Goal: Task Accomplishment & Management: Use online tool/utility

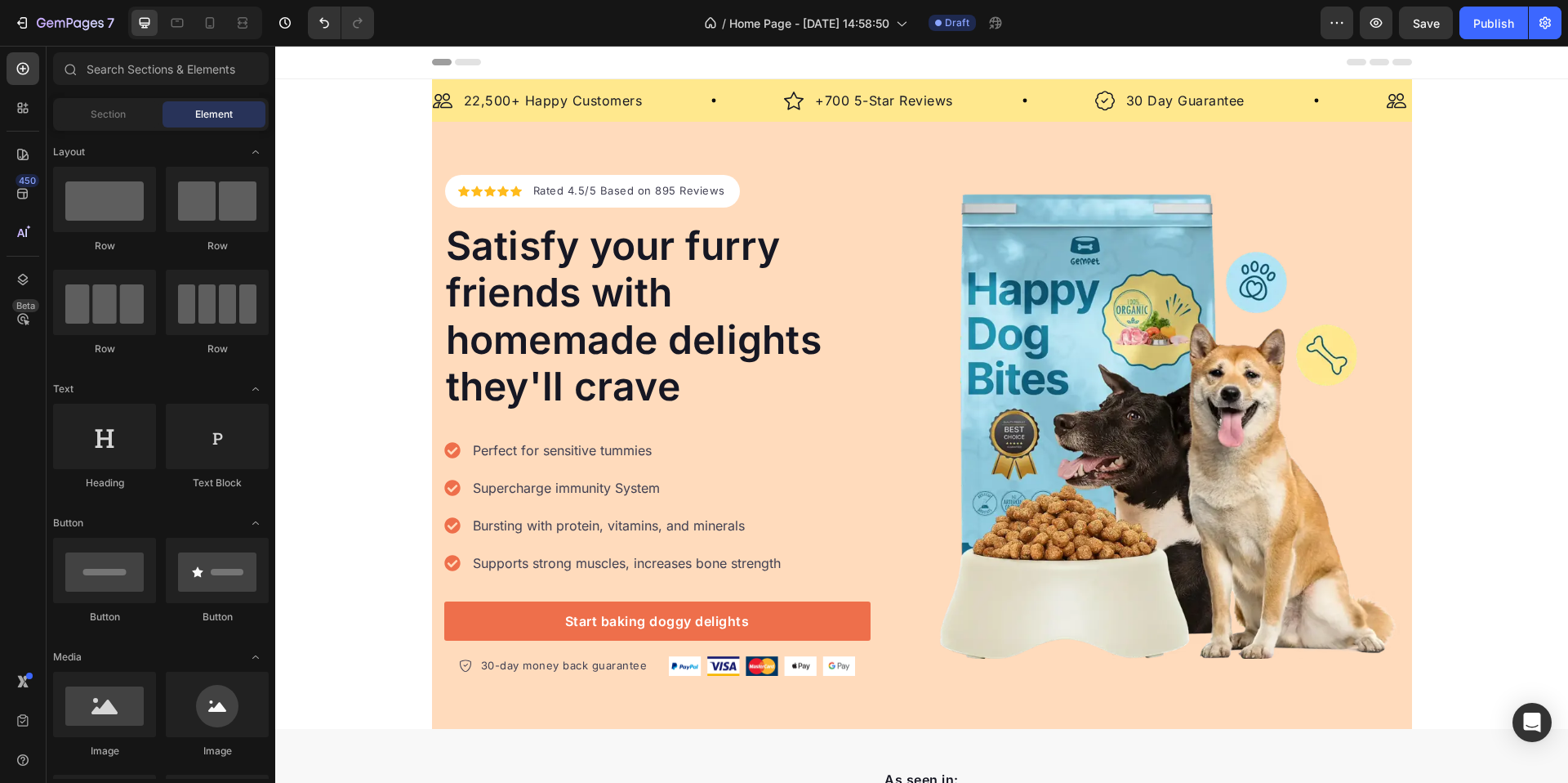
click at [463, 60] on icon at bounding box center [468, 62] width 26 height 7
click at [462, 63] on icon at bounding box center [468, 62] width 26 height 7
click at [443, 61] on icon at bounding box center [441, 62] width 20 height 7
click at [486, 62] on div "Header" at bounding box center [922, 62] width 980 height 33
click at [811, 160] on div "Icon Icon Icon Icon Icon Icon List Hoz Rated 4.5/5 Based on 895 Reviews Text bl…" at bounding box center [922, 426] width 980 height 608
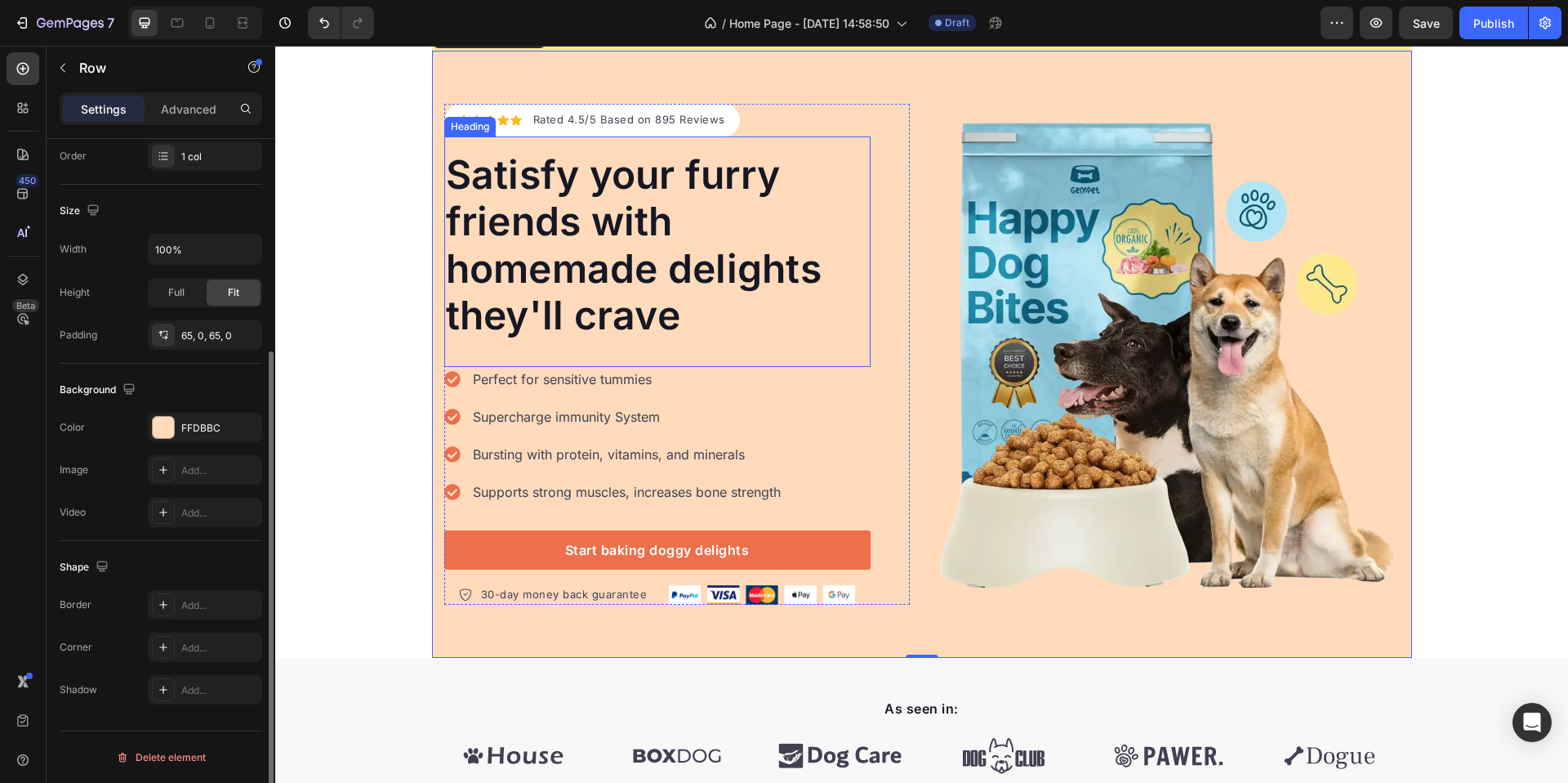
scroll to position [281, 0]
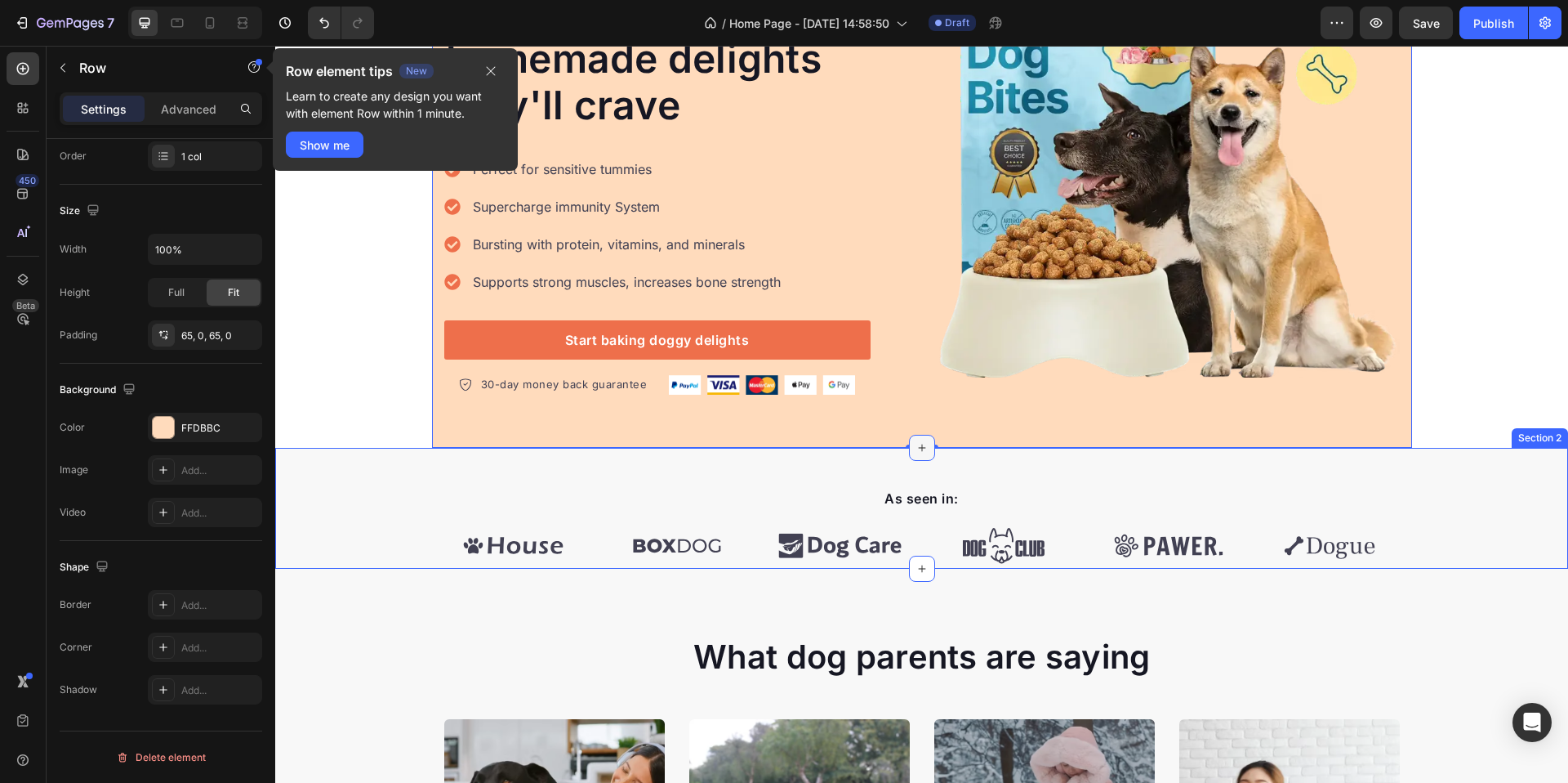
click at [918, 447] on icon at bounding box center [922, 448] width 13 height 13
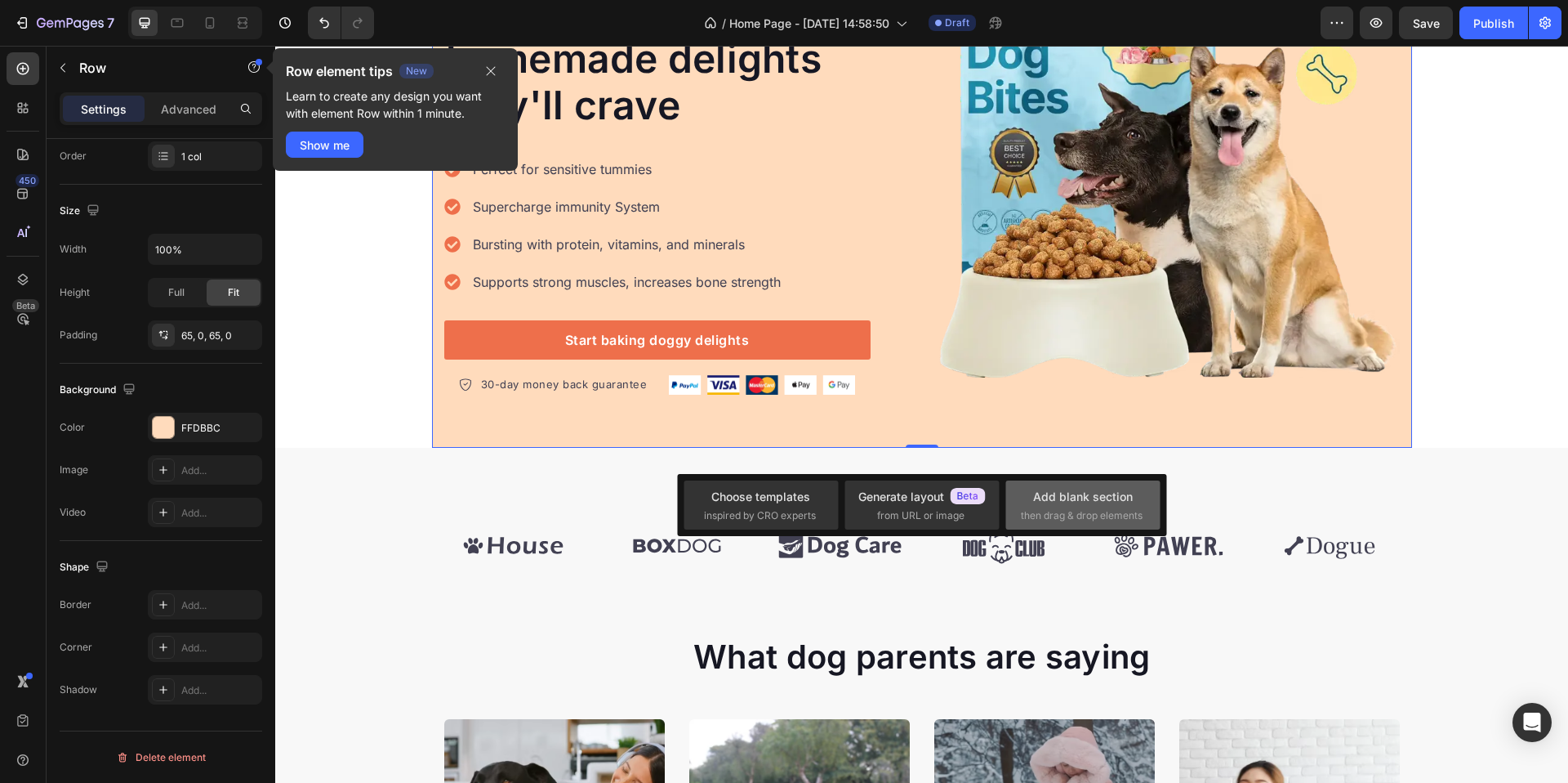
click at [1097, 512] on span "then drag & drop elements" at bounding box center [1082, 516] width 122 height 15
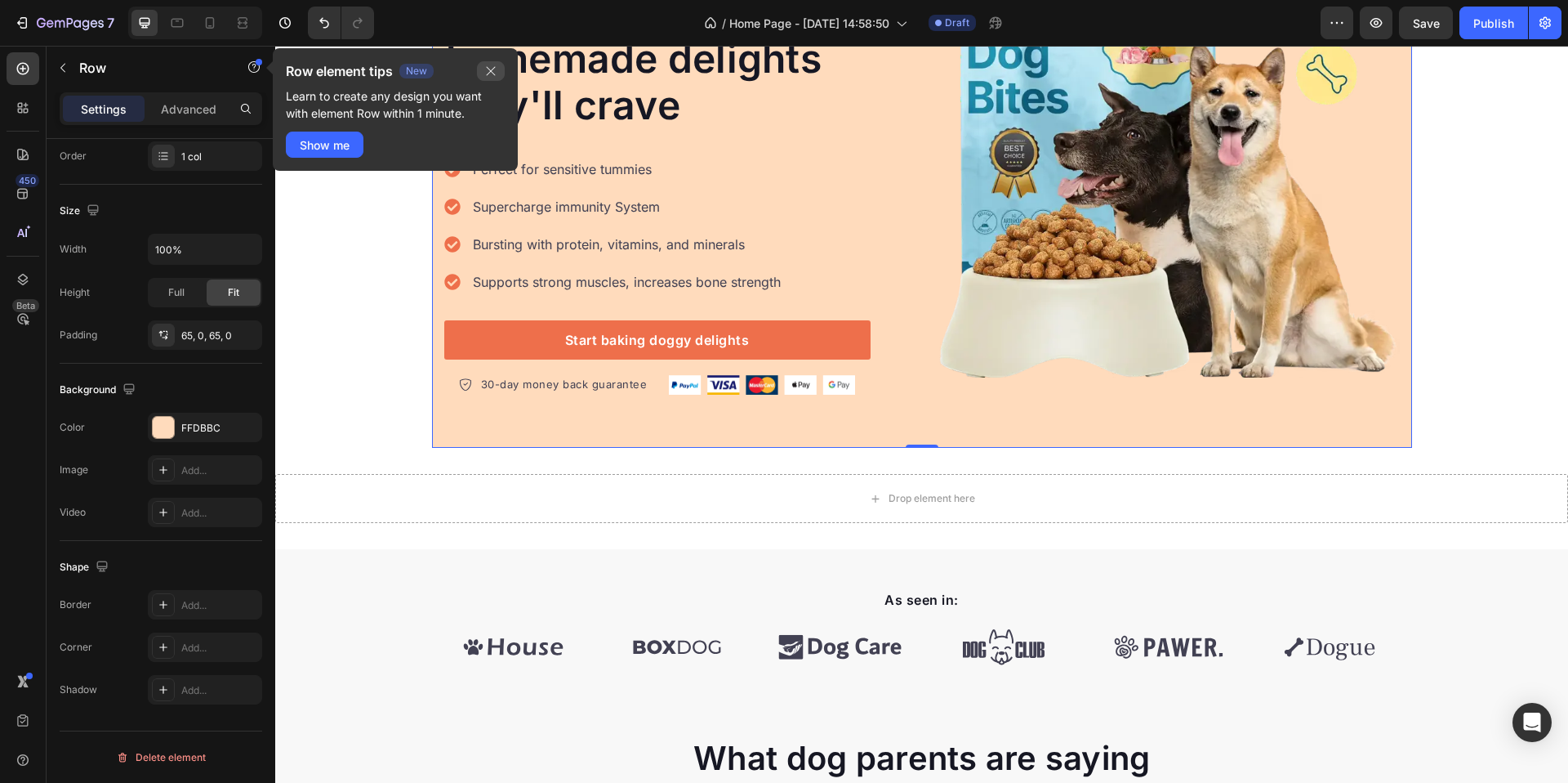
click at [480, 76] on button "button" at bounding box center [491, 70] width 28 height 20
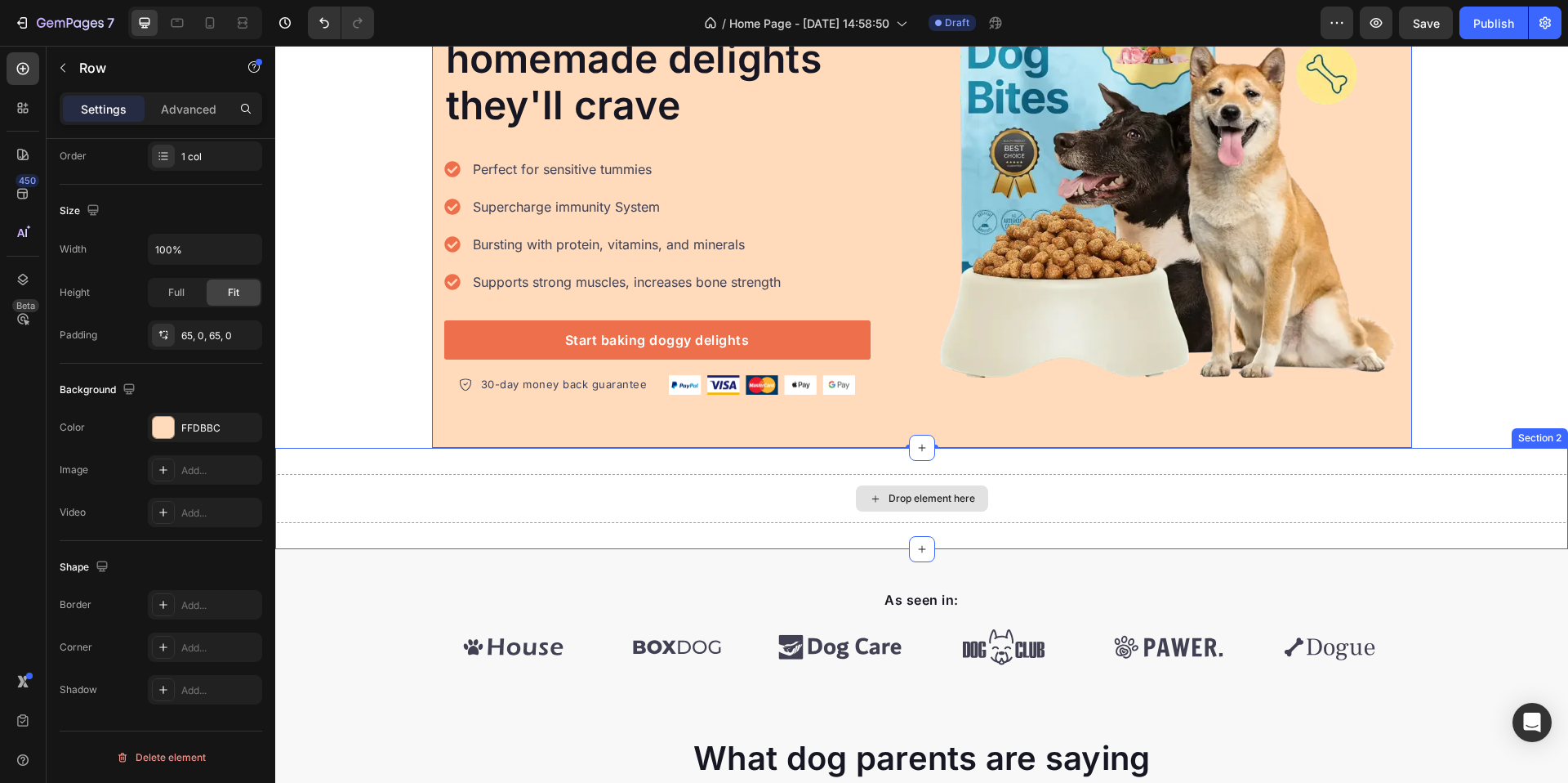
click at [927, 499] on div "Drop element here" at bounding box center [932, 499] width 86 height 13
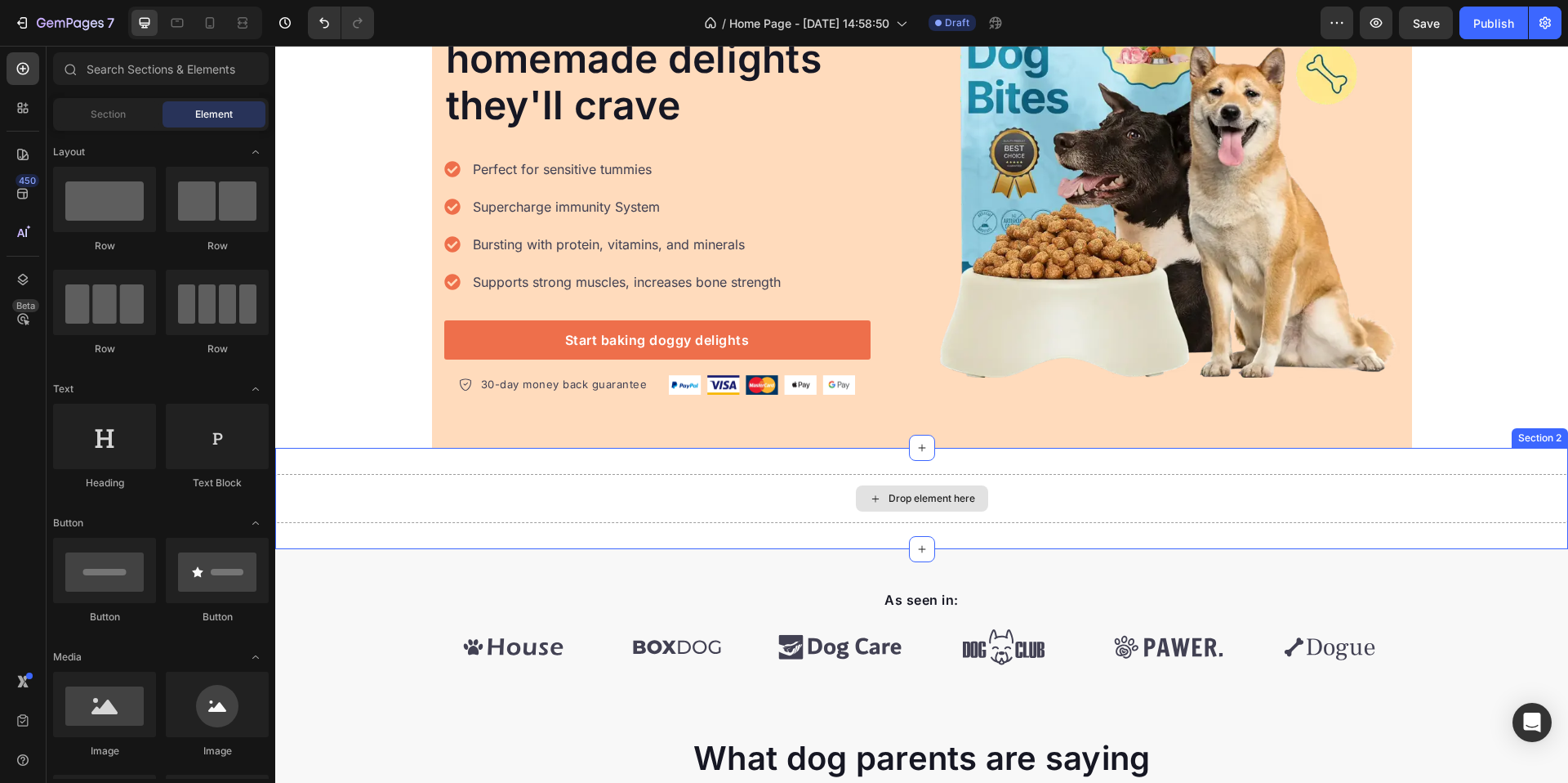
click at [889, 495] on div "Drop element here" at bounding box center [932, 499] width 86 height 13
click at [869, 501] on icon at bounding box center [875, 499] width 13 height 14
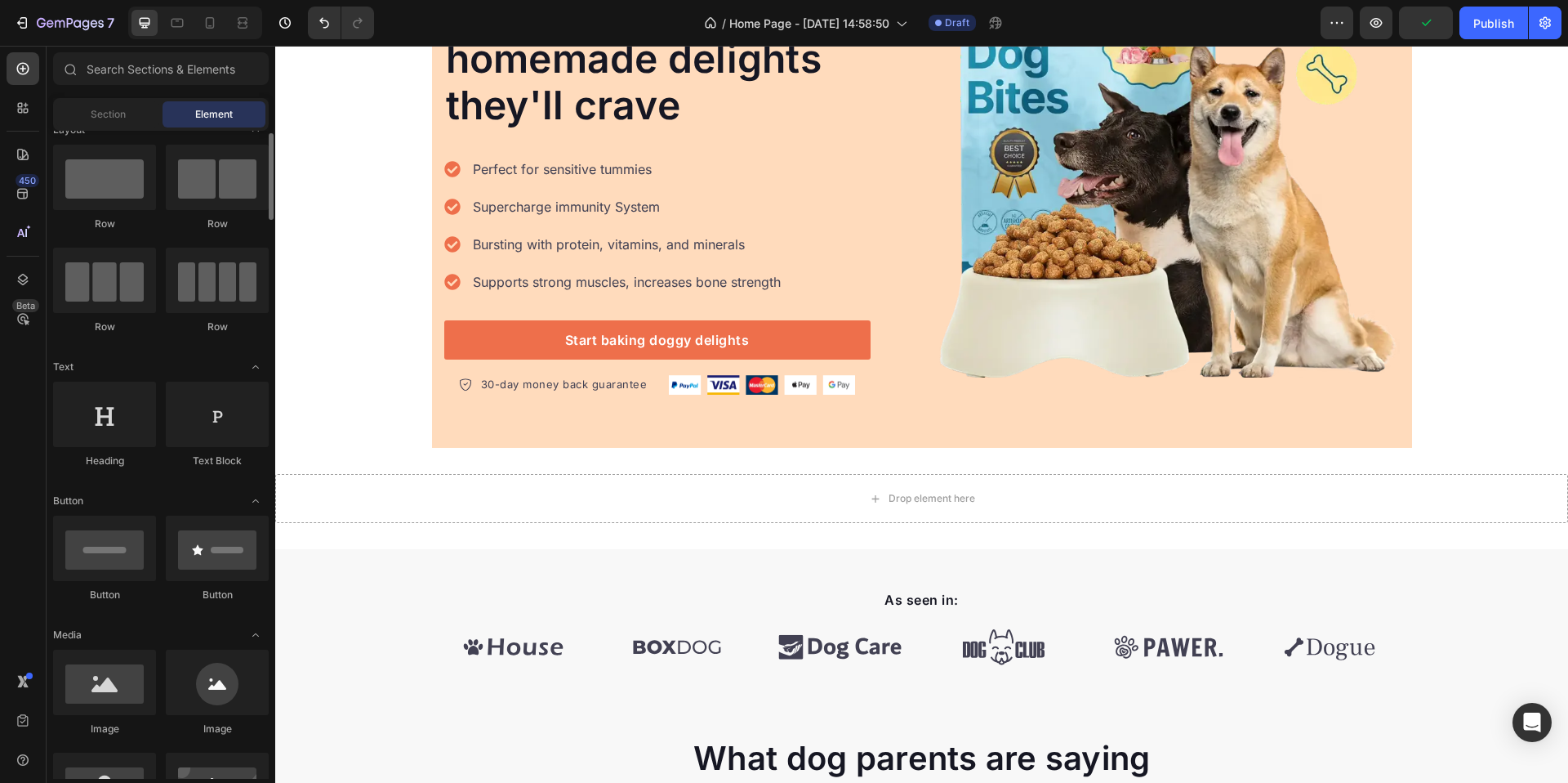
scroll to position [0, 0]
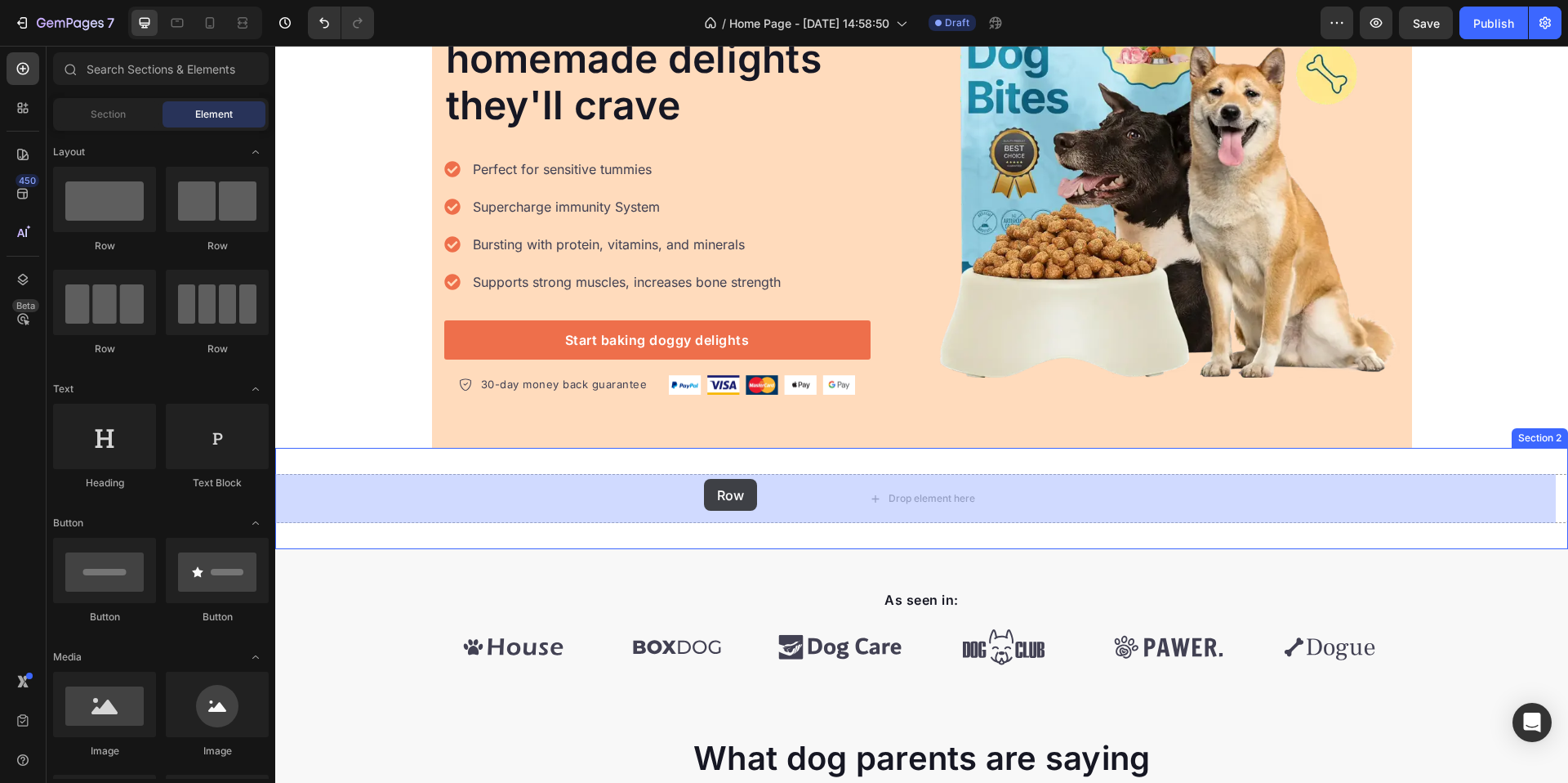
drag, startPoint x: 372, startPoint y: 249, endPoint x: 704, endPoint y: 479, distance: 403.9
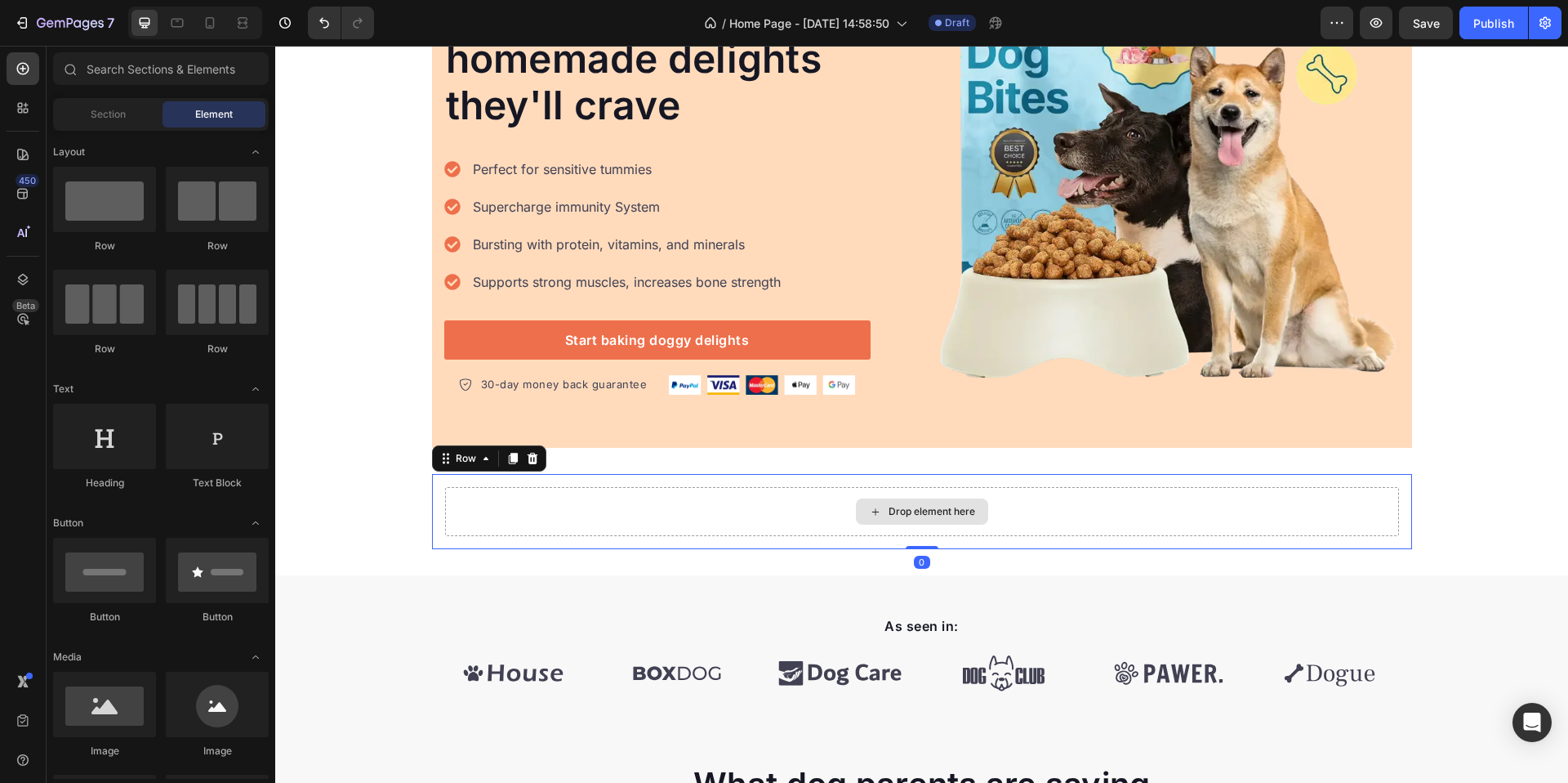
click at [893, 509] on div "Drop element here" at bounding box center [932, 512] width 86 height 13
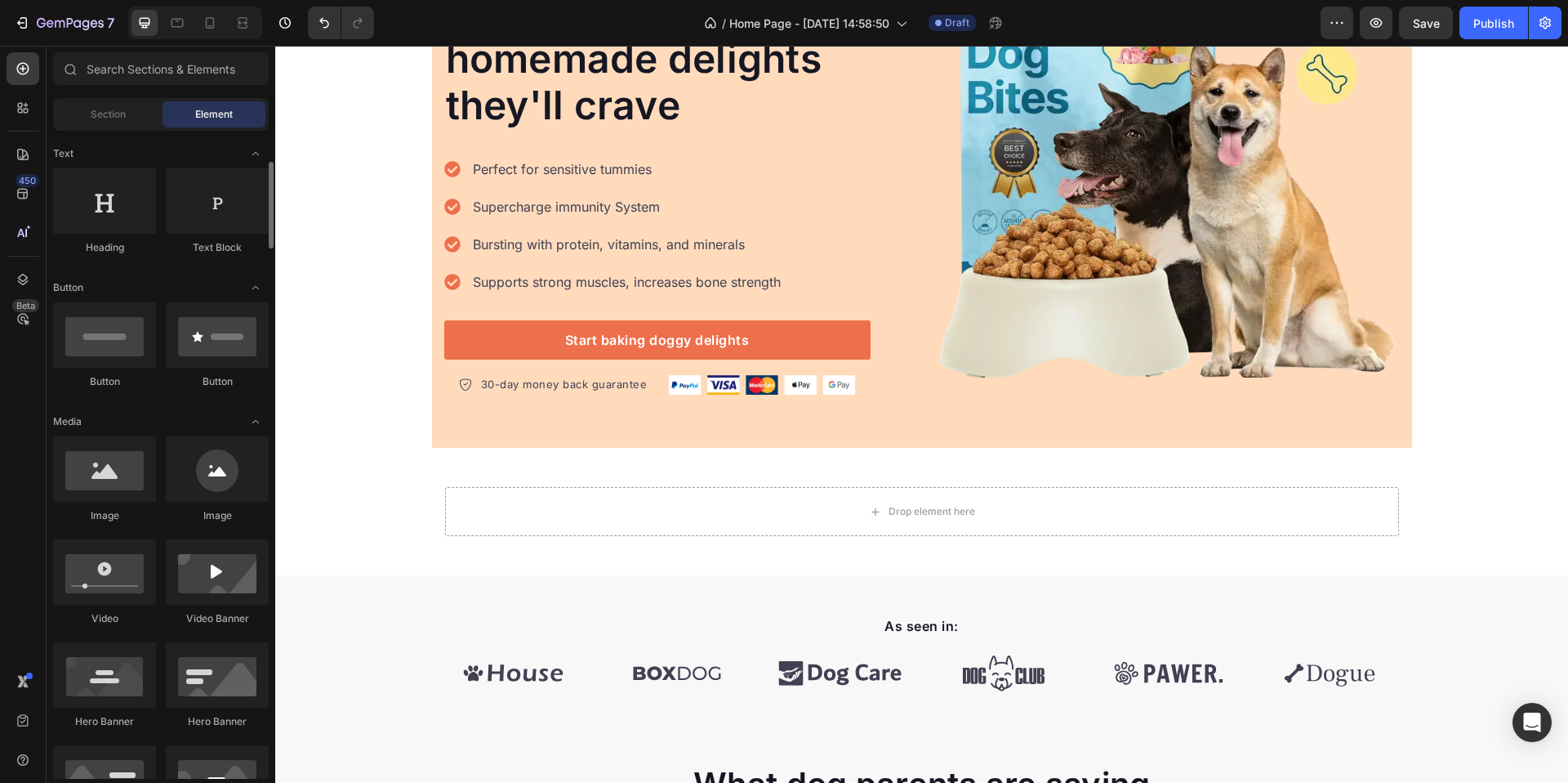
scroll to position [297, 0]
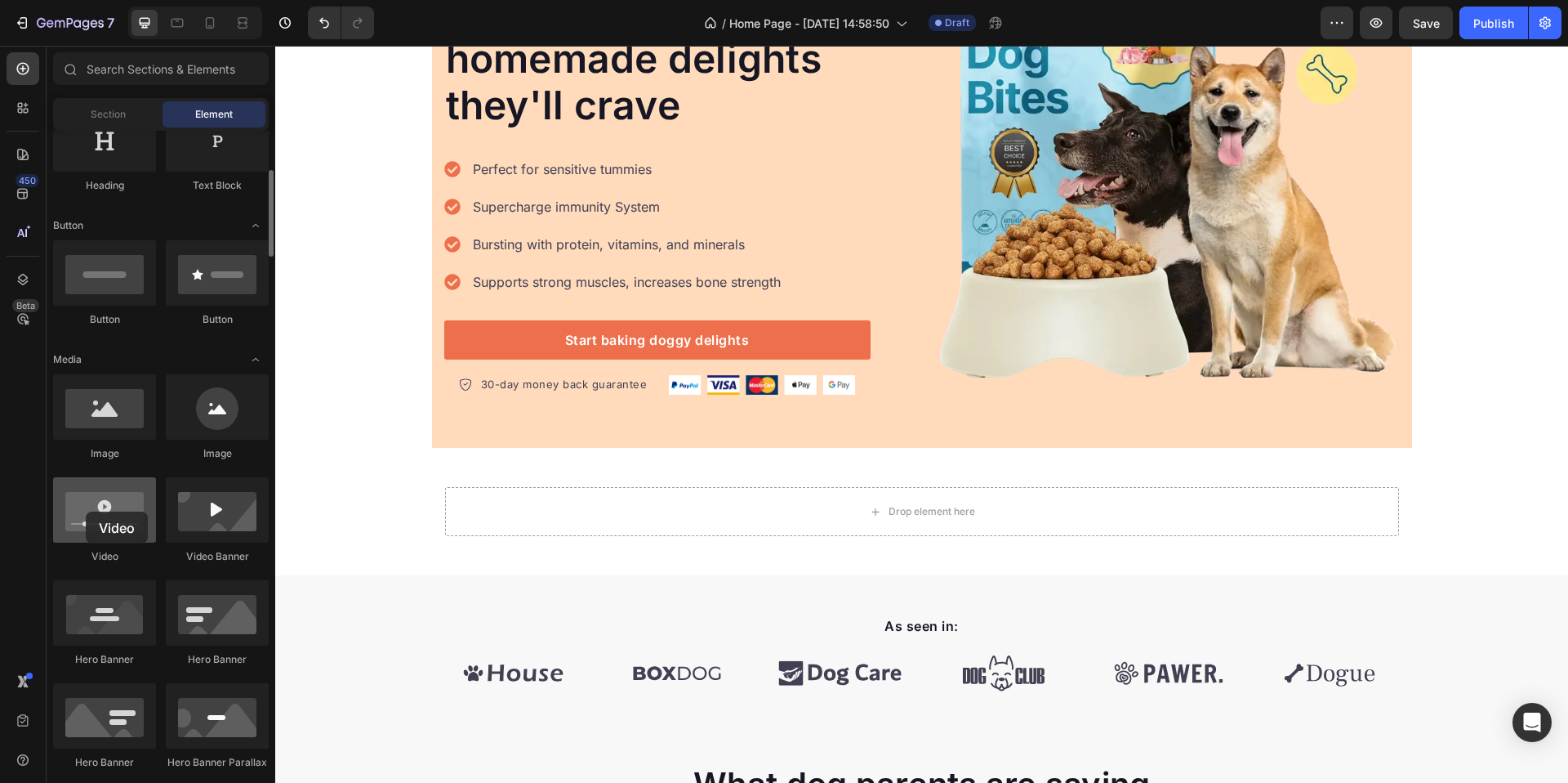
drag, startPoint x: 117, startPoint y: 518, endPoint x: 86, endPoint y: 512, distance: 31.6
click at [86, 512] on div at bounding box center [105, 510] width 103 height 66
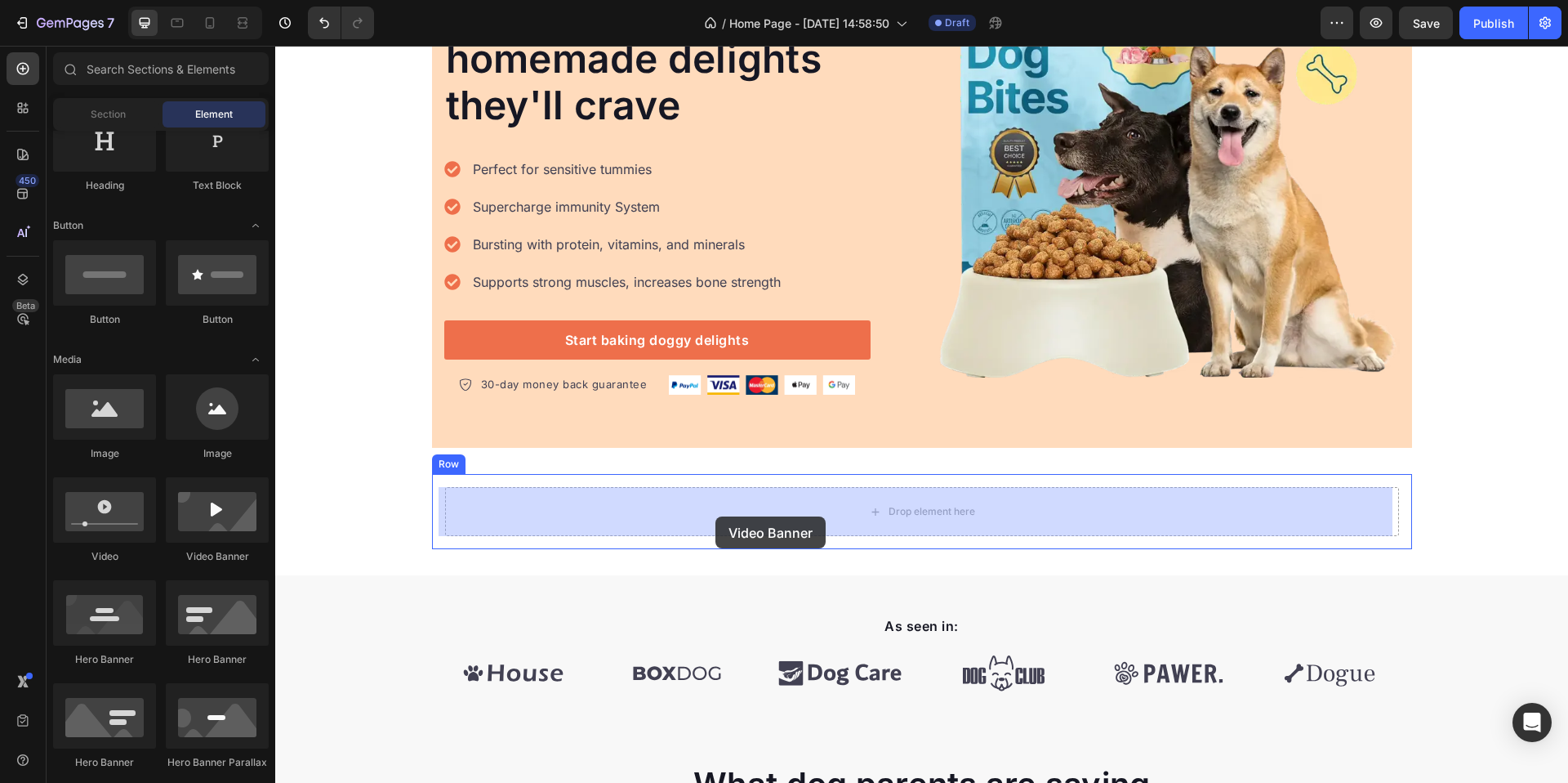
drag, startPoint x: 507, startPoint y: 569, endPoint x: 715, endPoint y: 517, distance: 214.4
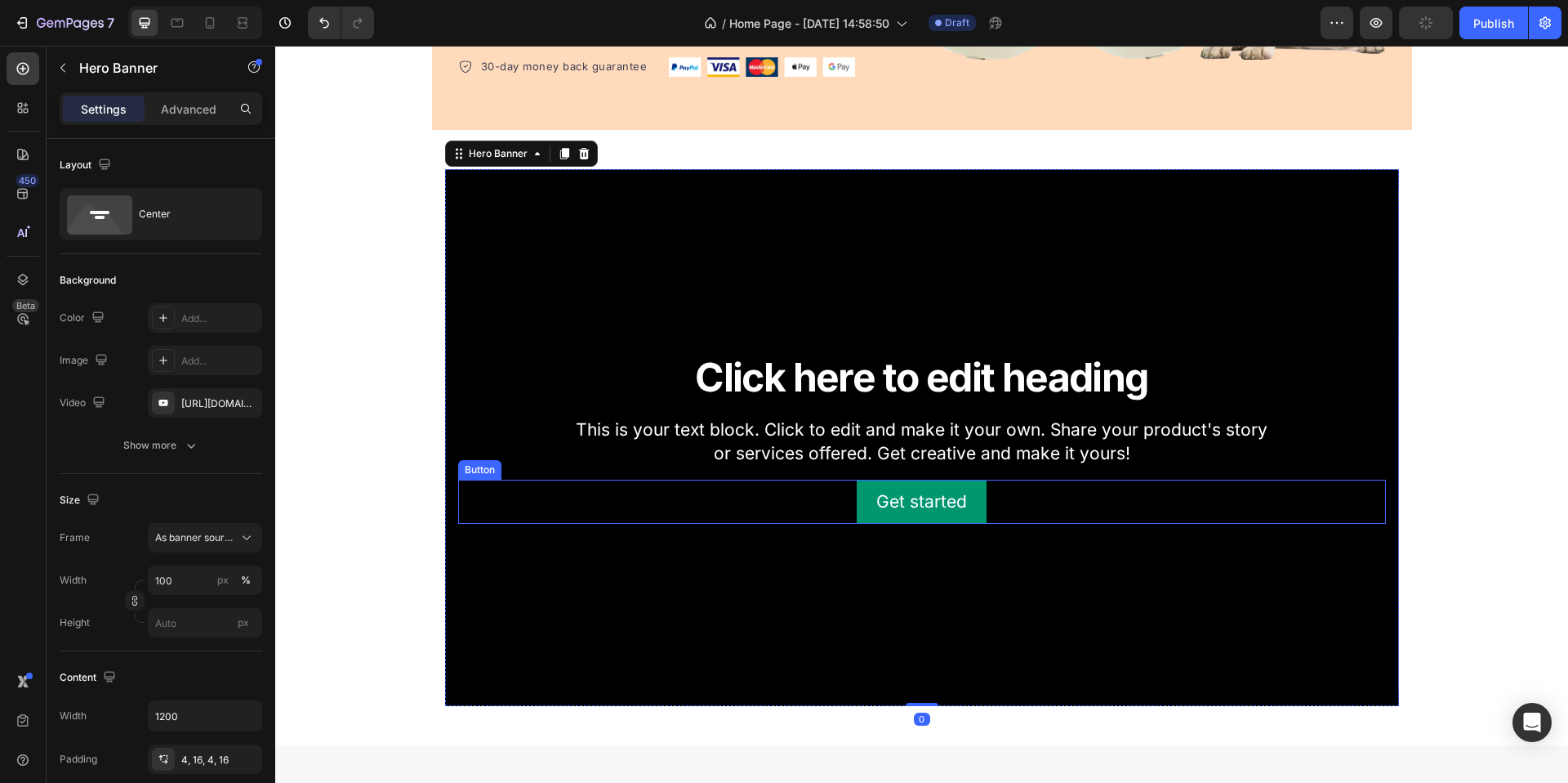
scroll to position [601, 0]
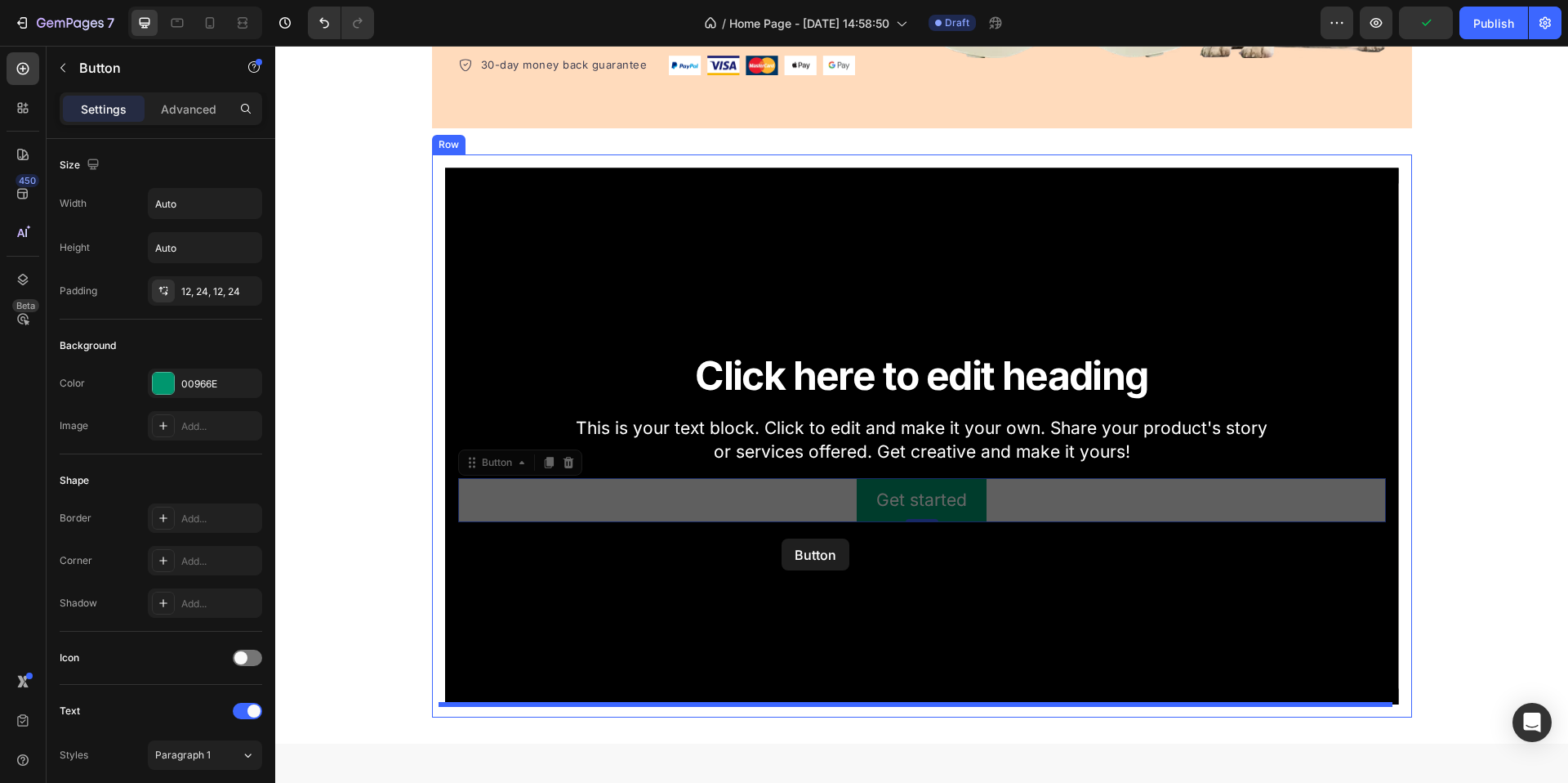
drag, startPoint x: 783, startPoint y: 489, endPoint x: 784, endPoint y: 537, distance: 48.0
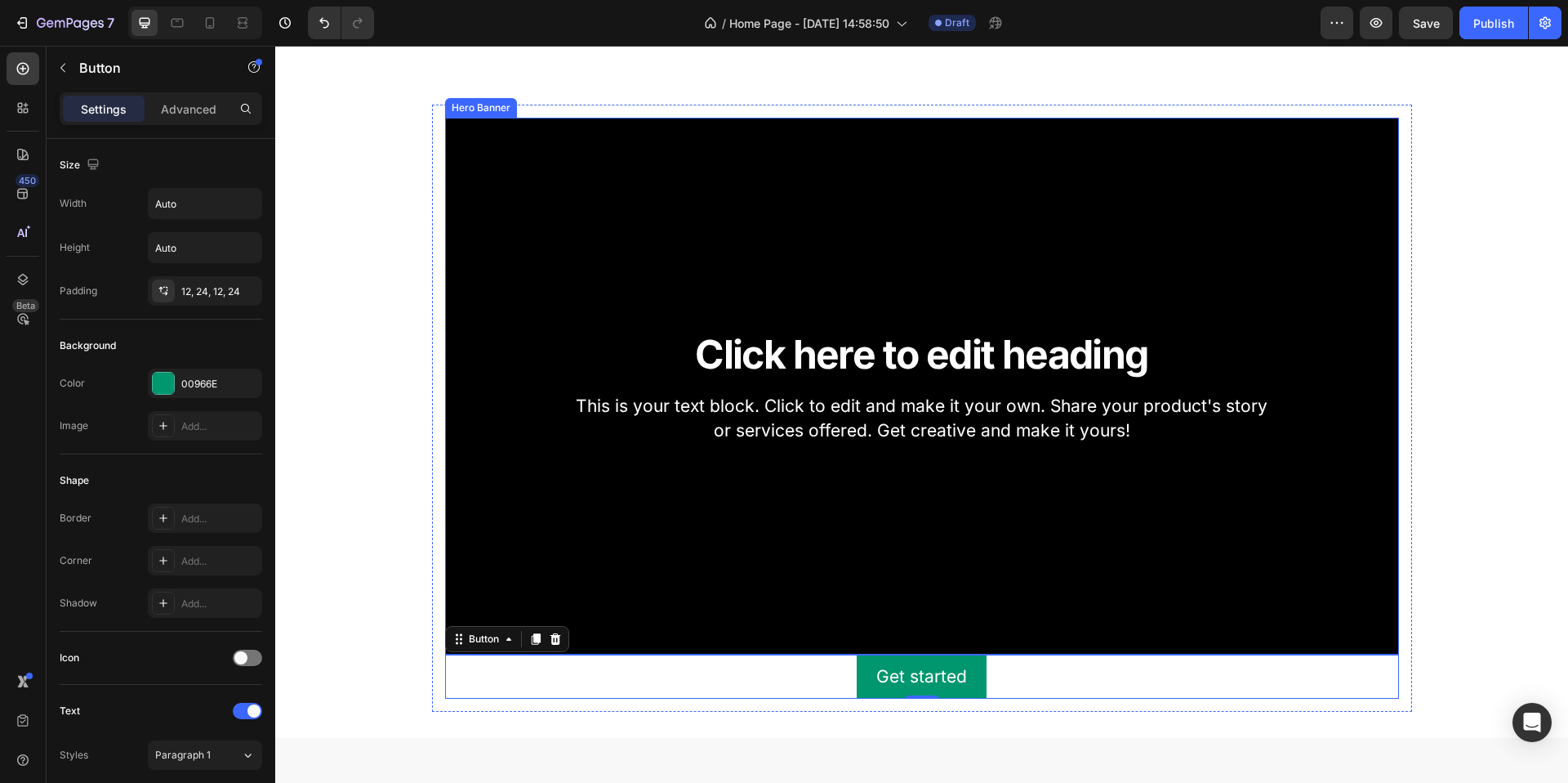
scroll to position [745, 0]
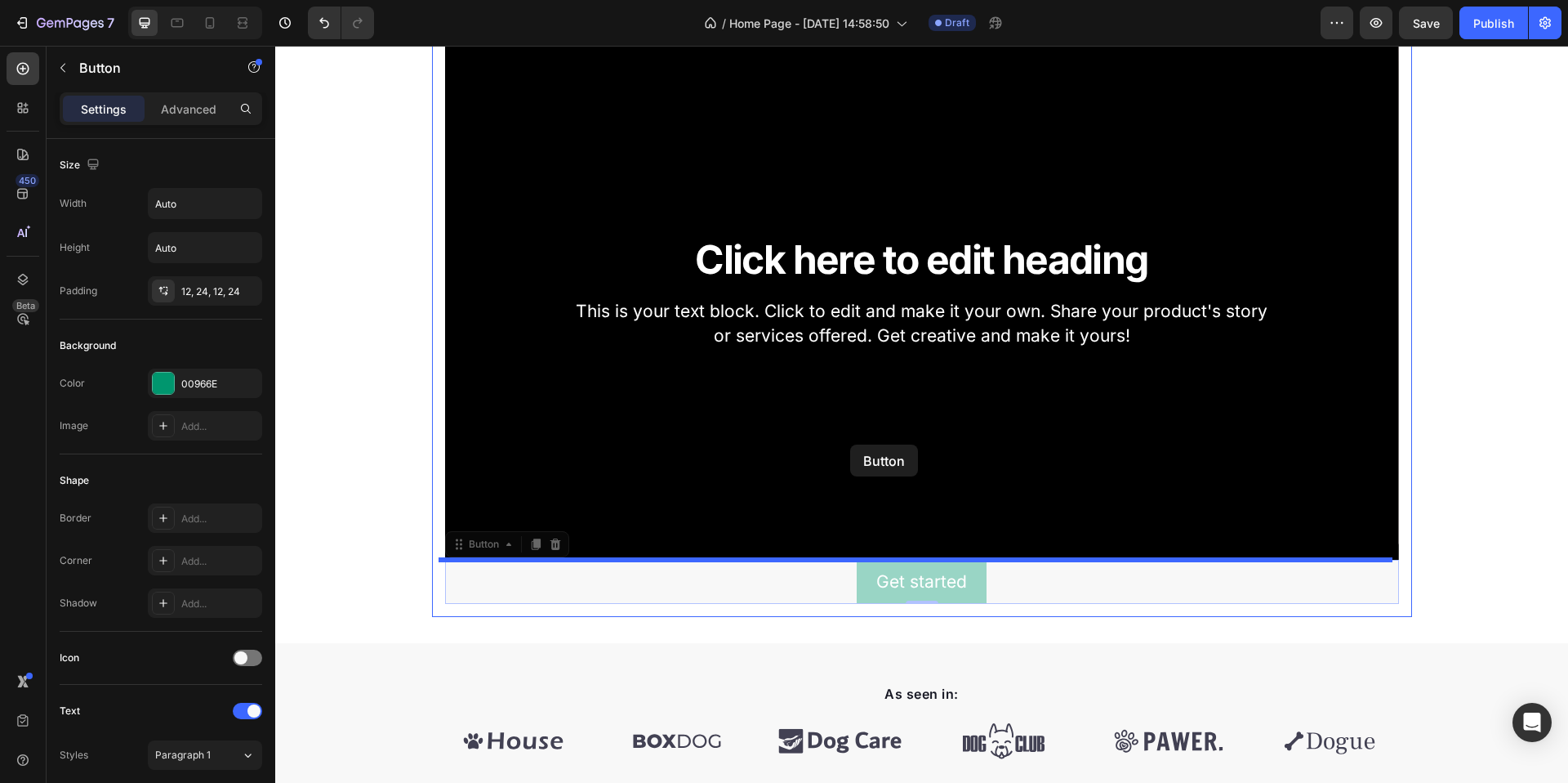
drag, startPoint x: 824, startPoint y: 580, endPoint x: 851, endPoint y: 442, distance: 140.6
drag, startPoint x: 913, startPoint y: 592, endPoint x: 897, endPoint y: 449, distance: 143.9
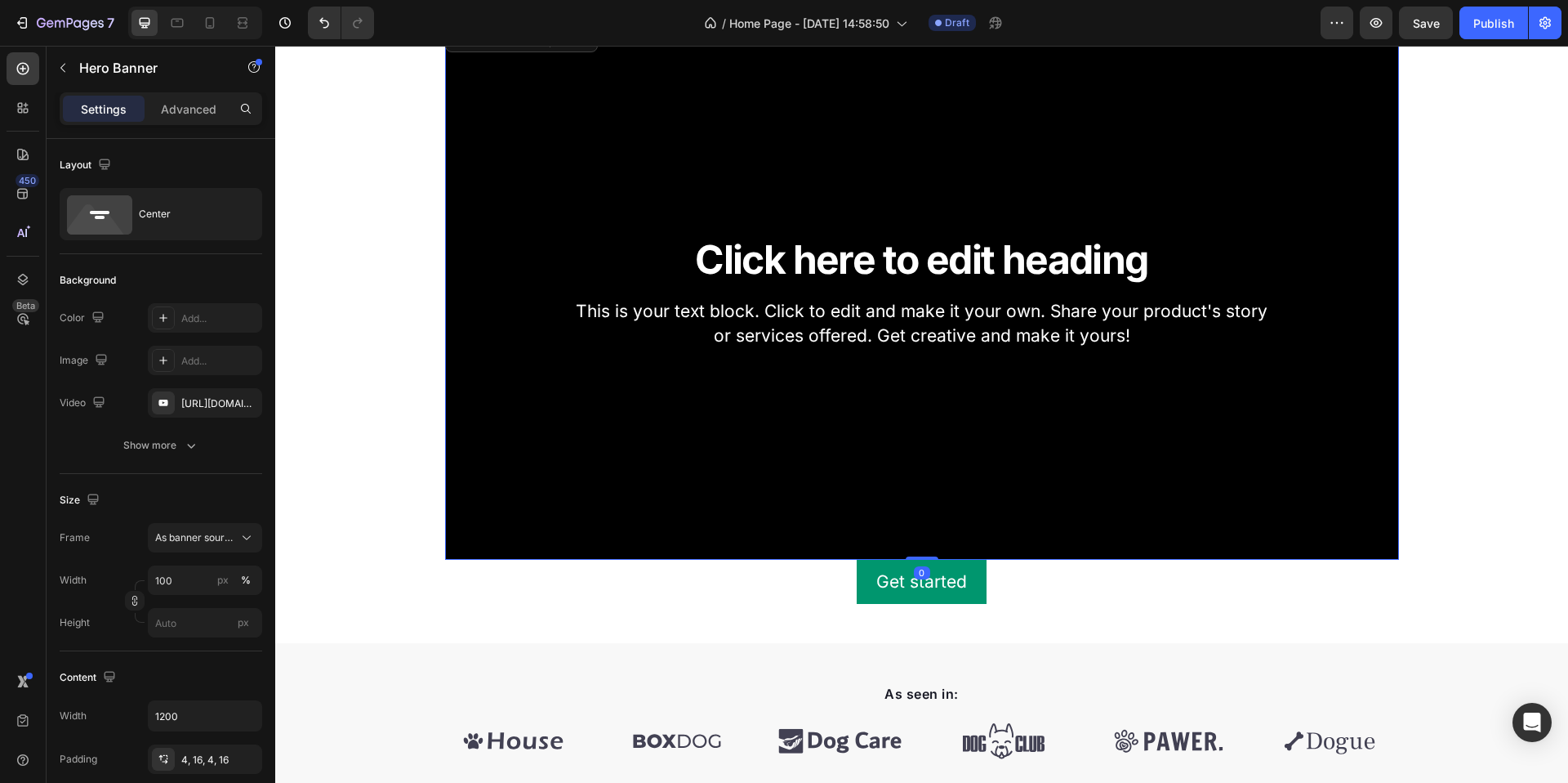
click at [832, 394] on div "Background Image" at bounding box center [922, 291] width 954 height 537
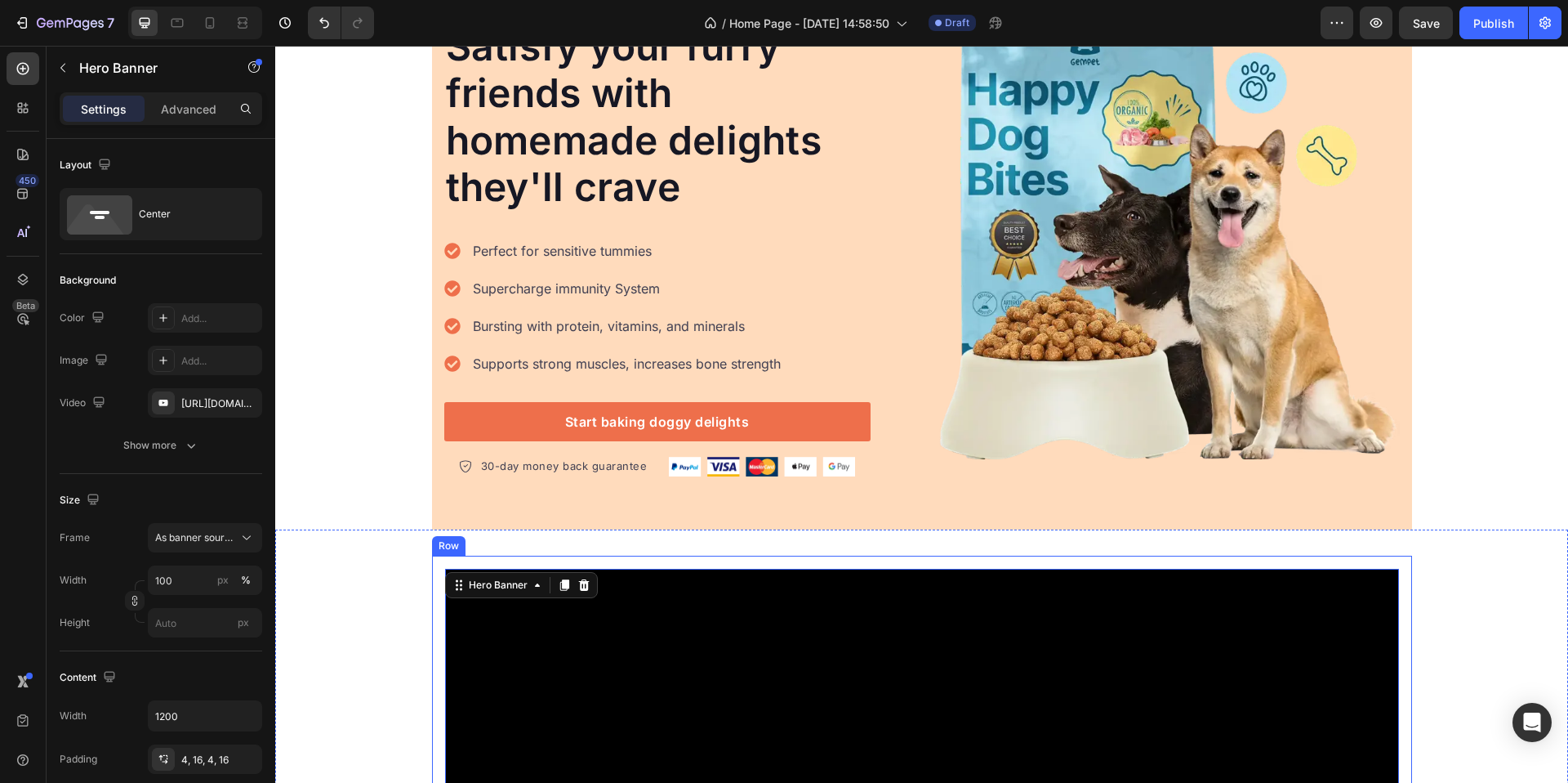
scroll to position [536, 0]
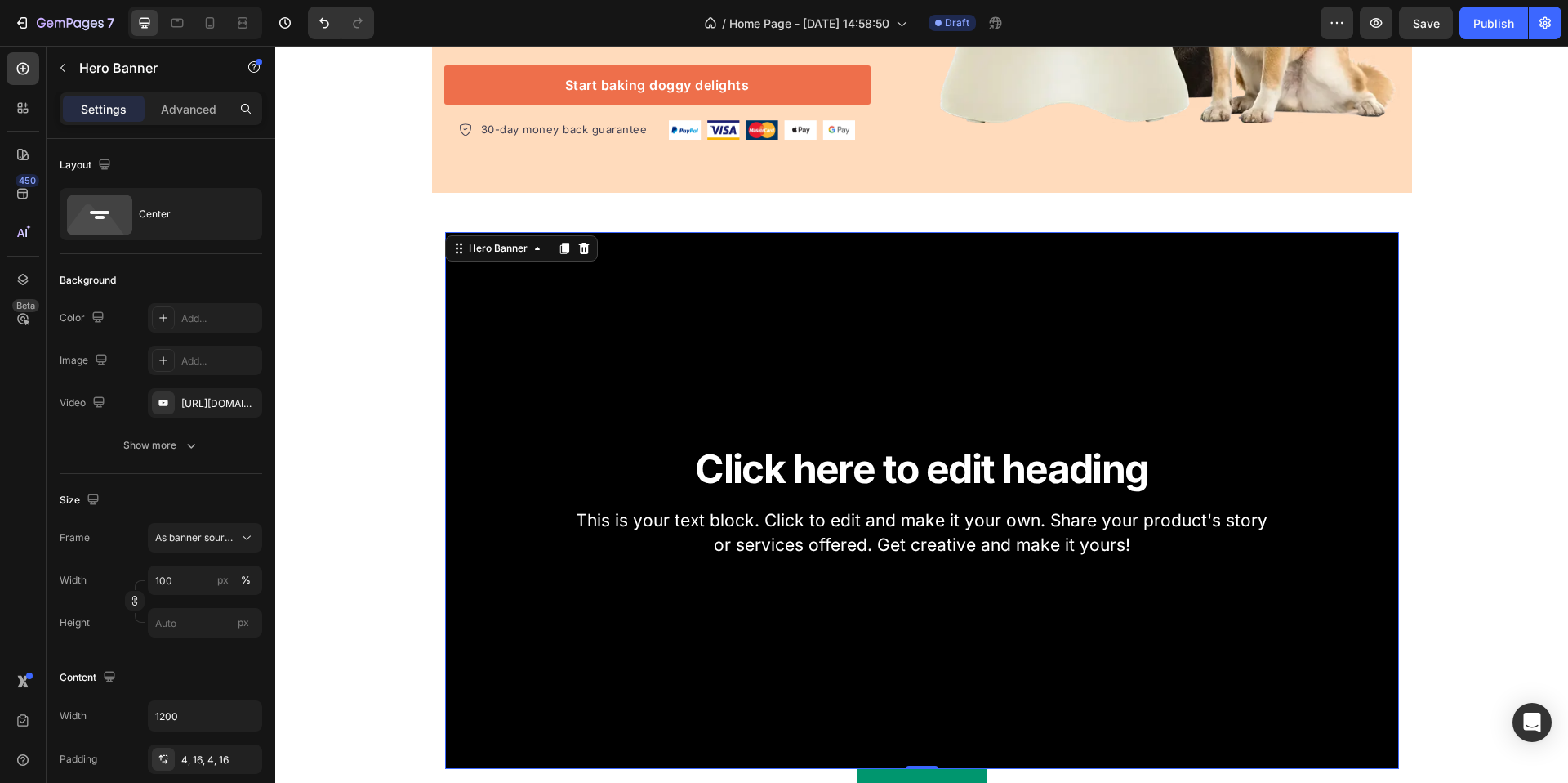
click at [741, 325] on div "Background Image" at bounding box center [922, 501] width 954 height 537
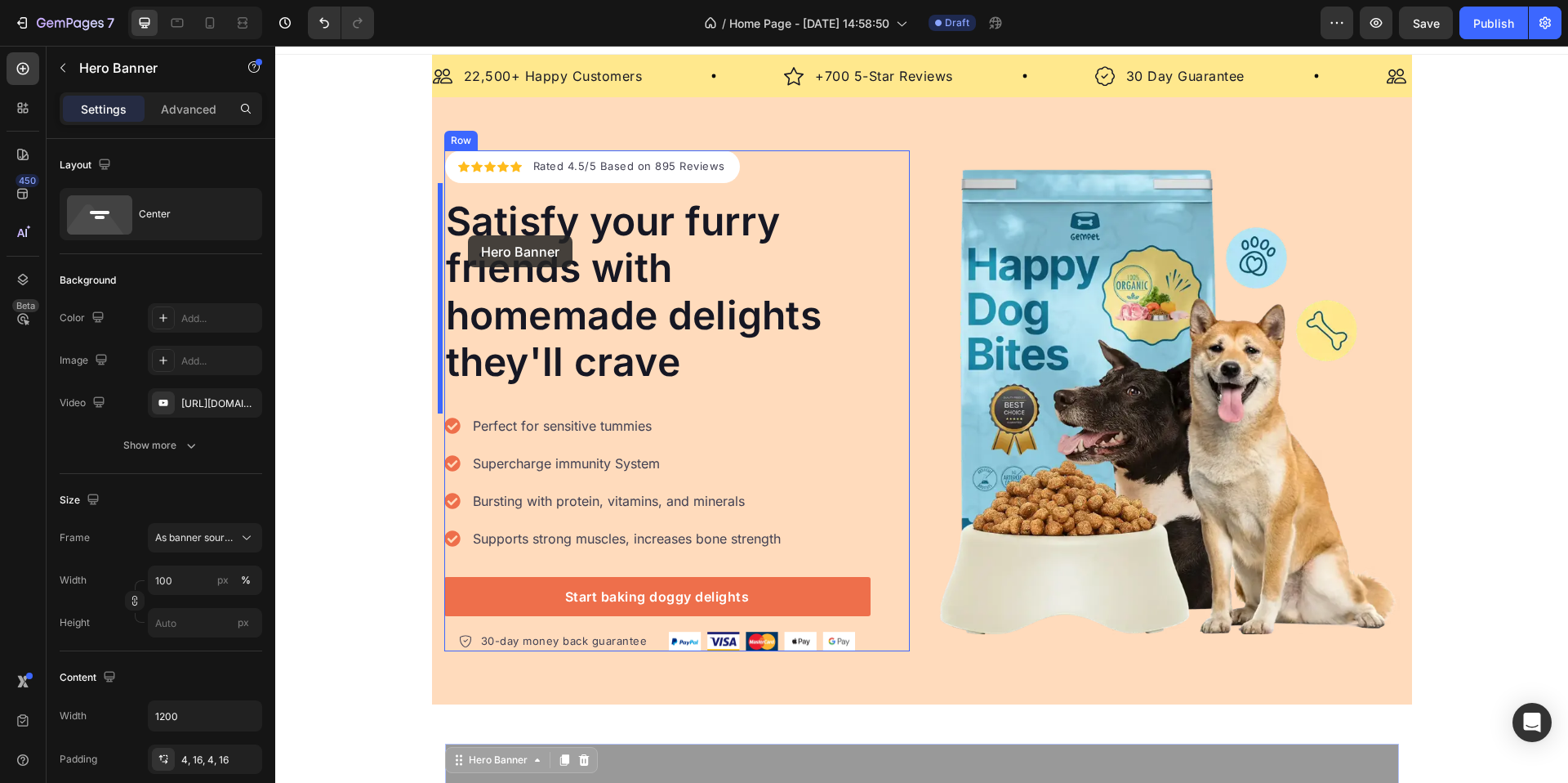
scroll to position [0, 0]
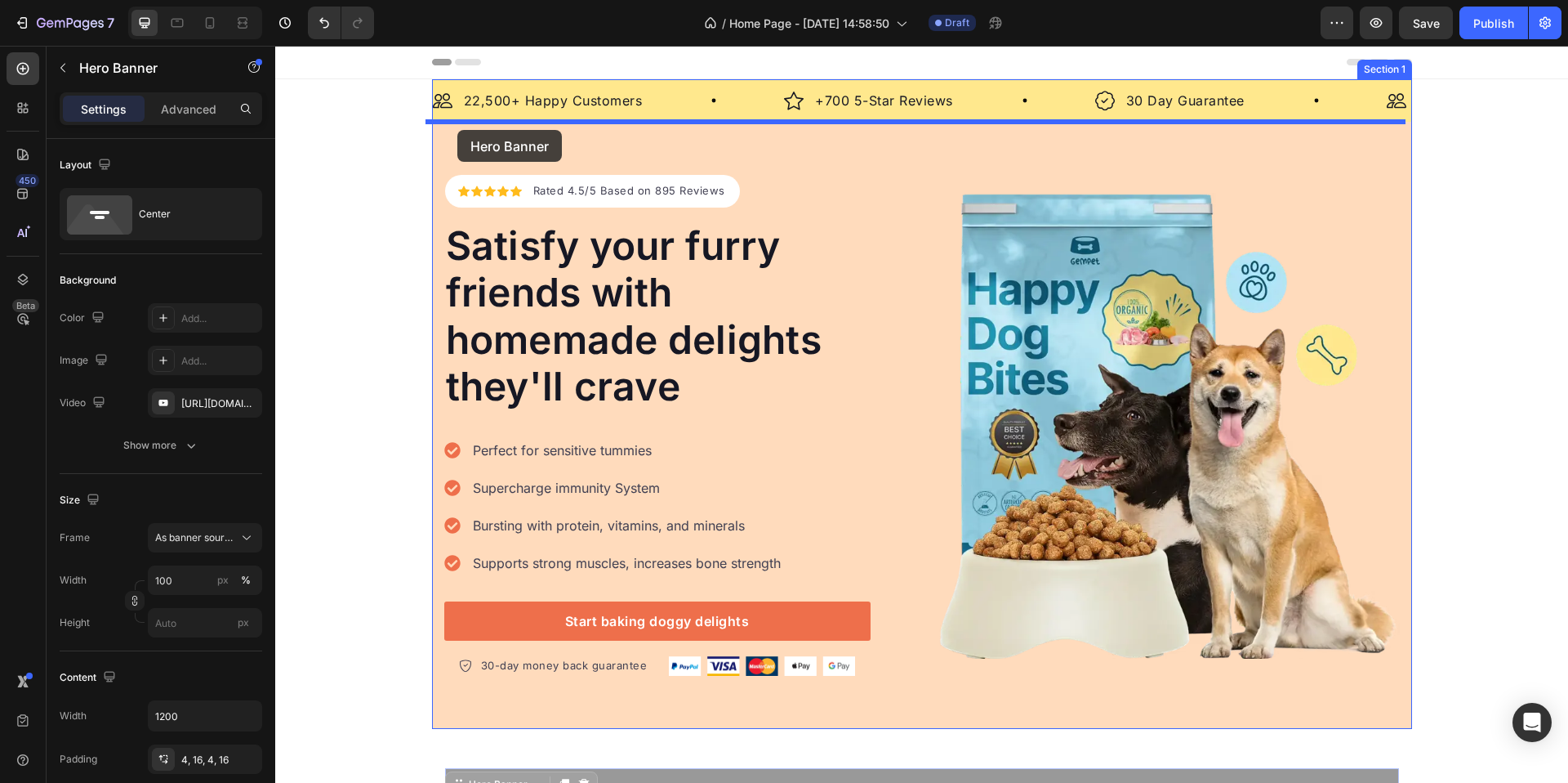
drag, startPoint x: 451, startPoint y: 248, endPoint x: 457, endPoint y: 130, distance: 118.2
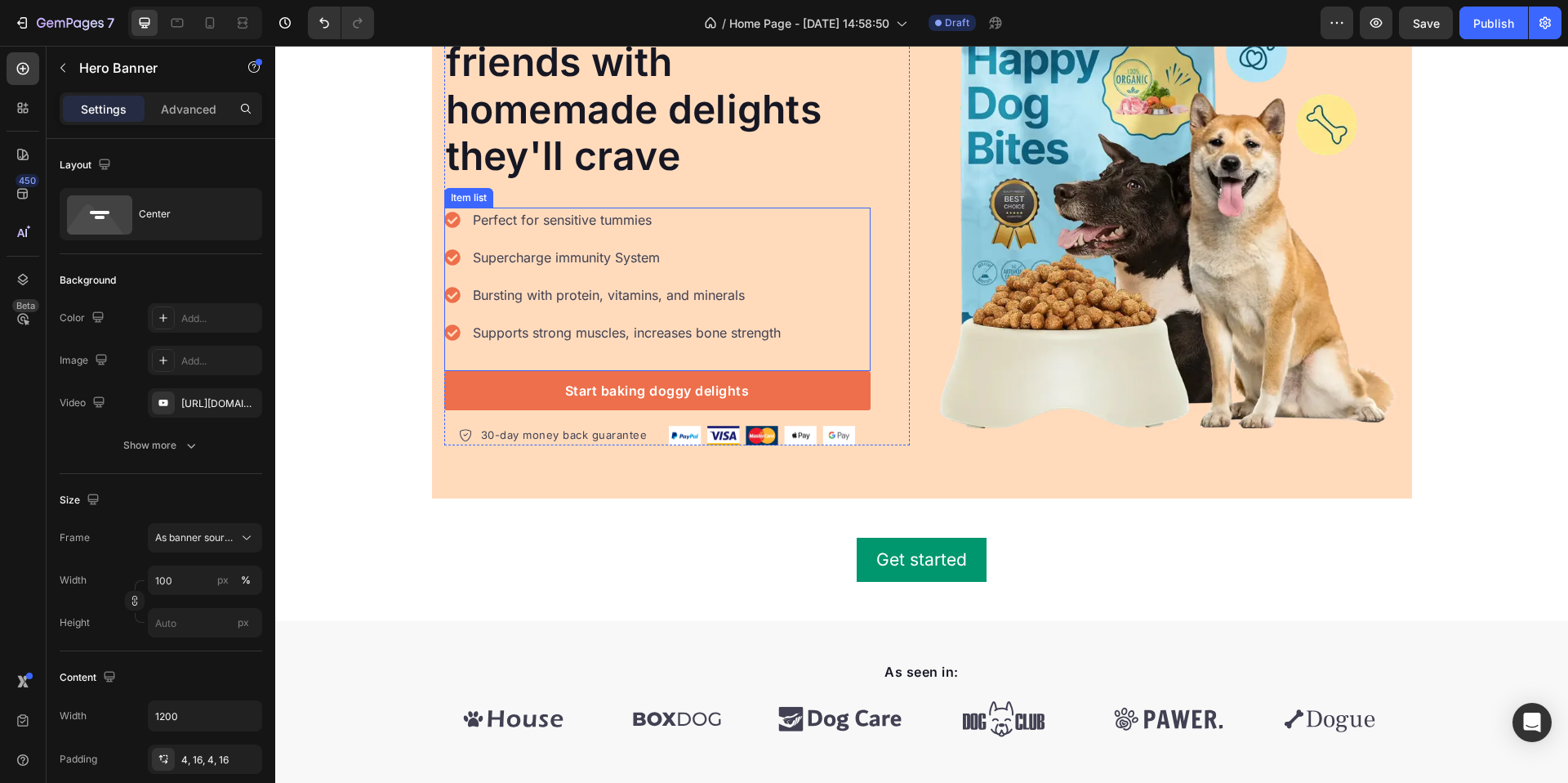
scroll to position [807, 0]
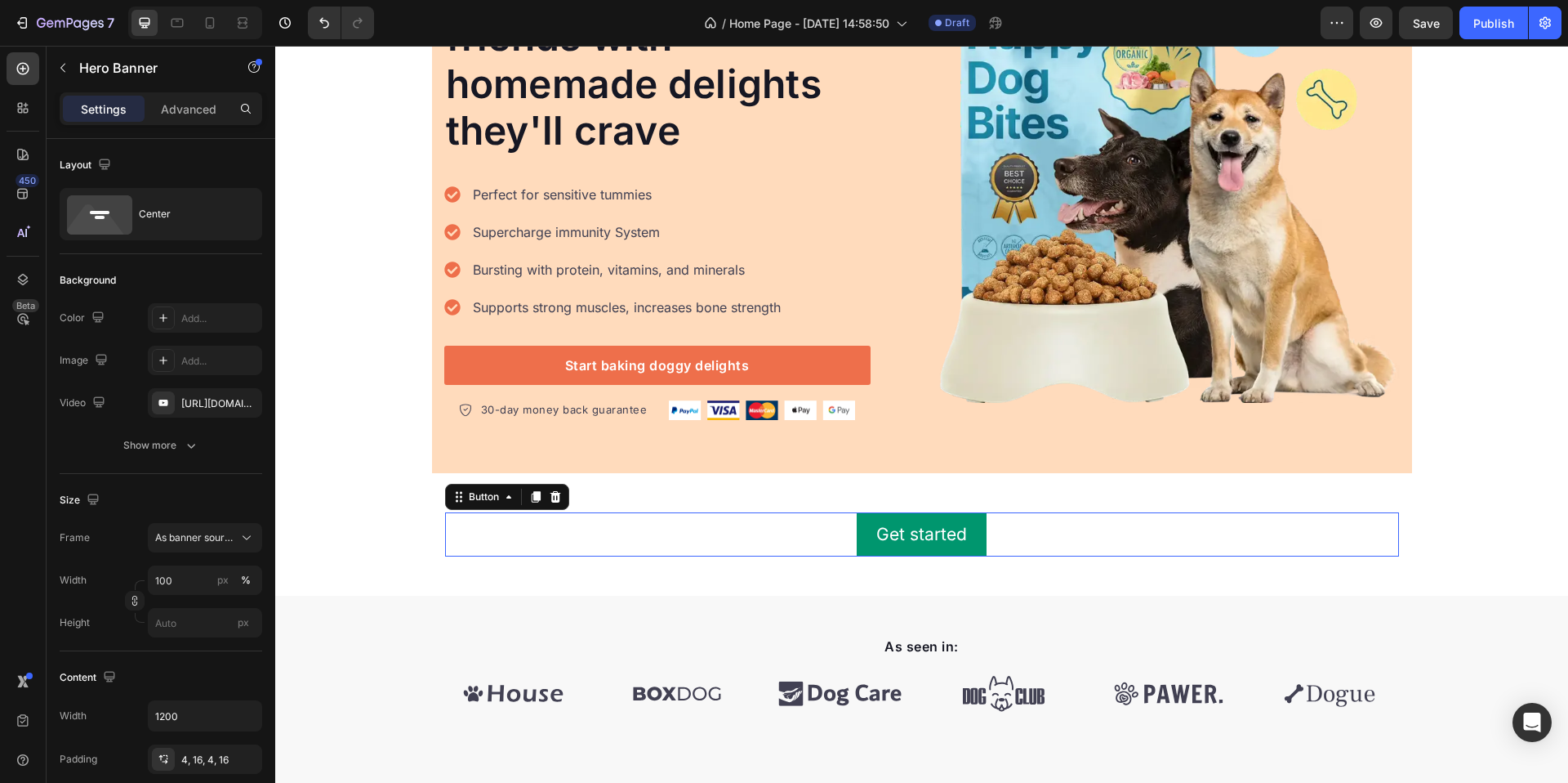
click at [988, 535] on div "Get started Button 0" at bounding box center [922, 534] width 954 height 43
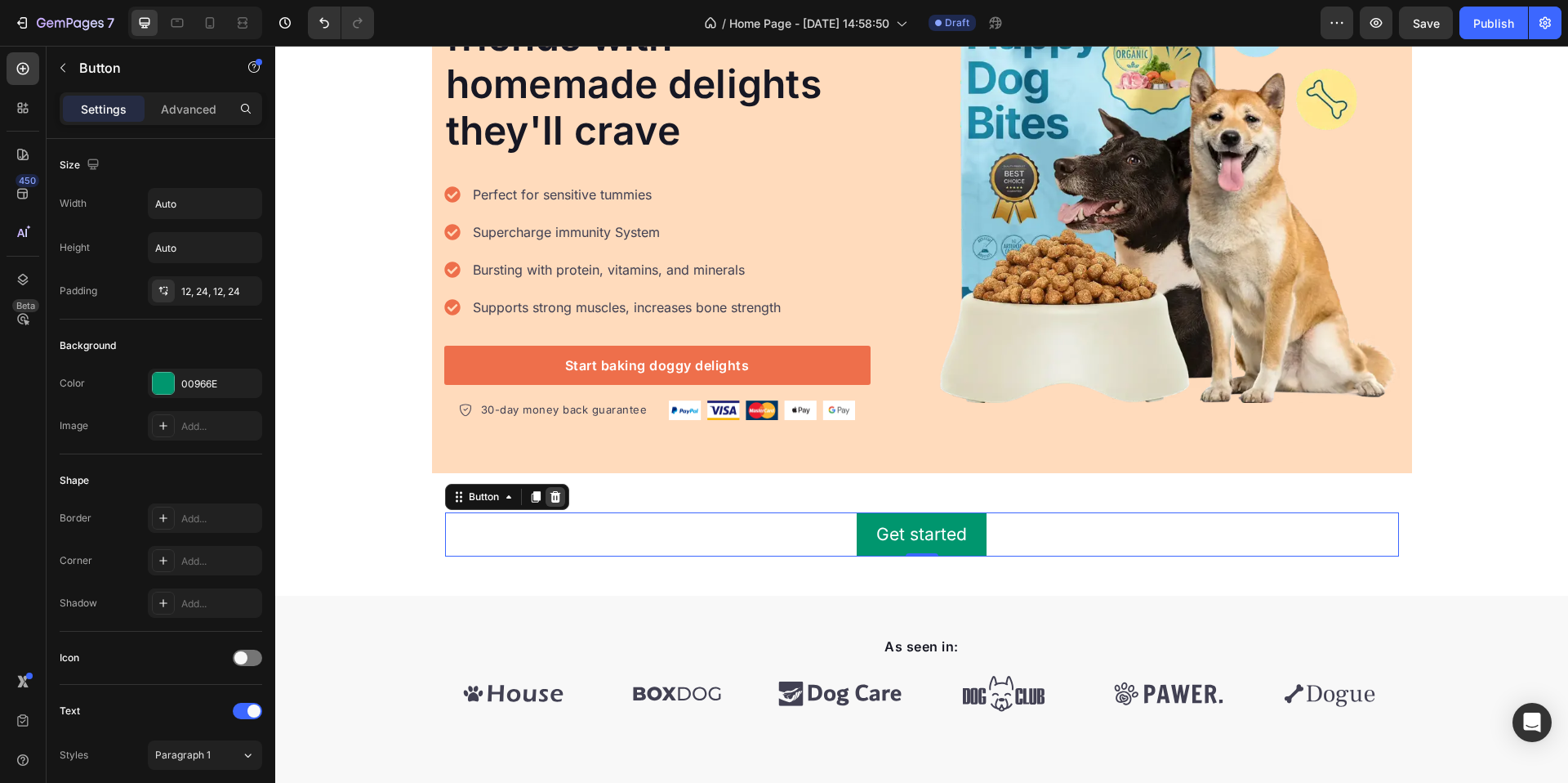
click at [549, 498] on icon at bounding box center [556, 497] width 13 height 13
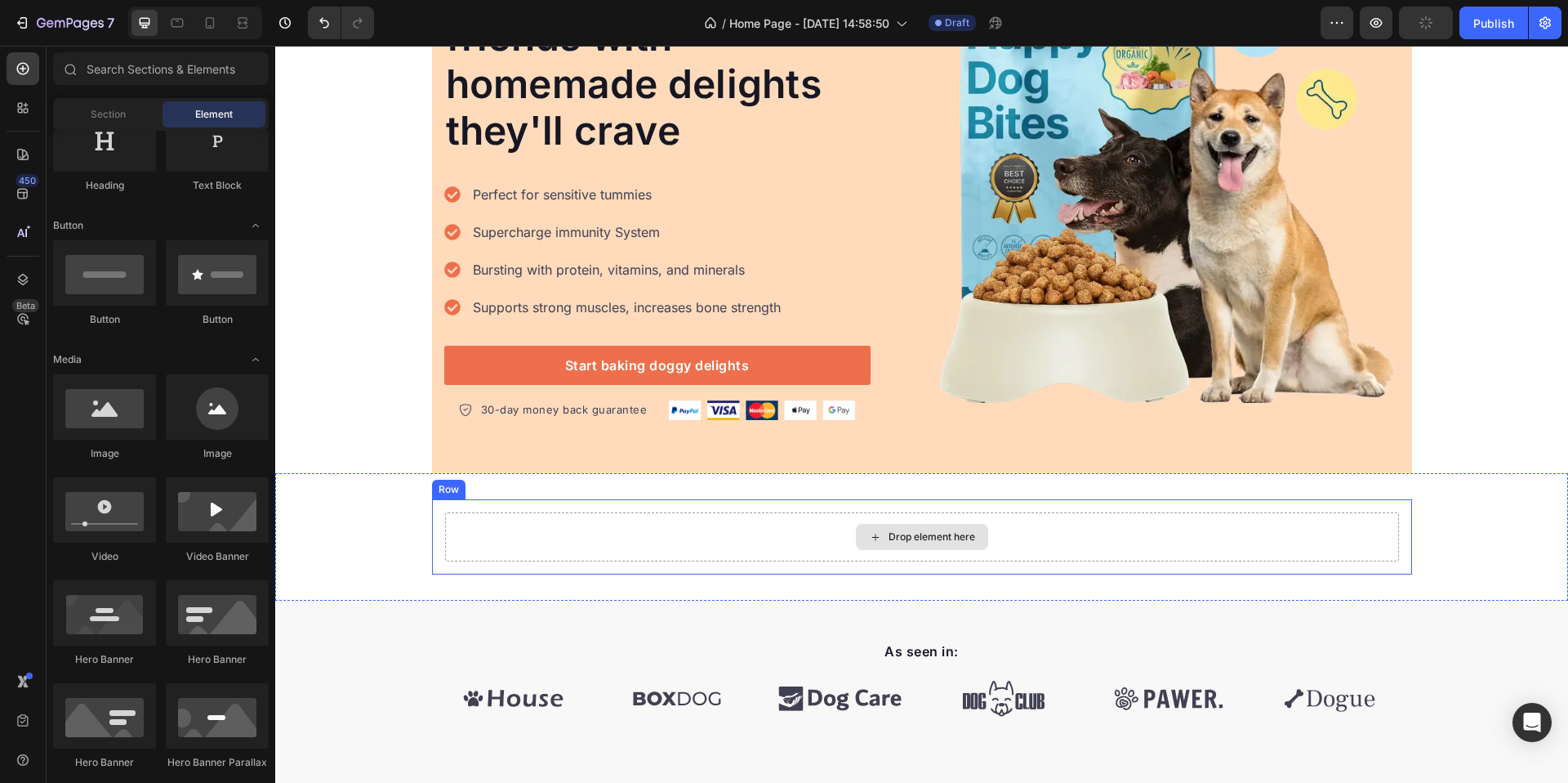
click at [1242, 543] on div "Drop element here" at bounding box center [922, 536] width 954 height 49
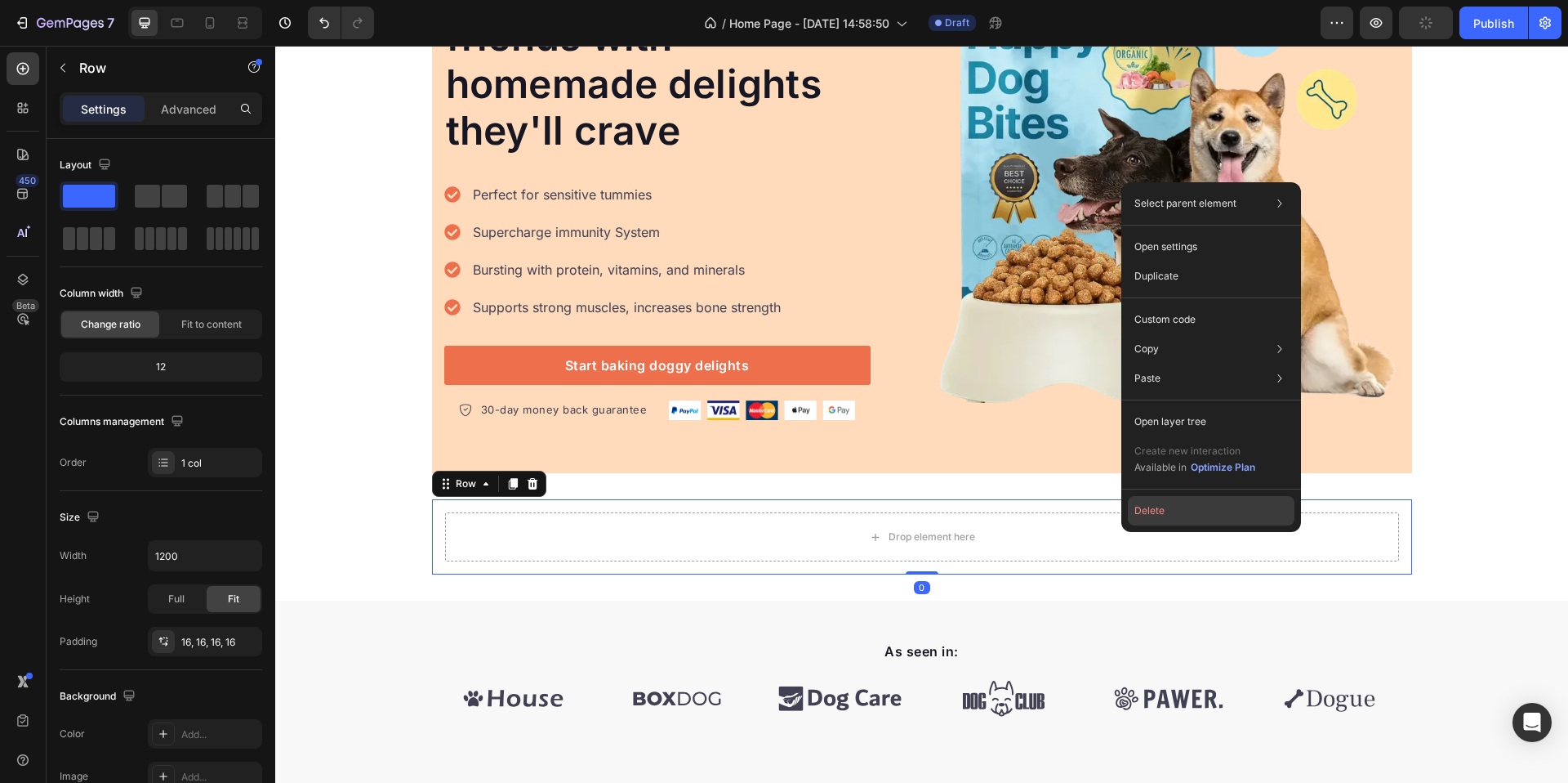
click at [1154, 508] on button "Delete" at bounding box center [1212, 510] width 167 height 29
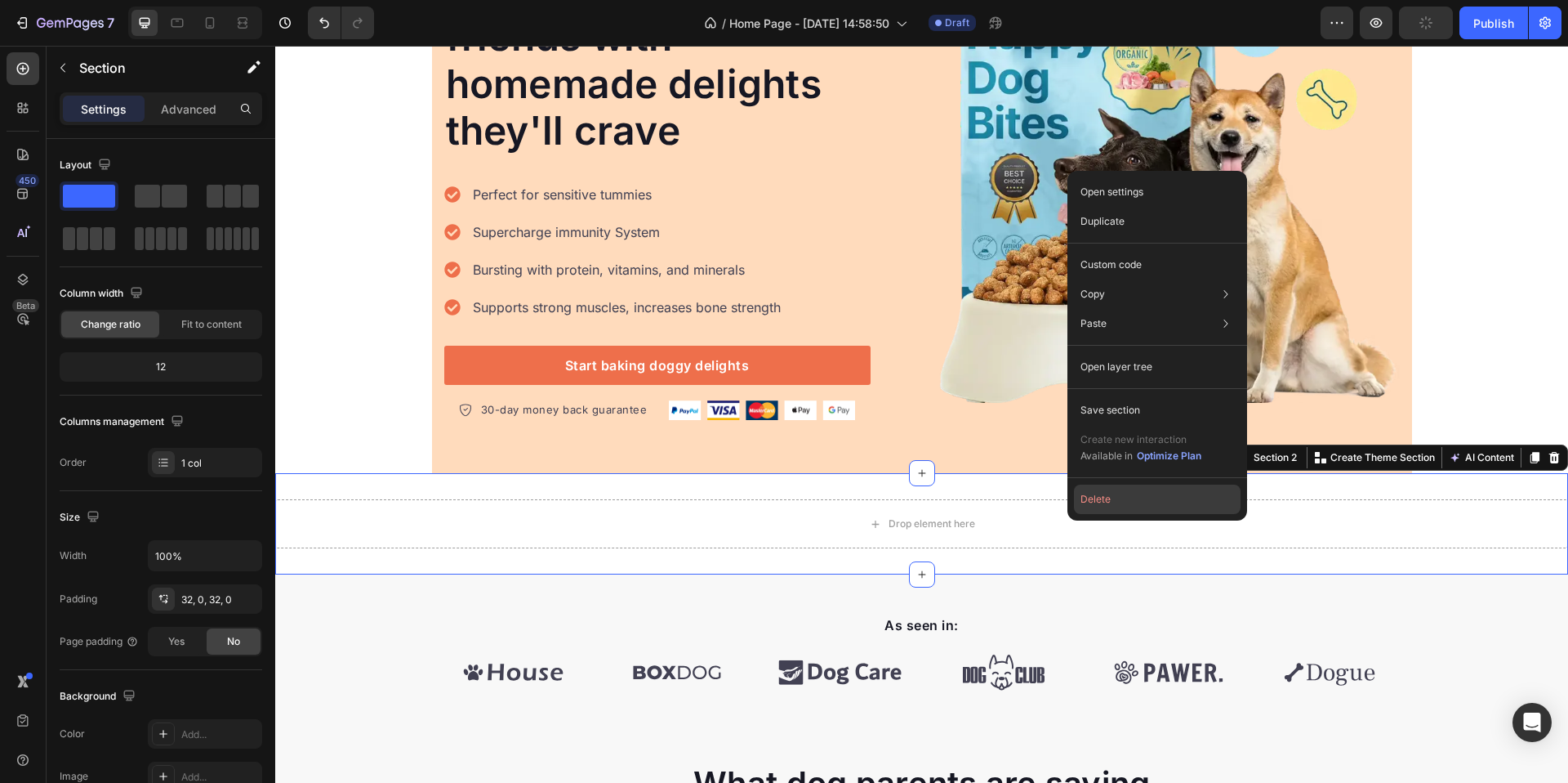
click at [1125, 604] on button "Delete" at bounding box center [647, 626] width 956 height 46
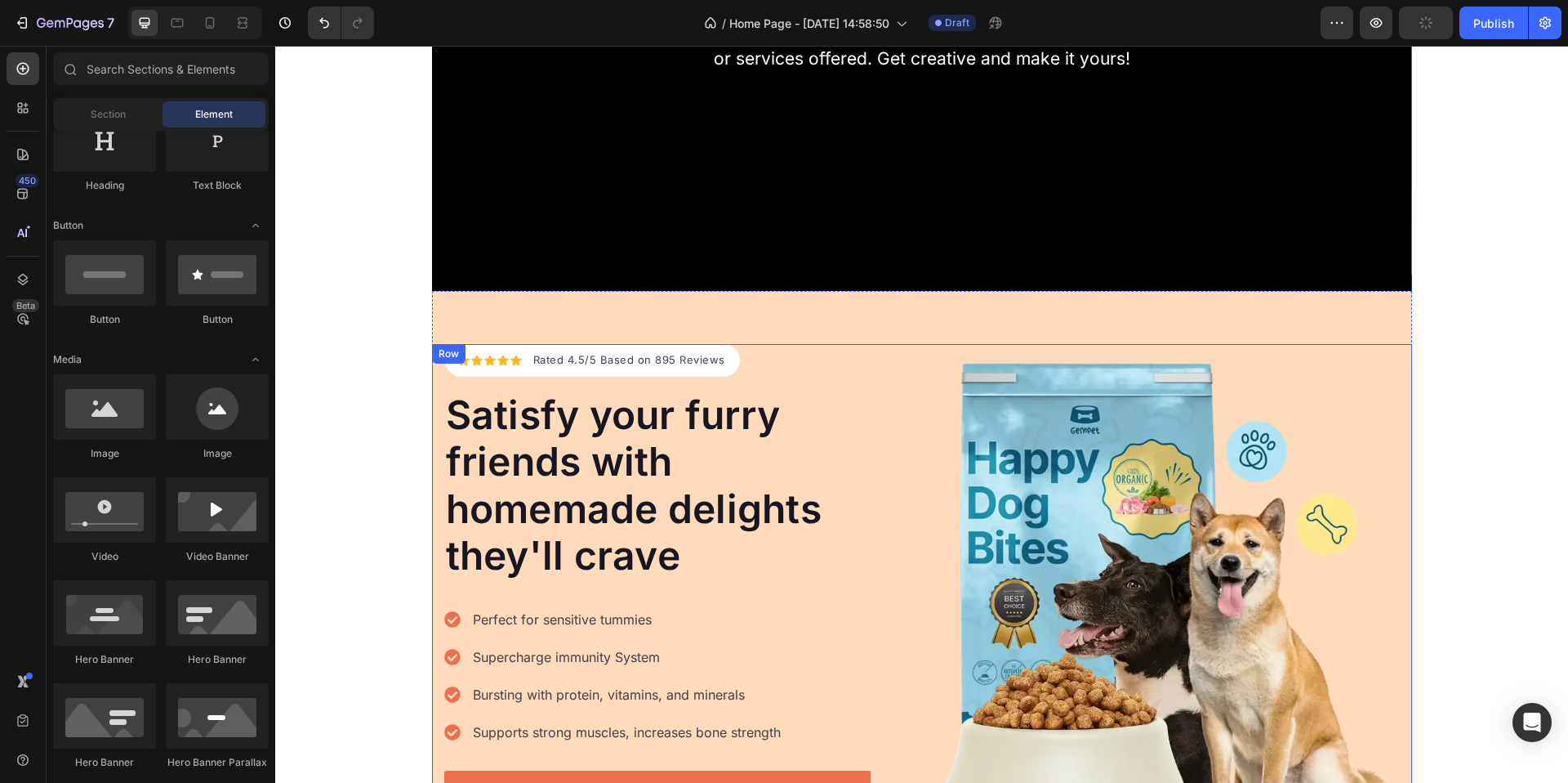
scroll to position [0, 0]
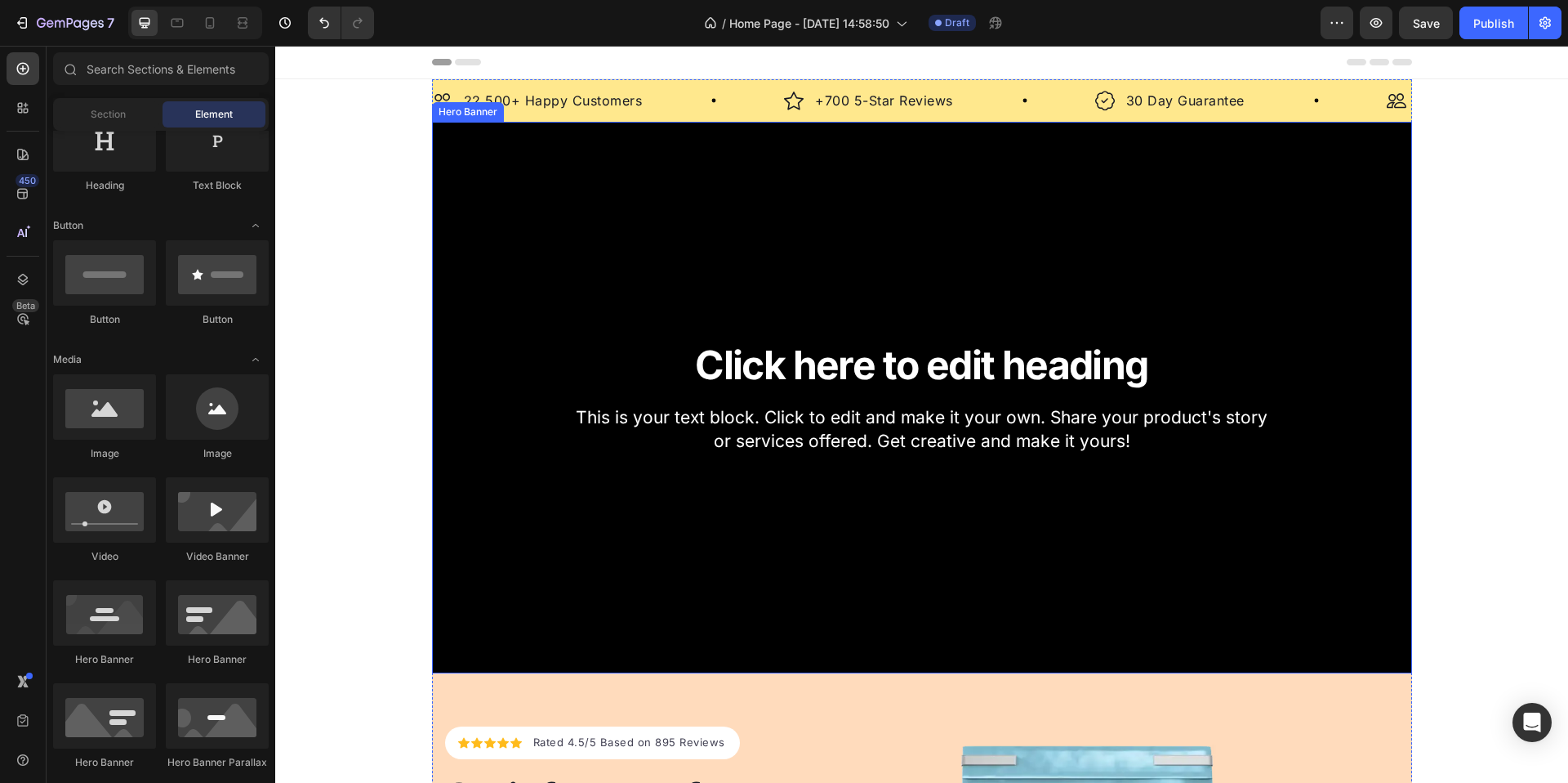
click at [543, 210] on div "Background Image" at bounding box center [922, 398] width 980 height 551
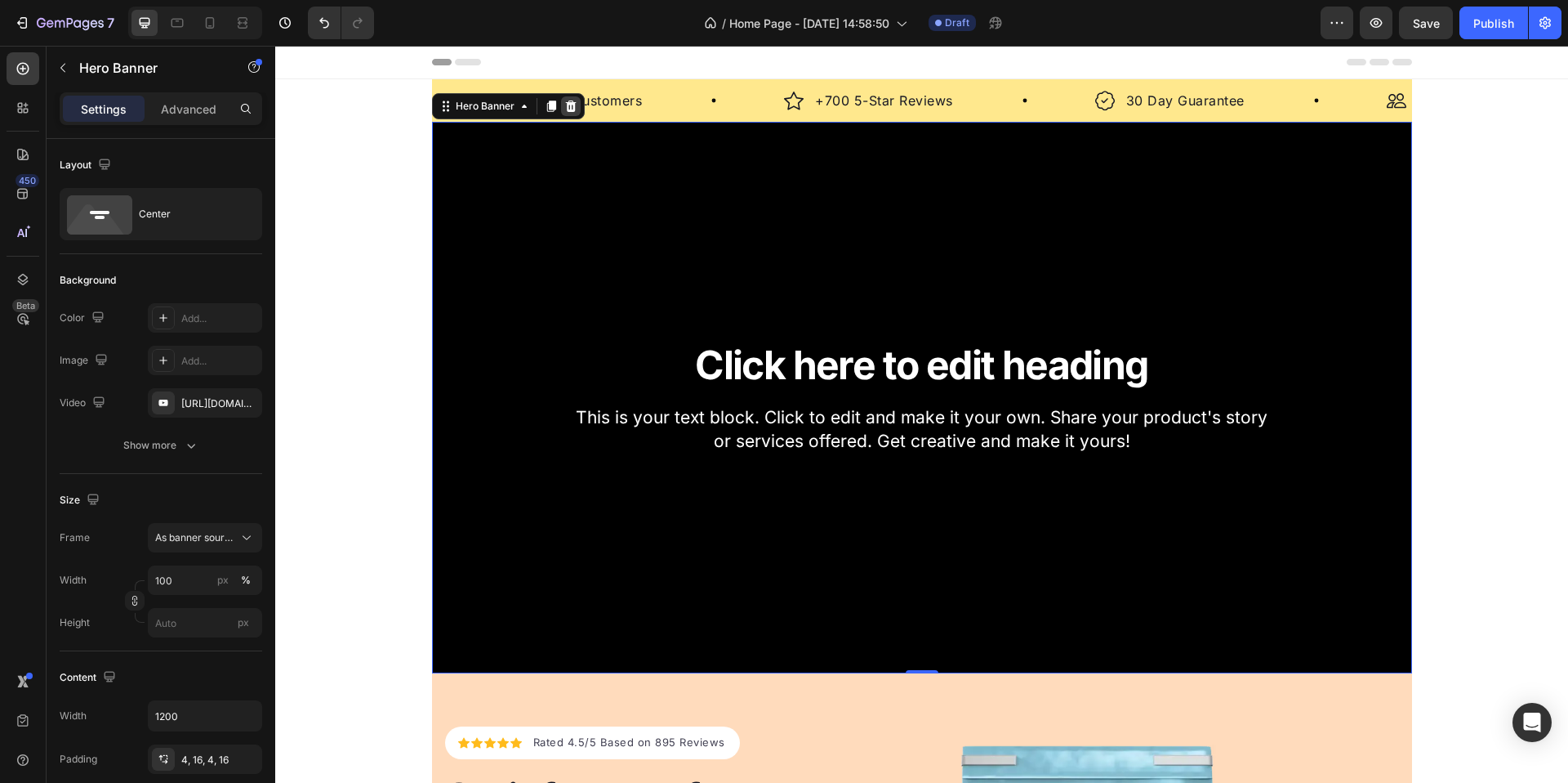
click at [565, 109] on icon at bounding box center [570, 106] width 10 height 11
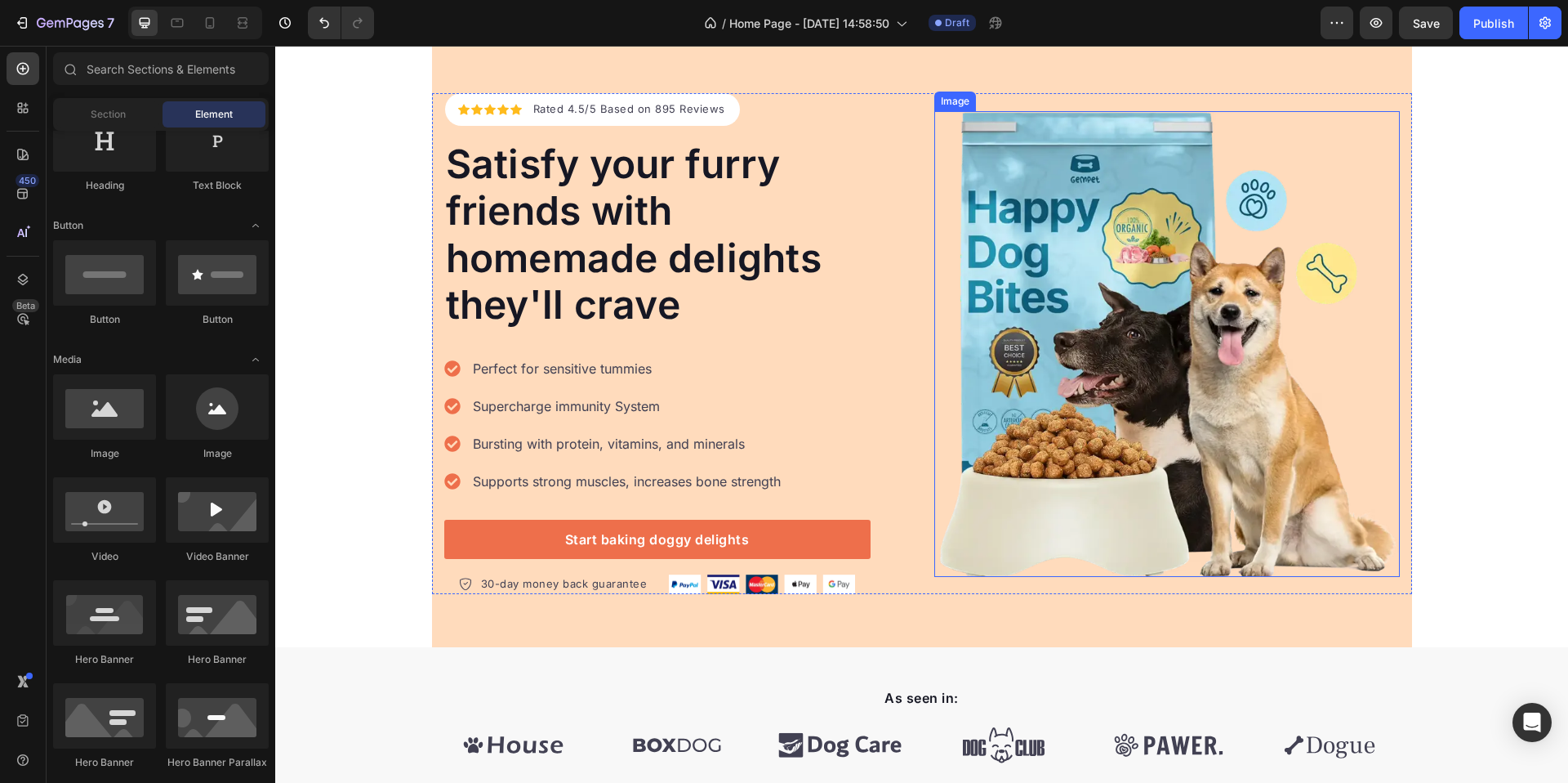
scroll to position [298, 0]
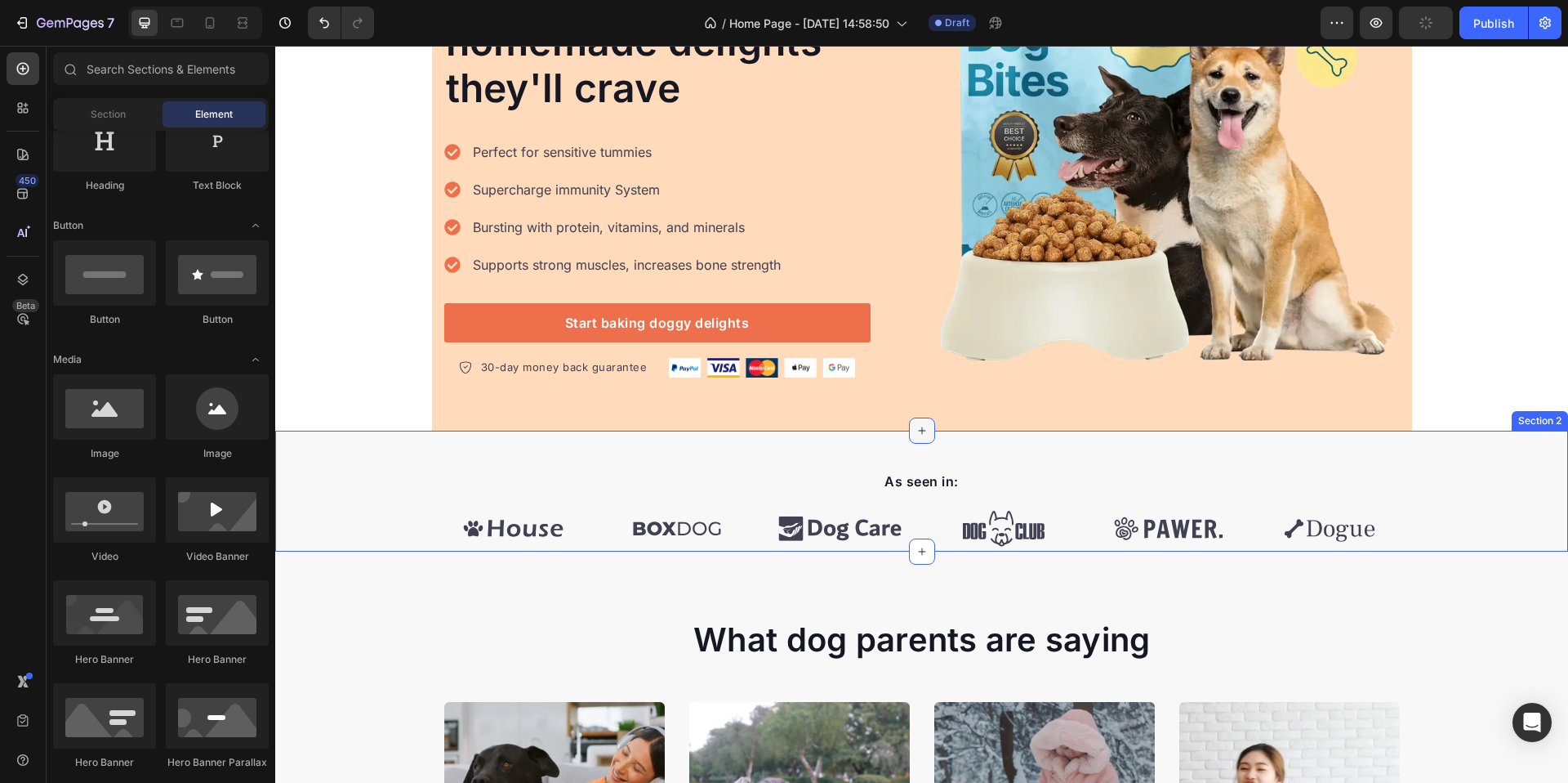
click at [917, 429] on icon at bounding box center [922, 430] width 13 height 13
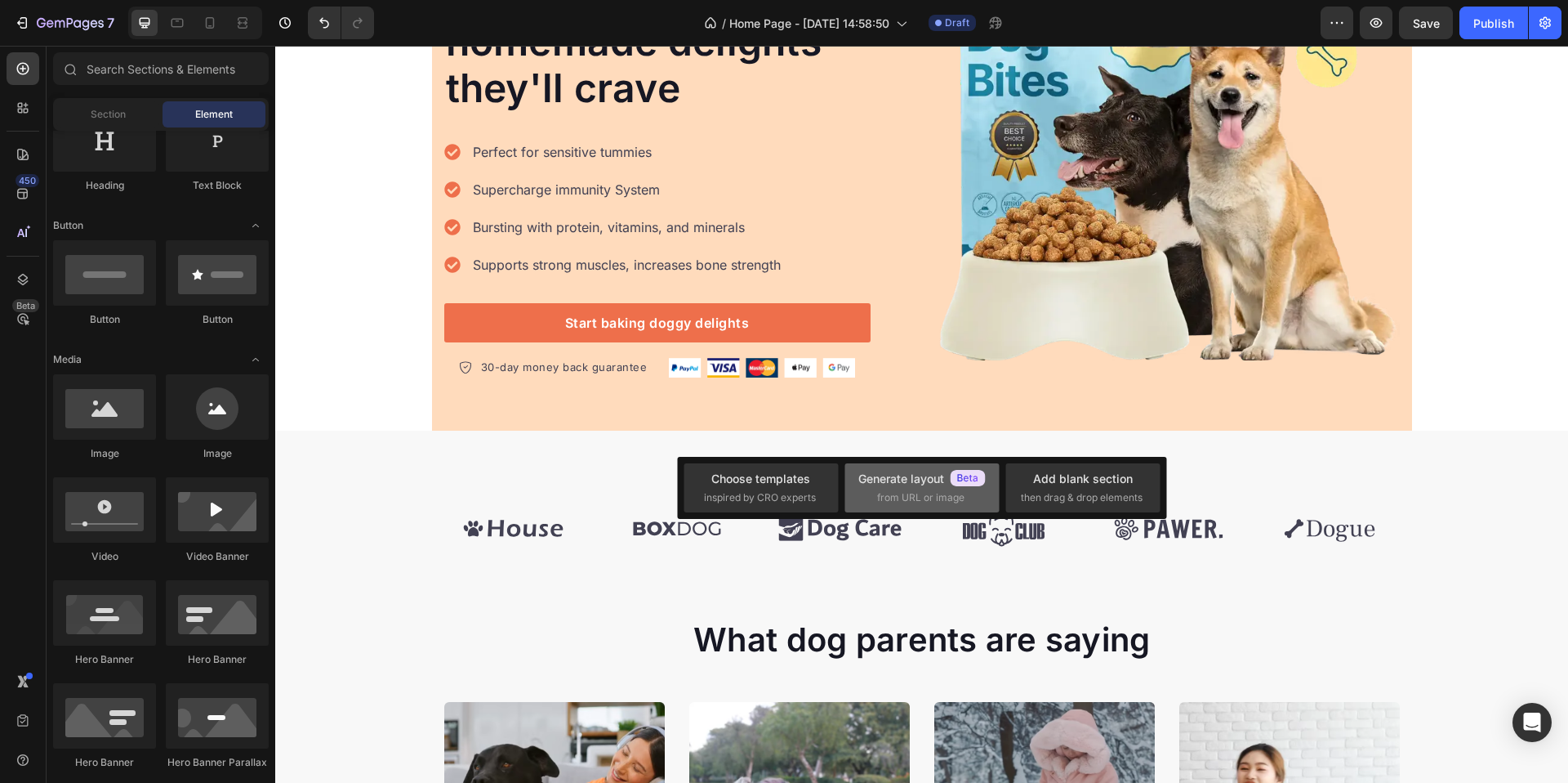
click at [914, 494] on span "from URL or image" at bounding box center [920, 498] width 87 height 15
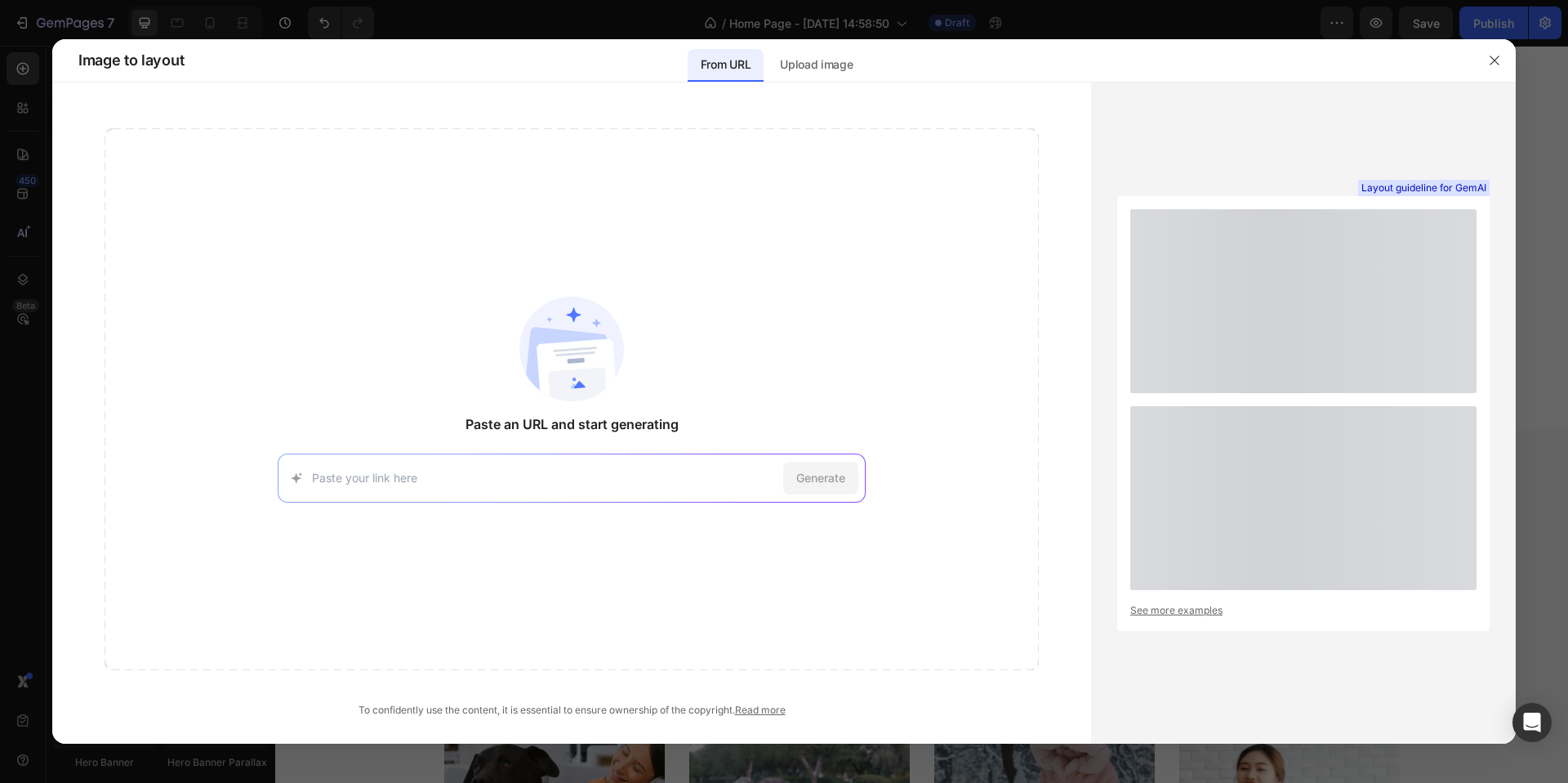
click at [545, 474] on input at bounding box center [545, 477] width 465 height 17
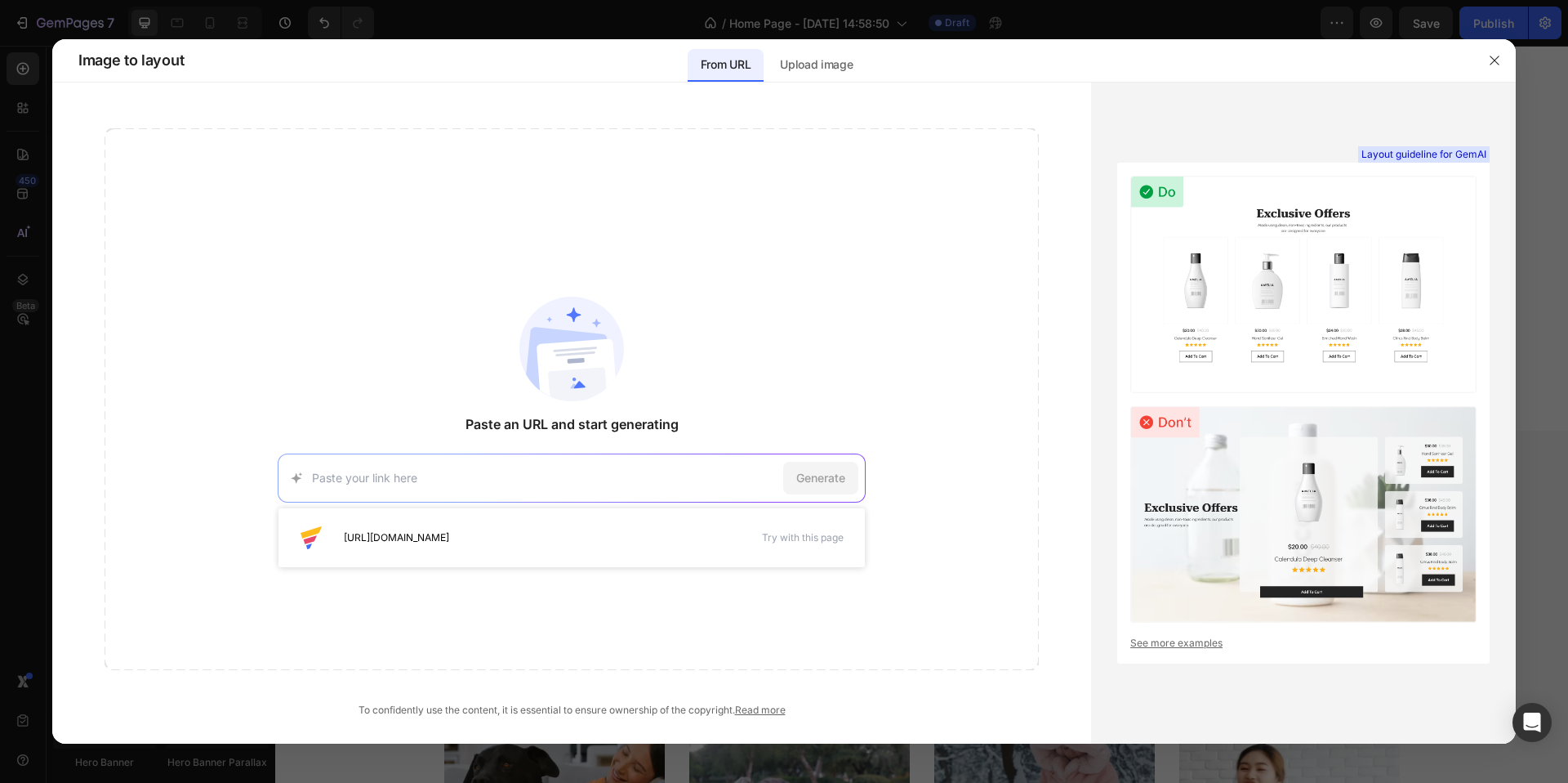
click at [605, 474] on input at bounding box center [545, 477] width 465 height 17
type input "p"
click at [452, 476] on input at bounding box center [545, 477] width 465 height 17
paste input "https://lyka.com.au/"
type input "https://lyka.com.au/"
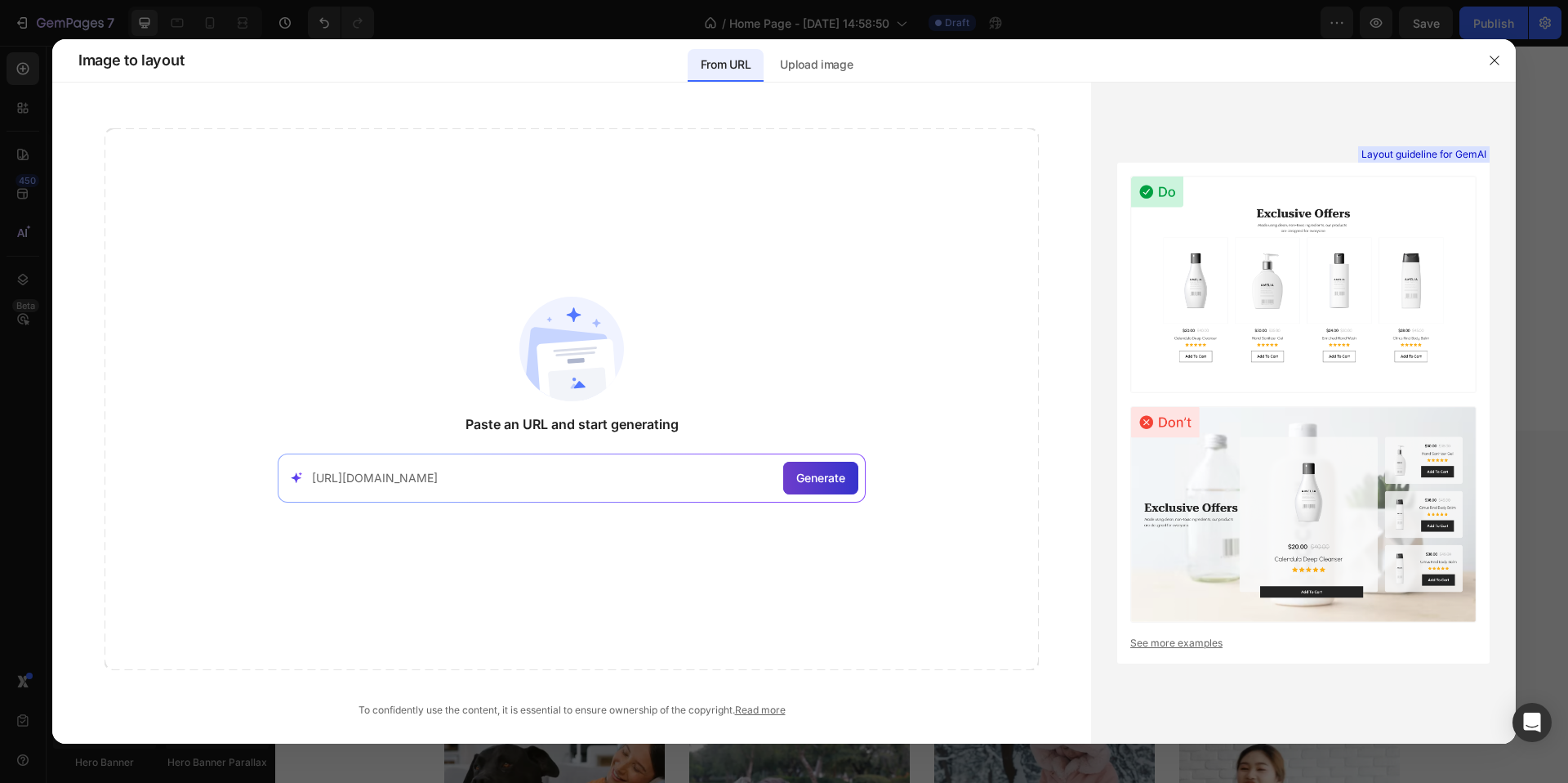
click at [819, 476] on span "Generate" at bounding box center [821, 477] width 49 height 17
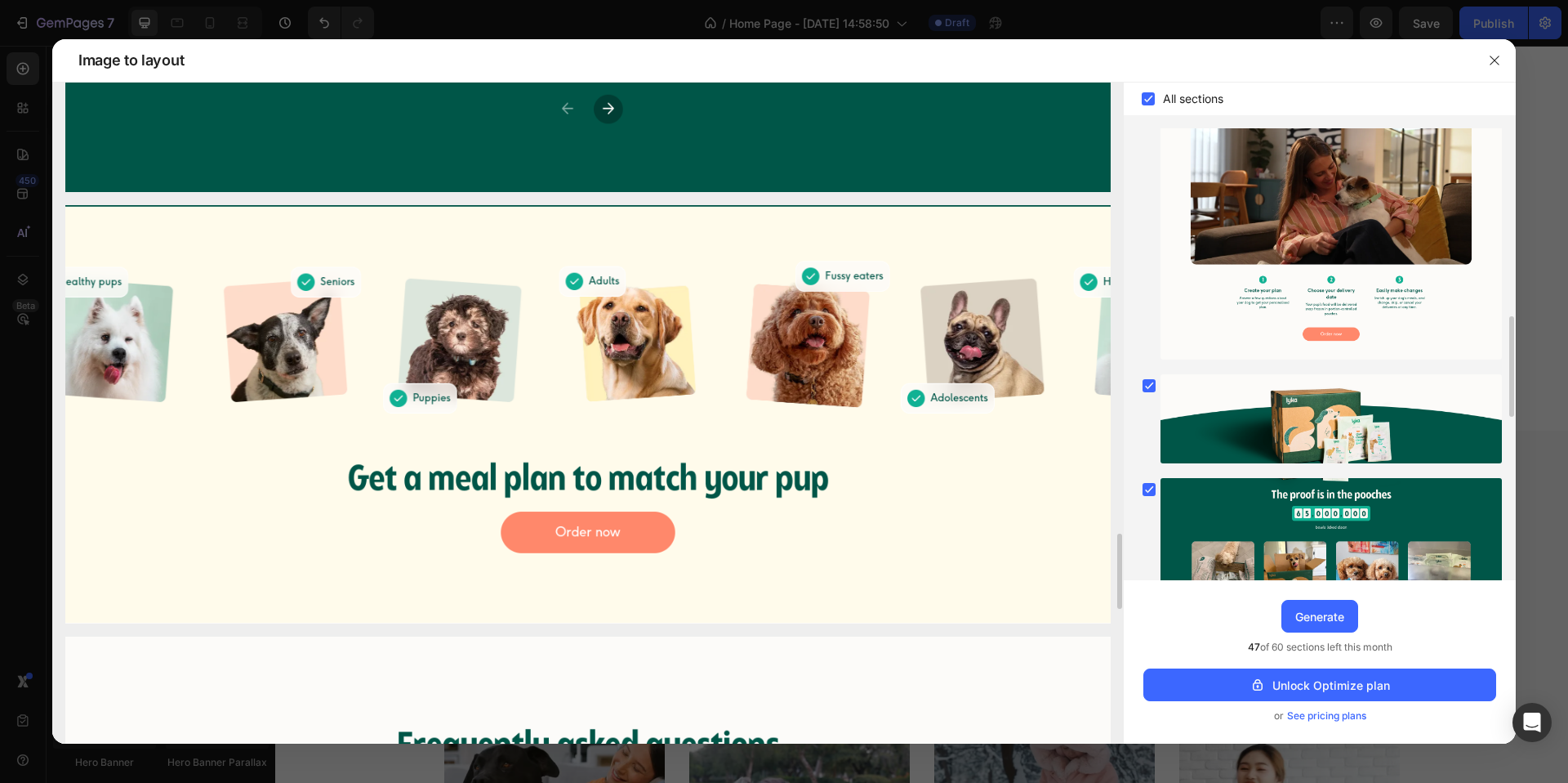
scroll to position [4078, 0]
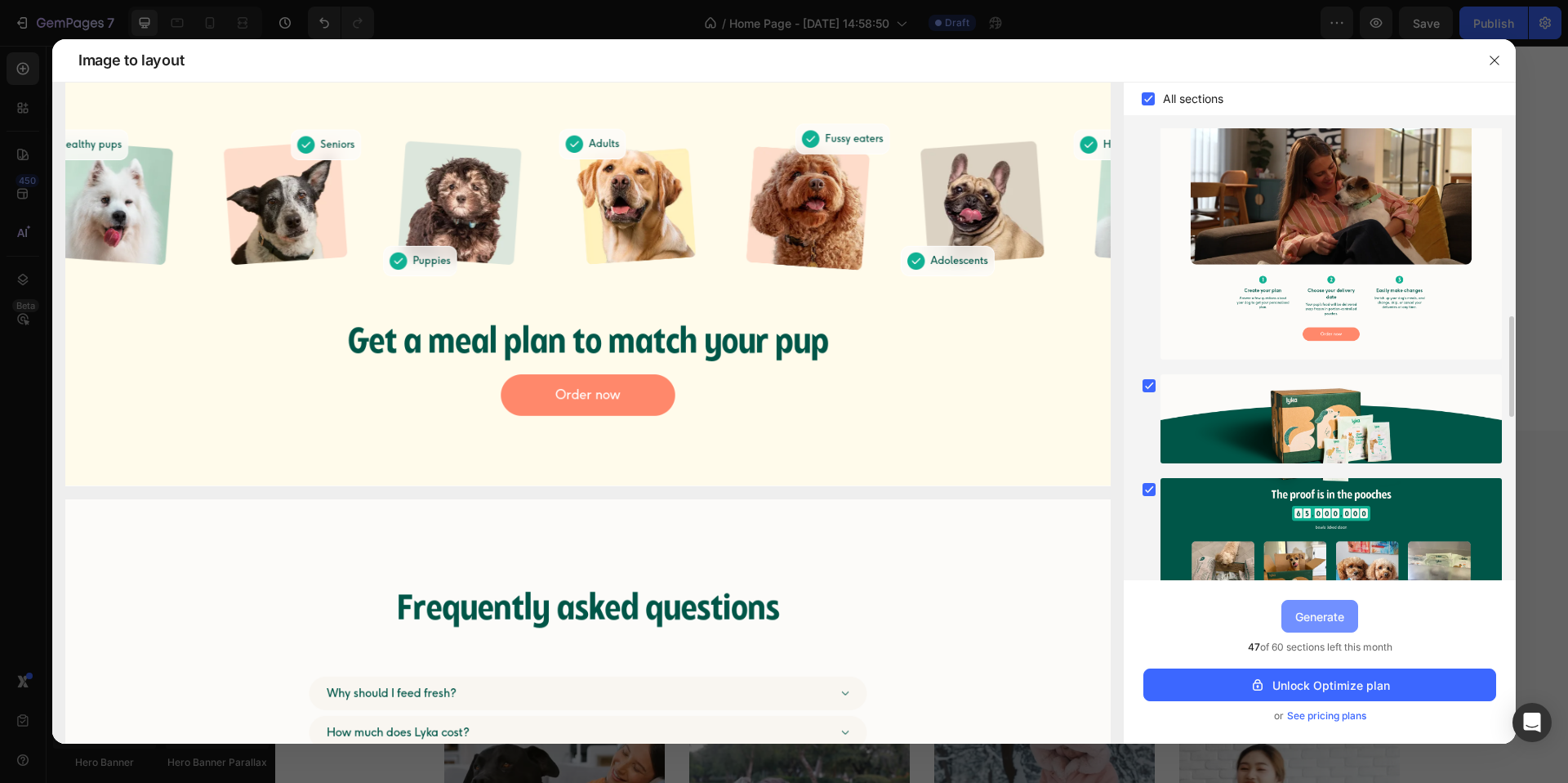
drag, startPoint x: 1333, startPoint y: 620, endPoint x: 1062, endPoint y: 575, distance: 274.7
click at [1333, 620] on div "Generate" at bounding box center [1320, 616] width 49 height 17
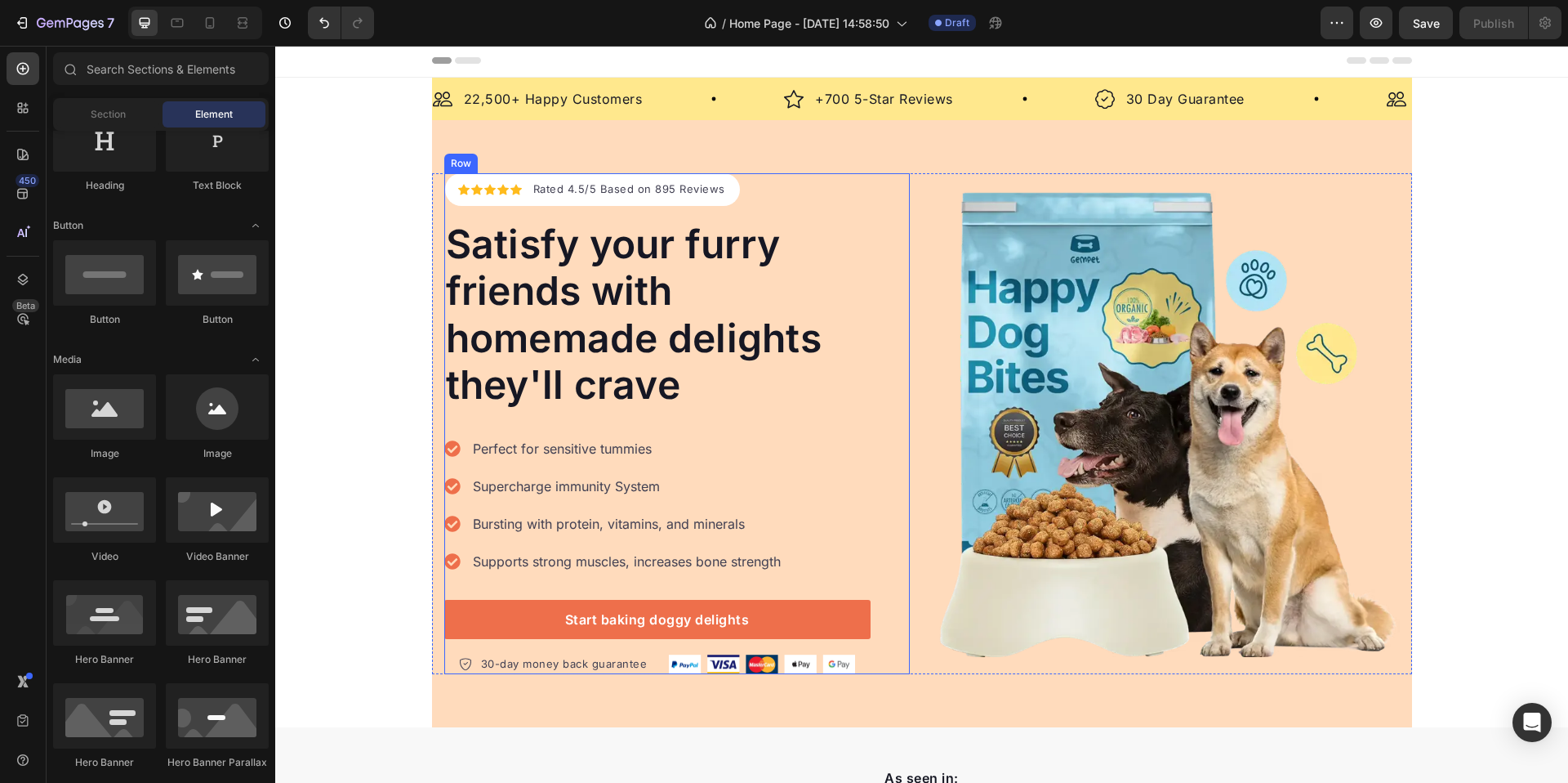
scroll to position [0, 0]
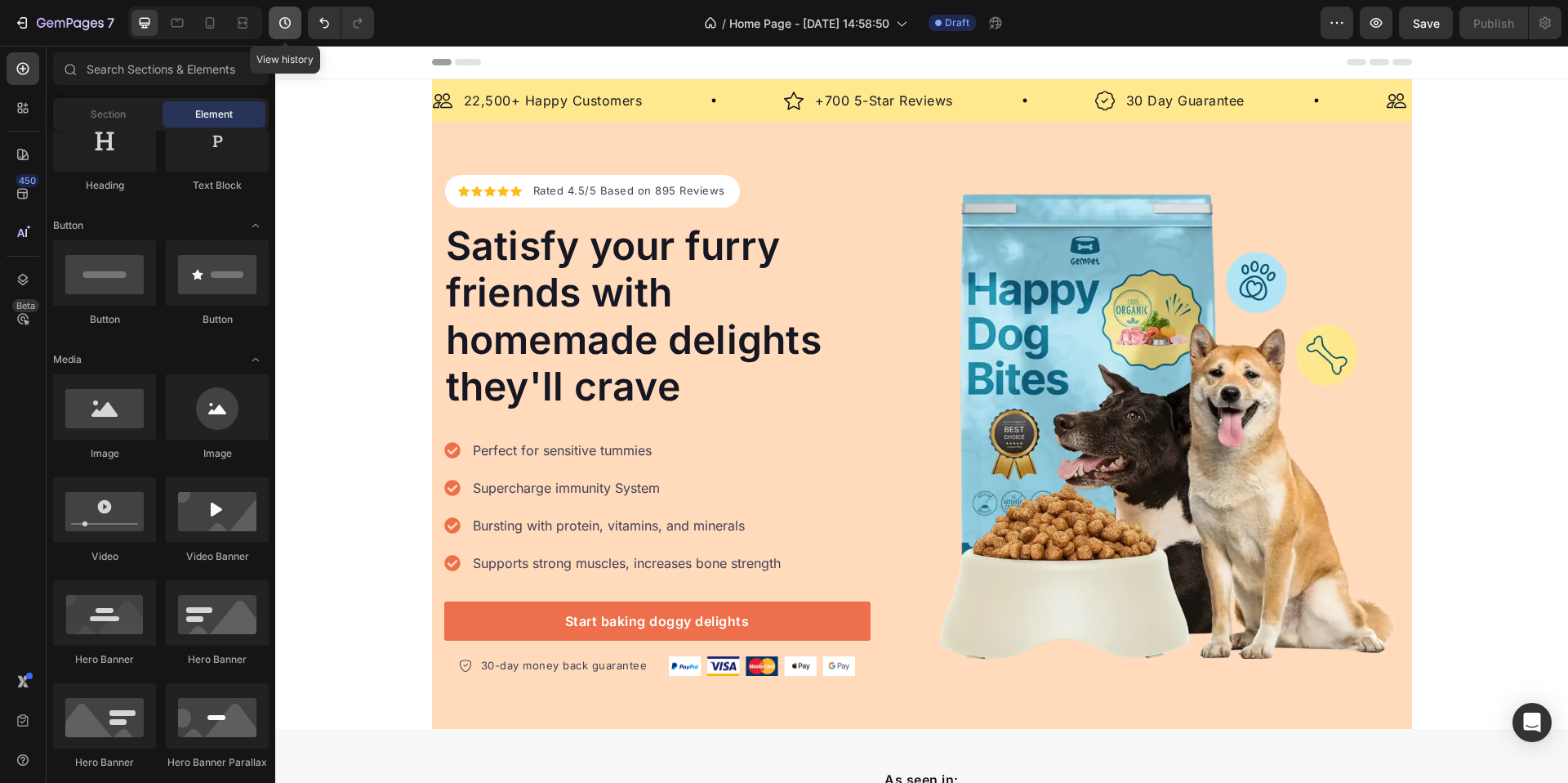
click at [284, 30] on icon "button" at bounding box center [284, 23] width 16 height 16
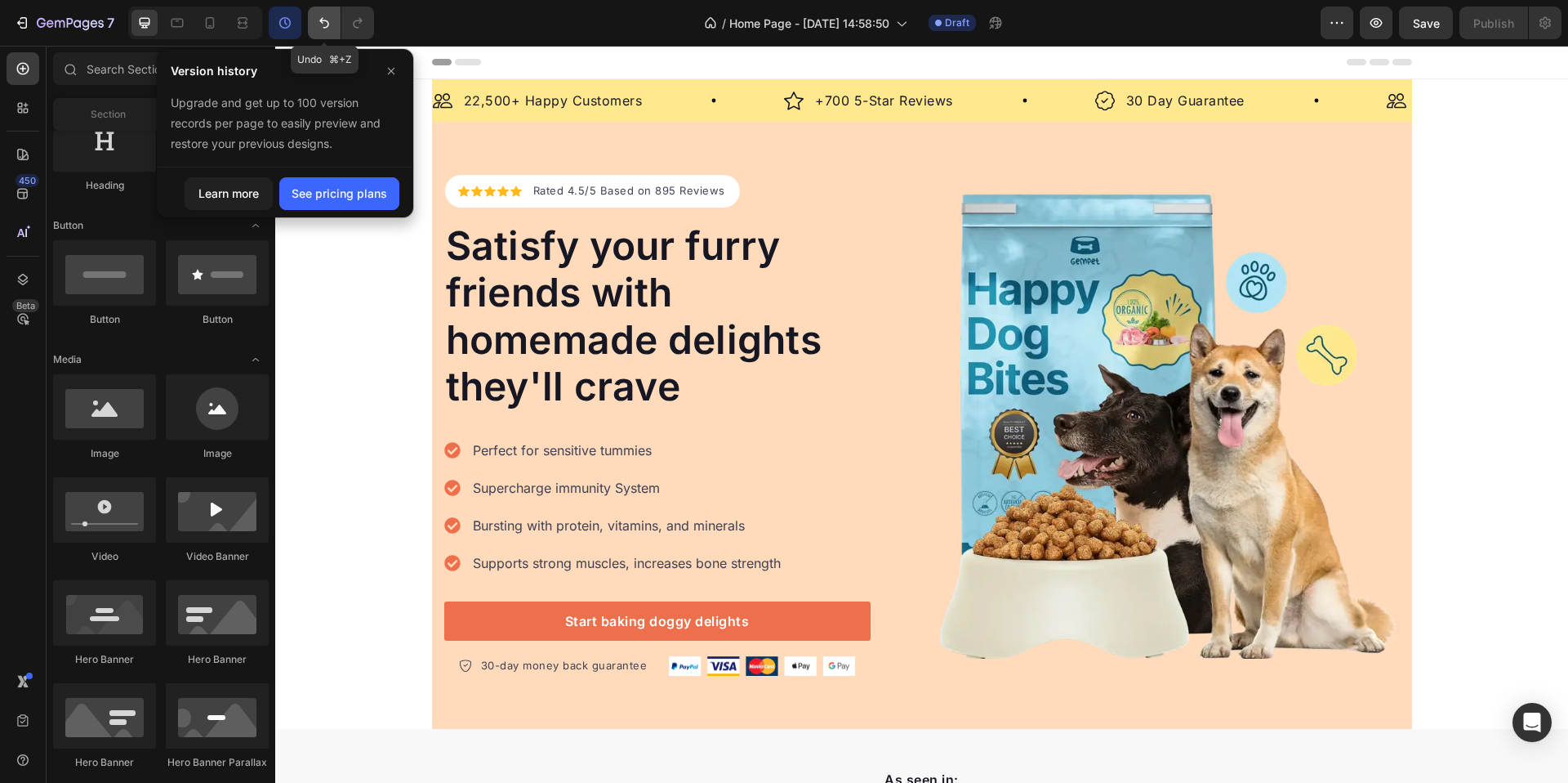
click at [315, 25] on button "Undo/Redo" at bounding box center [324, 23] width 33 height 33
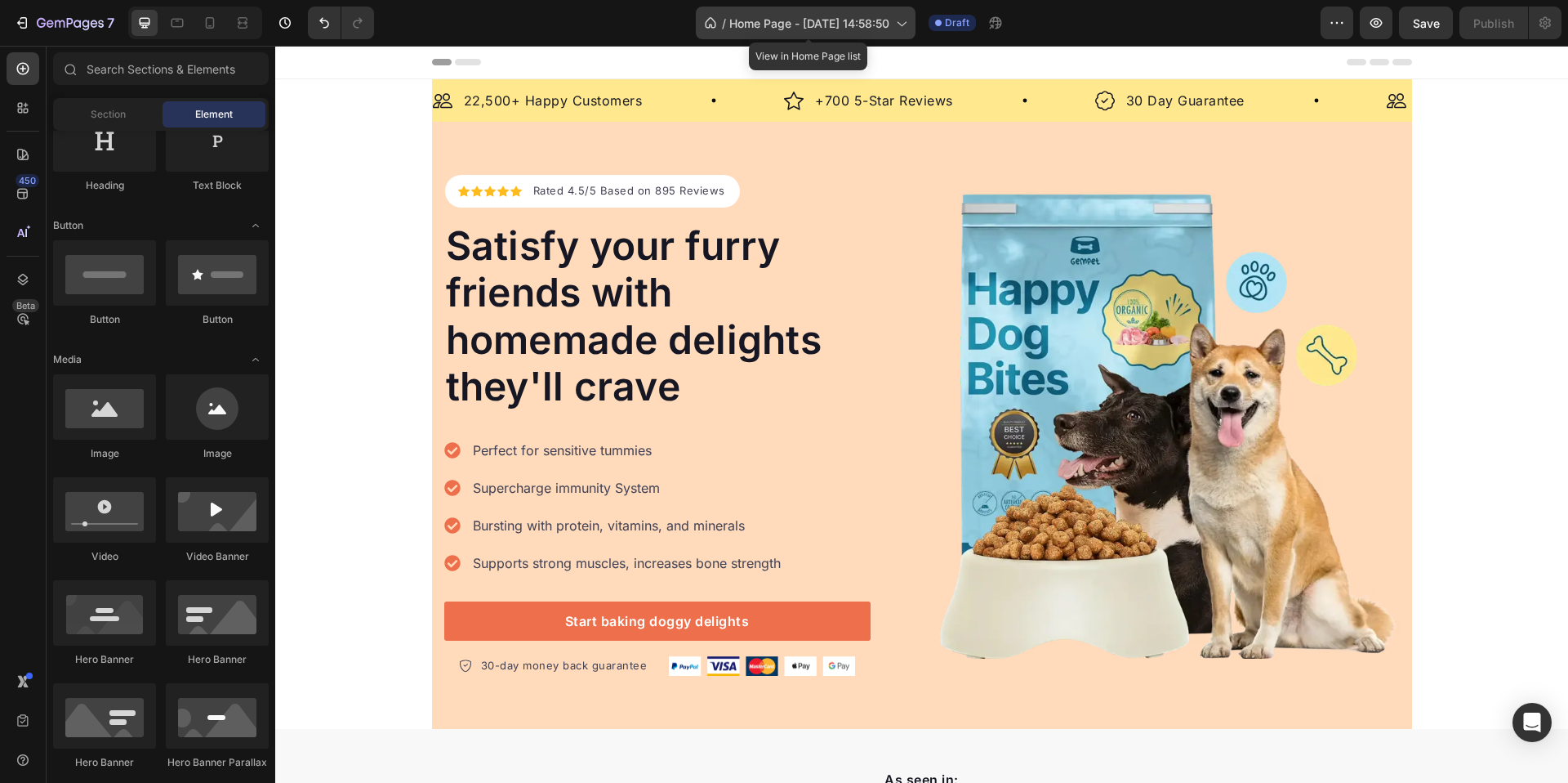
click at [716, 20] on icon at bounding box center [709, 23] width 16 height 16
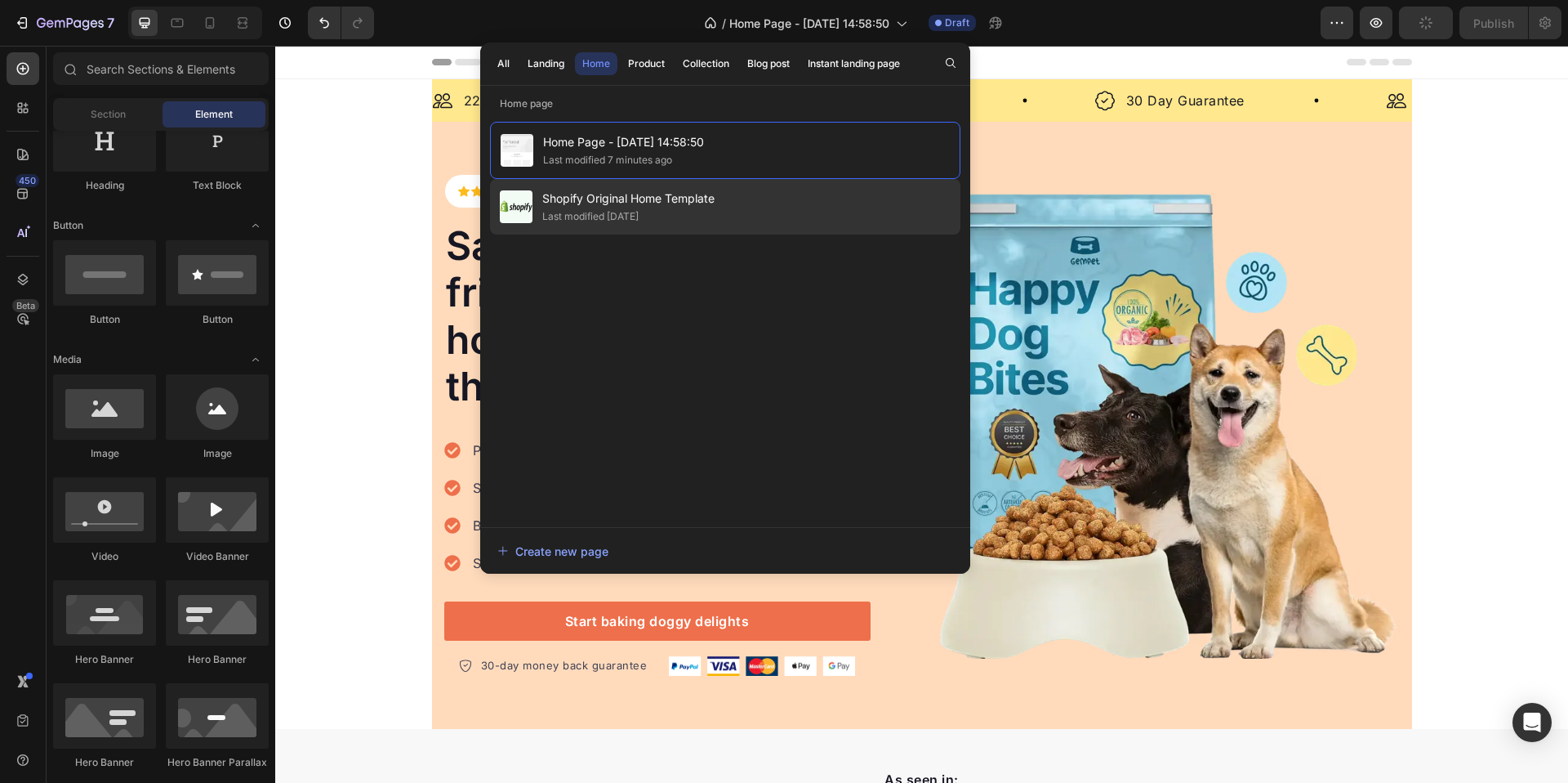
click at [695, 213] on div "Last modified 15 days ago" at bounding box center [629, 216] width 172 height 16
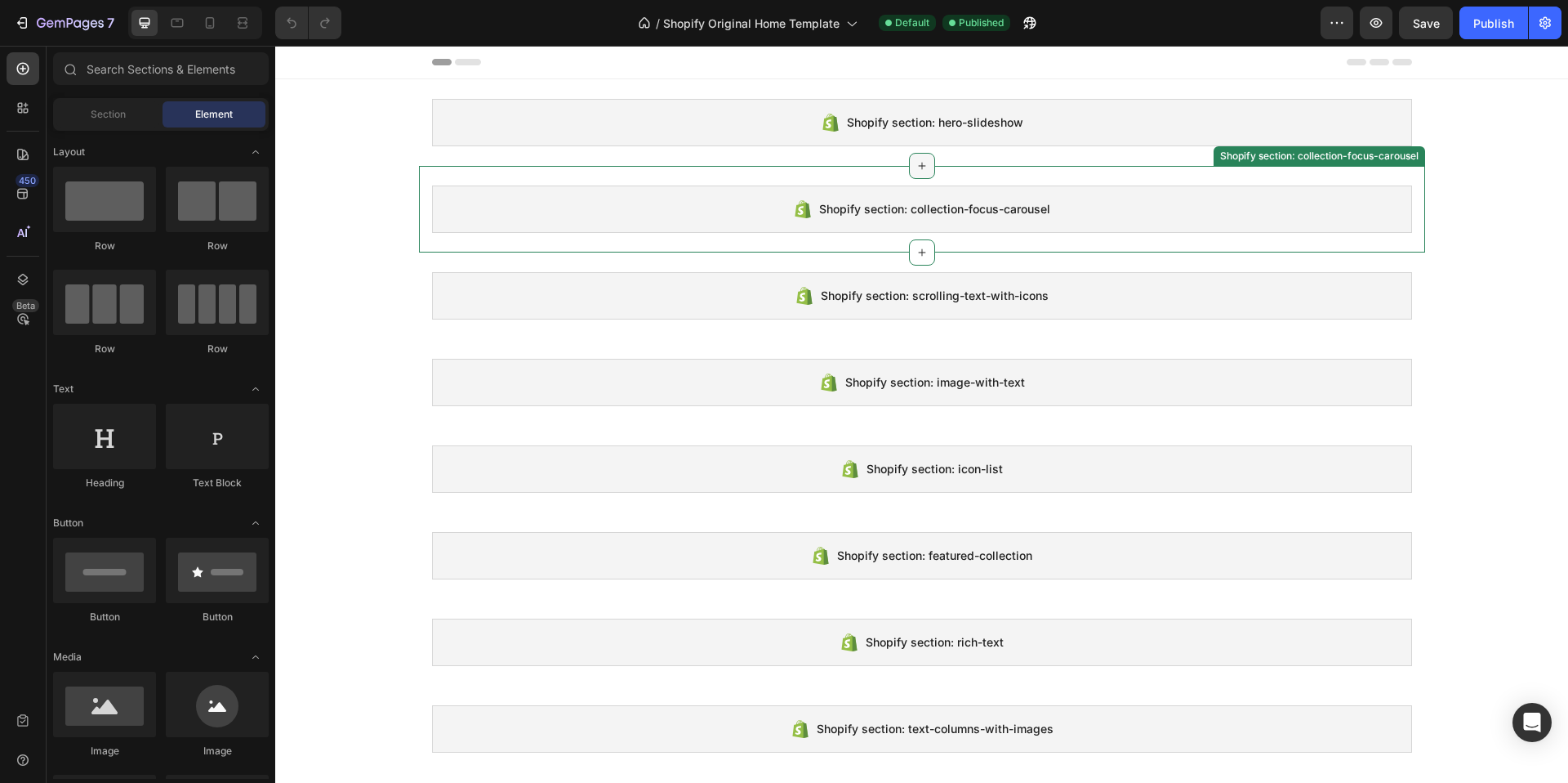
click at [916, 167] on icon at bounding box center [922, 166] width 13 height 13
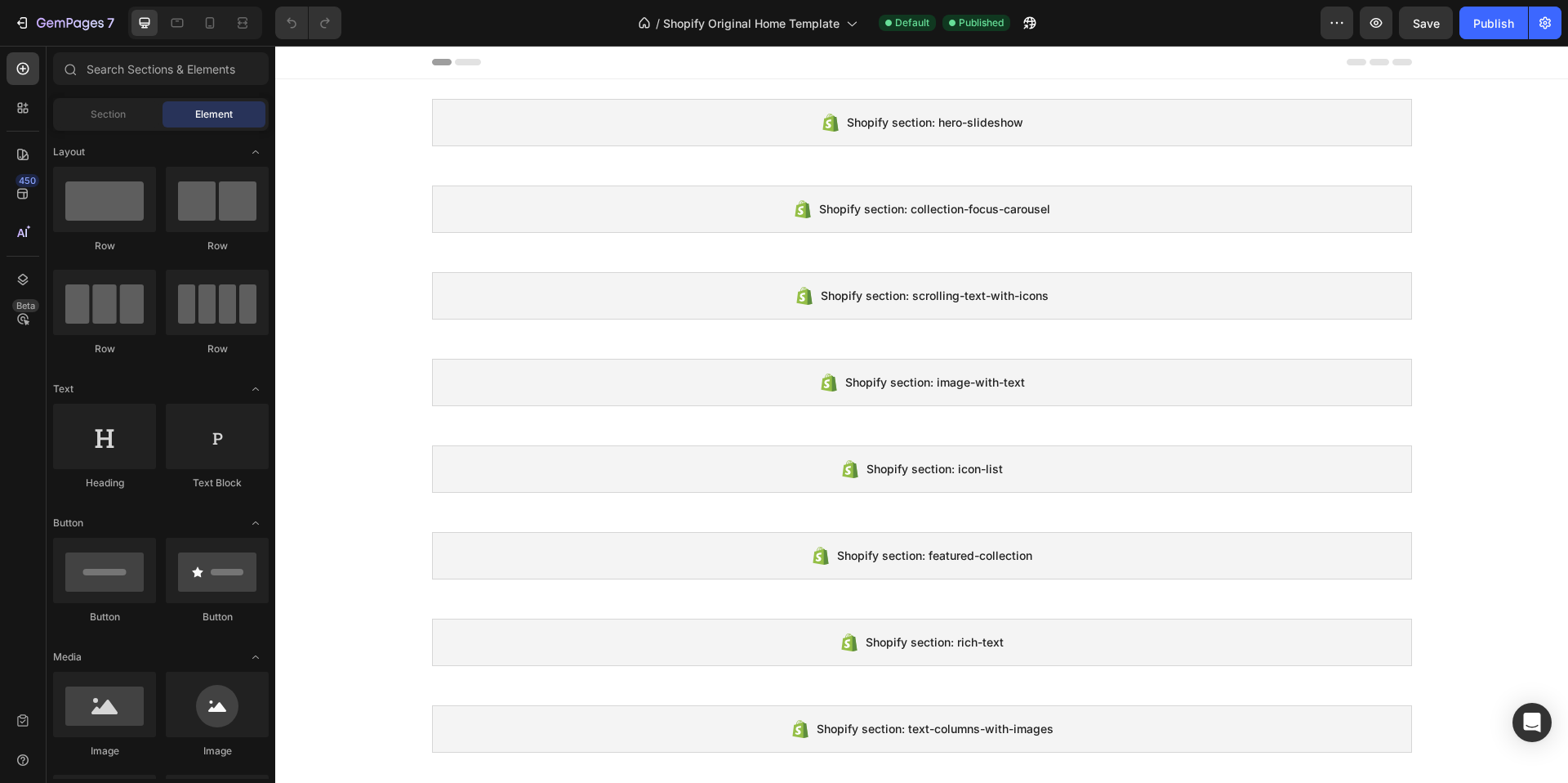
click at [739, 29] on span "Shopify Original Home Template" at bounding box center [752, 23] width 176 height 17
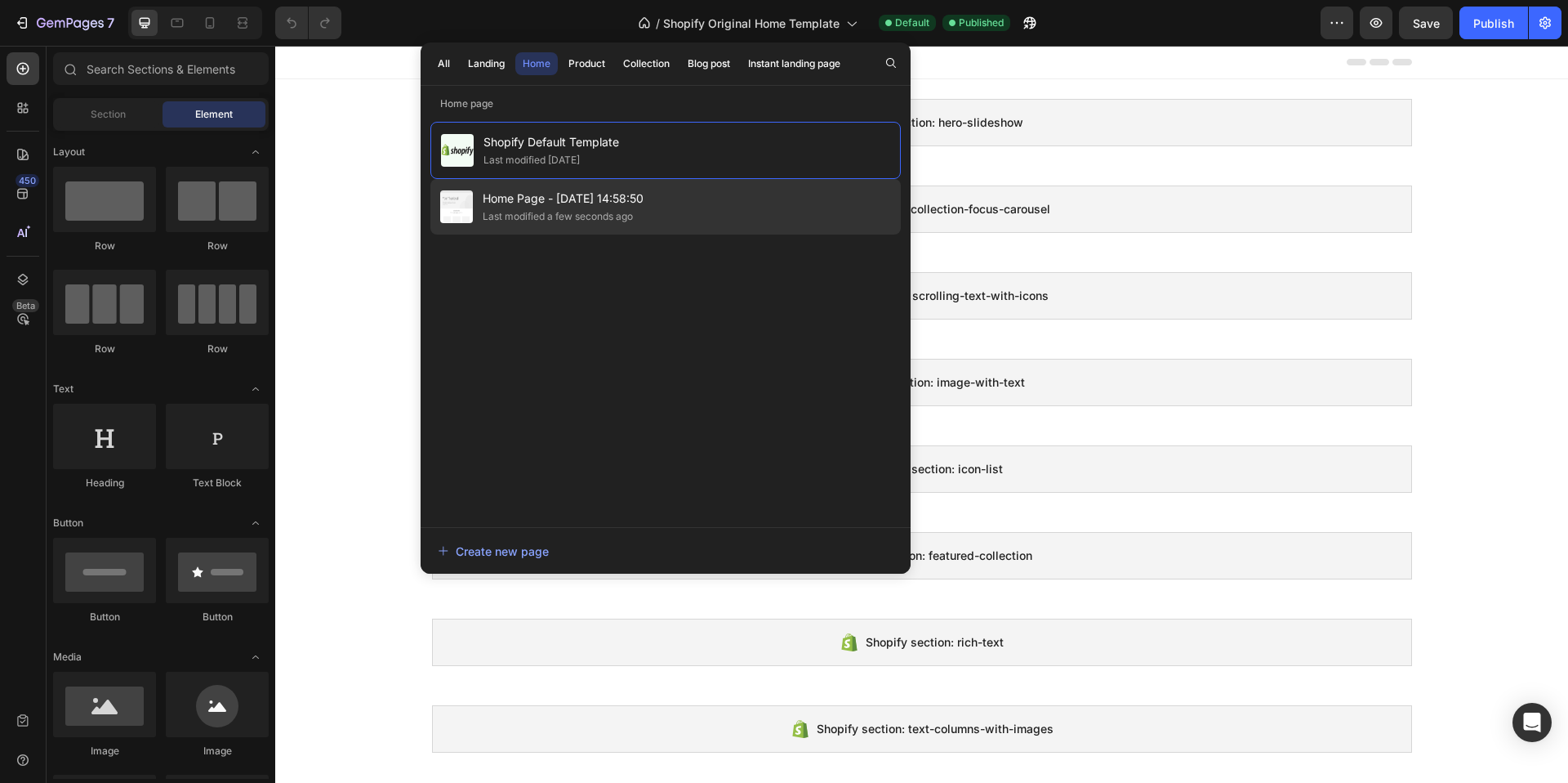
click at [620, 200] on span "Home Page - [DATE] 14:58:50" at bounding box center [563, 198] width 161 height 20
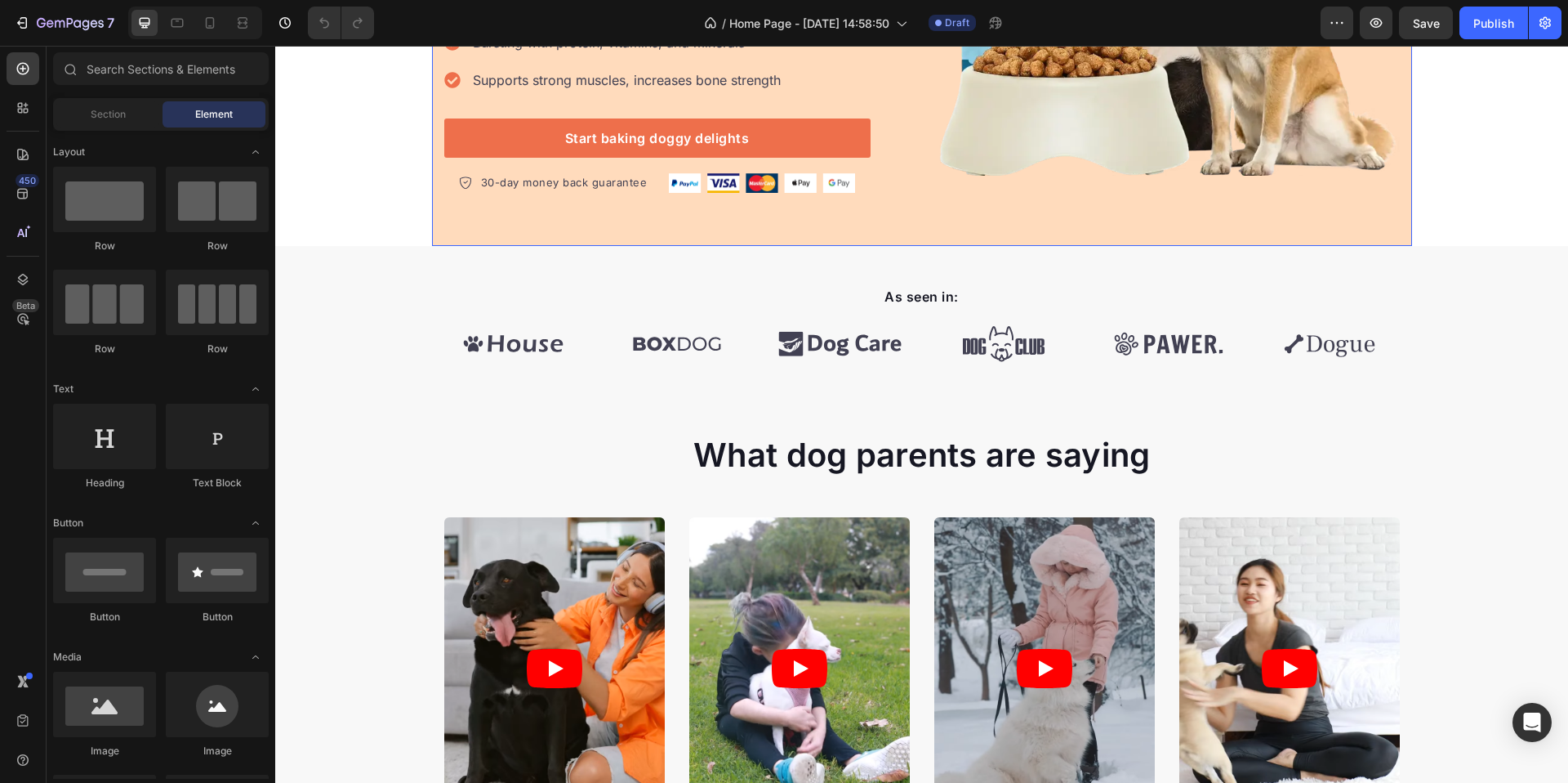
scroll to position [471, 0]
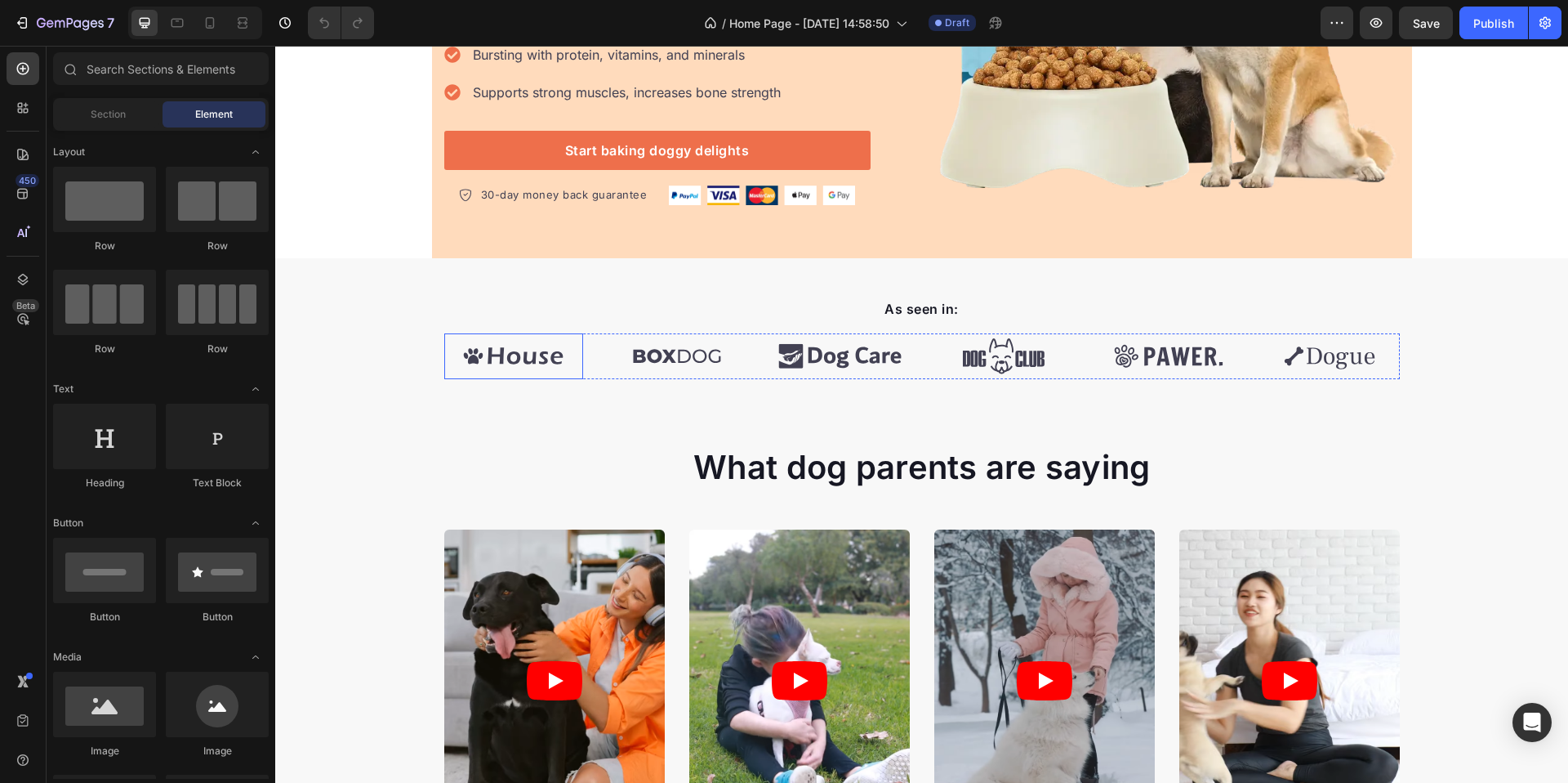
click at [511, 353] on img at bounding box center [514, 356] width 139 height 46
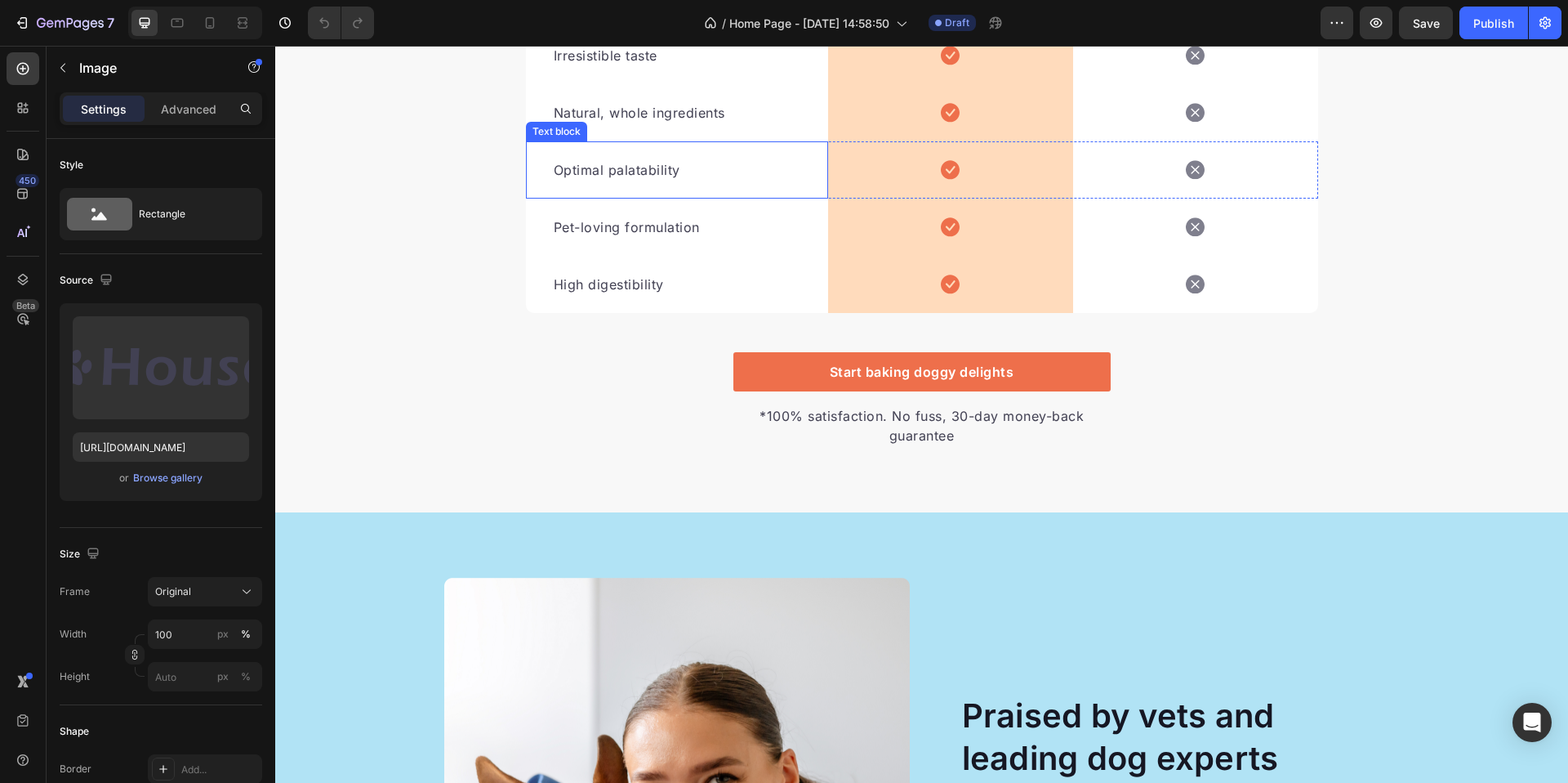
scroll to position [4038, 0]
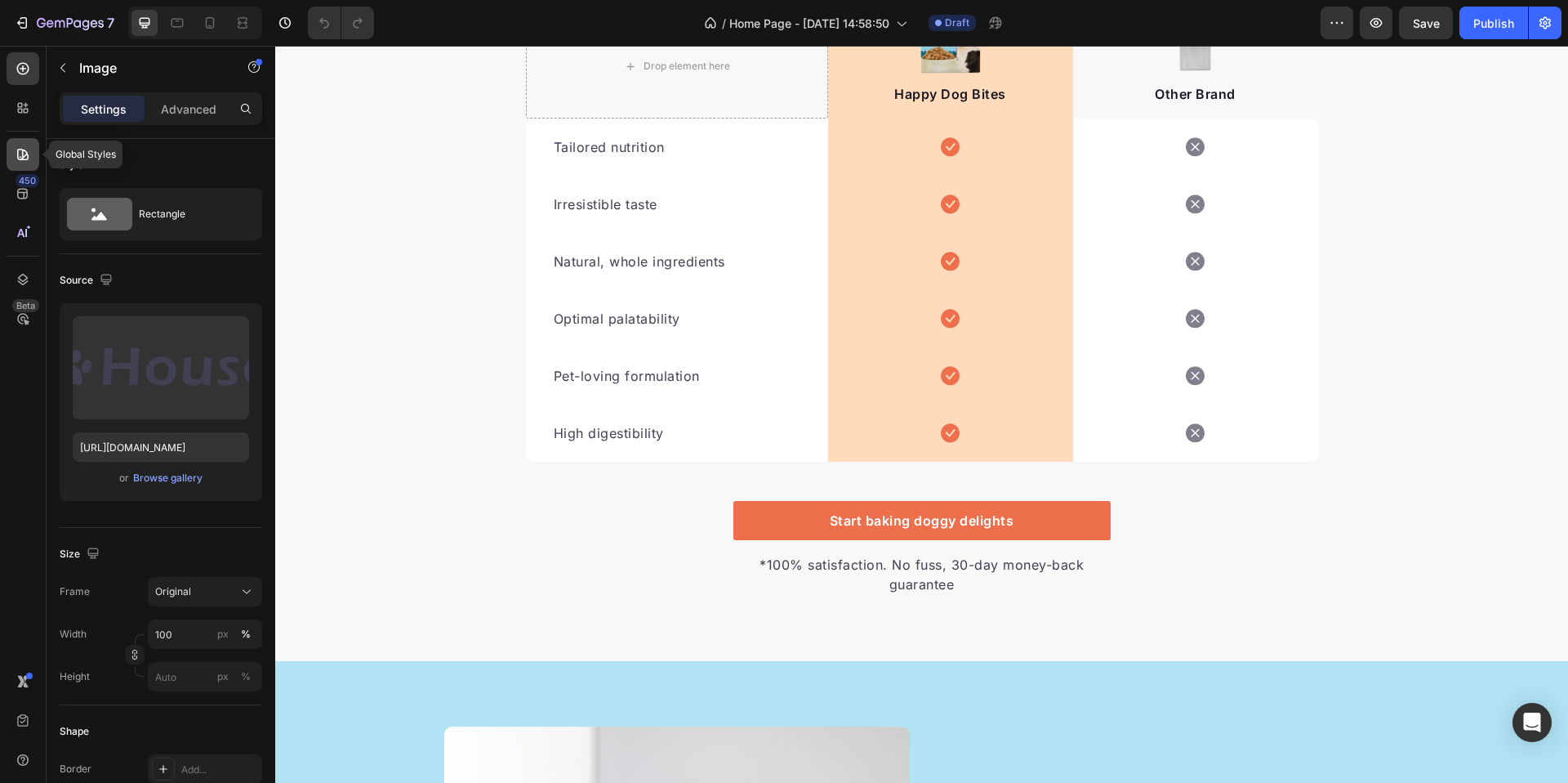
click at [21, 152] on icon at bounding box center [22, 154] width 16 height 16
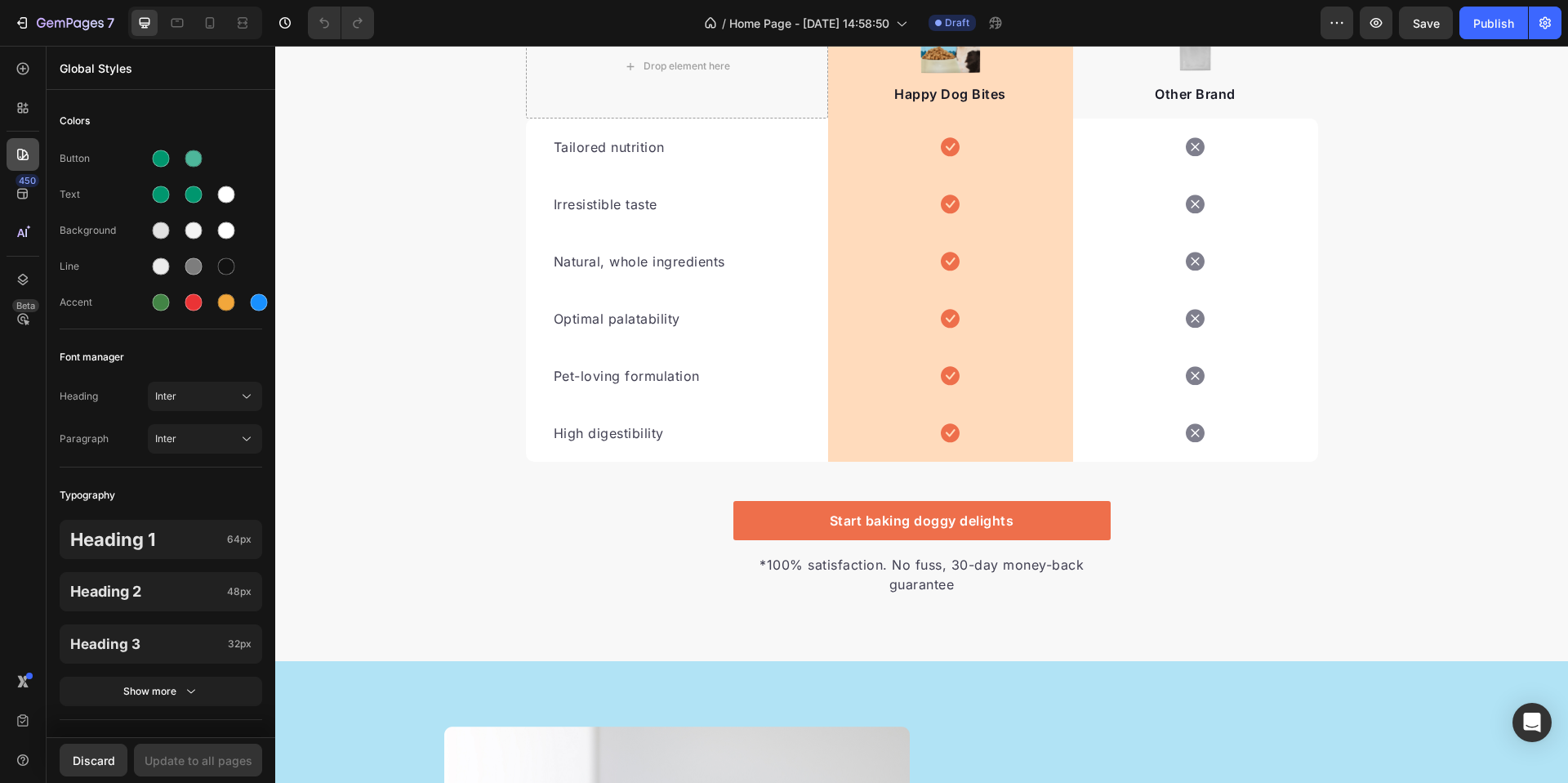
click at [21, 152] on icon at bounding box center [22, 154] width 16 height 16
click at [22, 194] on icon at bounding box center [22, 193] width 10 height 10
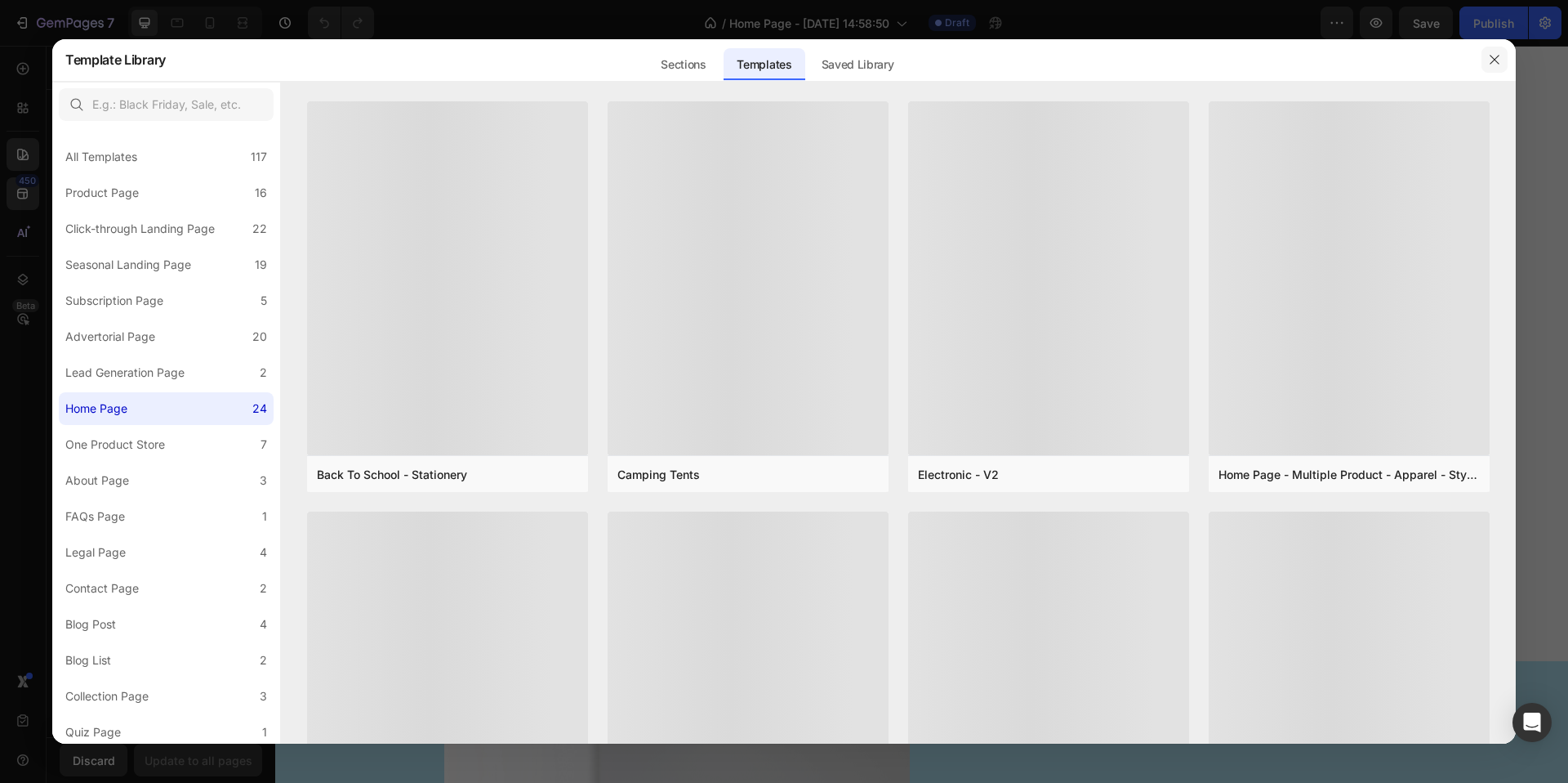
click at [1487, 62] on button "button" at bounding box center [1495, 60] width 26 height 26
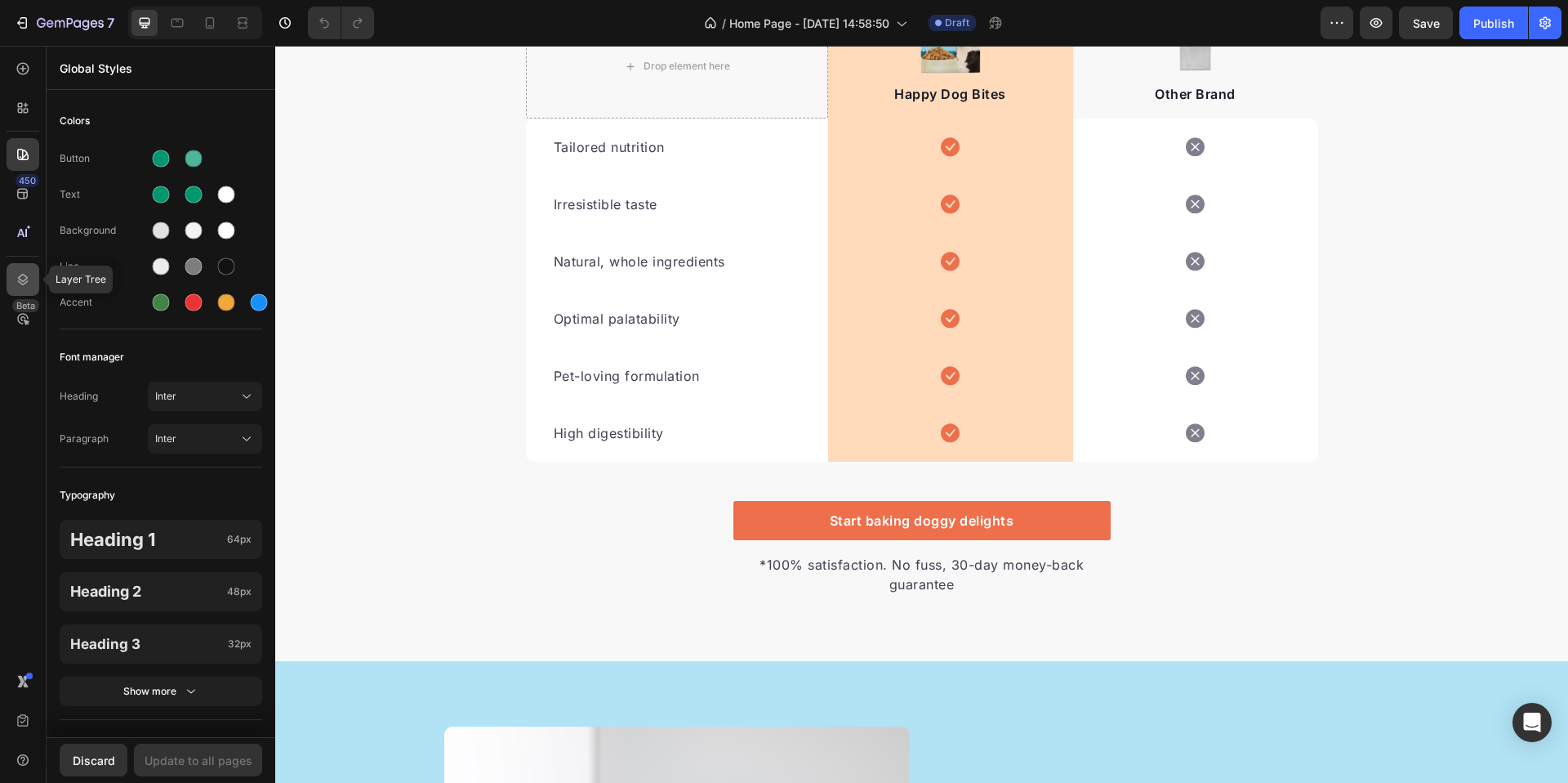
click at [15, 270] on div at bounding box center [22, 279] width 33 height 33
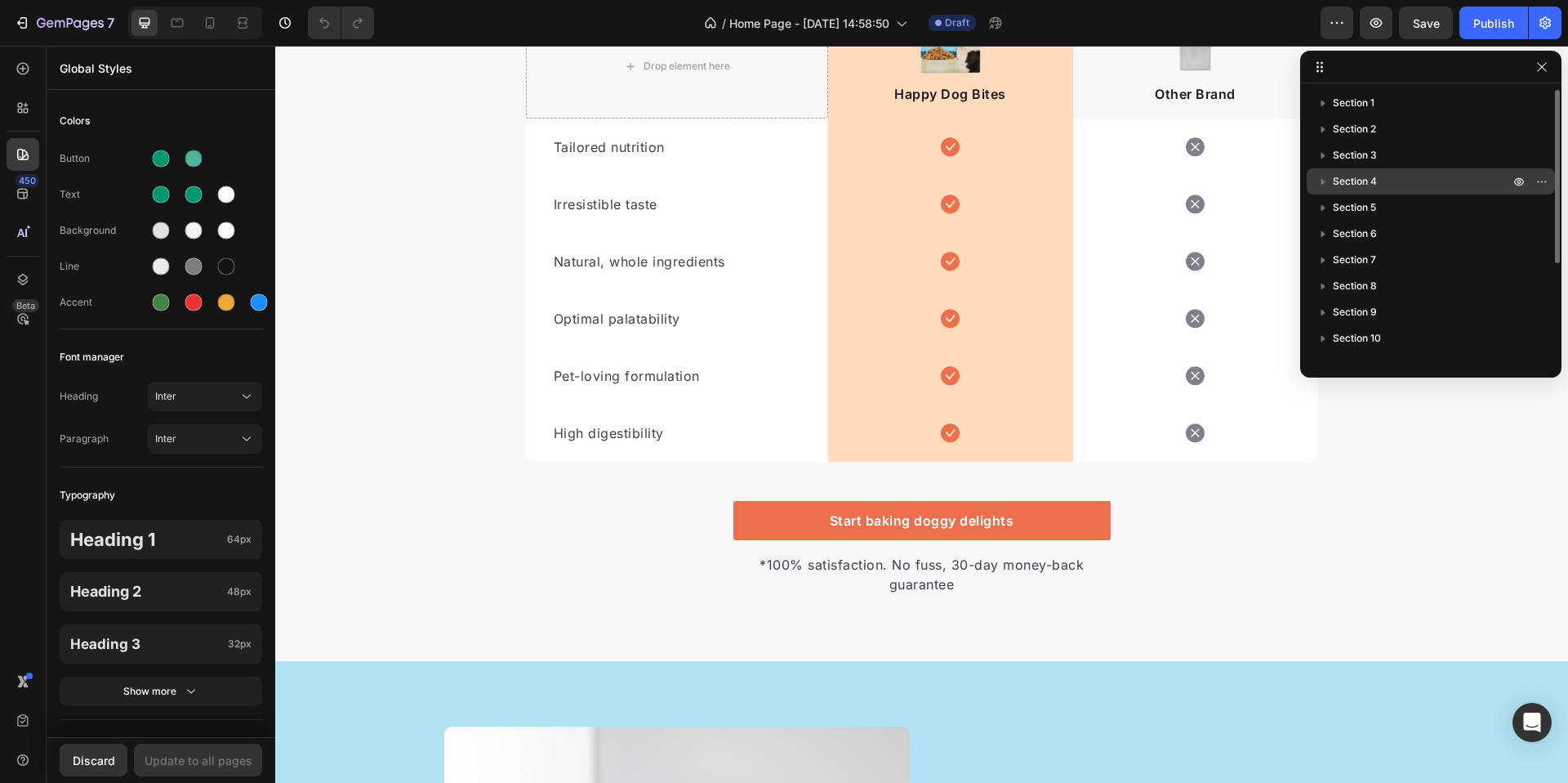
click at [1321, 181] on icon "button" at bounding box center [1322, 181] width 16 height 16
click at [1321, 181] on icon "button" at bounding box center [1322, 182] width 7 height 4
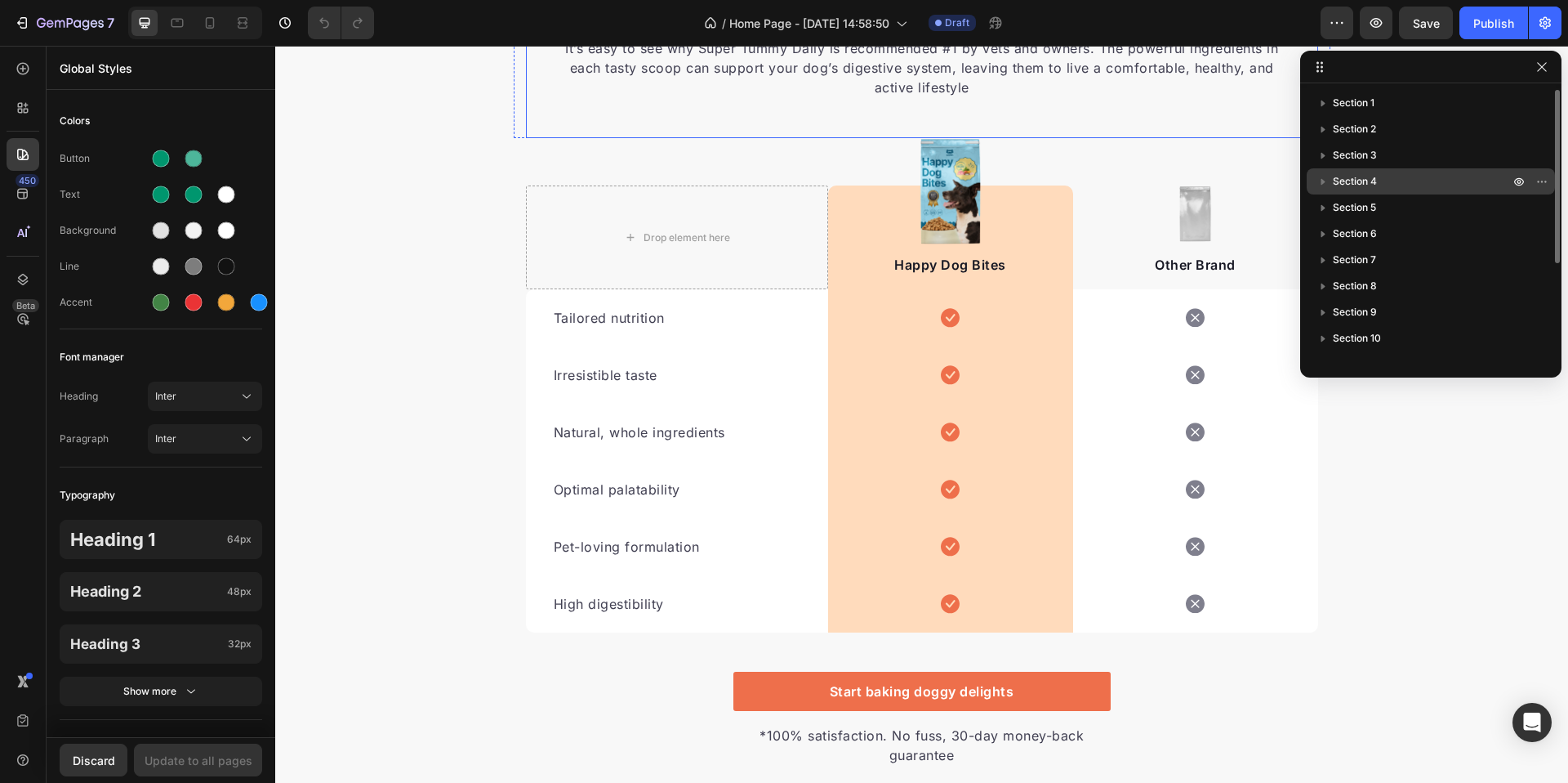
scroll to position [3352, 0]
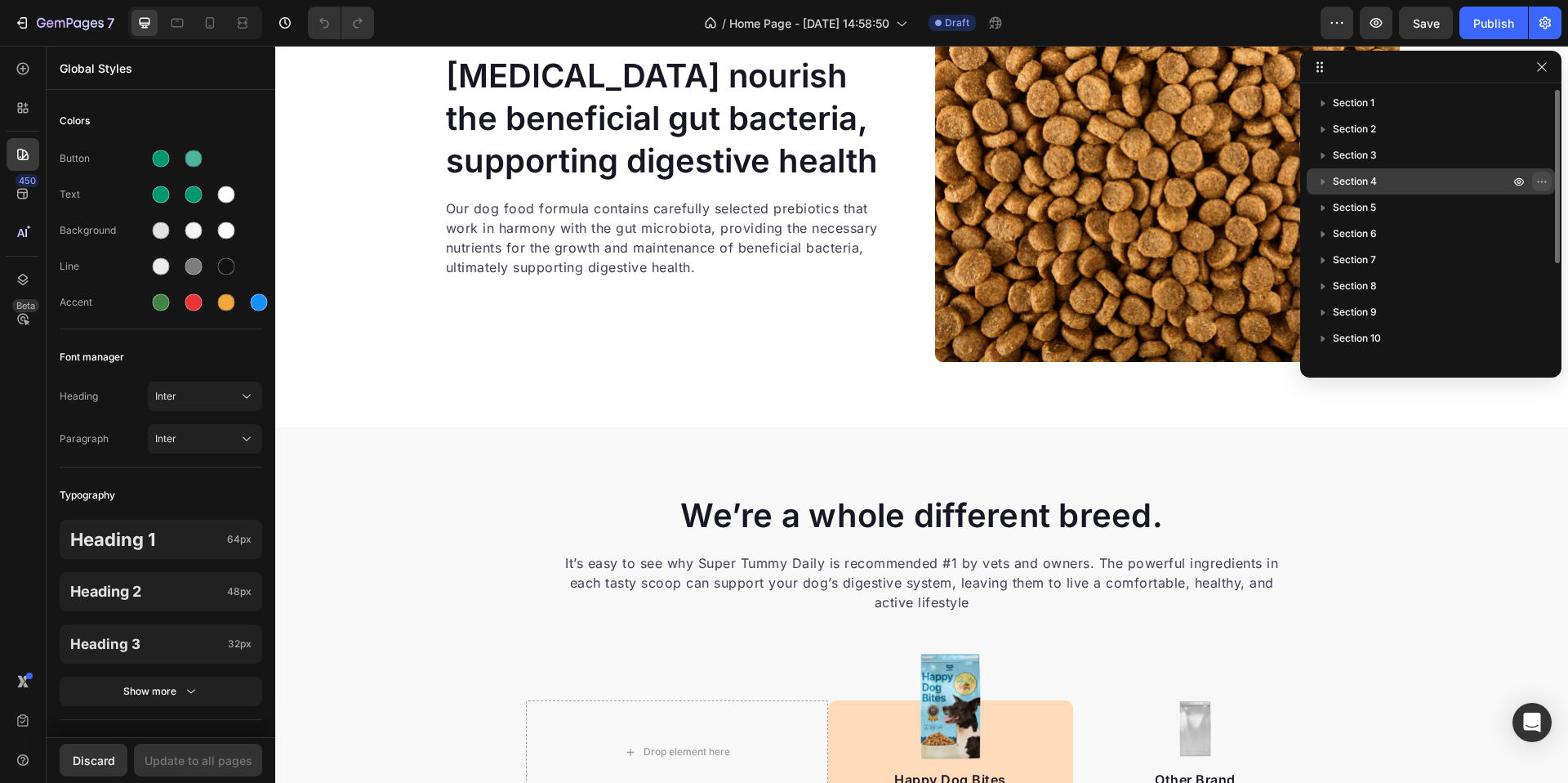
click at [1546, 182] on icon "button" at bounding box center [1542, 182] width 13 height 13
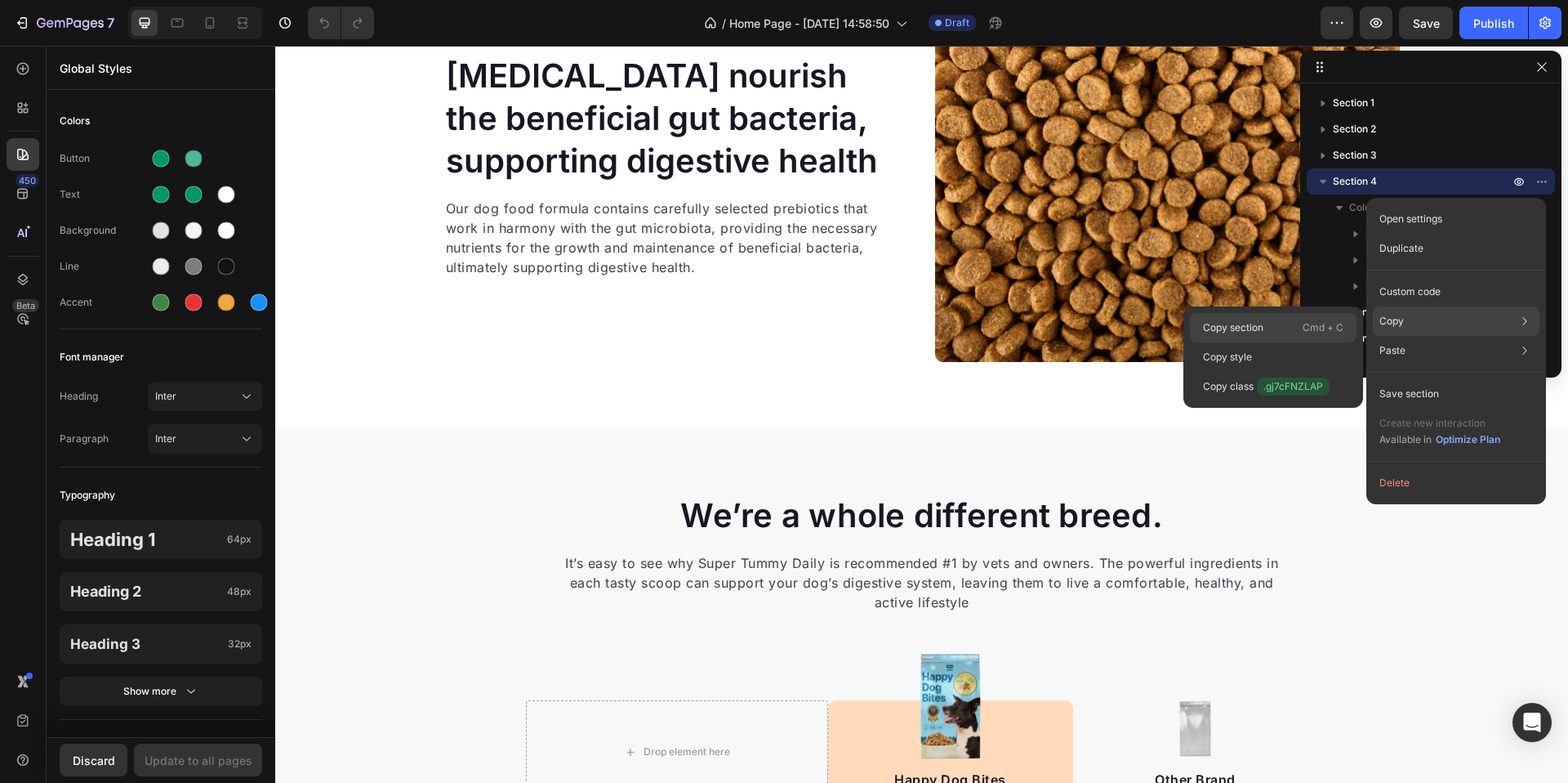
click at [1309, 328] on p "Cmd + C" at bounding box center [1323, 327] width 41 height 16
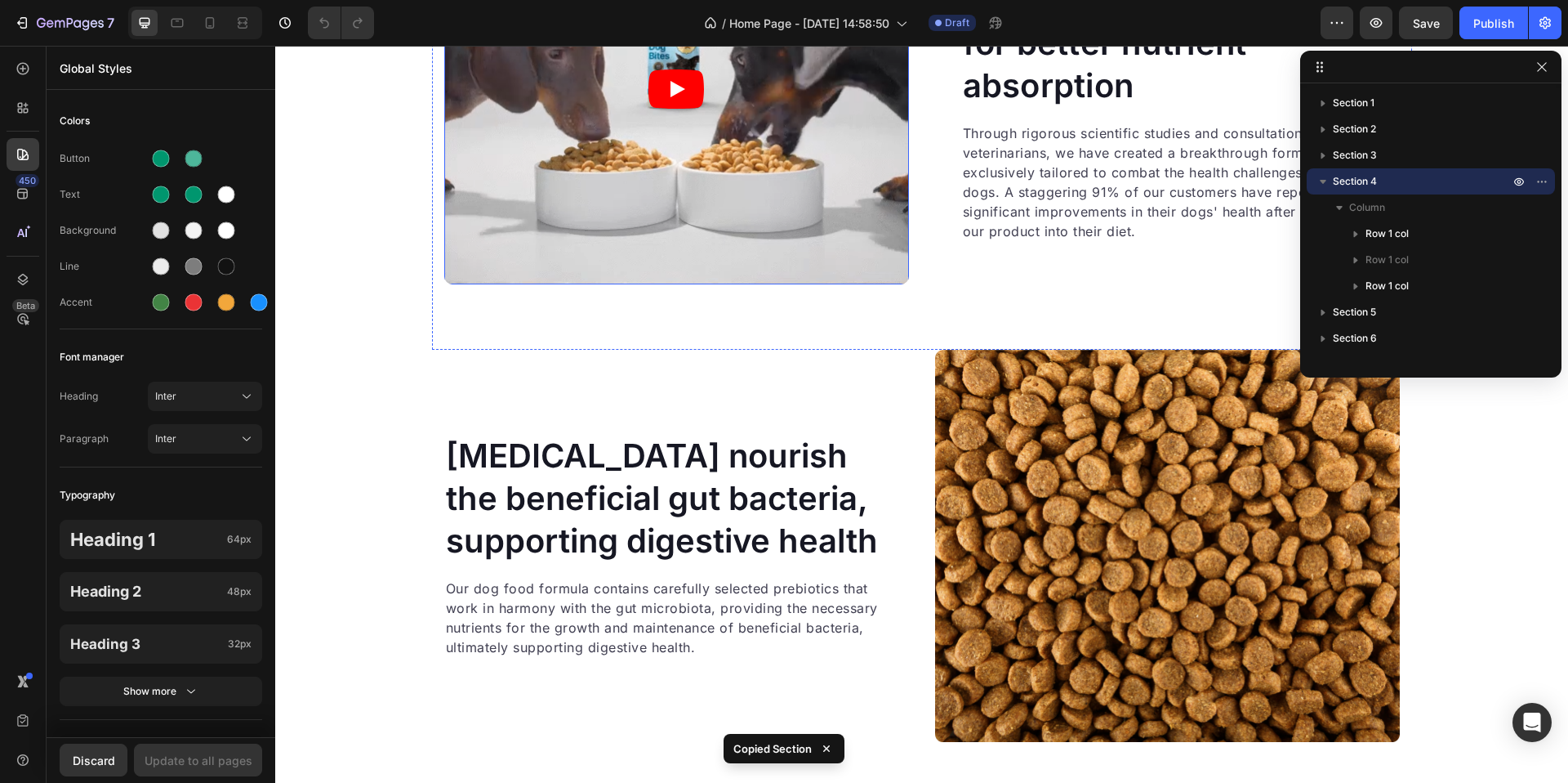
scroll to position [2956, 0]
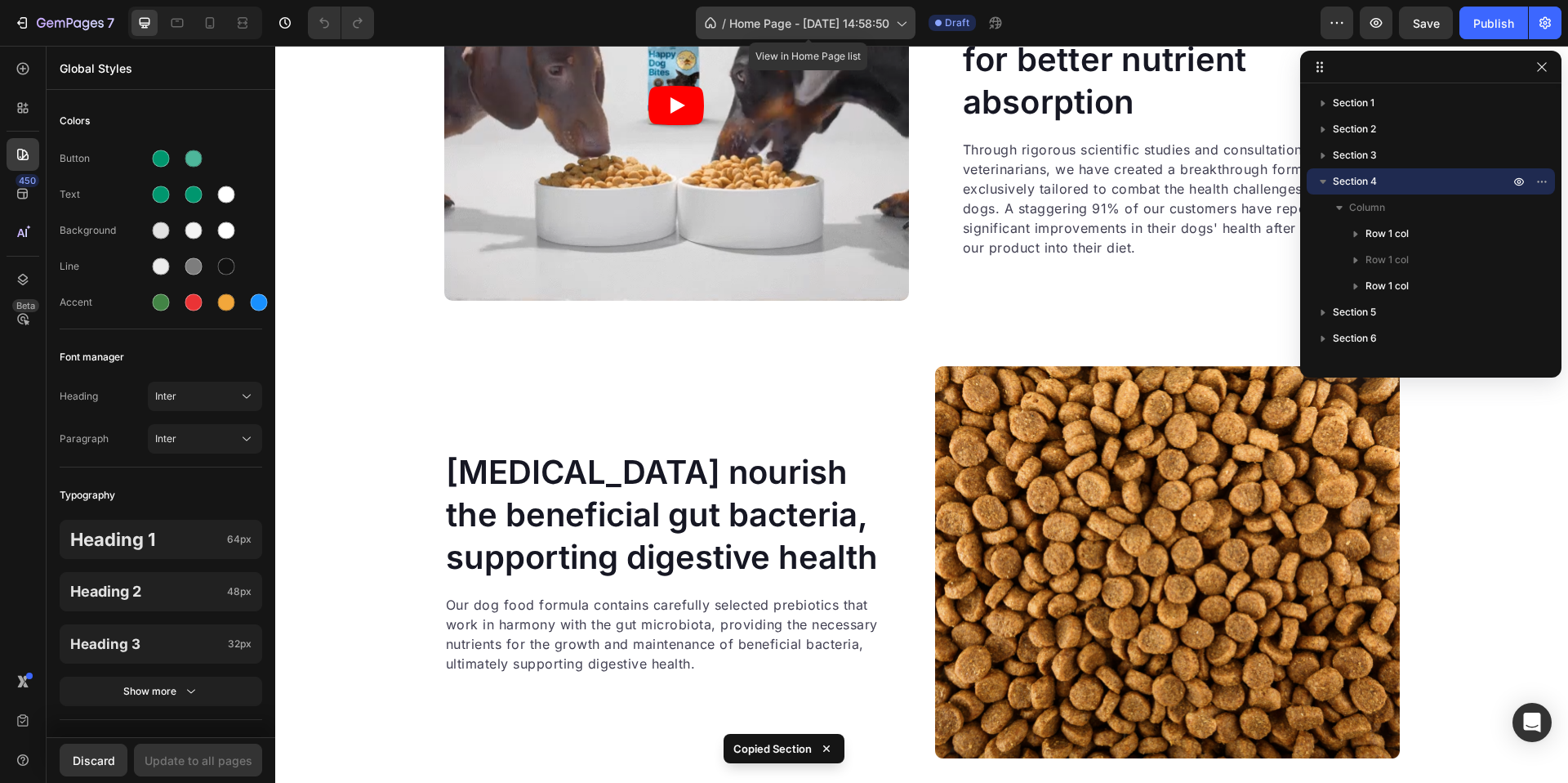
click at [791, 19] on span "Home Page - [DATE] 14:58:50" at bounding box center [809, 23] width 160 height 17
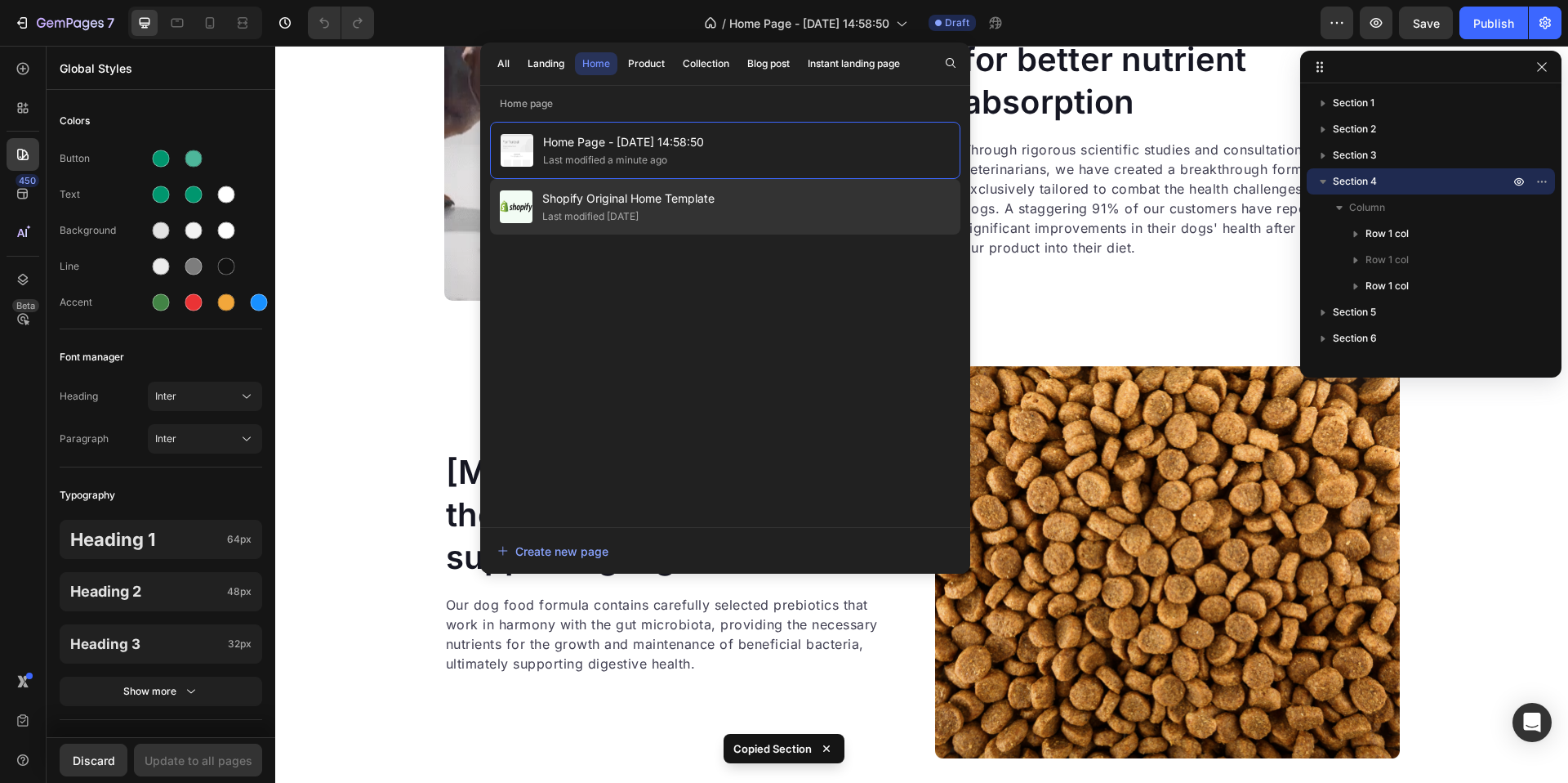
click at [665, 195] on span "Shopify Original Home Template" at bounding box center [629, 198] width 172 height 20
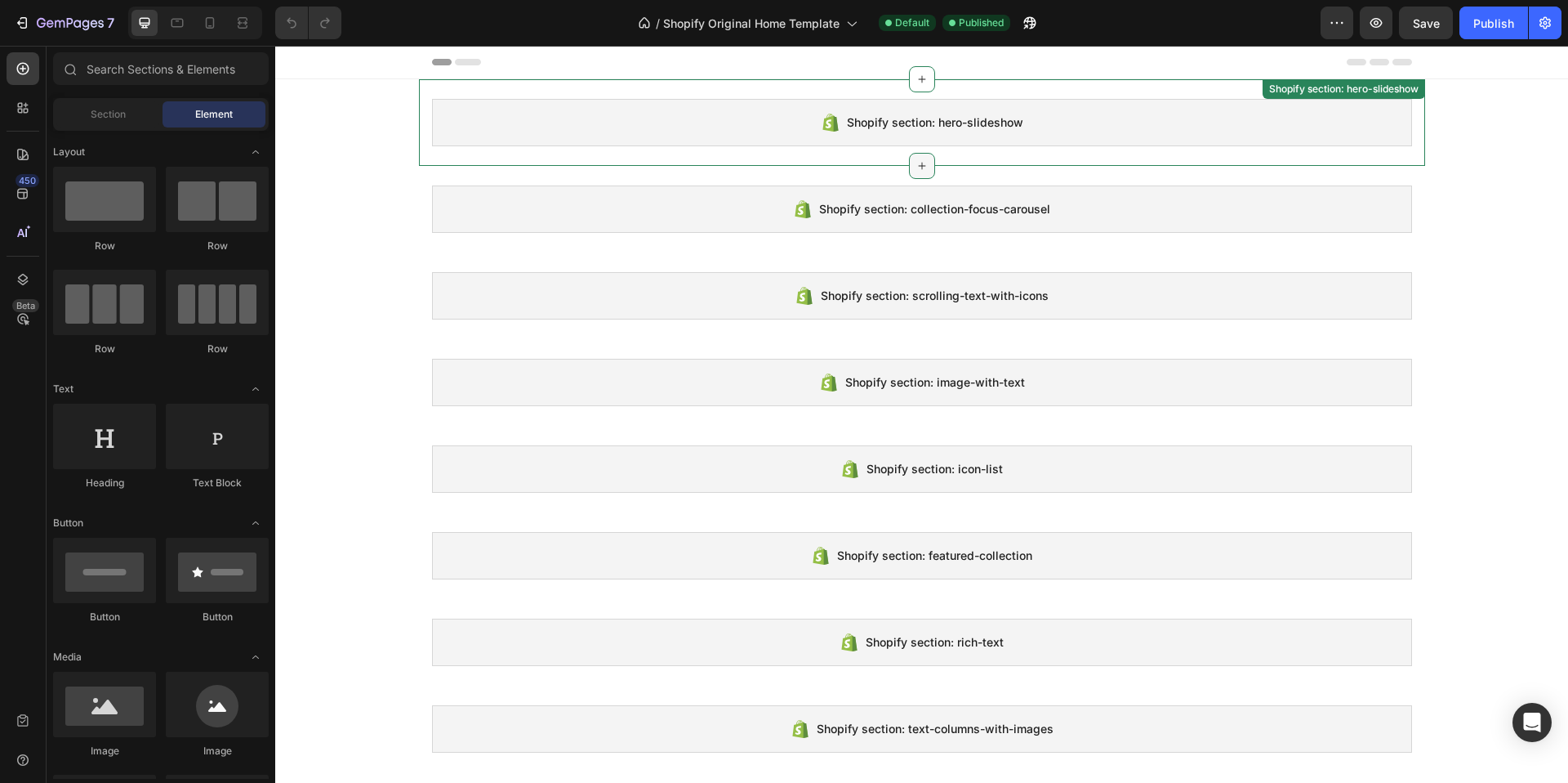
click at [918, 164] on icon at bounding box center [922, 166] width 13 height 13
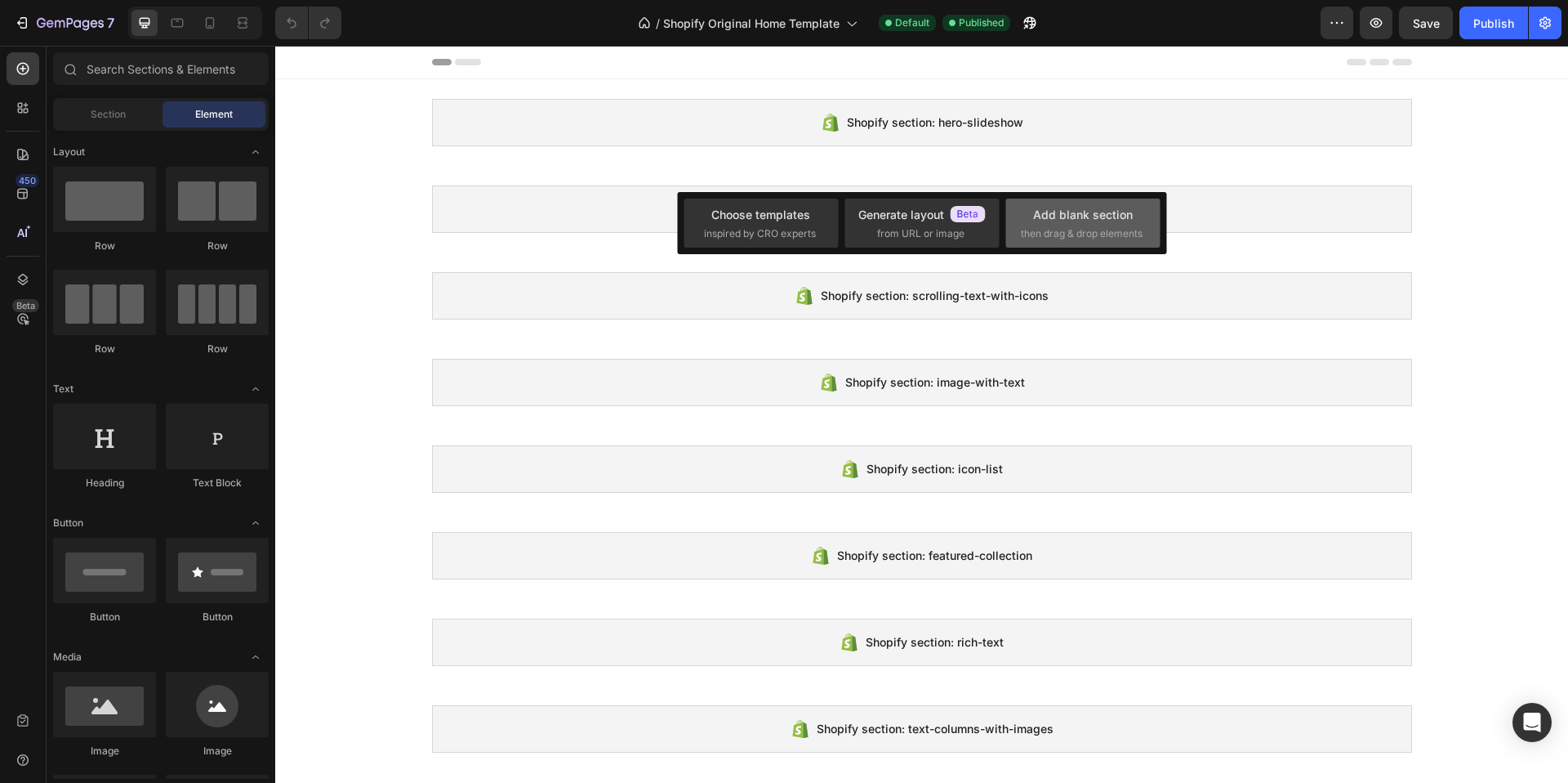
click at [1079, 215] on div "Add blank section" at bounding box center [1083, 215] width 99 height 17
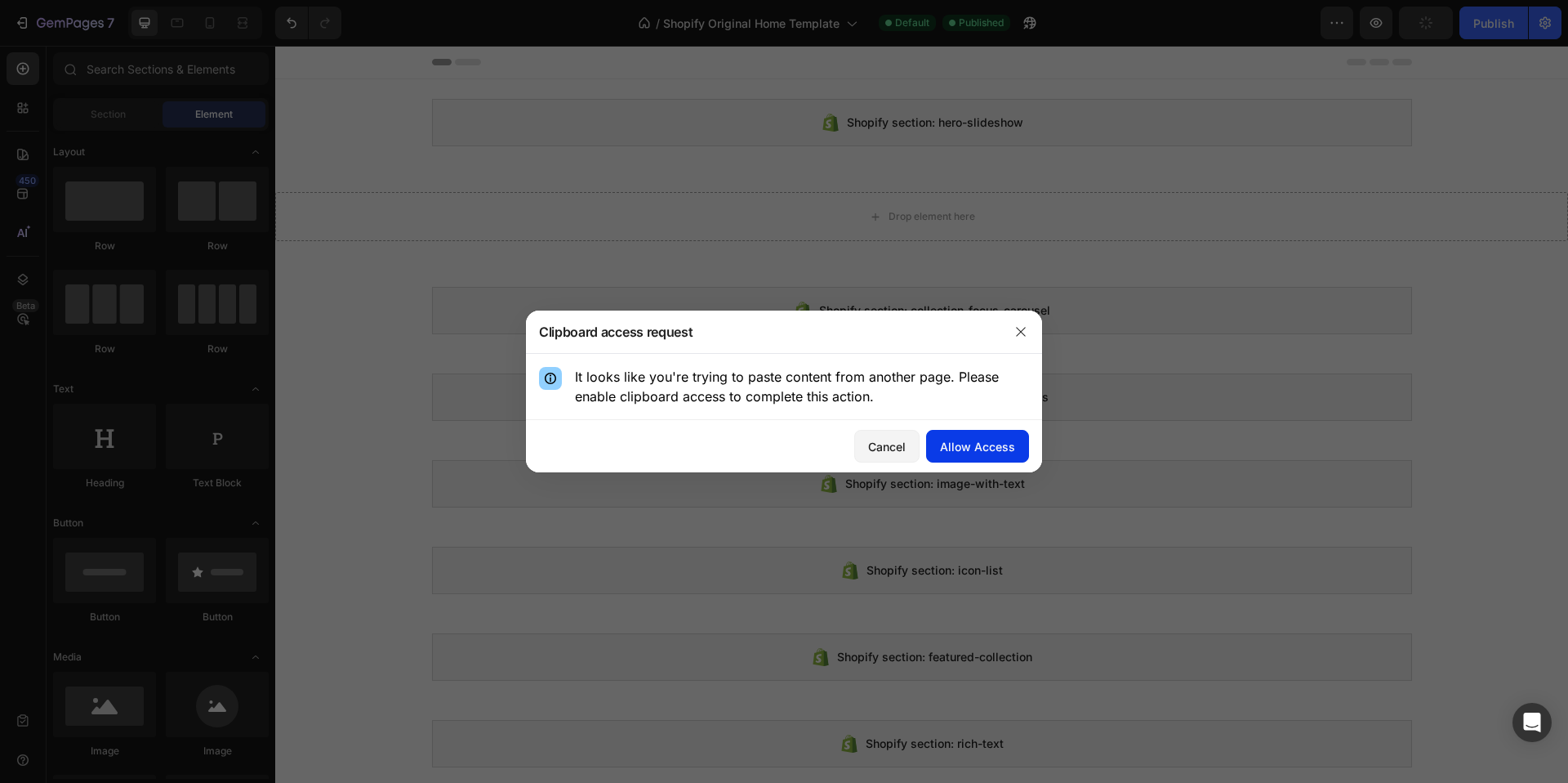
click at [998, 444] on div "Allow Access" at bounding box center [978, 446] width 75 height 17
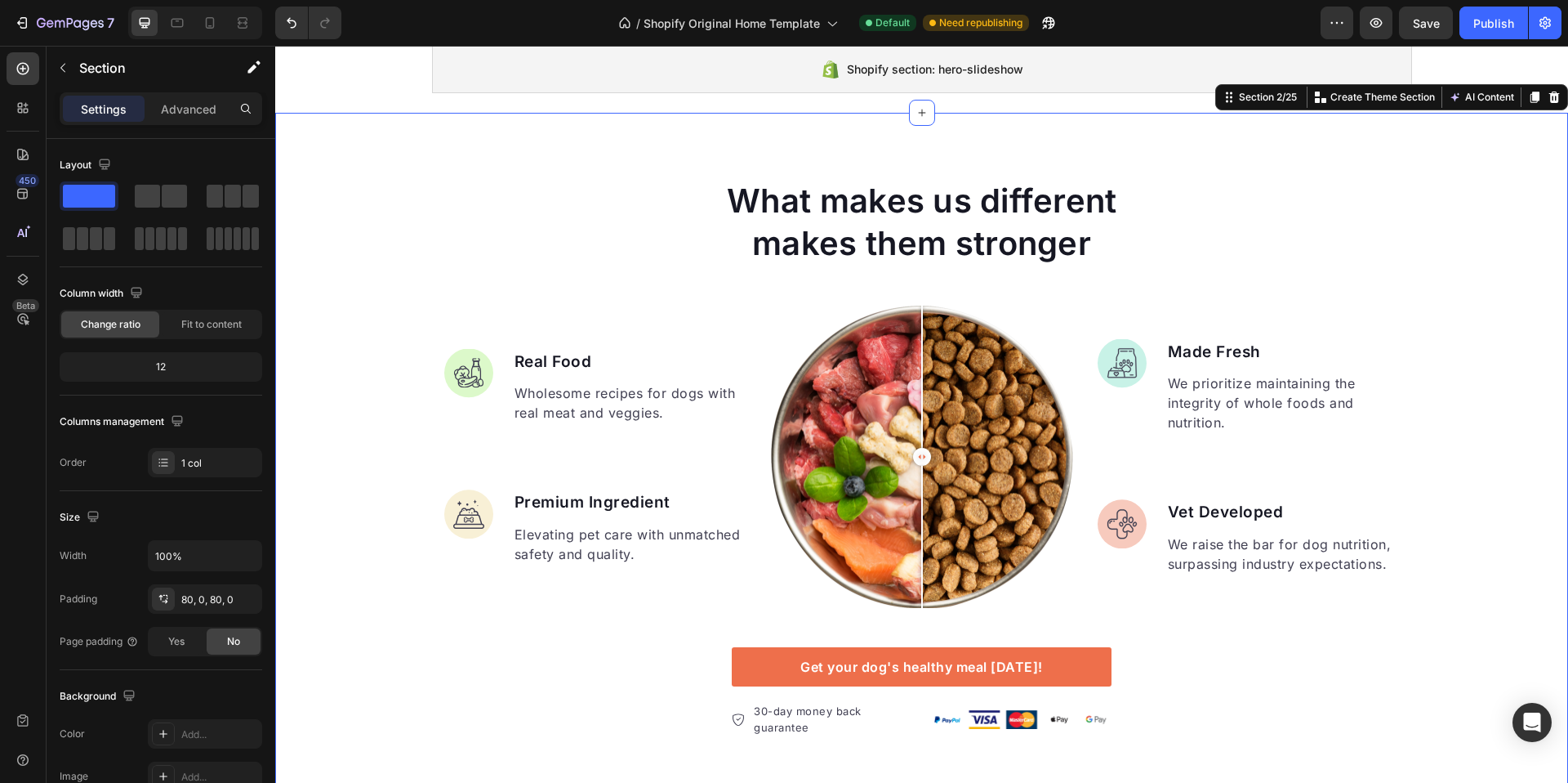
scroll to position [33, 0]
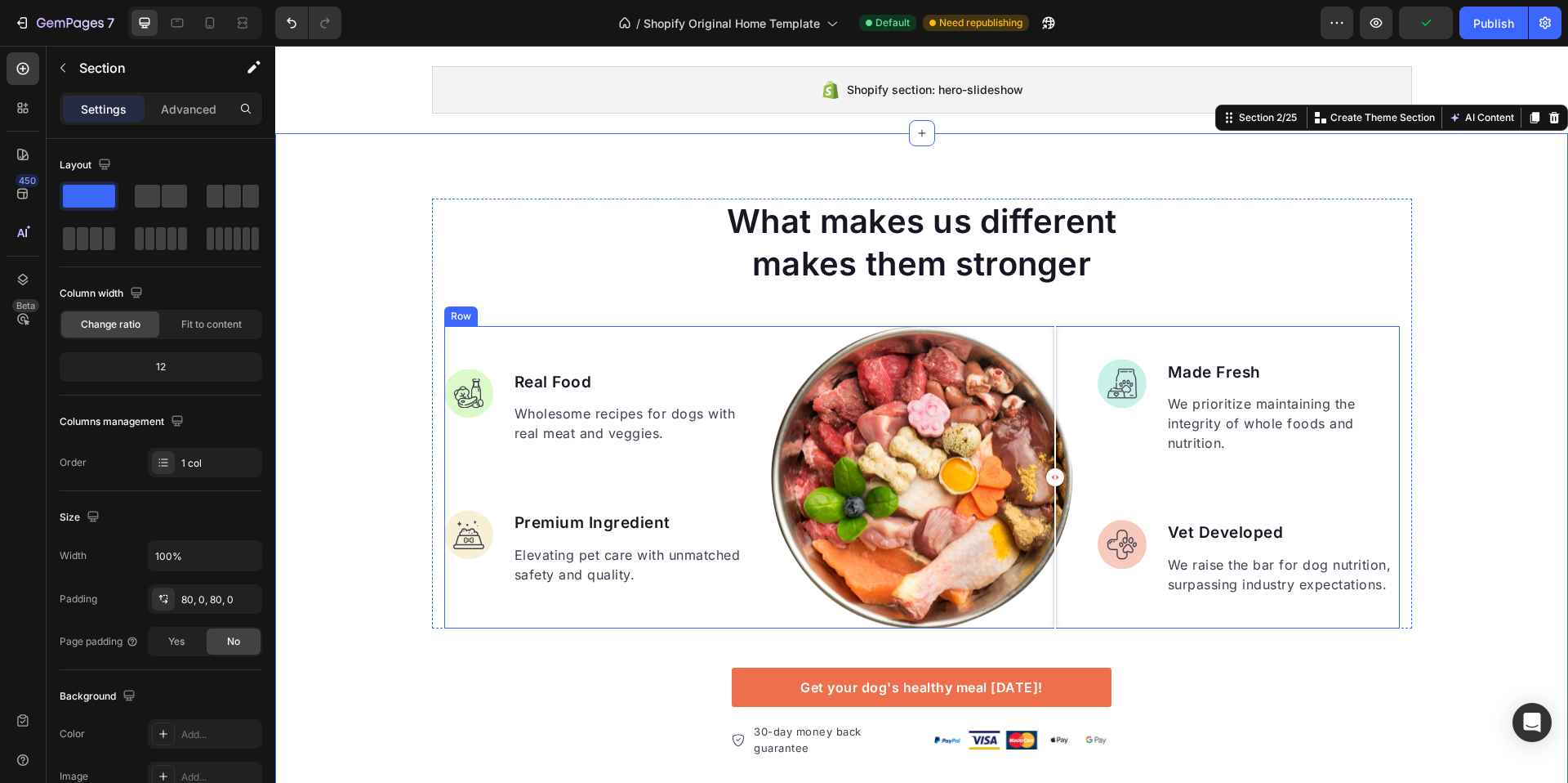
drag, startPoint x: 921, startPoint y: 474, endPoint x: 1084, endPoint y: 474, distance: 163.0
click at [1084, 474] on div "Image Real Food Text block Wholesome recipes for dogs with real meat and veggie…" at bounding box center [922, 477] width 956 height 302
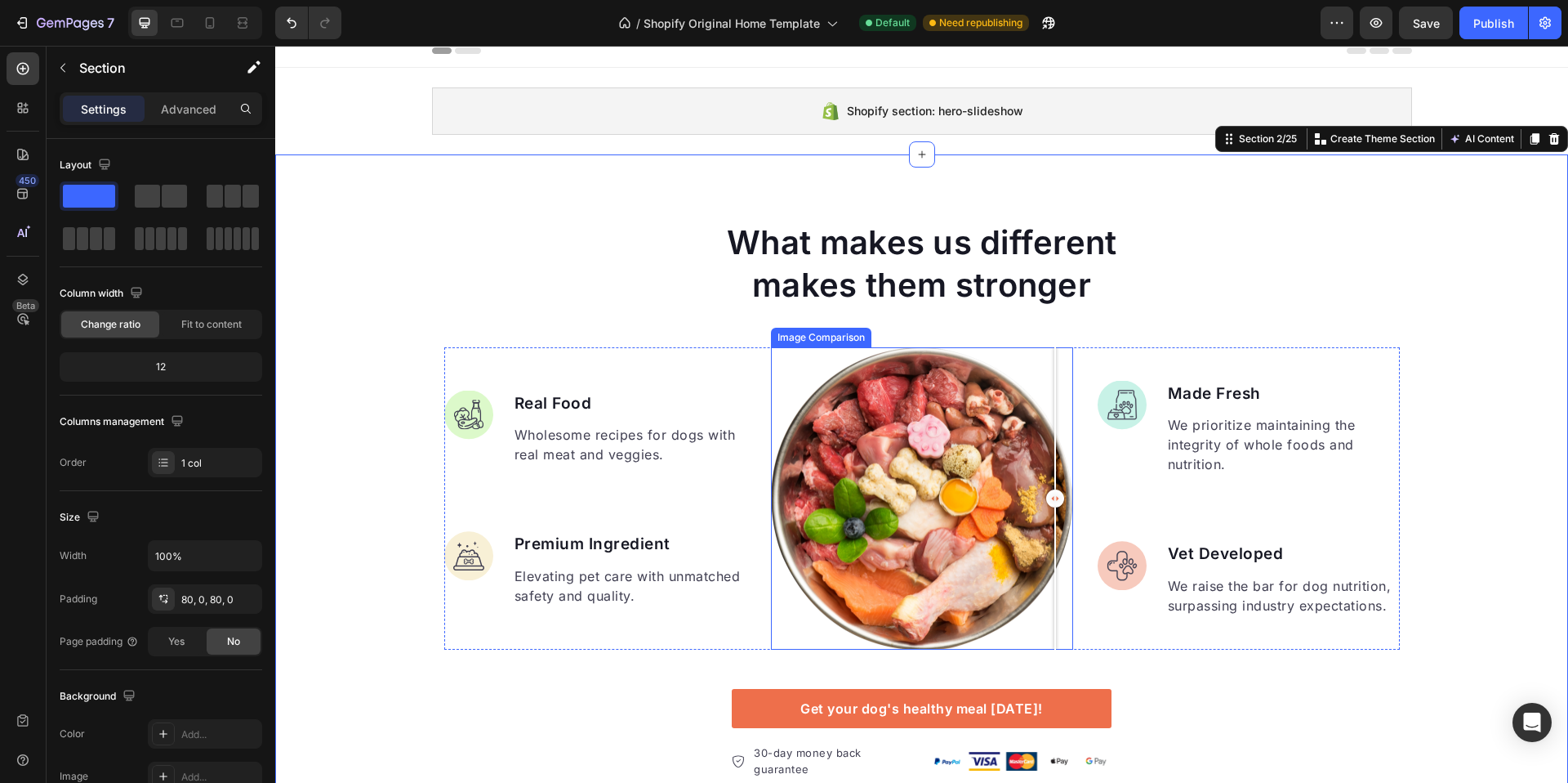
scroll to position [0, 0]
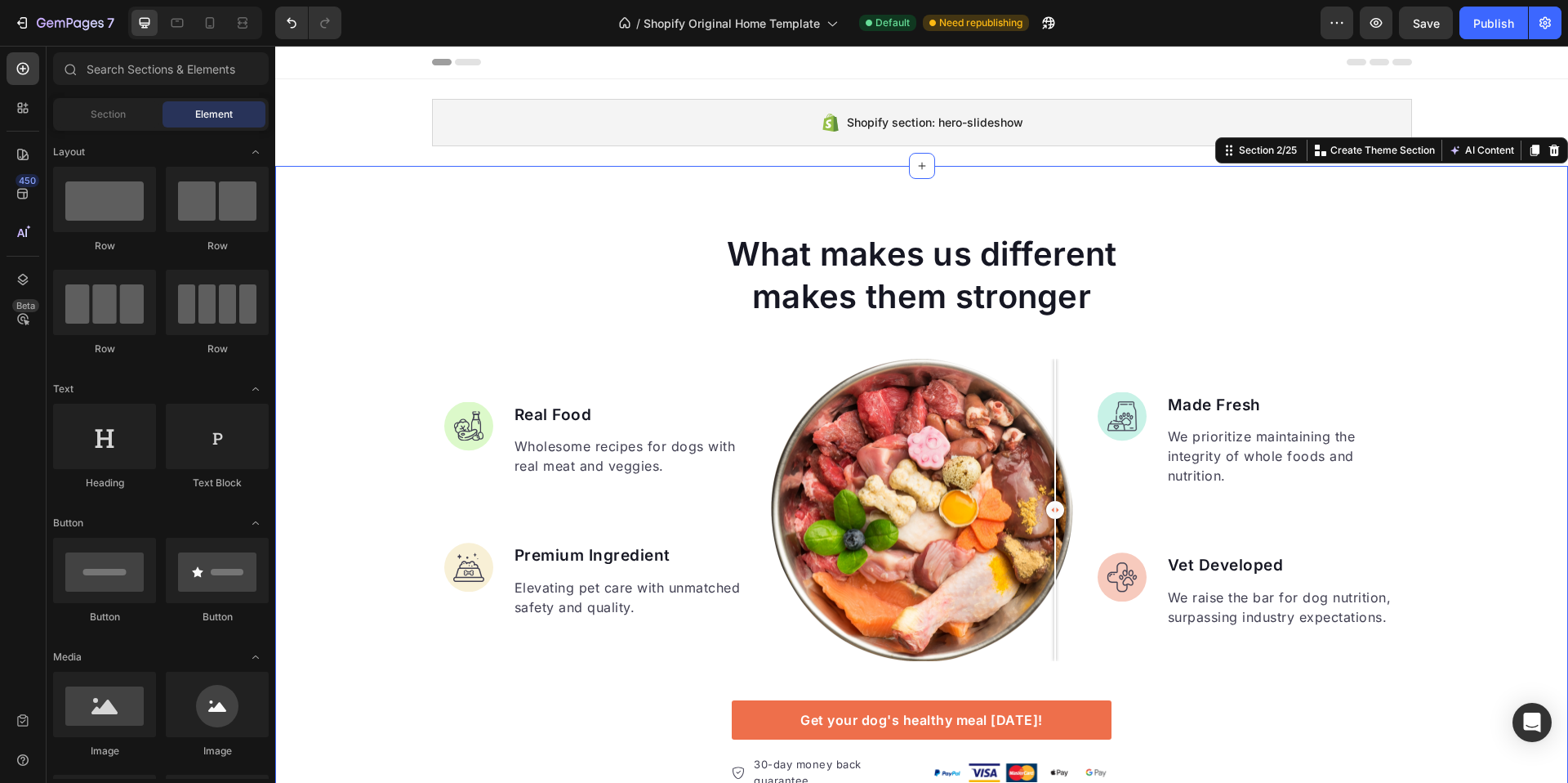
click at [460, 61] on icon at bounding box center [468, 62] width 26 height 7
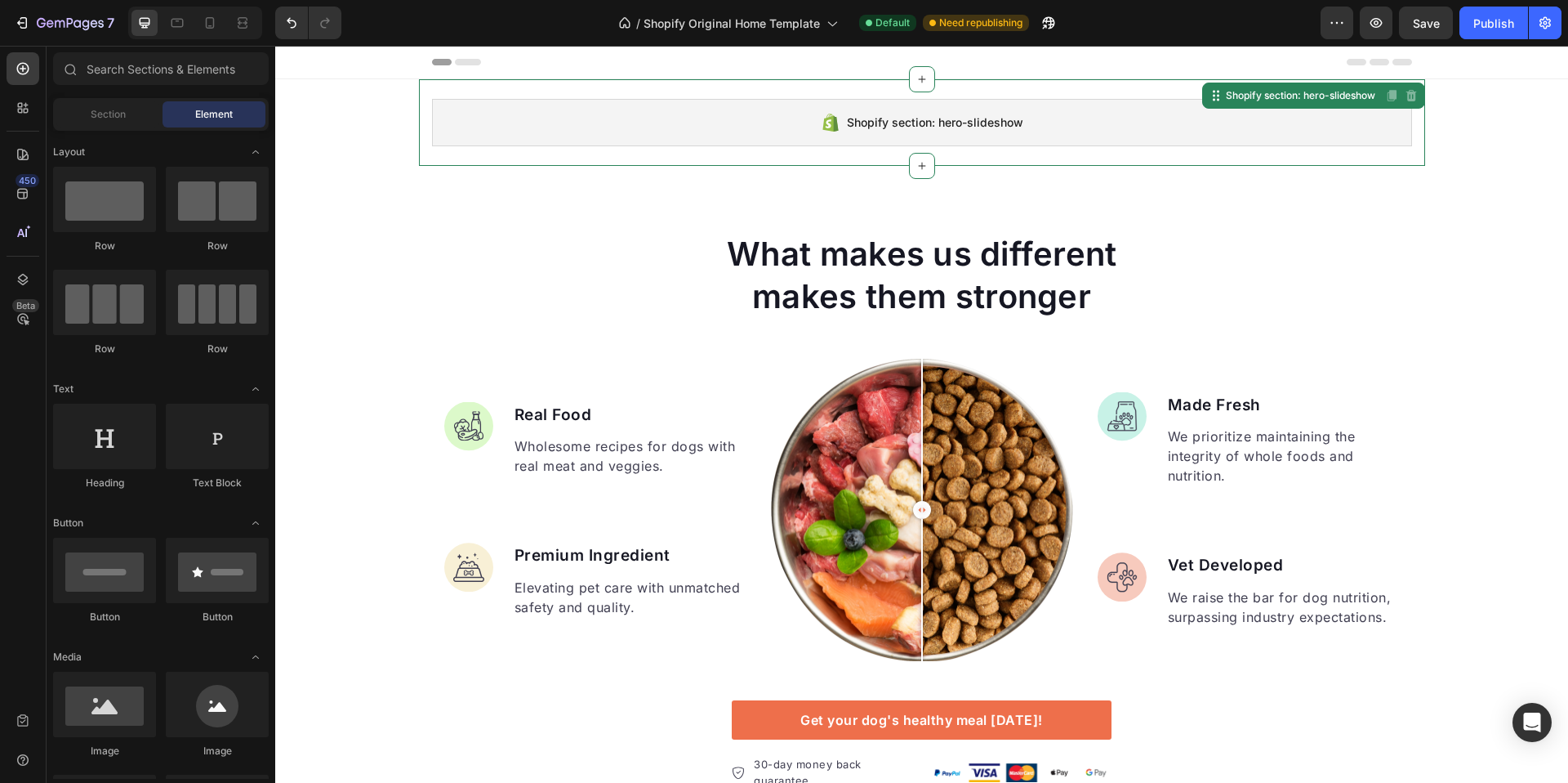
click at [925, 124] on span "Shopify section: hero-slideshow" at bounding box center [935, 122] width 176 height 20
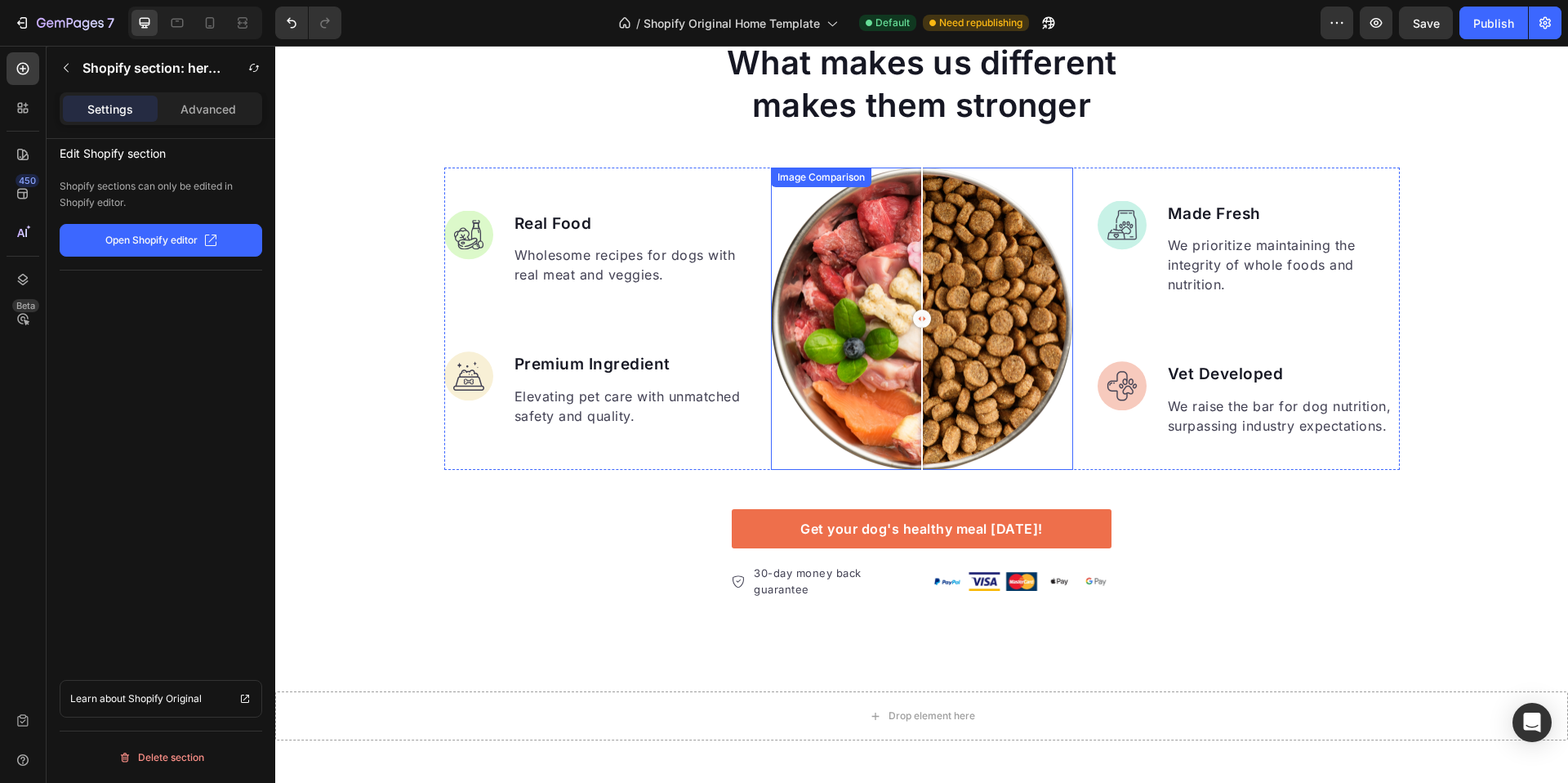
scroll to position [161, 0]
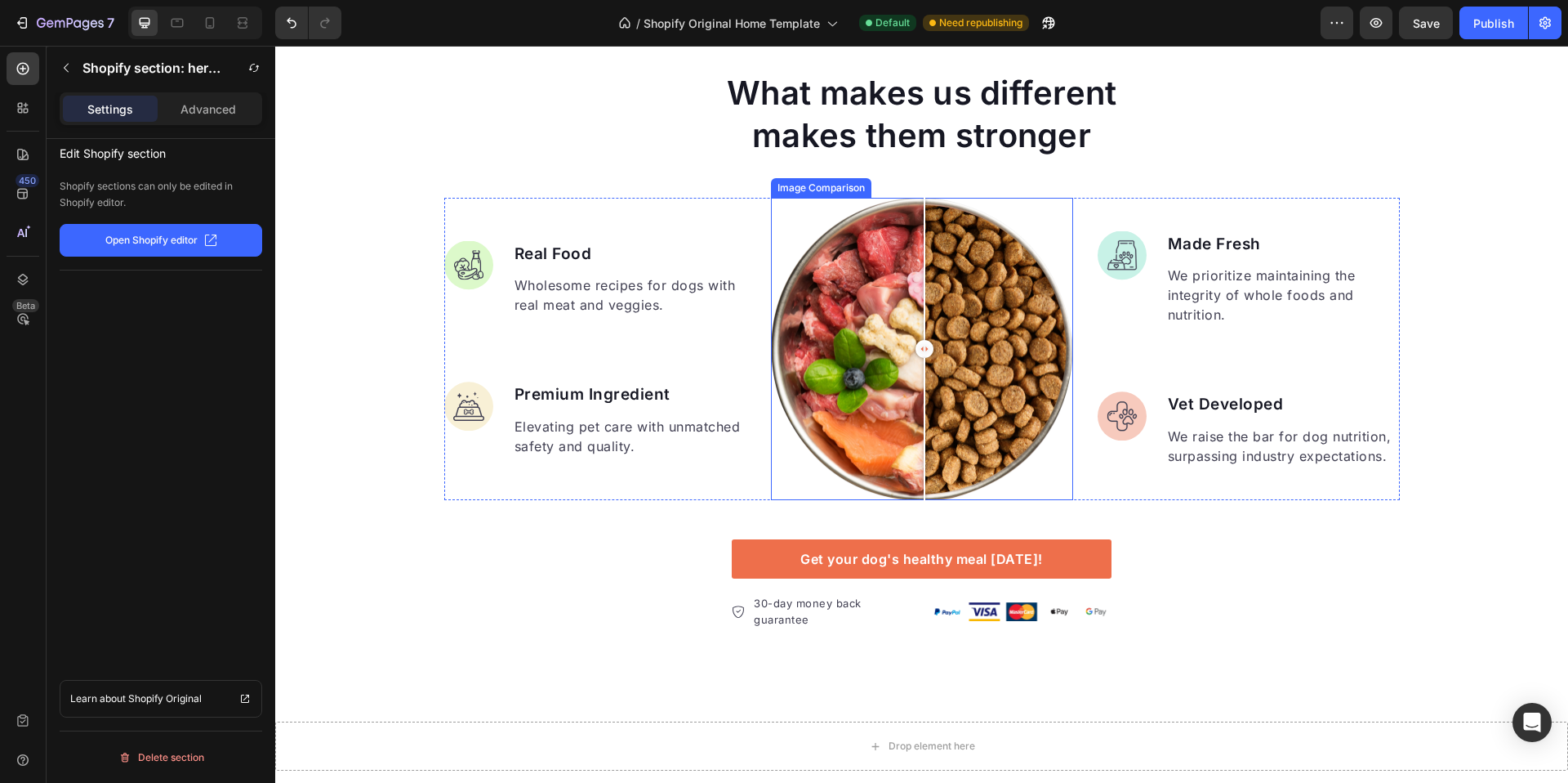
click at [918, 349] on div at bounding box center [924, 349] width 18 height 18
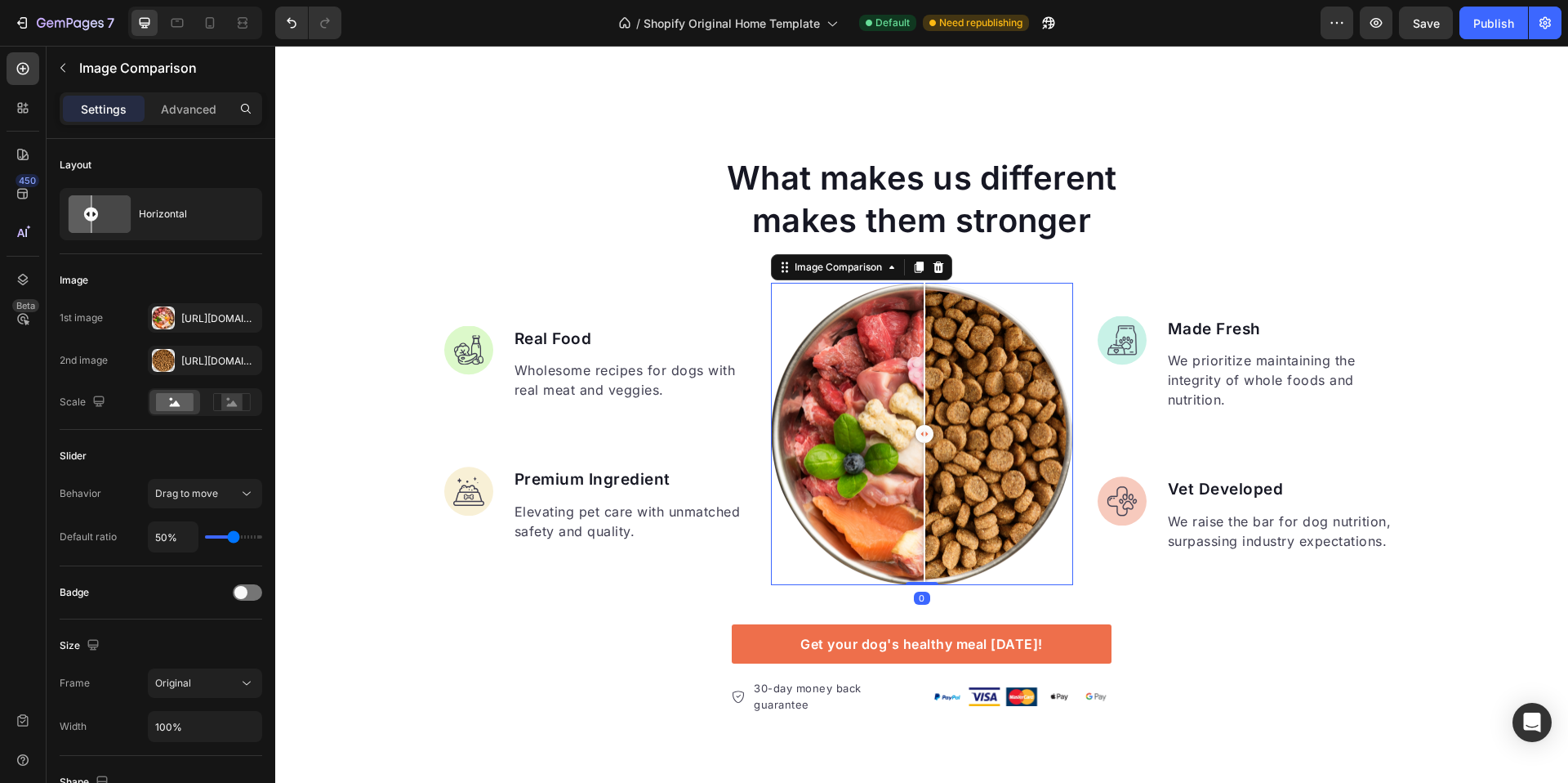
scroll to position [0, 0]
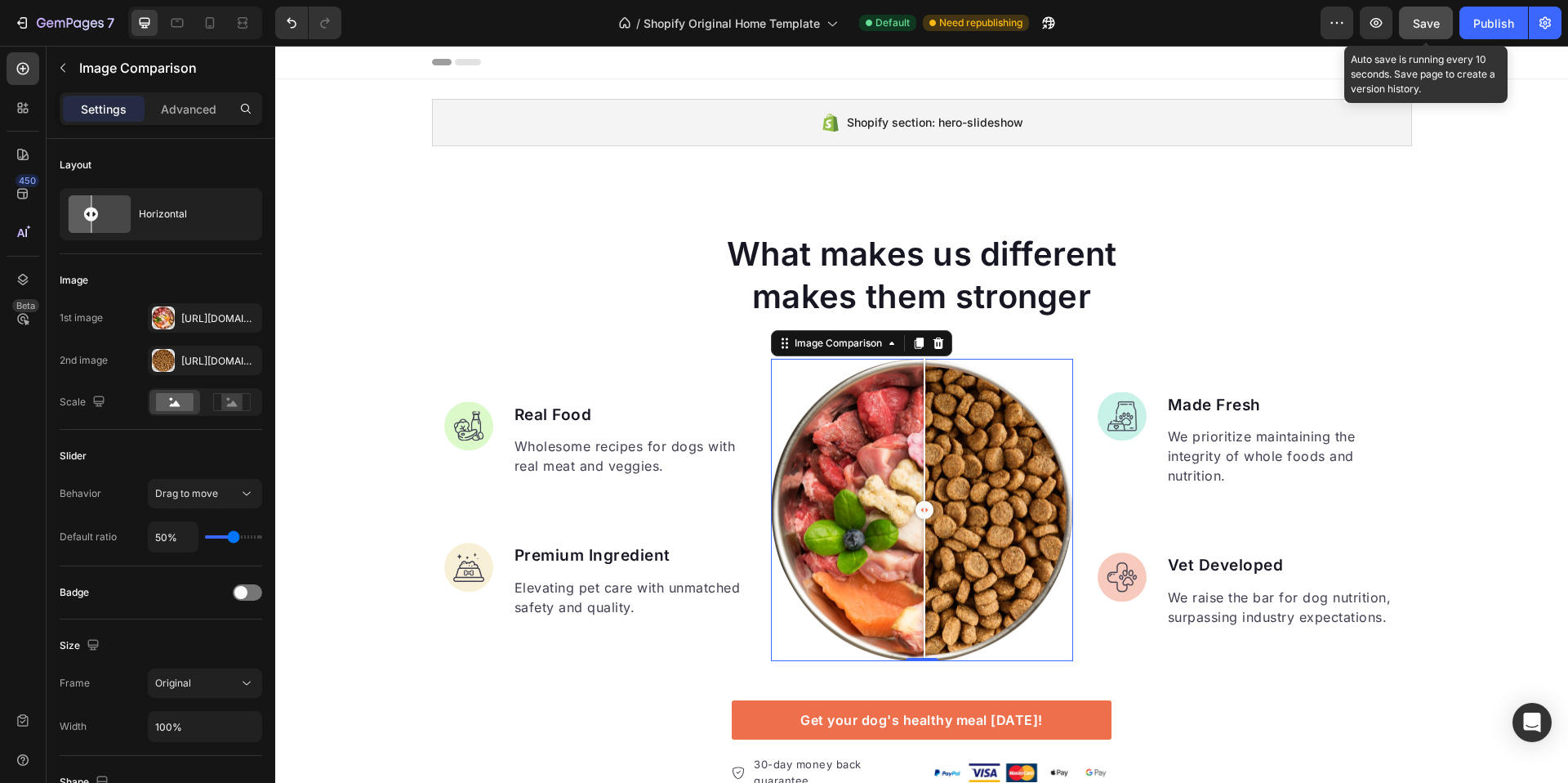
click at [1438, 21] on span "Save" at bounding box center [1426, 23] width 27 height 14
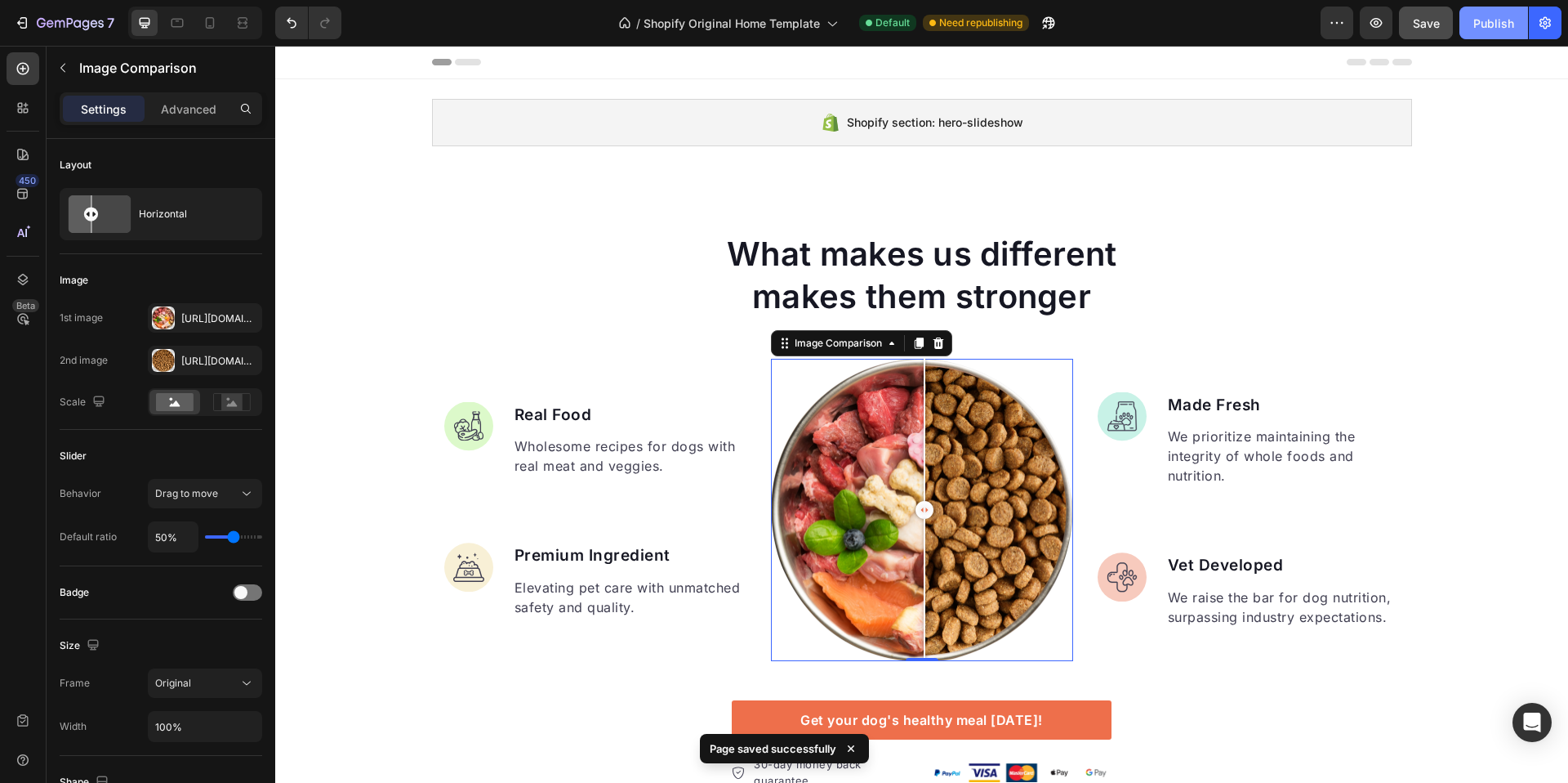
click at [1485, 29] on div "Publish" at bounding box center [1494, 23] width 41 height 17
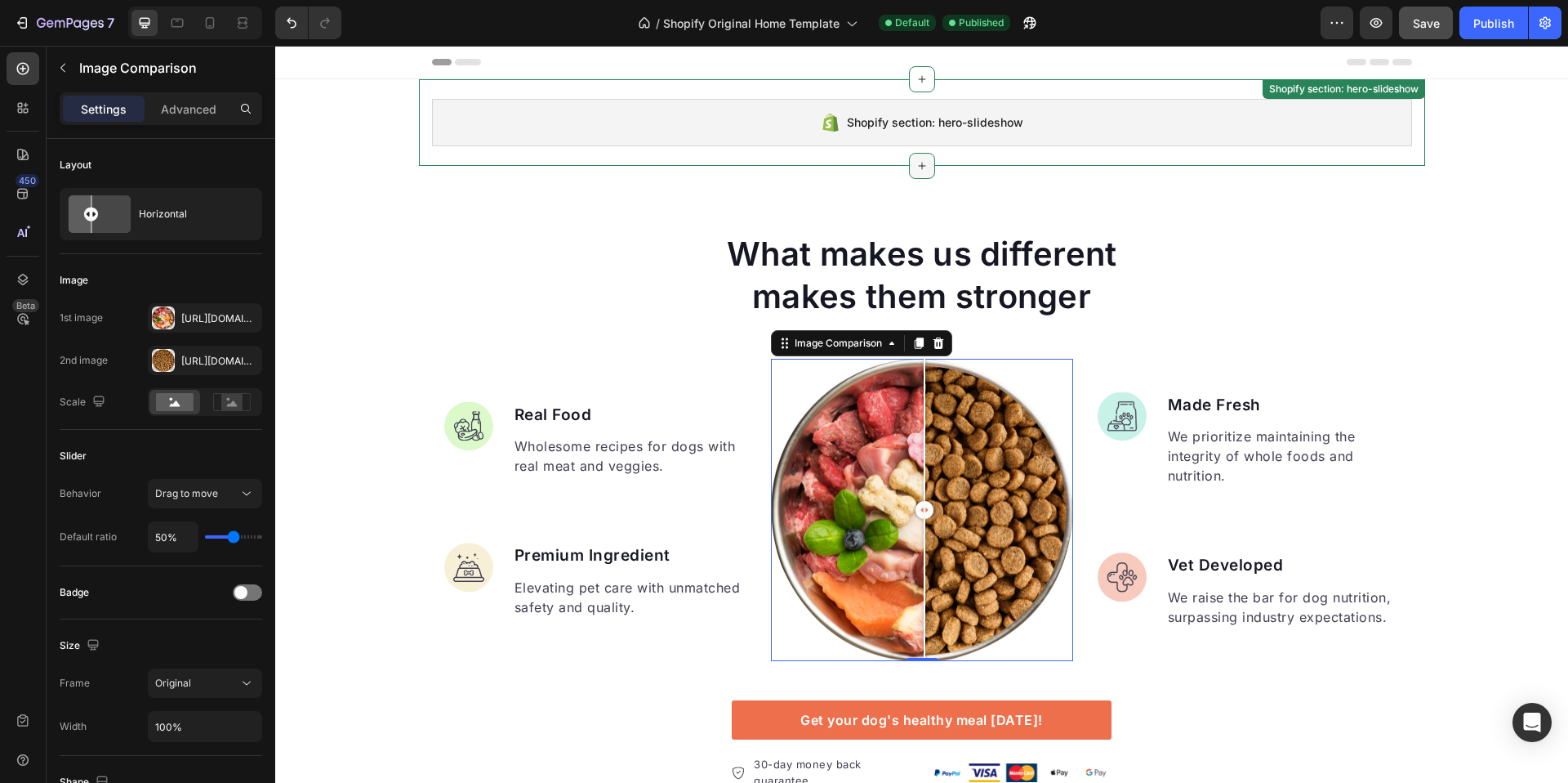
click at [918, 165] on icon at bounding box center [922, 166] width 13 height 13
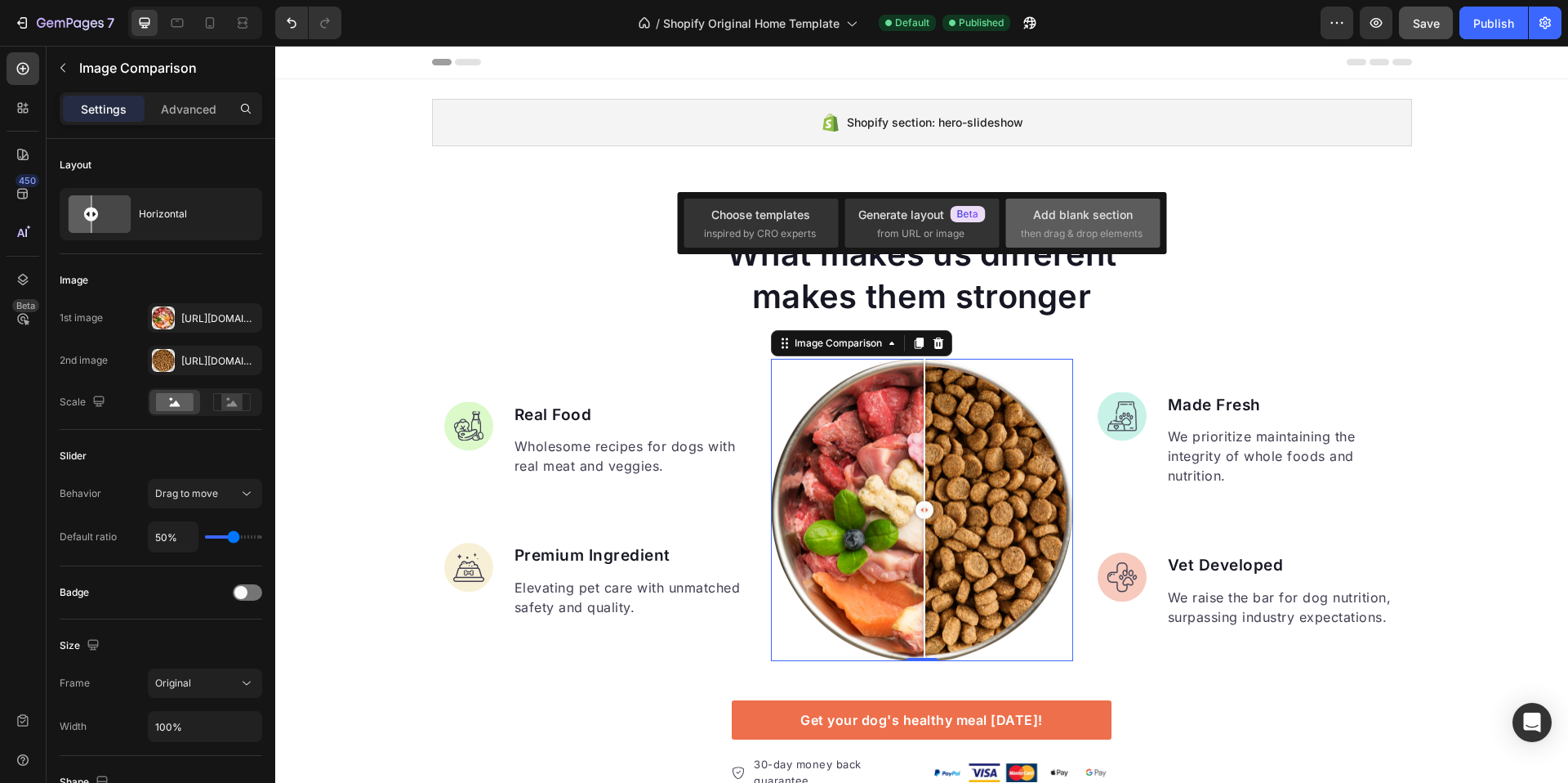
click at [1090, 210] on div "Add blank section" at bounding box center [1083, 215] width 99 height 17
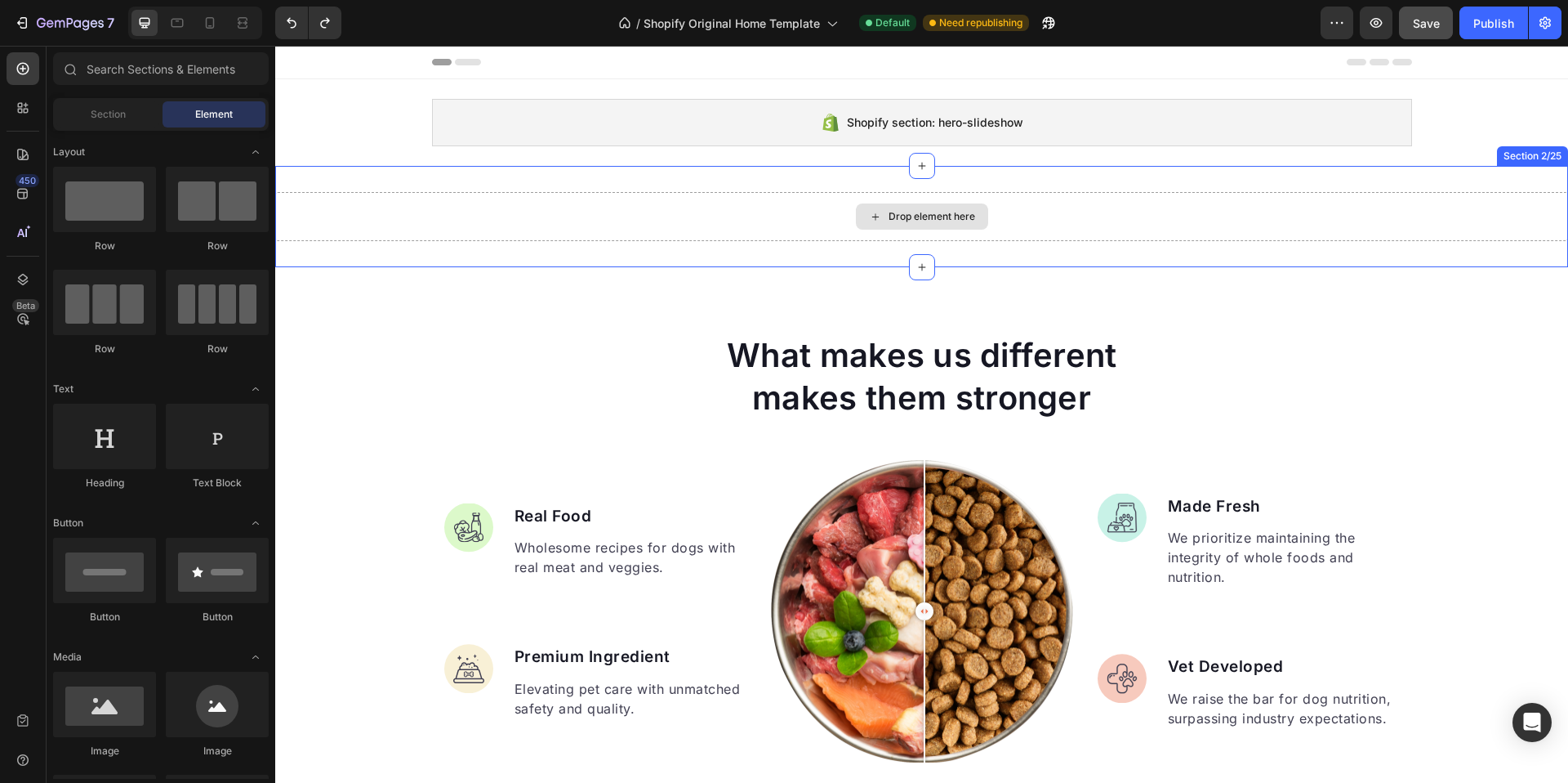
click at [877, 217] on div "Drop element here" at bounding box center [921, 217] width 132 height 26
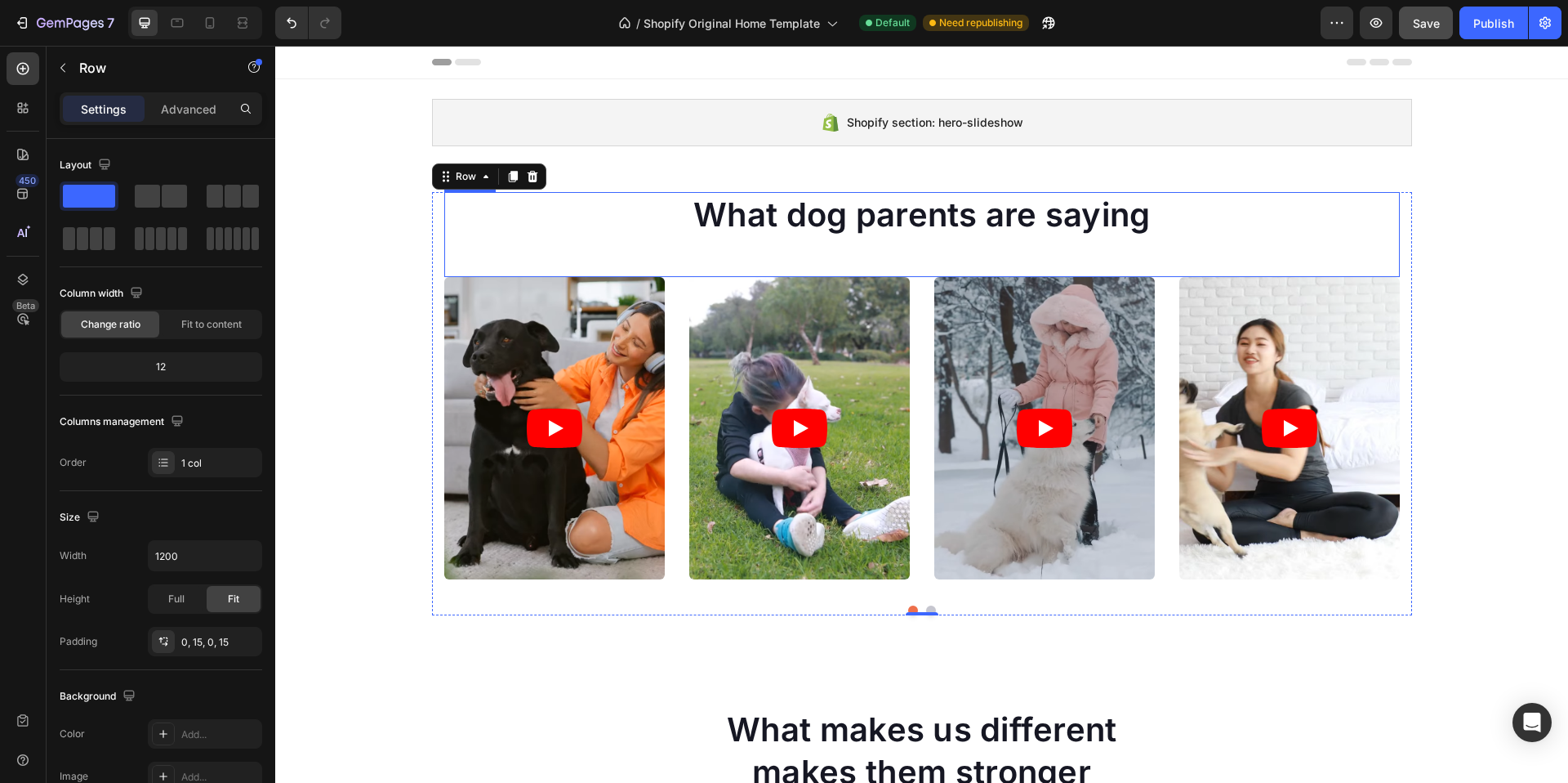
click at [563, 223] on p "What dog parents are saying" at bounding box center [922, 215] width 952 height 42
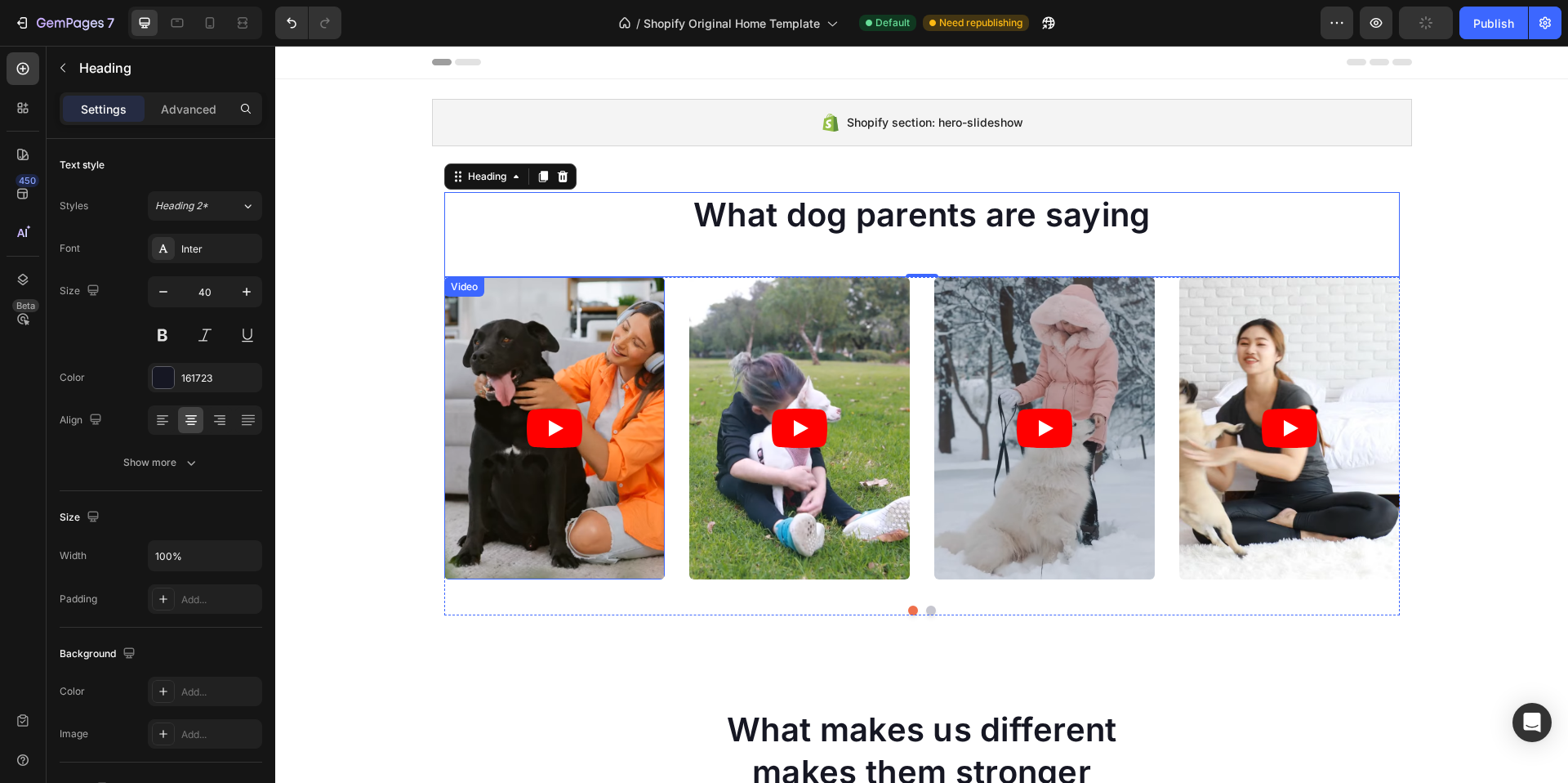
click at [593, 334] on article at bounding box center [554, 428] width 220 height 302
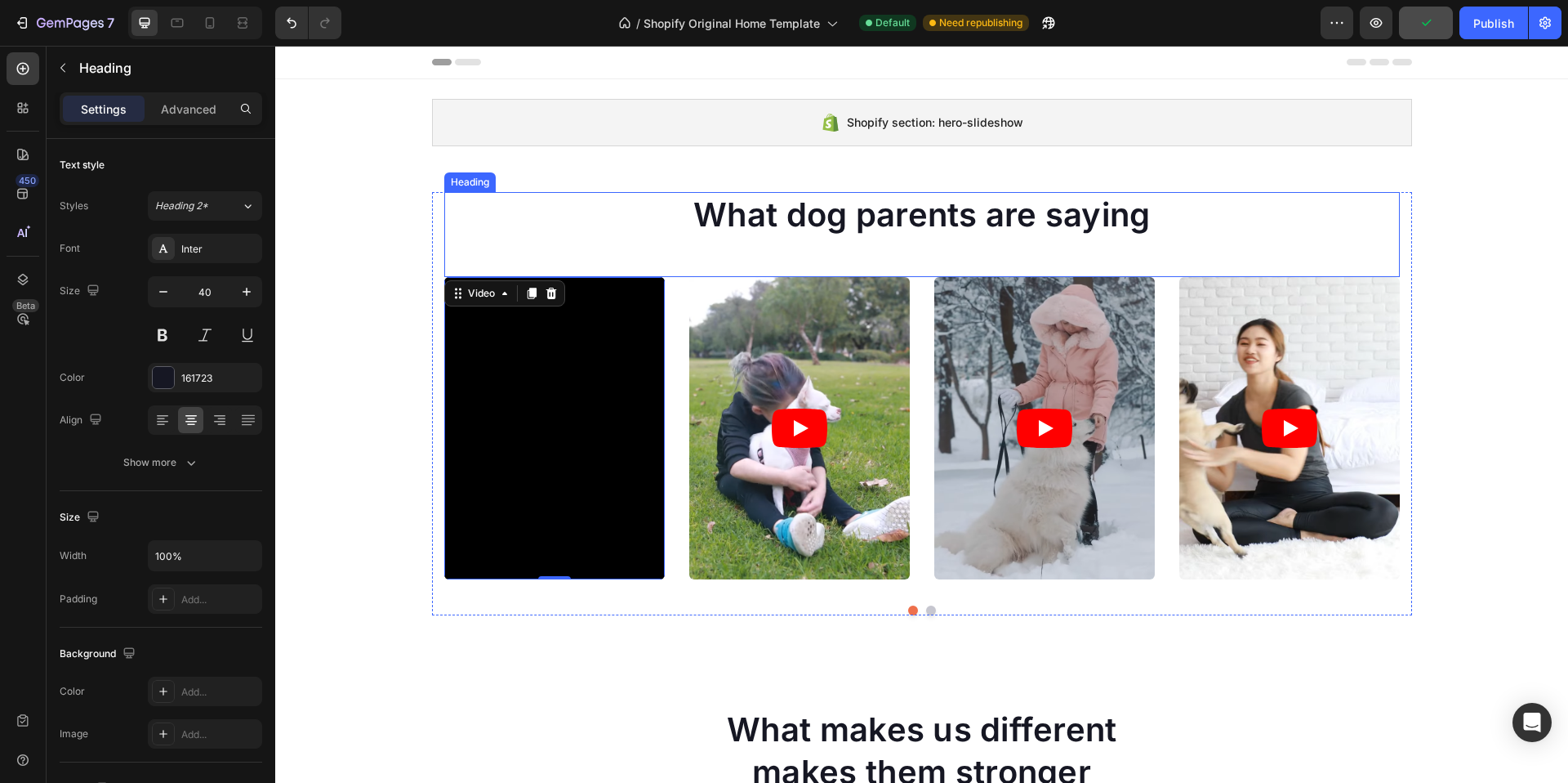
click at [560, 238] on div "What dog parents are saying Heading" at bounding box center [922, 234] width 956 height 85
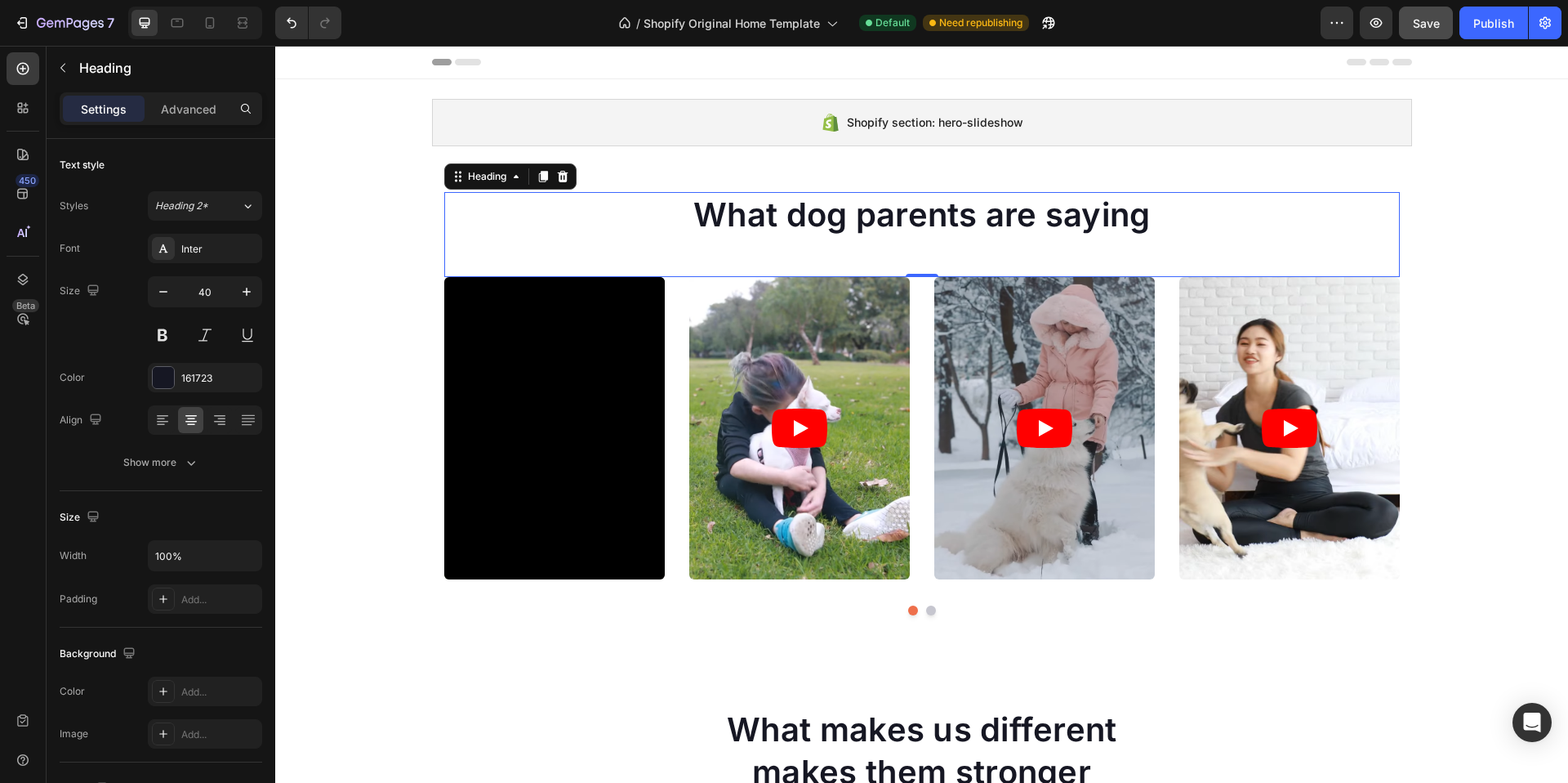
click at [561, 232] on p "What dog parents are saying" at bounding box center [922, 215] width 952 height 42
click at [556, 177] on icon at bounding box center [562, 176] width 13 height 13
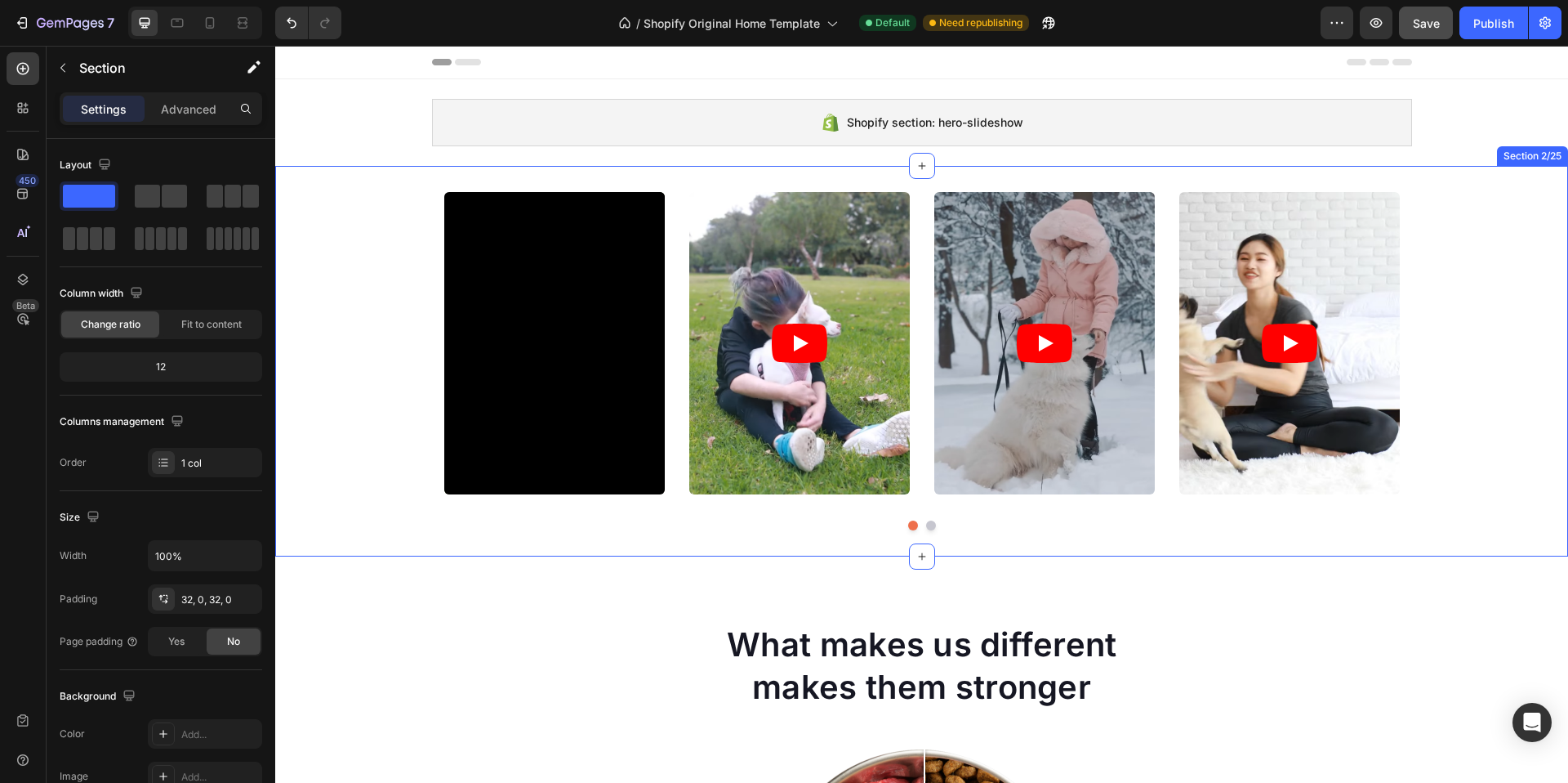
click at [407, 181] on div "Video Video Video Video Video Carousel Row Section 2/25" at bounding box center [922, 361] width 1293 height 391
click at [1549, 150] on icon at bounding box center [1554, 150] width 10 height 11
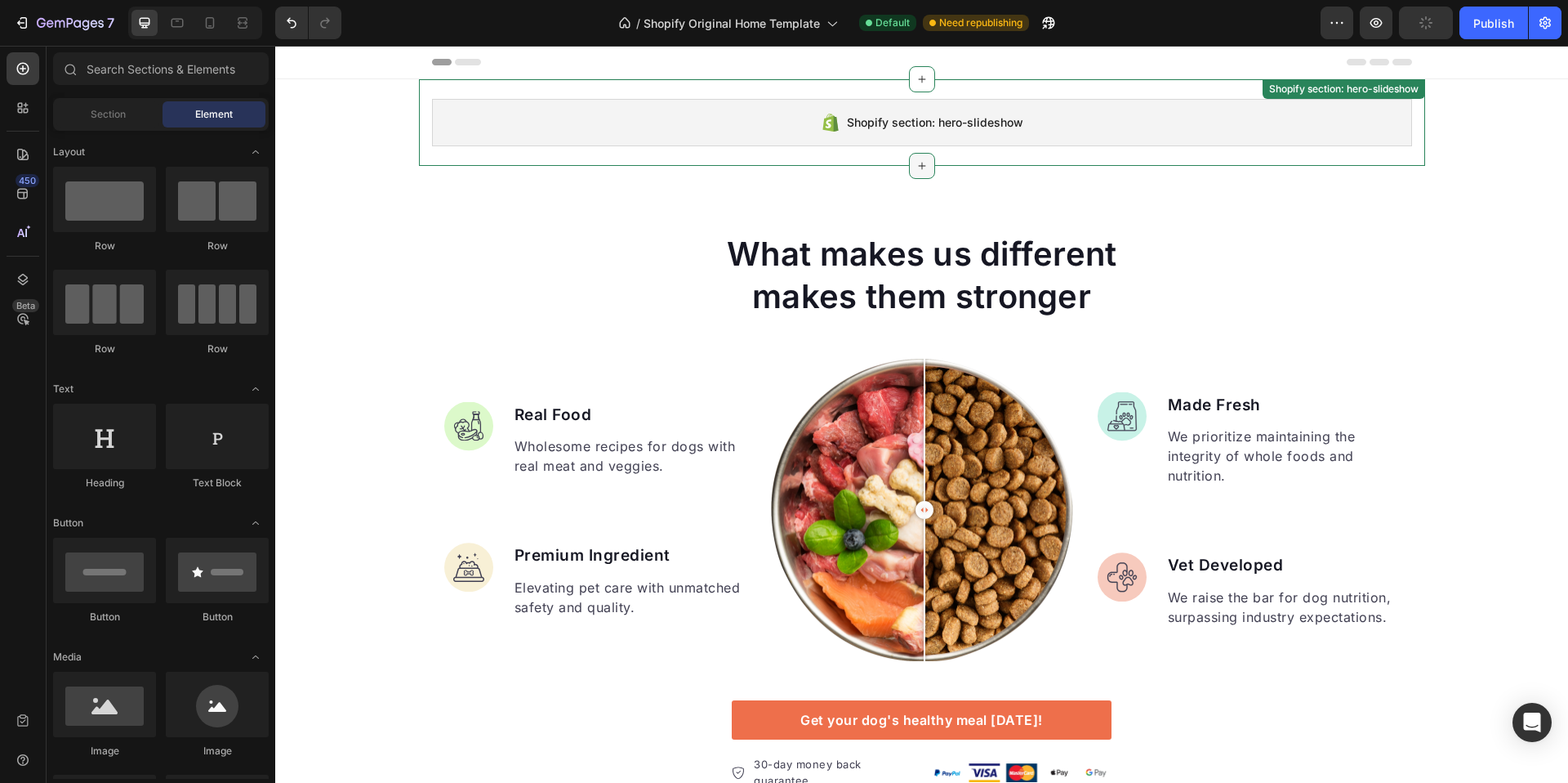
click at [920, 164] on icon at bounding box center [922, 166] width 13 height 13
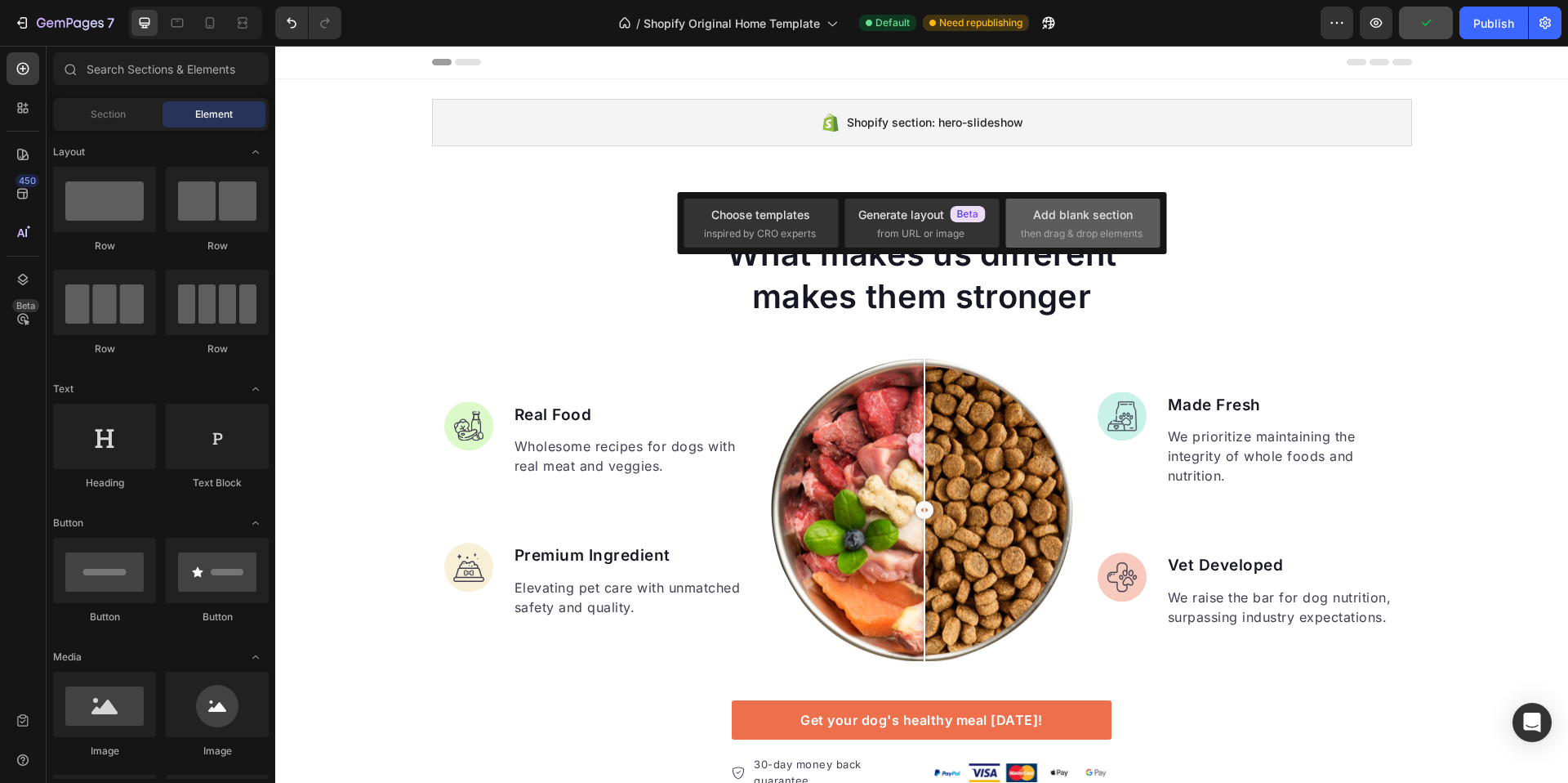
click at [1080, 215] on div "Add blank section" at bounding box center [1083, 215] width 99 height 17
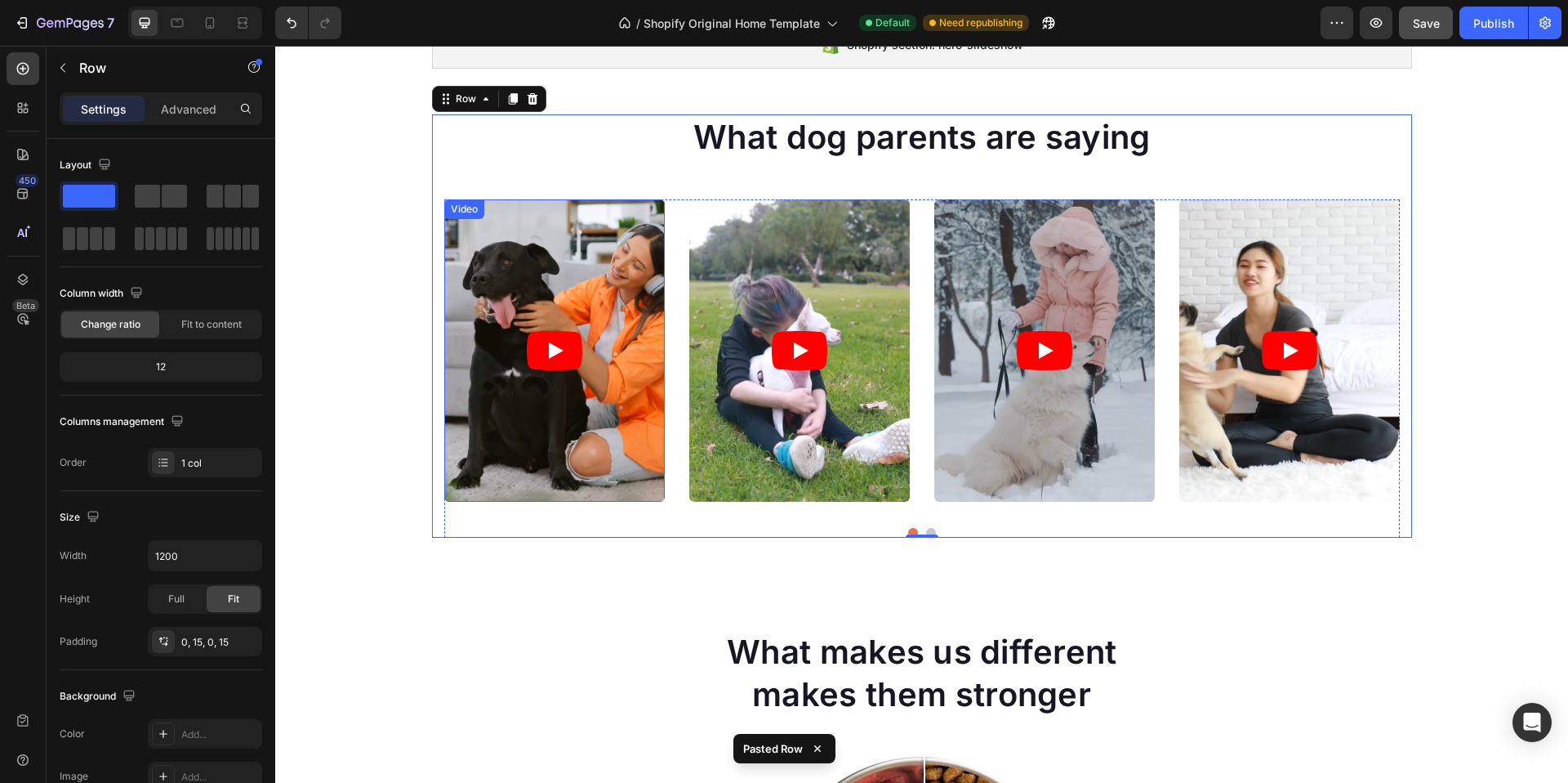
scroll to position [8, 0]
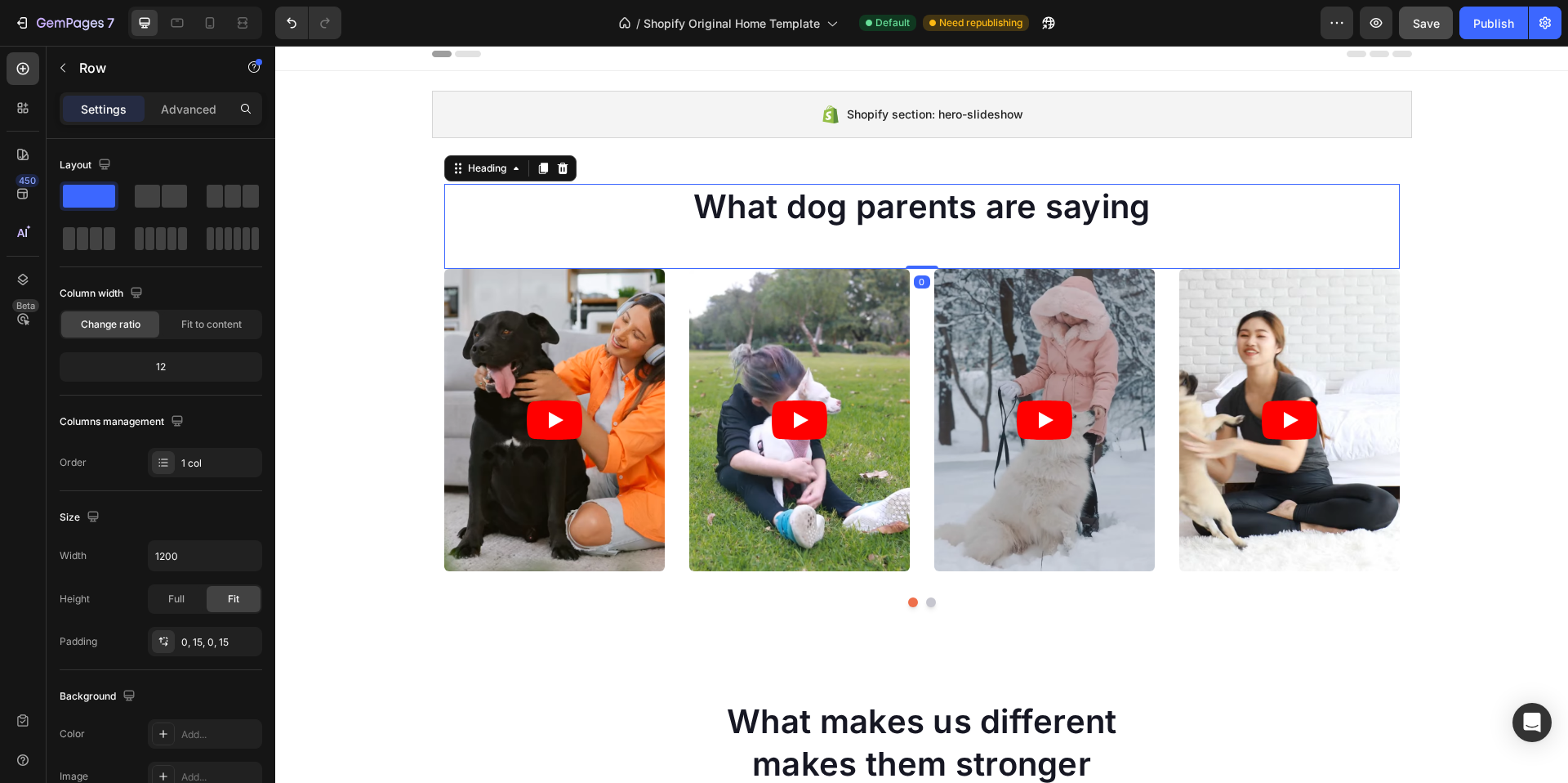
click at [625, 229] on h2 "What dog parents are saying" at bounding box center [922, 206] width 956 height 46
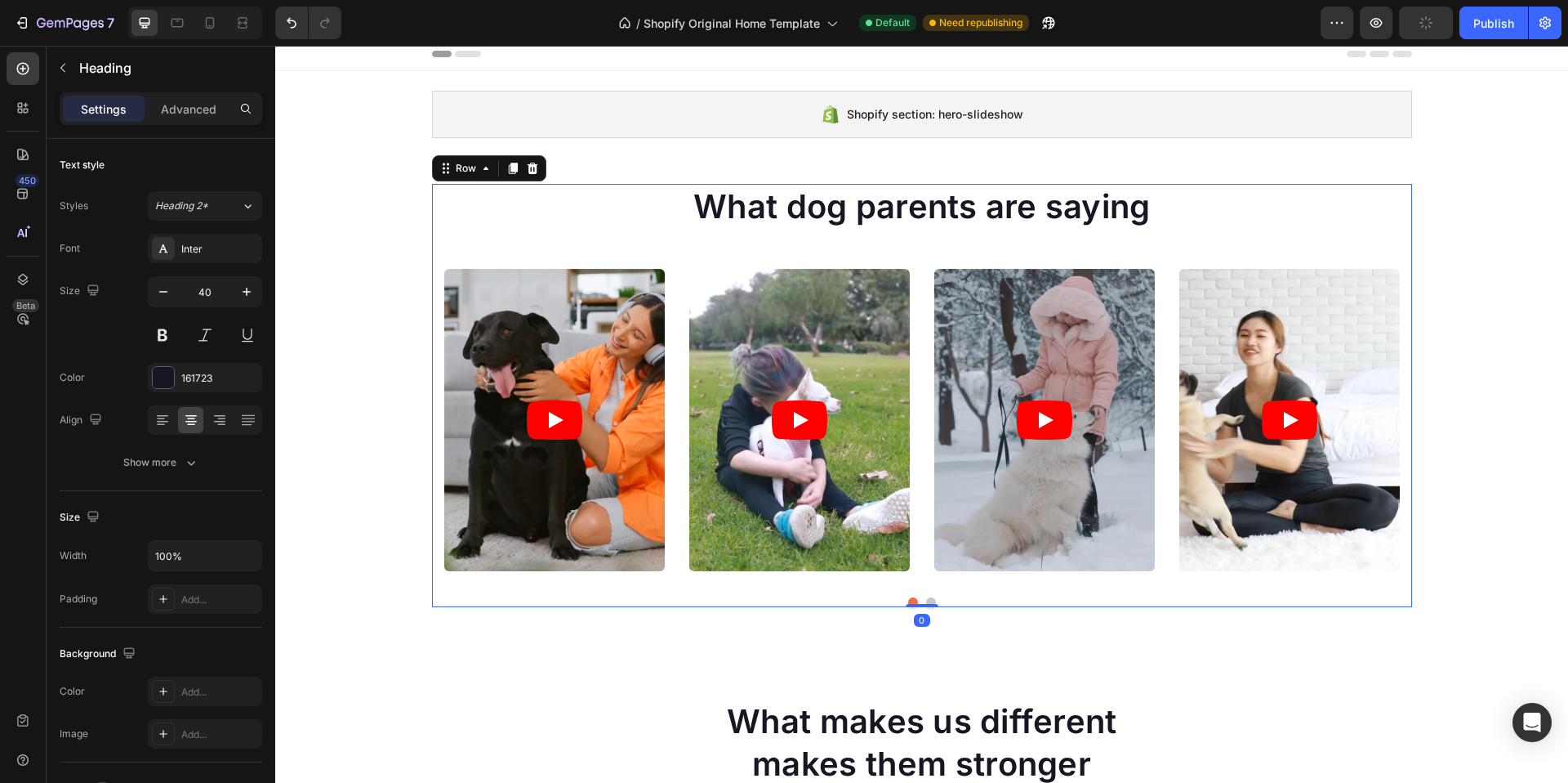
click at [432, 335] on div "What dog parents are saying Heading Video Video Video Video Video Carousel Row 0" at bounding box center [922, 395] width 980 height 423
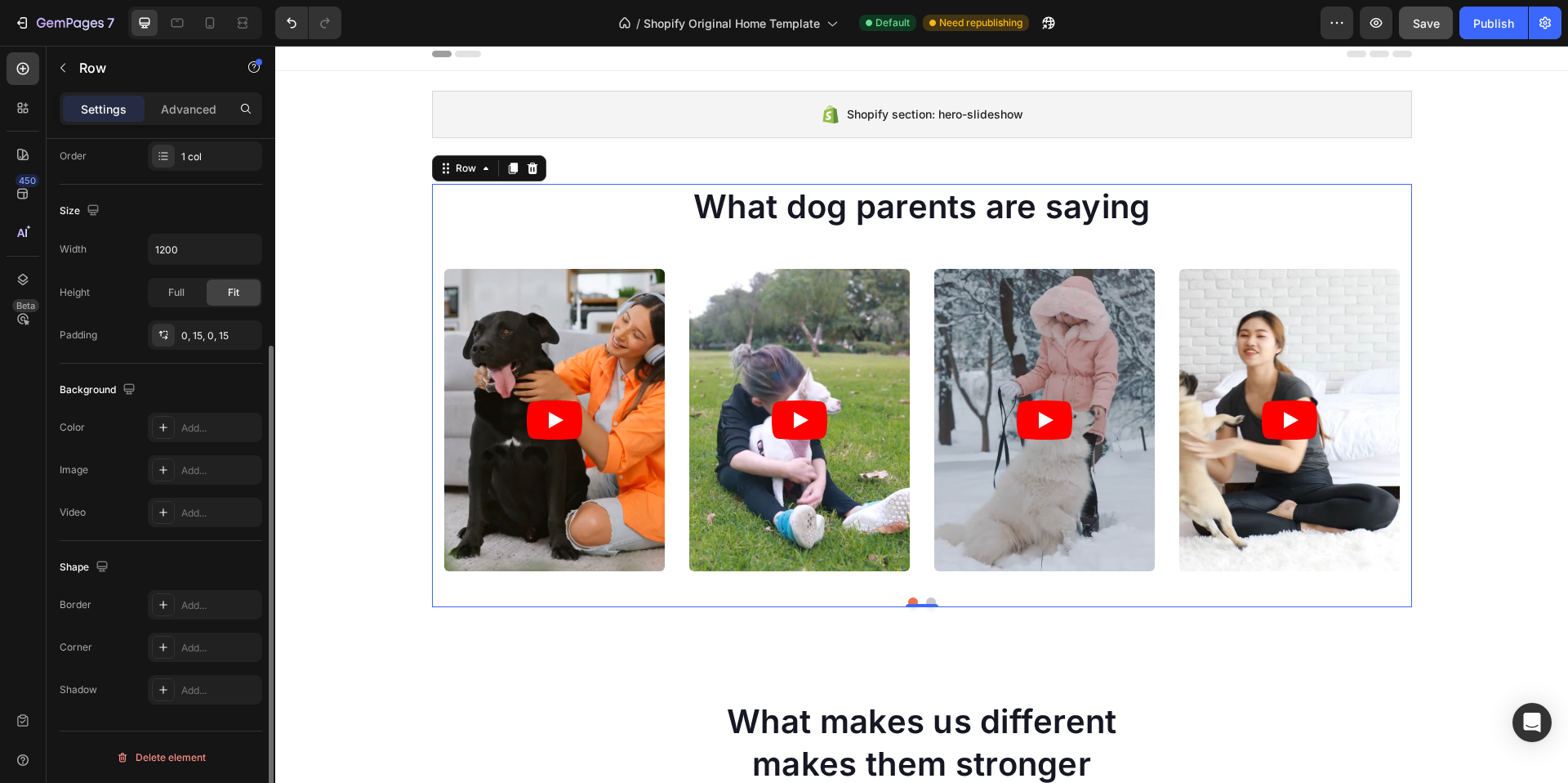
scroll to position [0, 0]
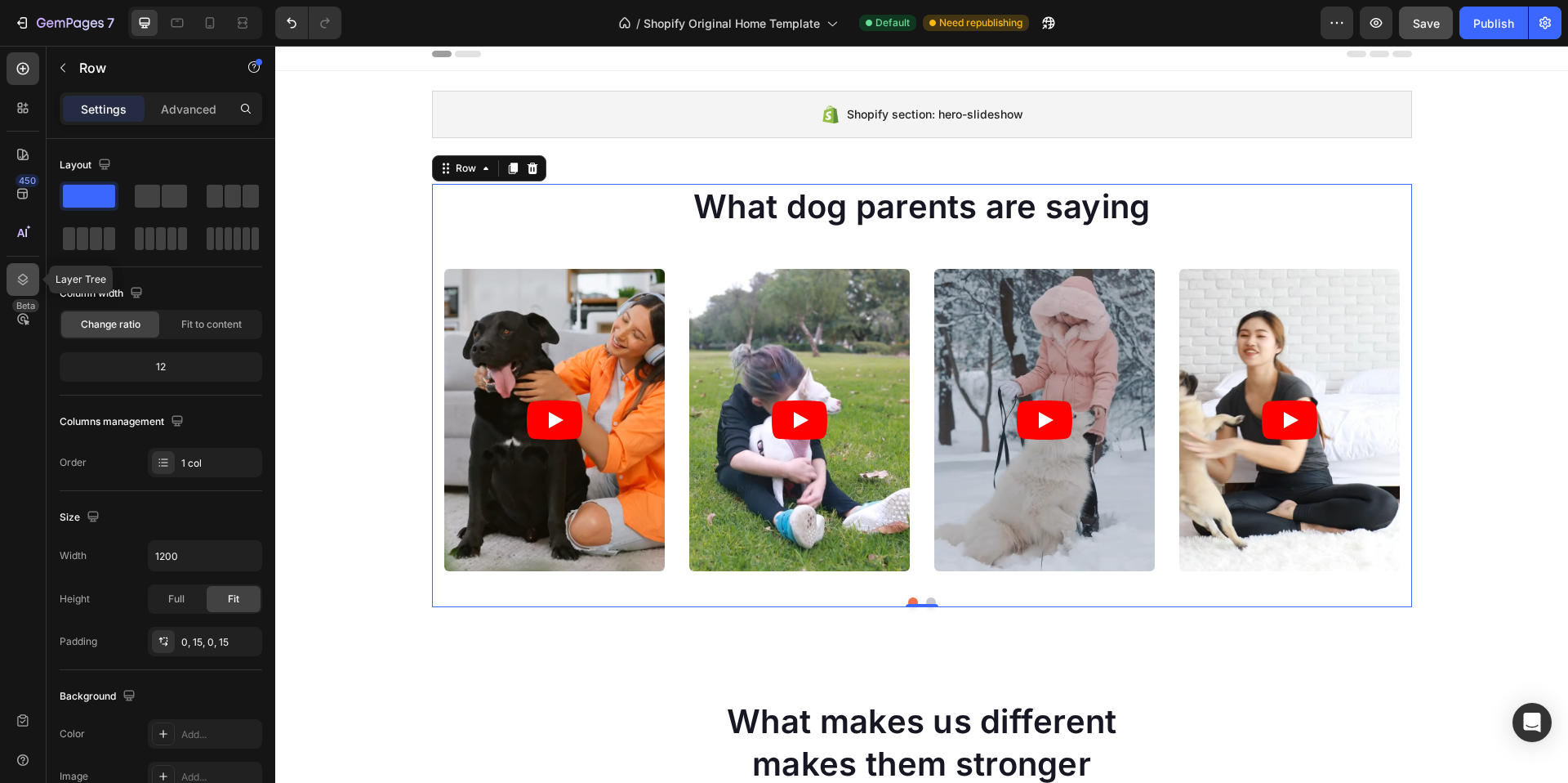
click at [23, 279] on icon at bounding box center [22, 279] width 16 height 16
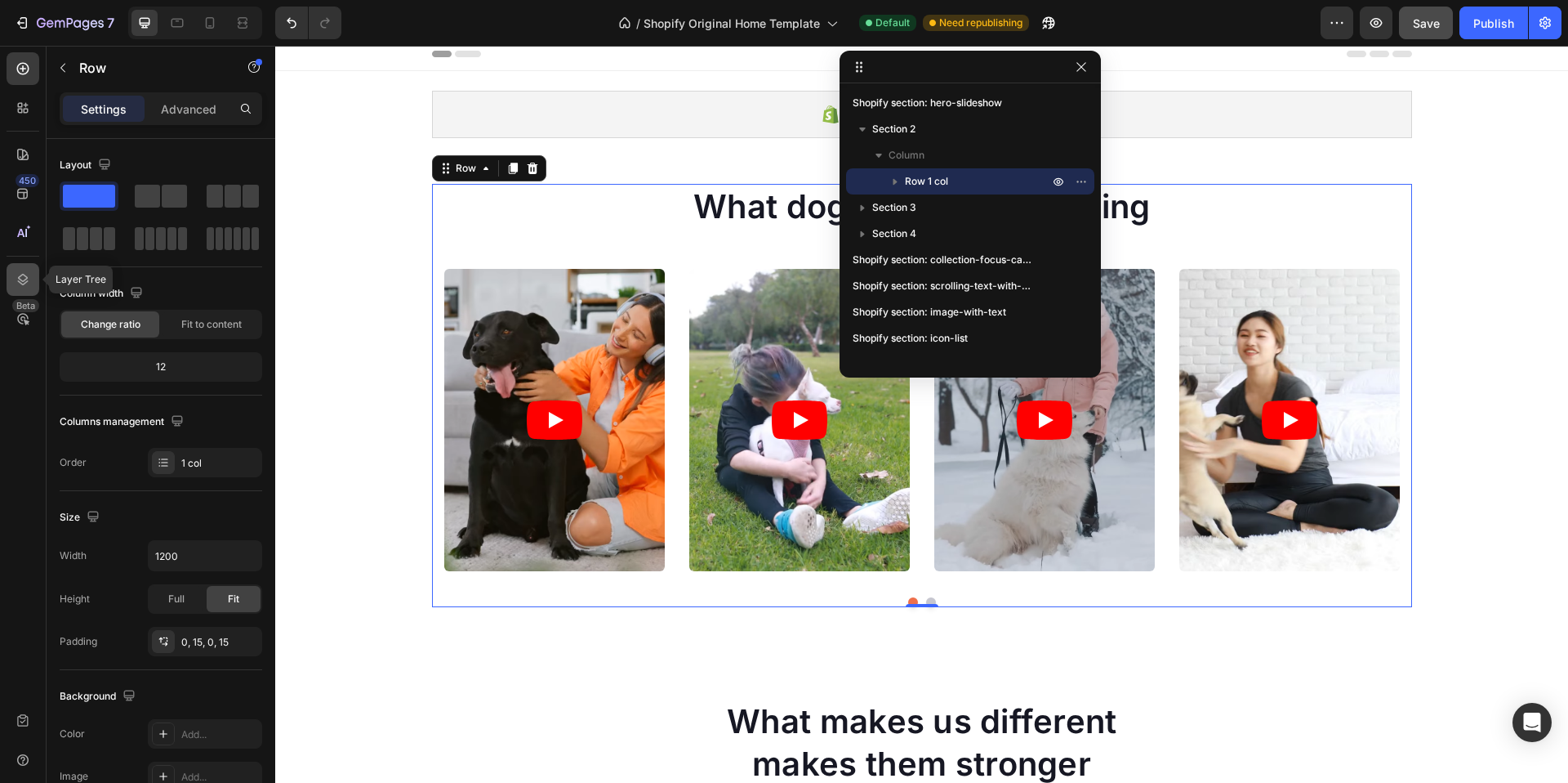
click at [23, 279] on icon at bounding box center [22, 279] width 16 height 16
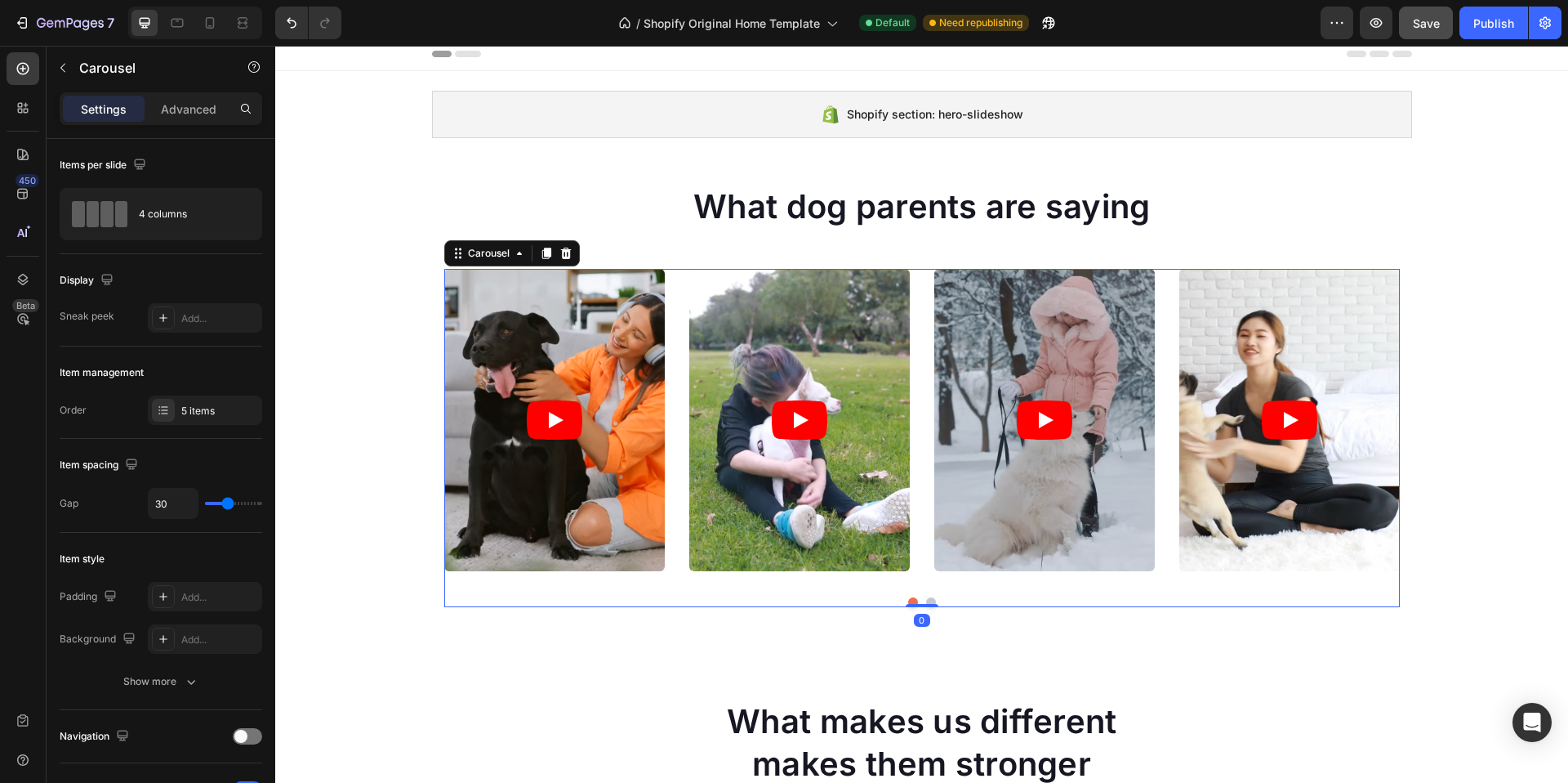
click at [669, 284] on div "Video Video Video Video Video" at bounding box center [922, 420] width 956 height 302
click at [507, 586] on div "Video Video Video Video Video Carousel 0" at bounding box center [922, 438] width 956 height 339
click at [187, 112] on p "Advanced" at bounding box center [188, 109] width 55 height 17
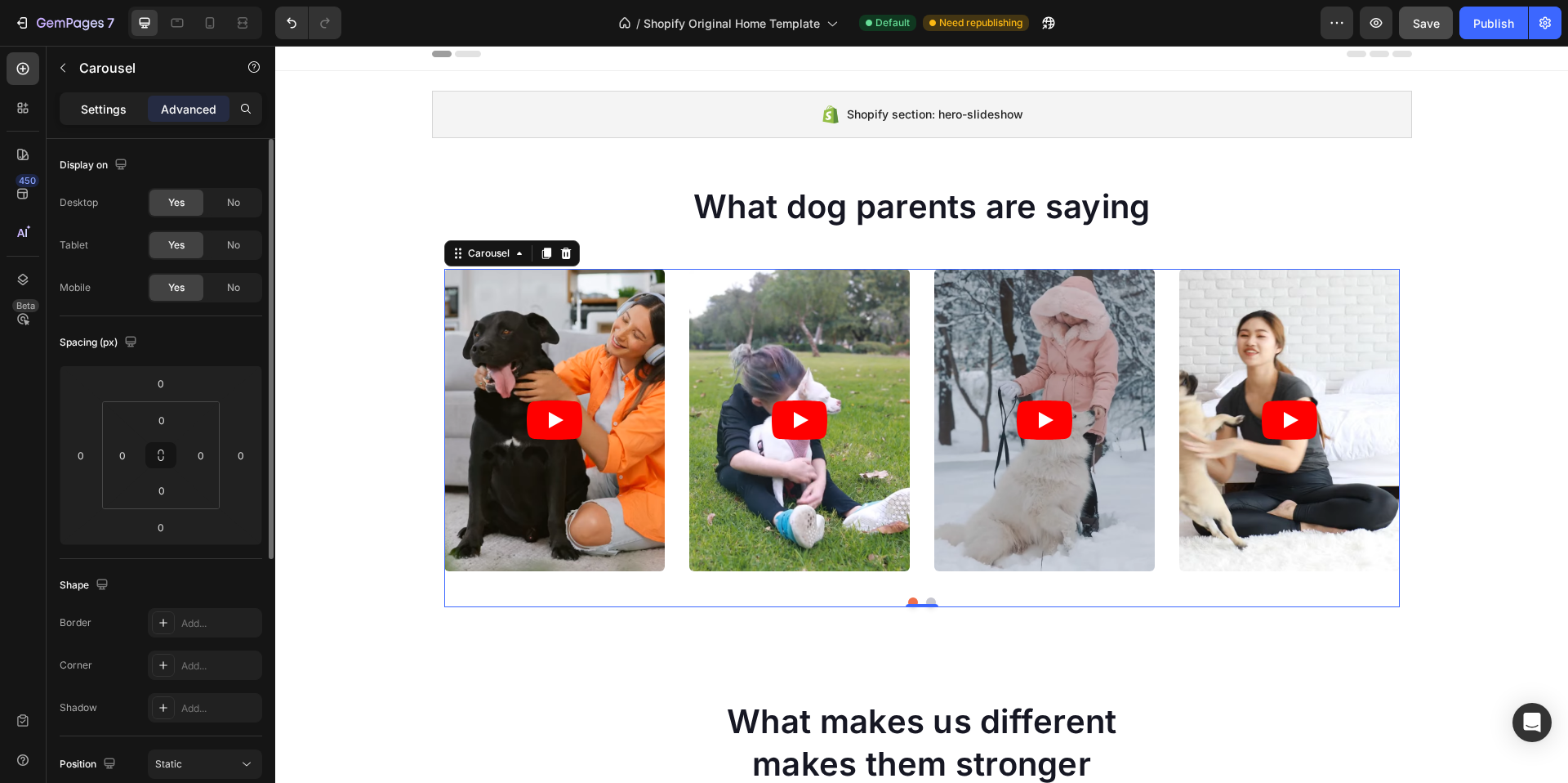
click at [119, 105] on p "Settings" at bounding box center [103, 109] width 46 height 17
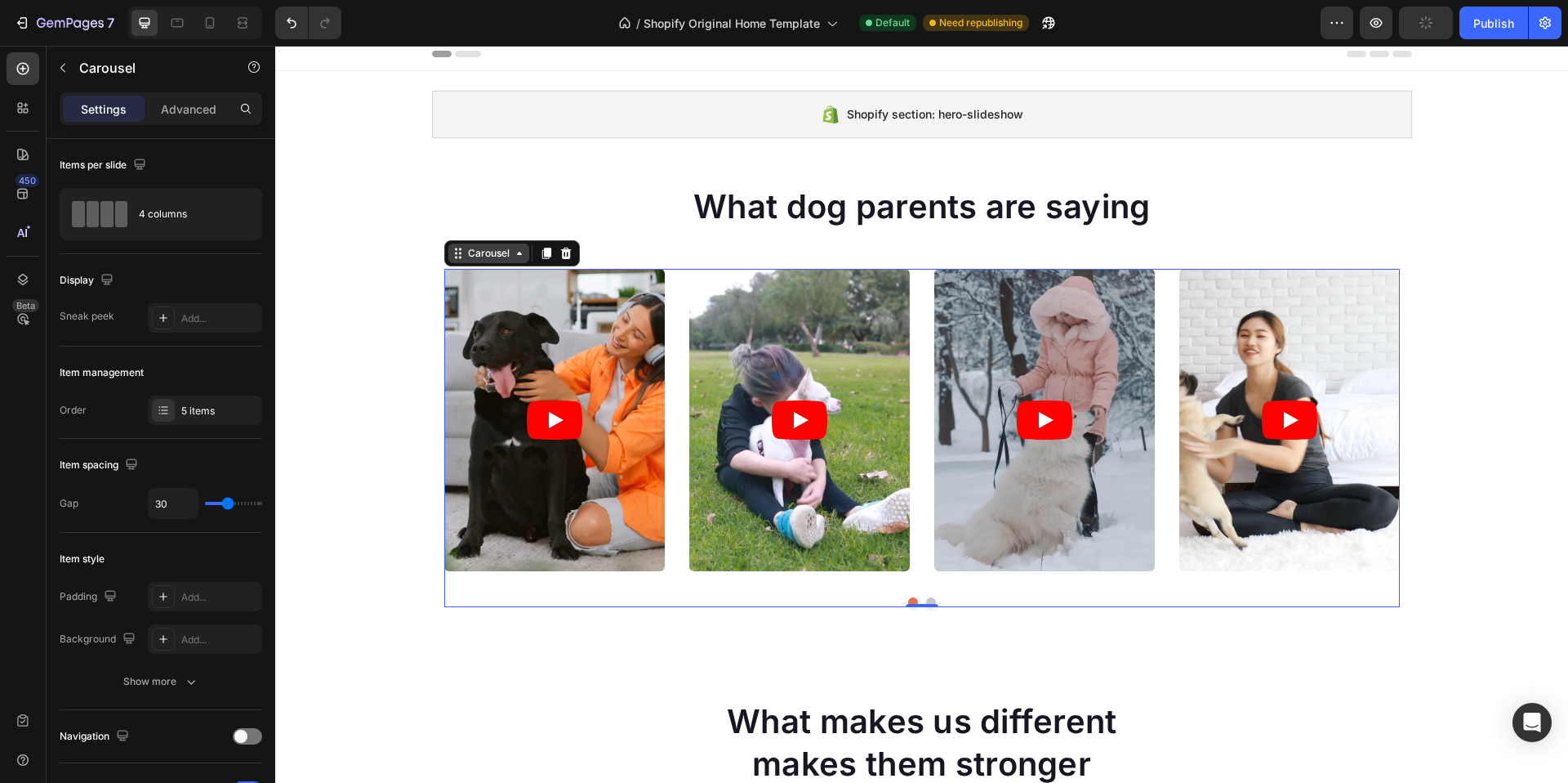
click at [509, 260] on div "Carousel" at bounding box center [488, 253] width 81 height 20
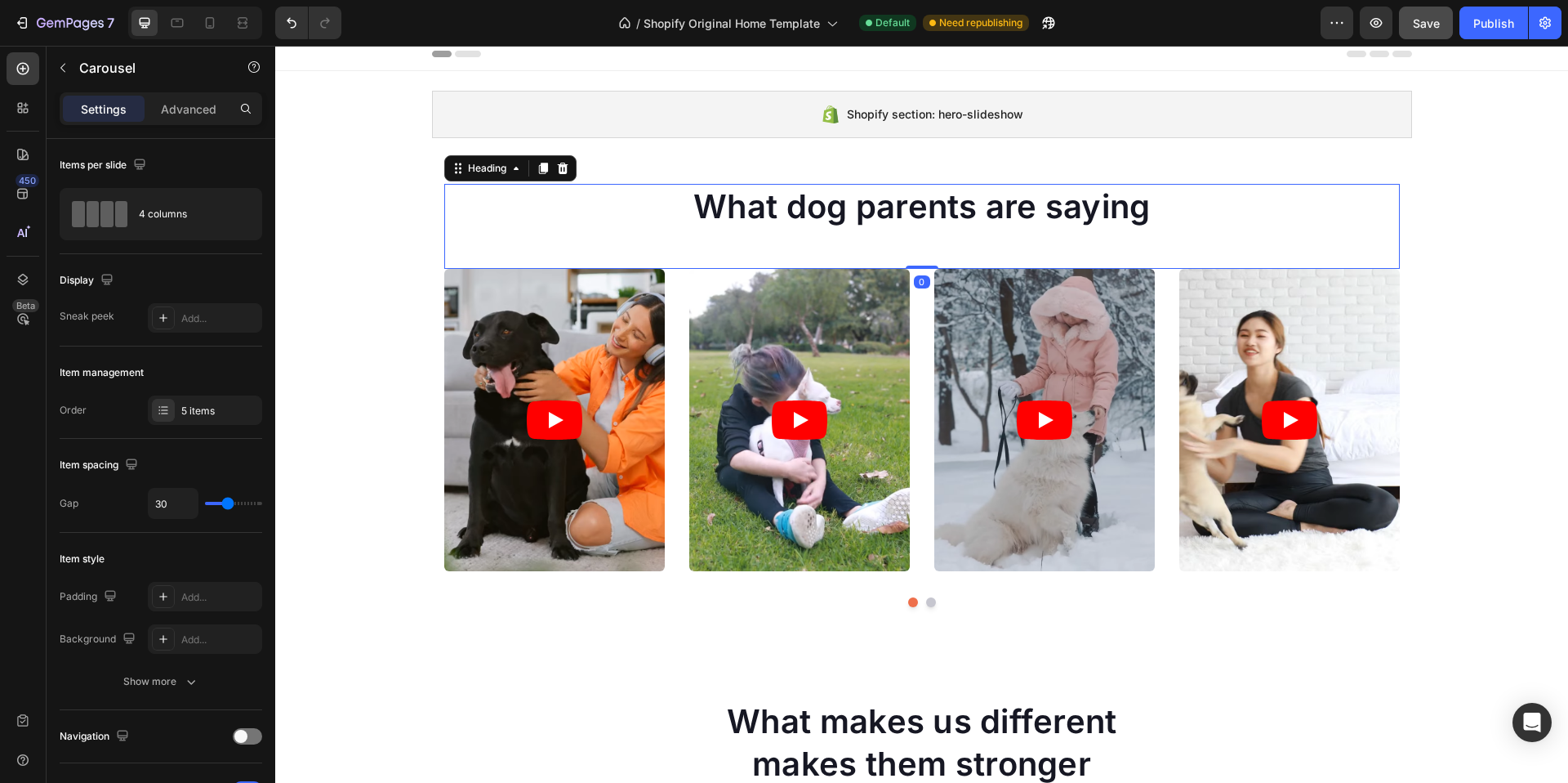
click at [653, 249] on div "What dog parents are saying Heading 0" at bounding box center [922, 226] width 956 height 85
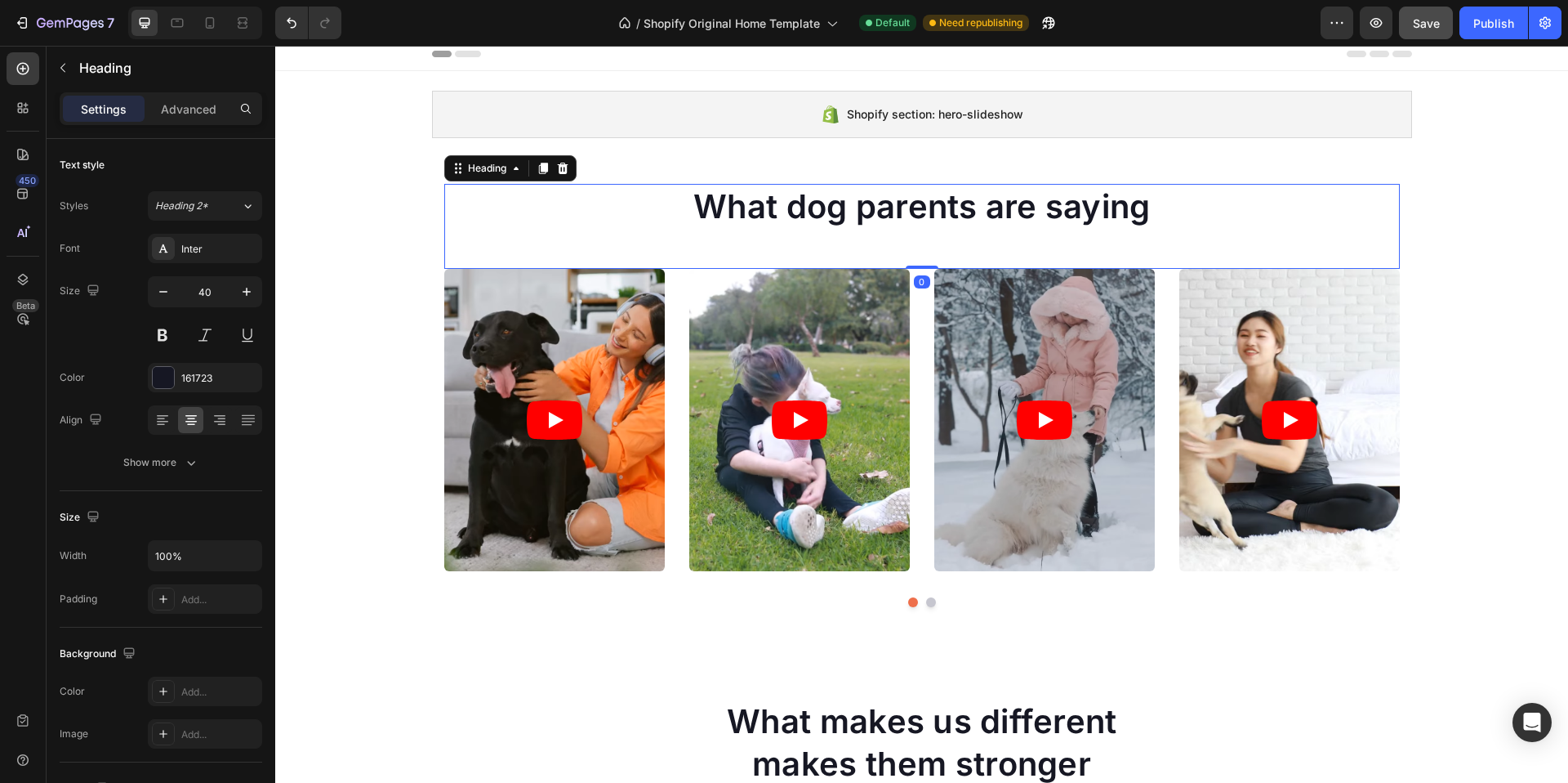
click at [742, 258] on div "What dog parents are saying Heading 0" at bounding box center [922, 226] width 956 height 85
click at [594, 340] on article at bounding box center [554, 420] width 220 height 302
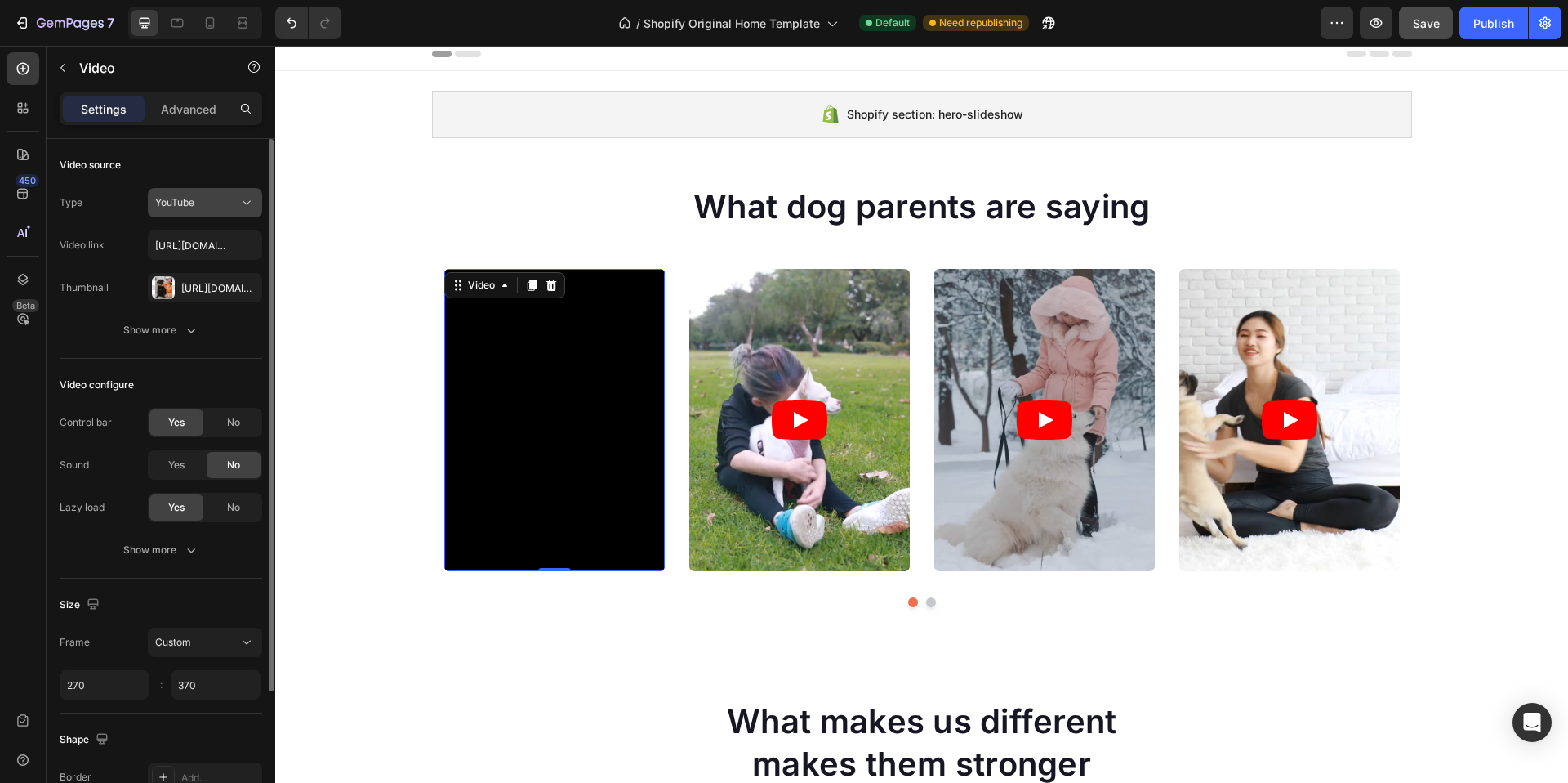
click at [248, 202] on icon at bounding box center [246, 203] width 8 height 4
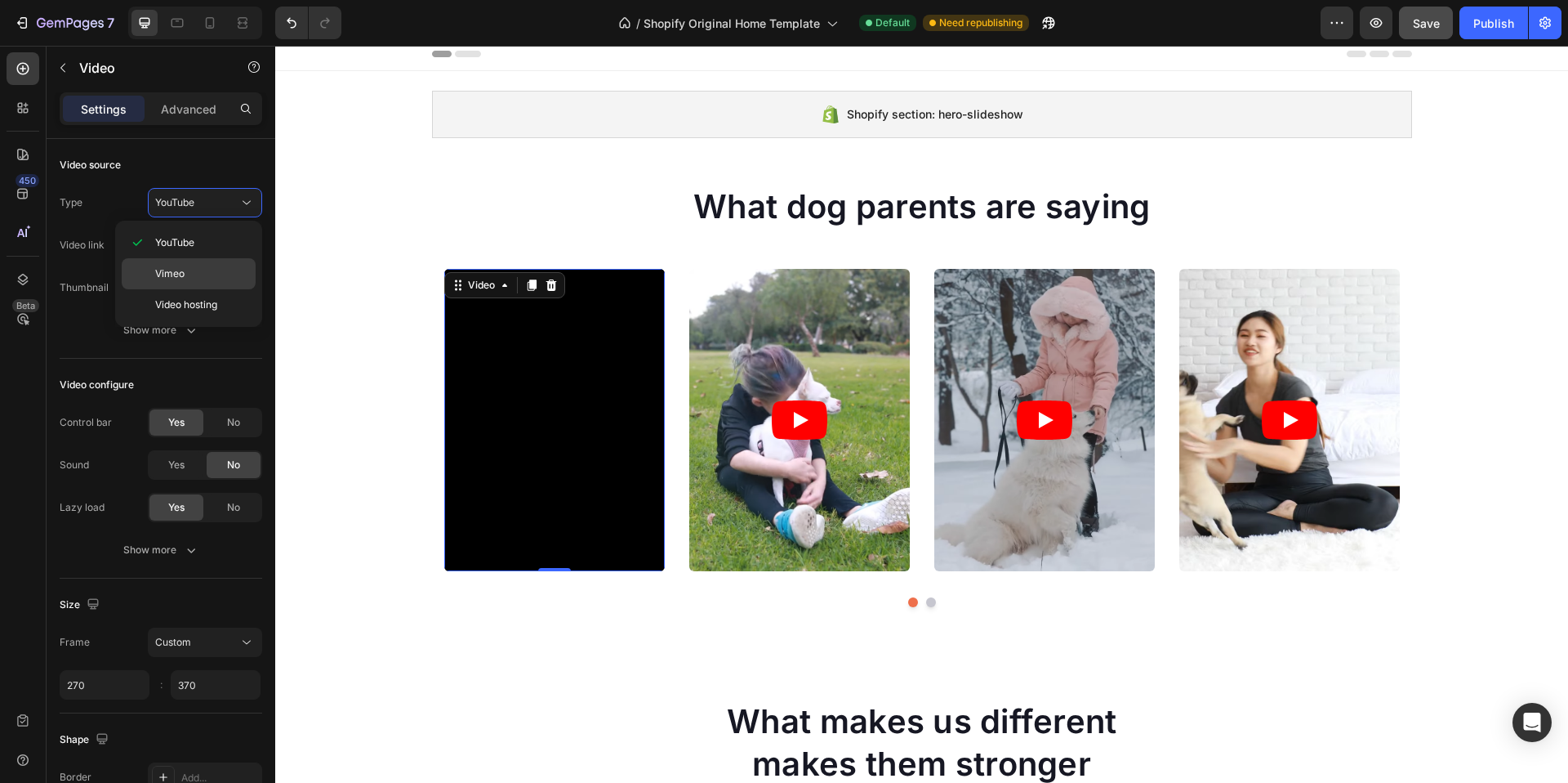
click at [197, 269] on p "Vimeo" at bounding box center [202, 274] width 93 height 15
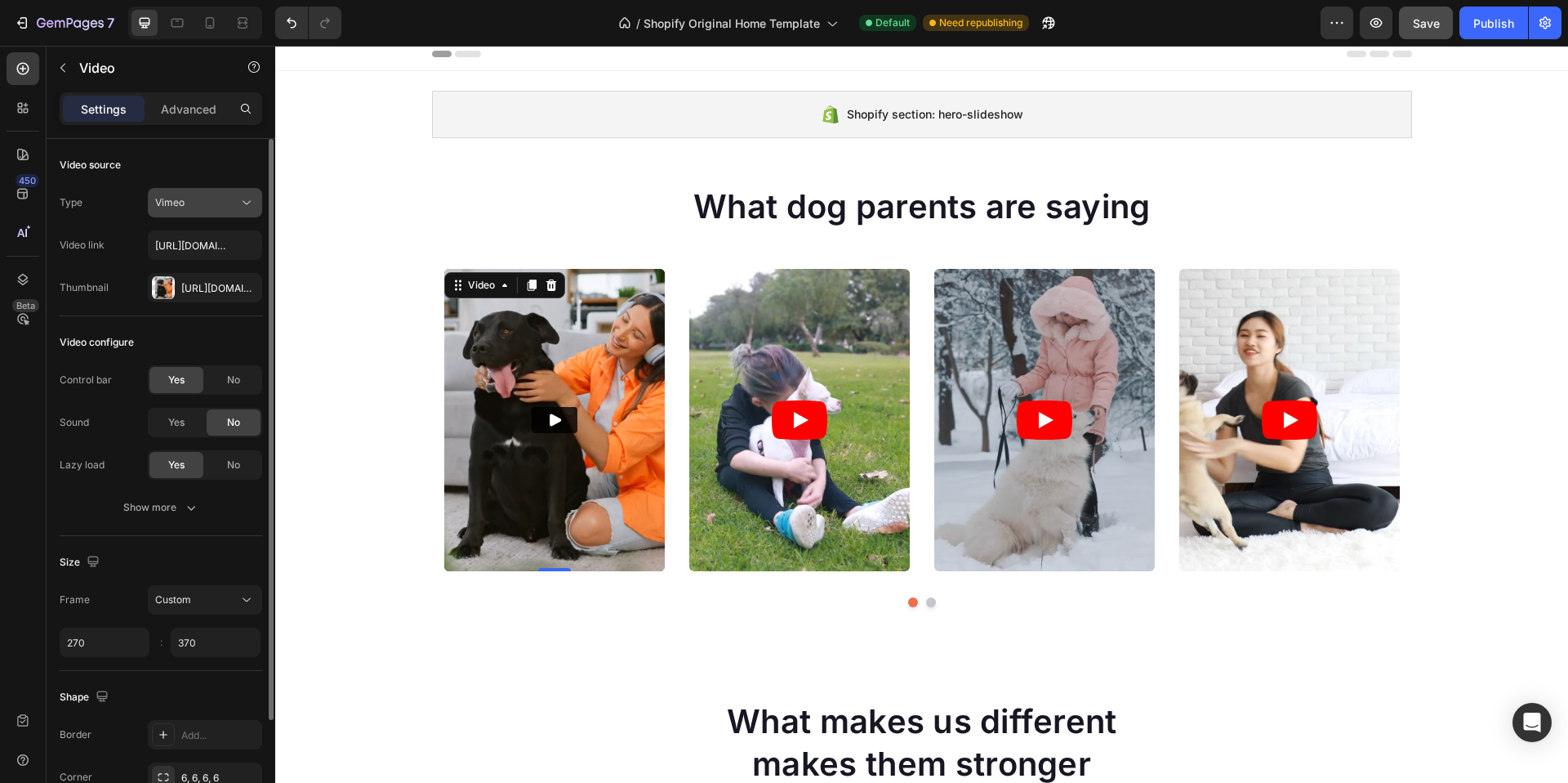
click at [219, 196] on div "Vimeo" at bounding box center [197, 203] width 83 height 15
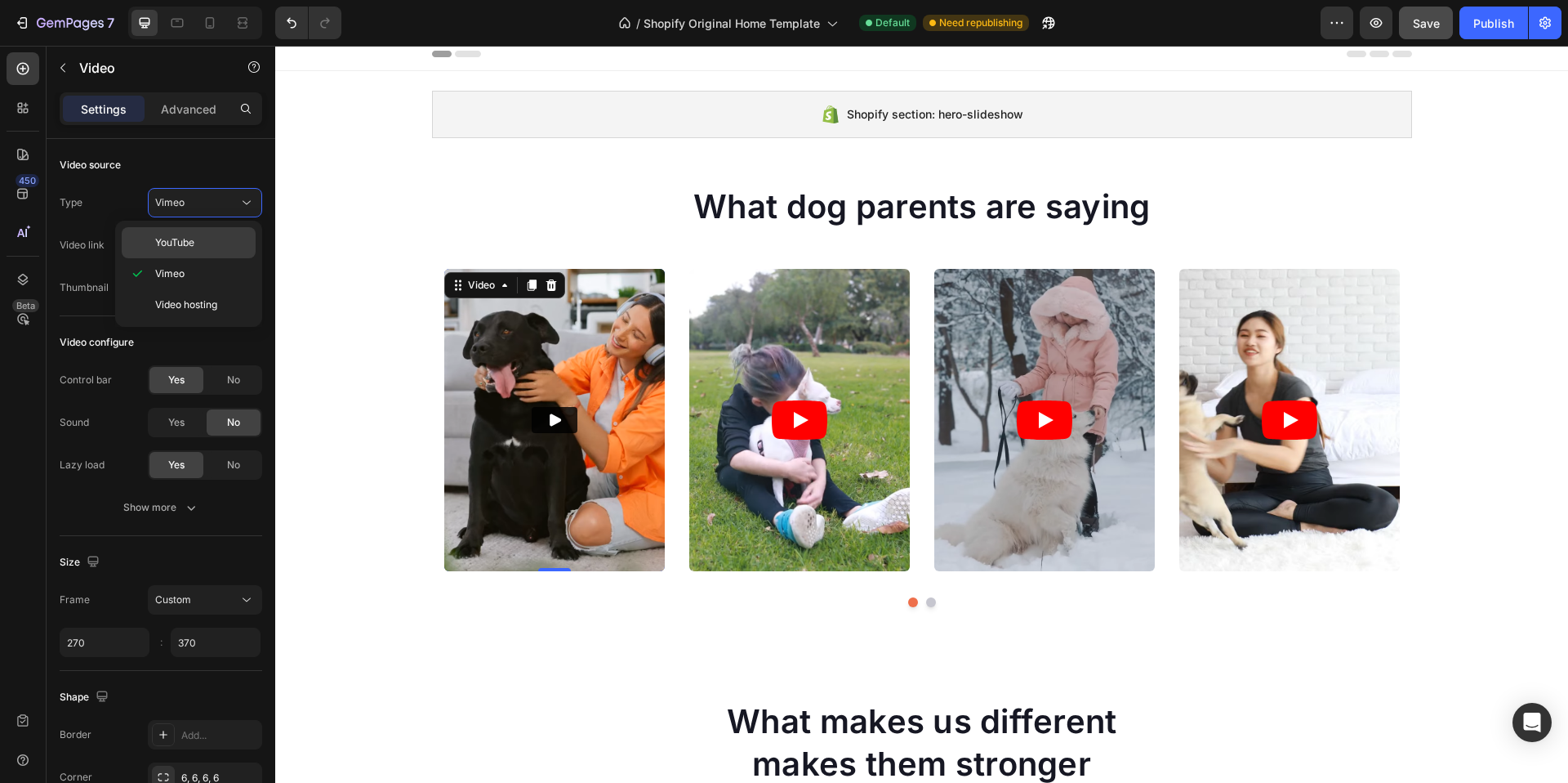
click at [202, 233] on div "YouTube" at bounding box center [188, 242] width 134 height 31
type input "https://www.youtube.com/watch?v=UCba3qQ1I10"
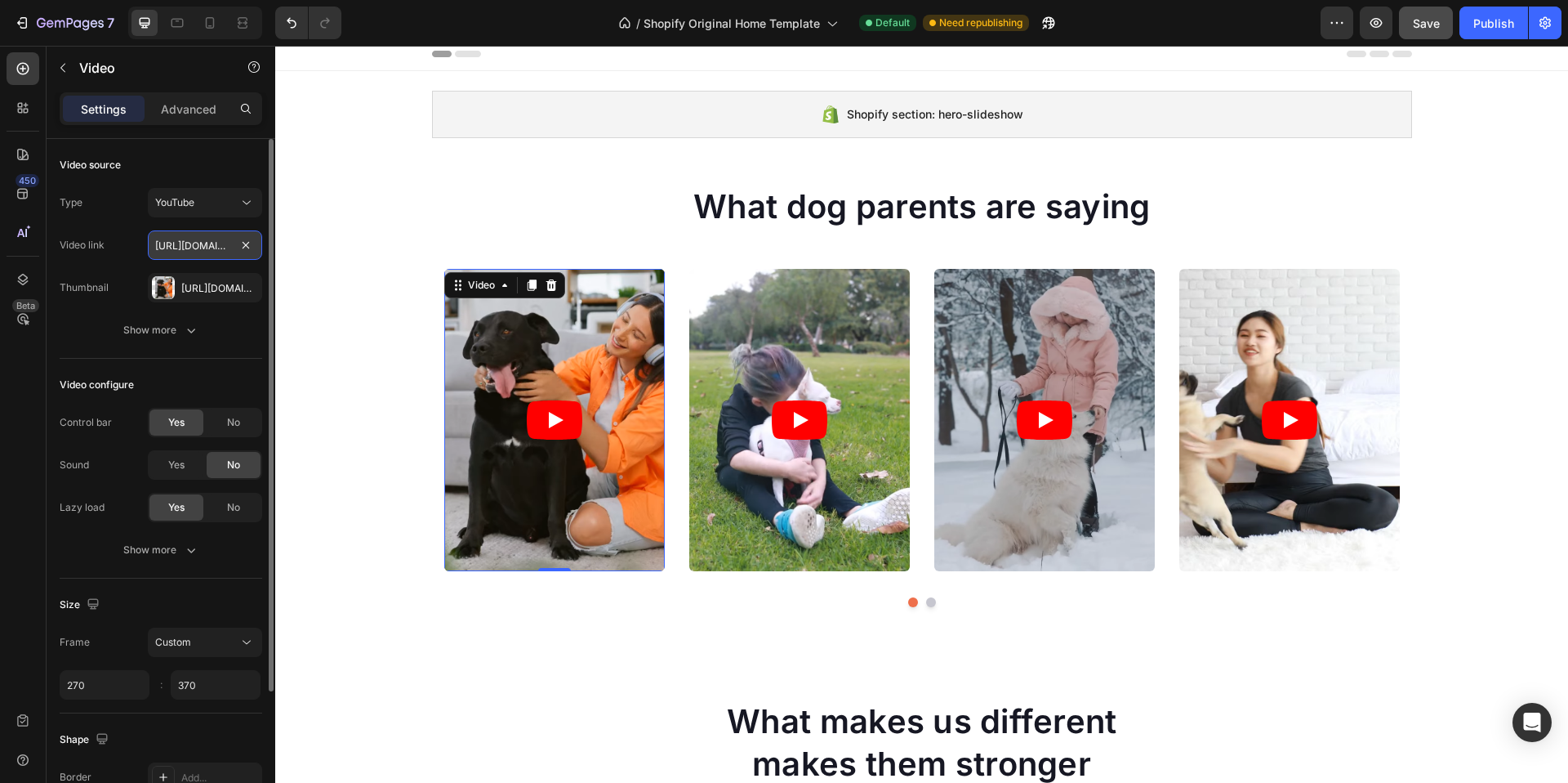
click at [201, 244] on input "https://www.youtube.com/watch?v=UCba3qQ1I10" at bounding box center [205, 245] width 114 height 29
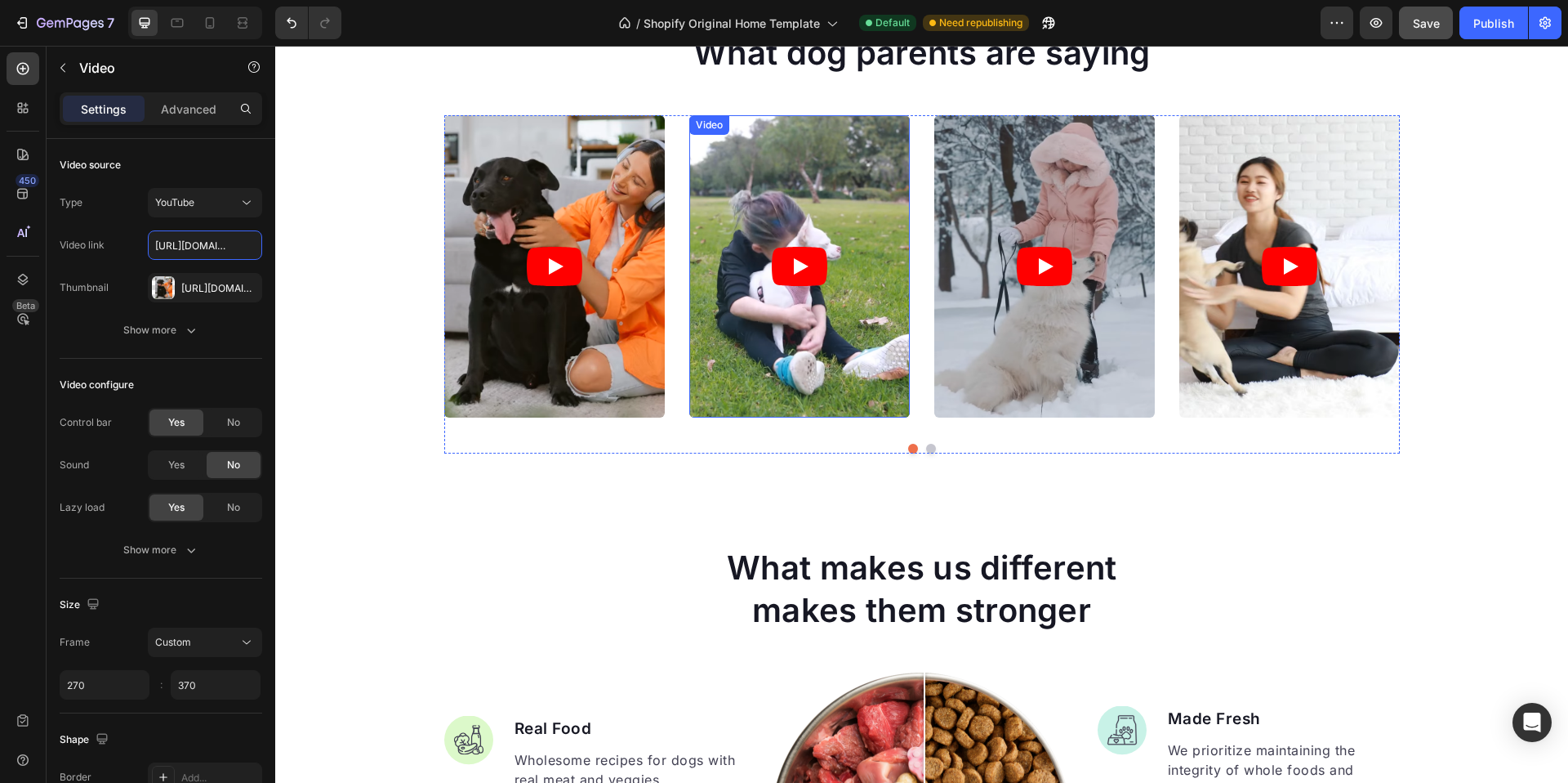
scroll to position [65, 0]
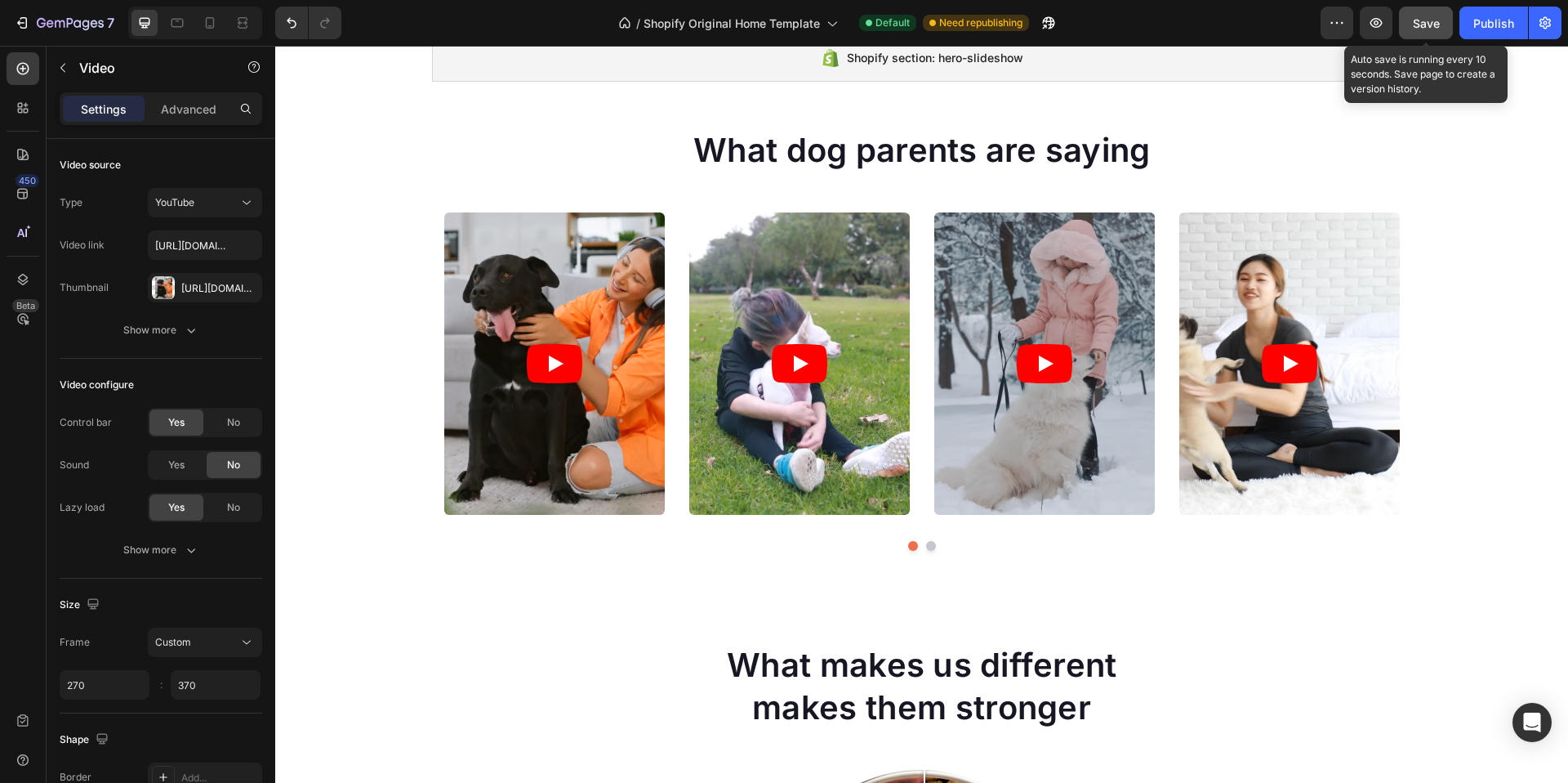
click at [1434, 19] on span "Save" at bounding box center [1426, 23] width 27 height 14
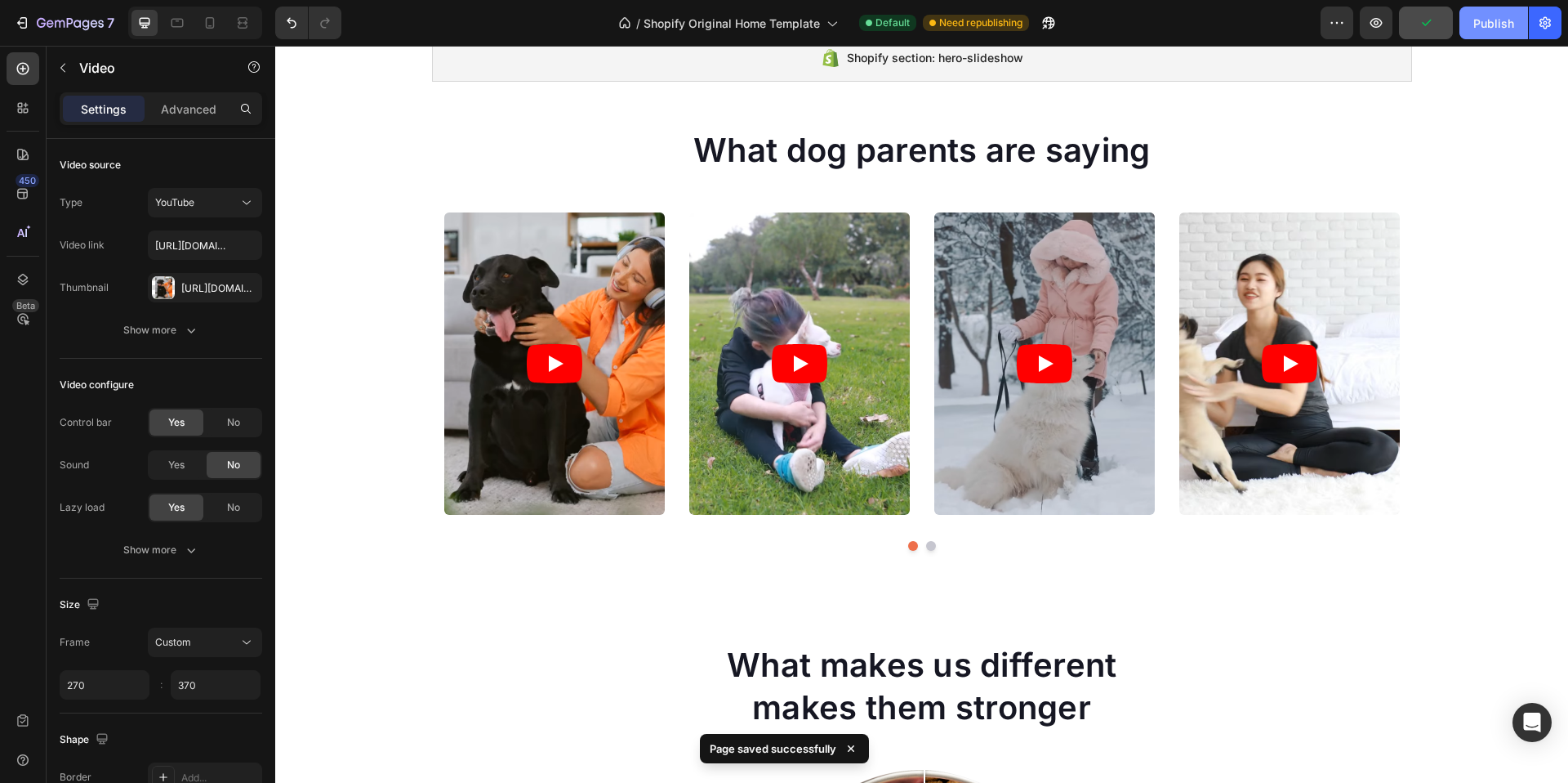
click at [1497, 23] on div "Publish" at bounding box center [1494, 23] width 41 height 17
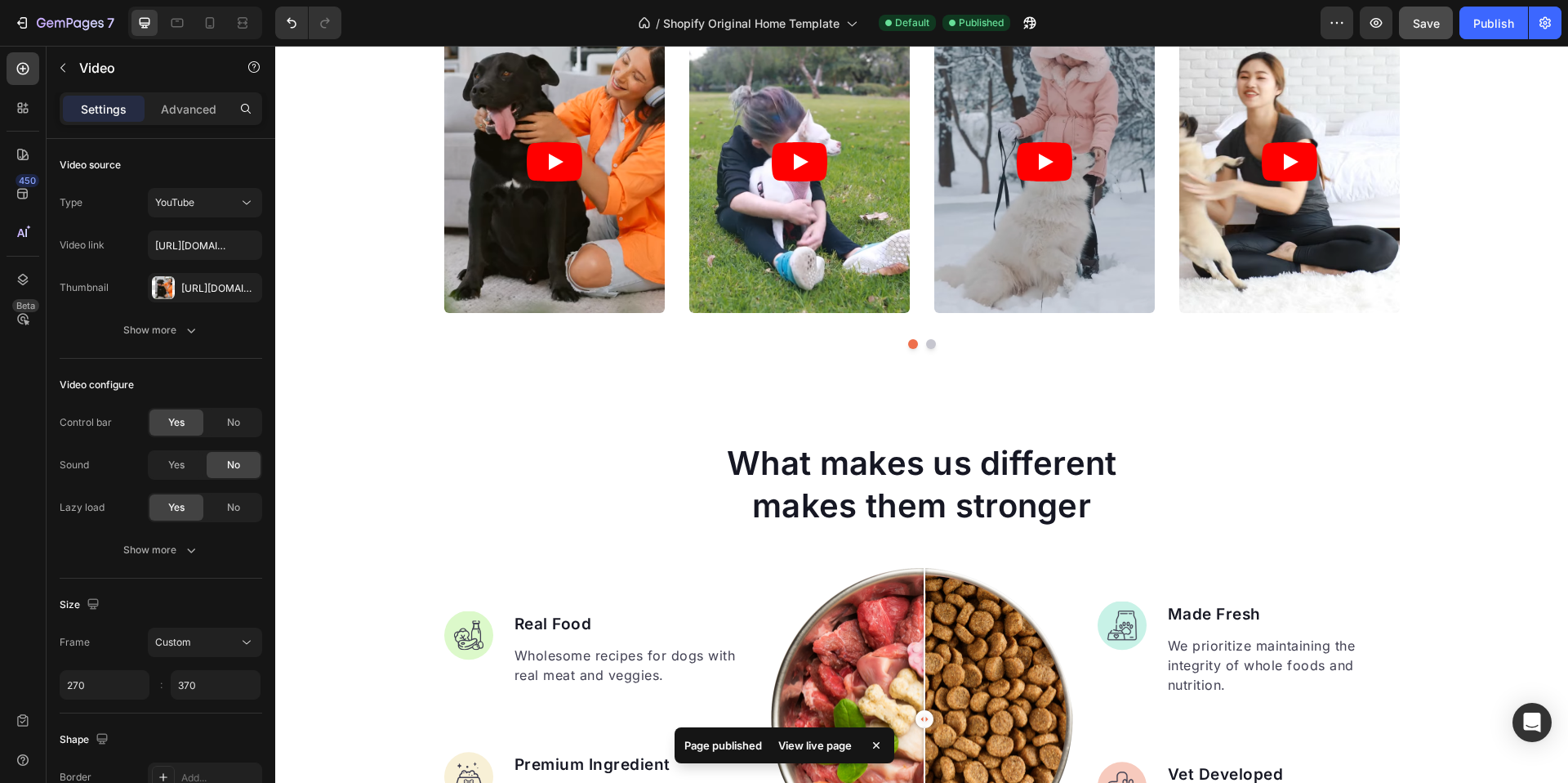
scroll to position [224, 0]
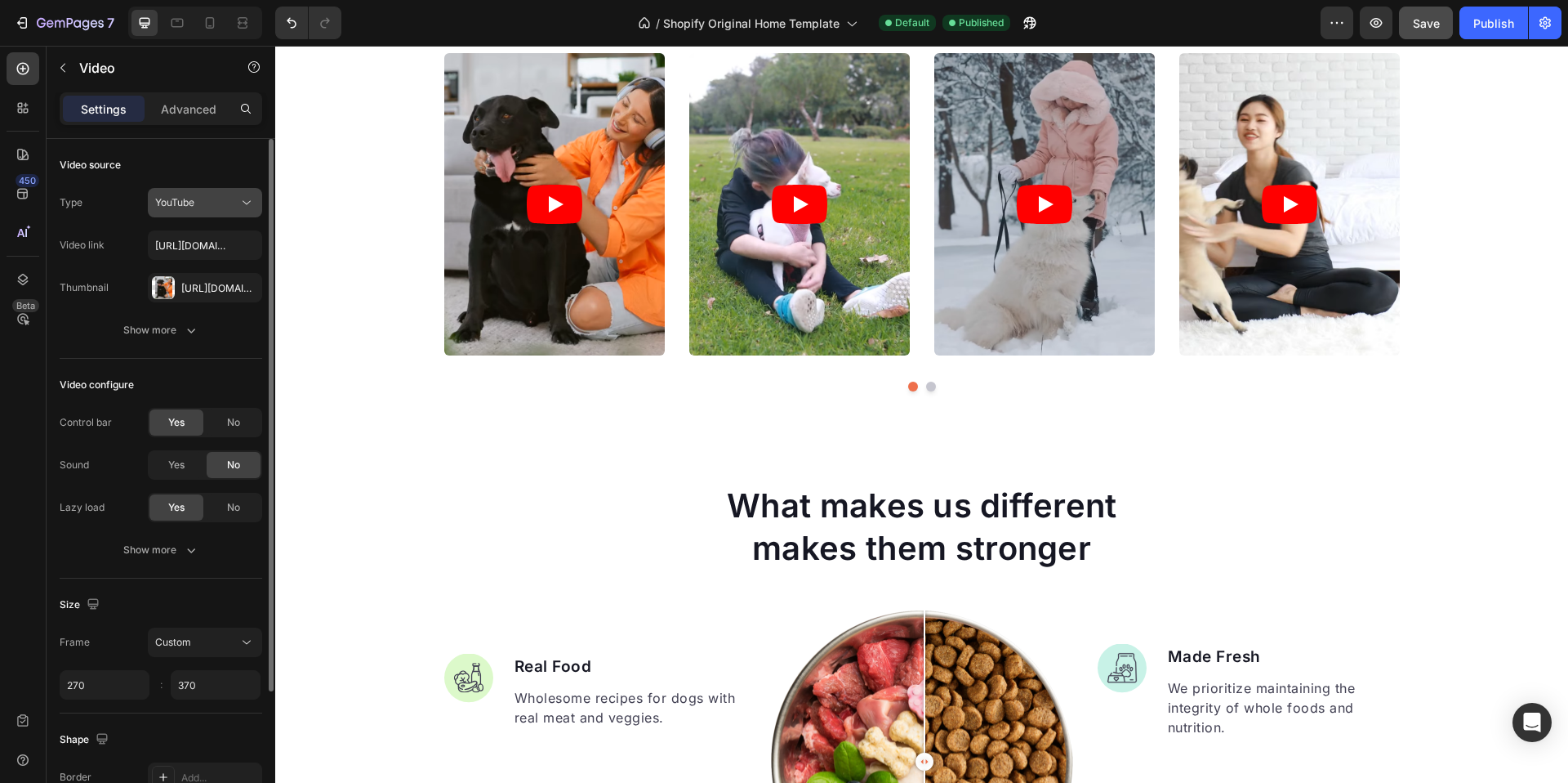
click at [213, 206] on div "YouTube" at bounding box center [197, 203] width 83 height 15
click at [206, 167] on div "Video source" at bounding box center [161, 165] width 202 height 26
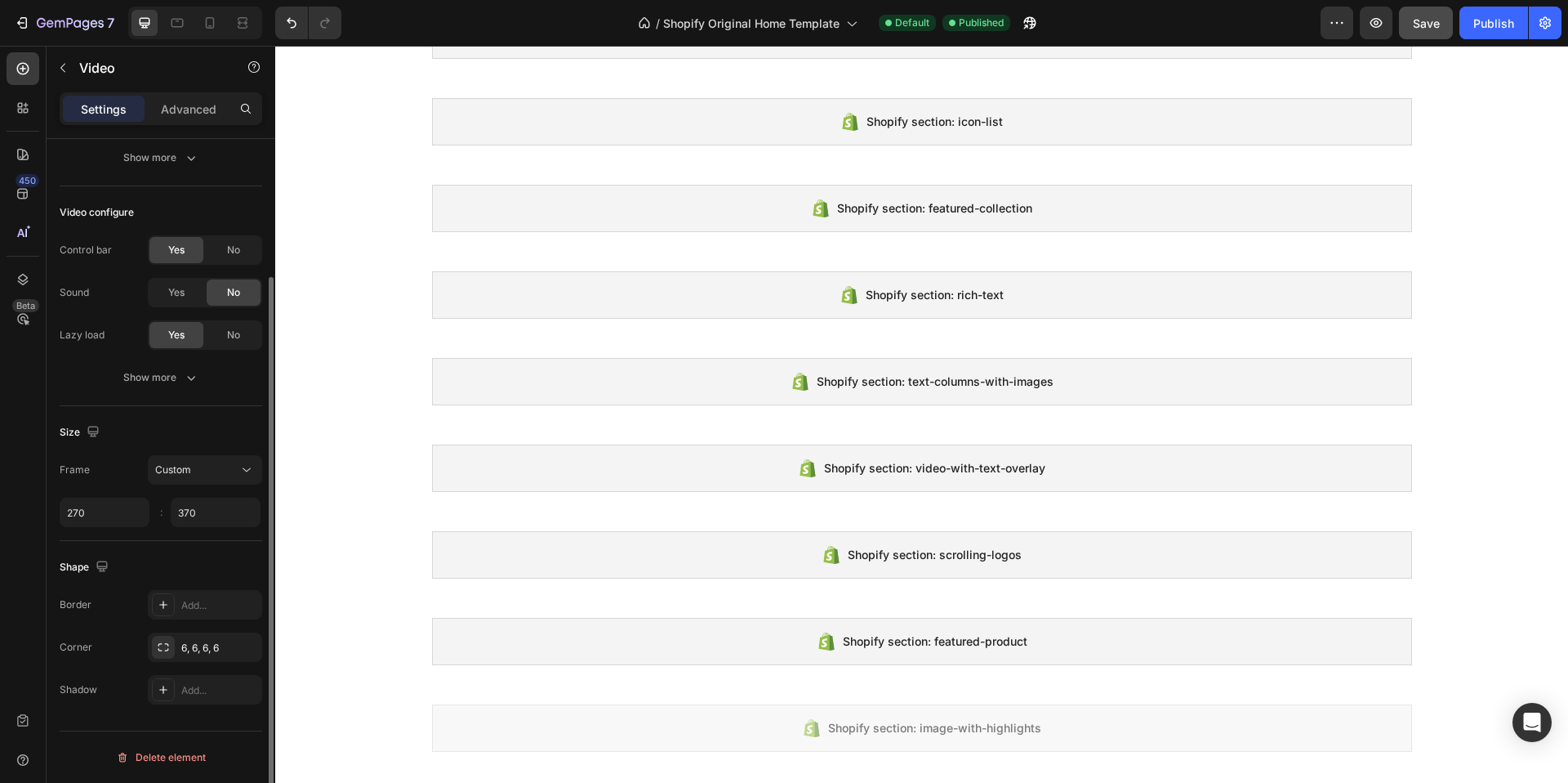
scroll to position [0, 0]
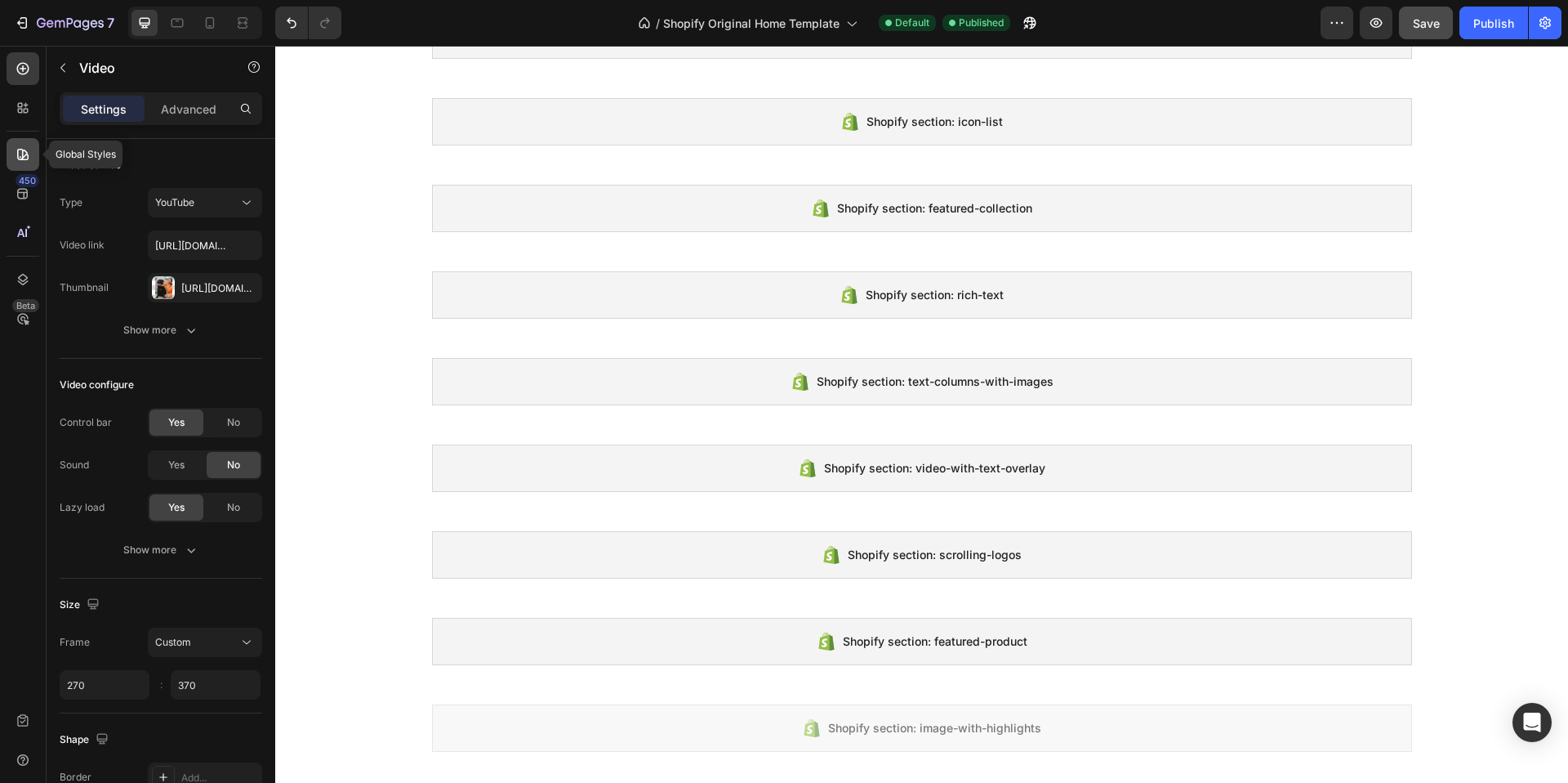
click at [28, 154] on icon at bounding box center [22, 154] width 16 height 16
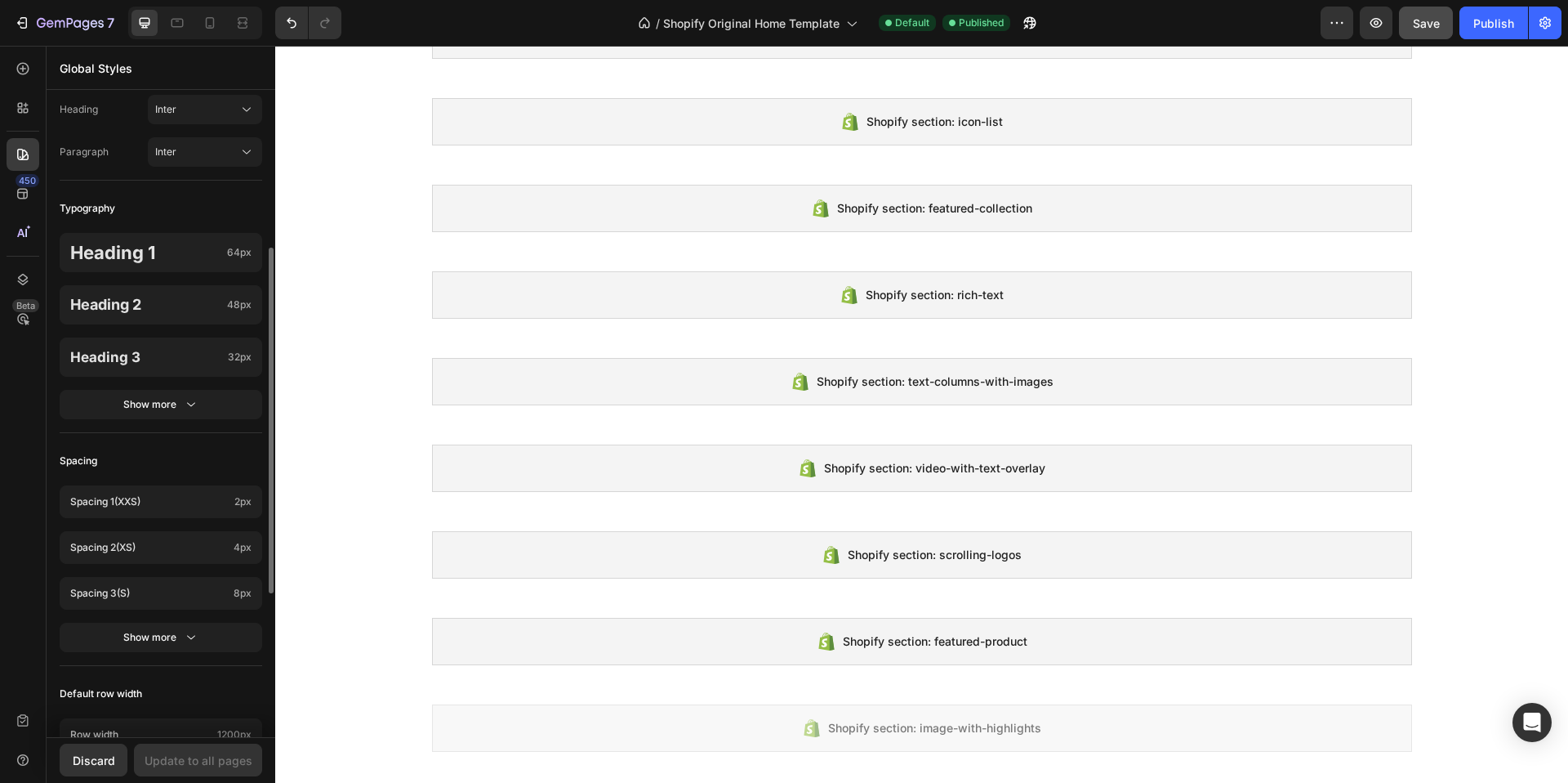
scroll to position [290, 0]
click at [176, 400] on div "Show more" at bounding box center [161, 400] width 76 height 16
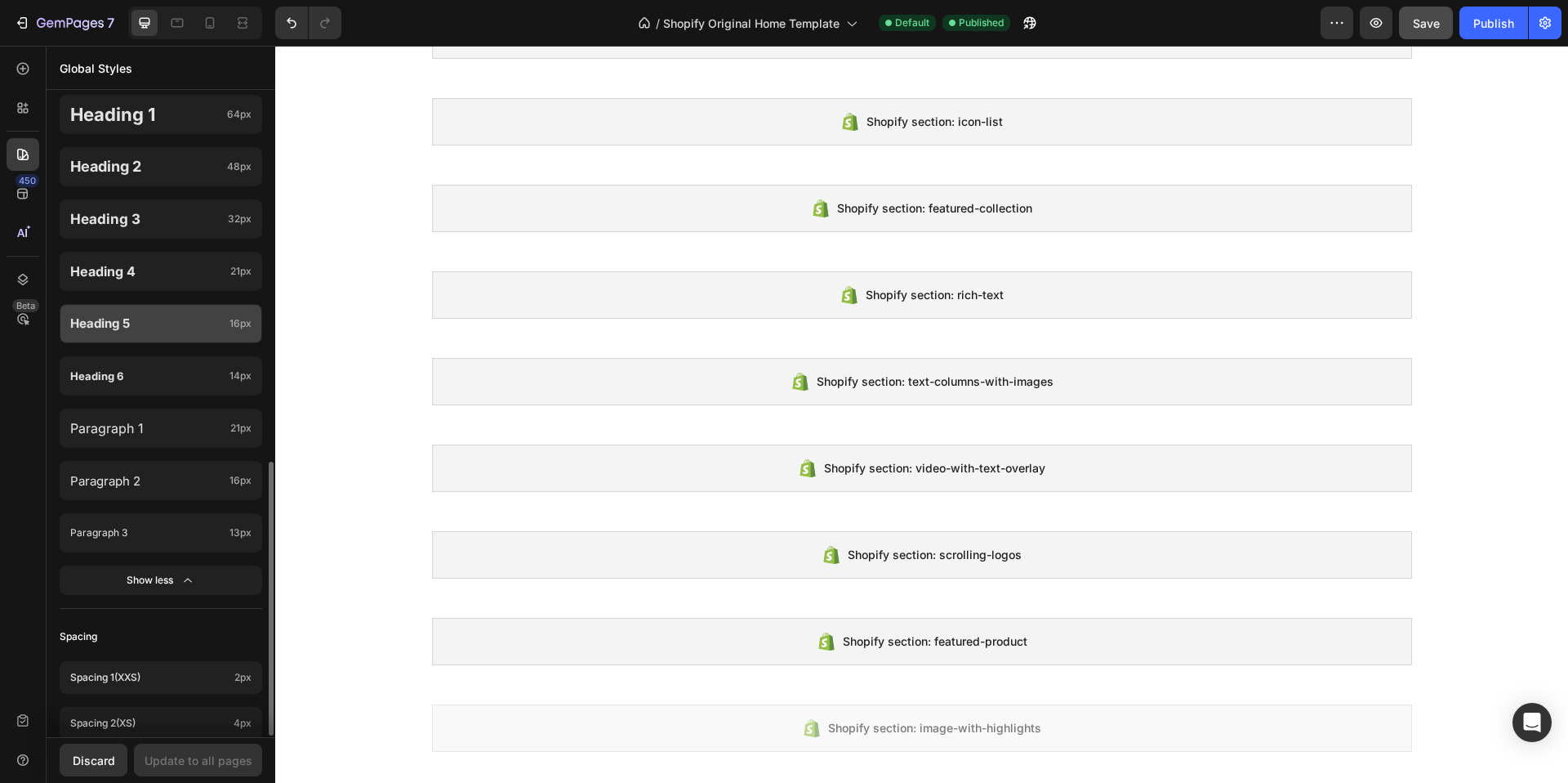
scroll to position [556, 0]
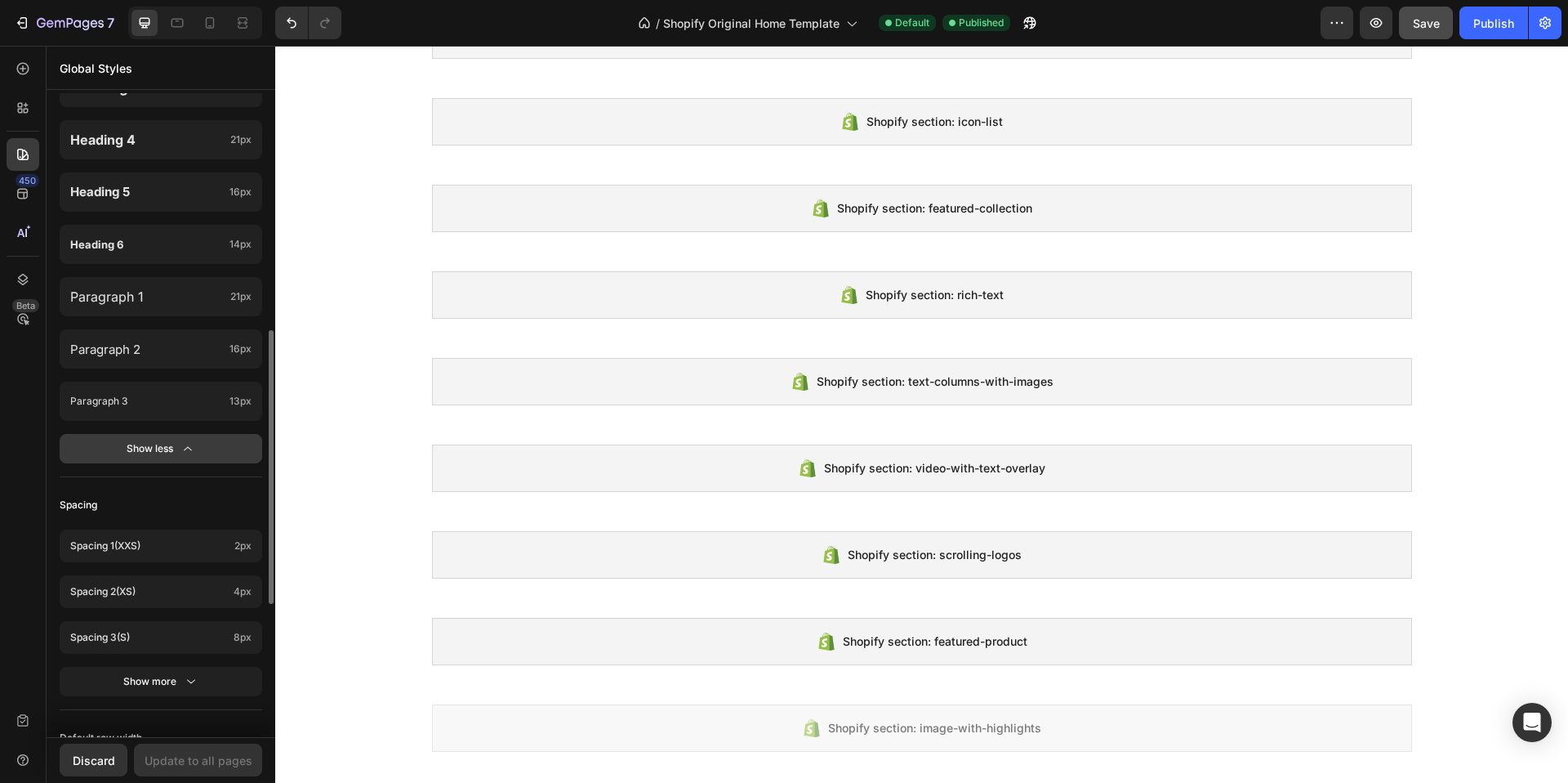
click at [194, 450] on icon "button" at bounding box center [187, 448] width 16 height 16
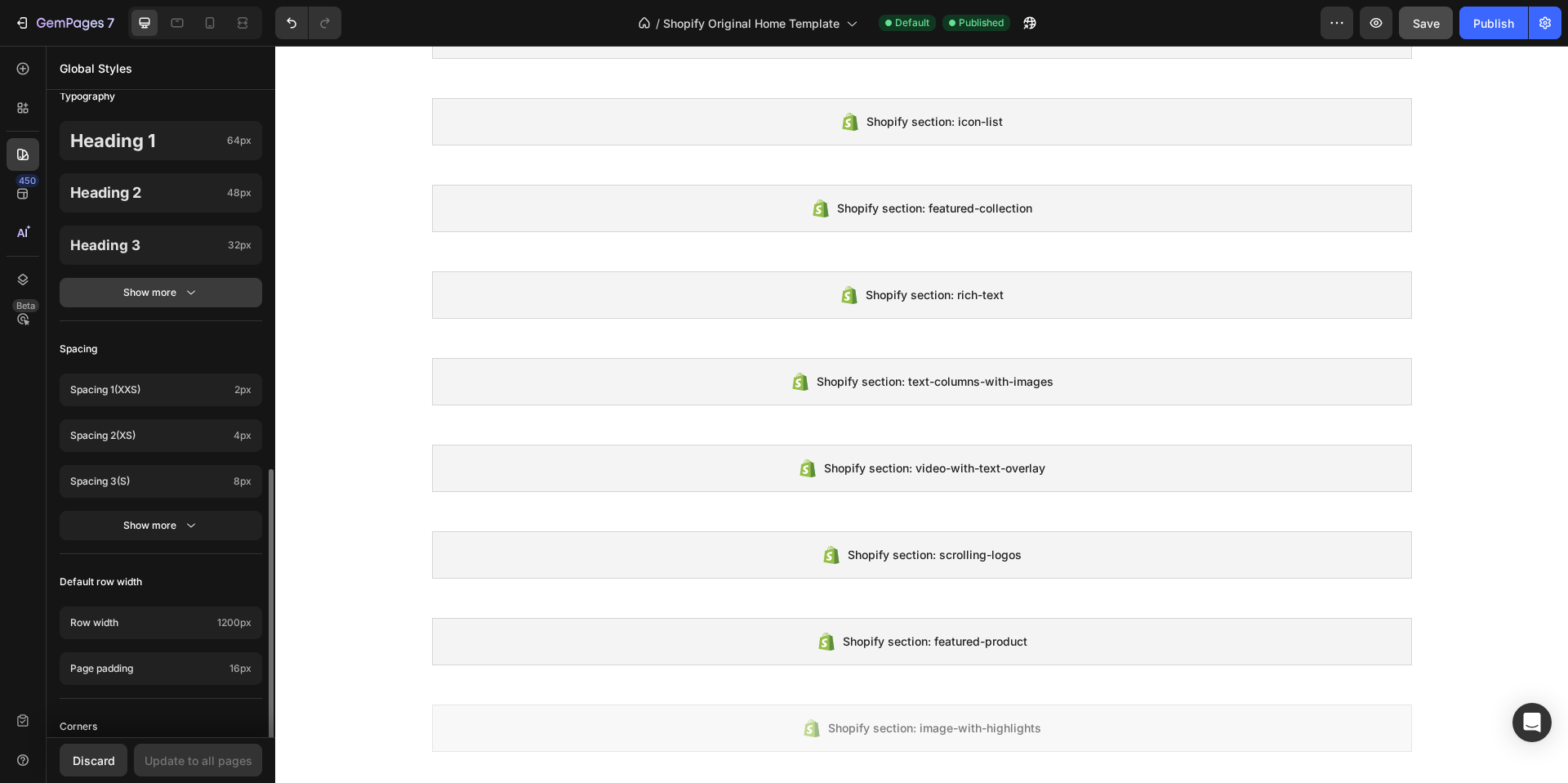
scroll to position [262, 0]
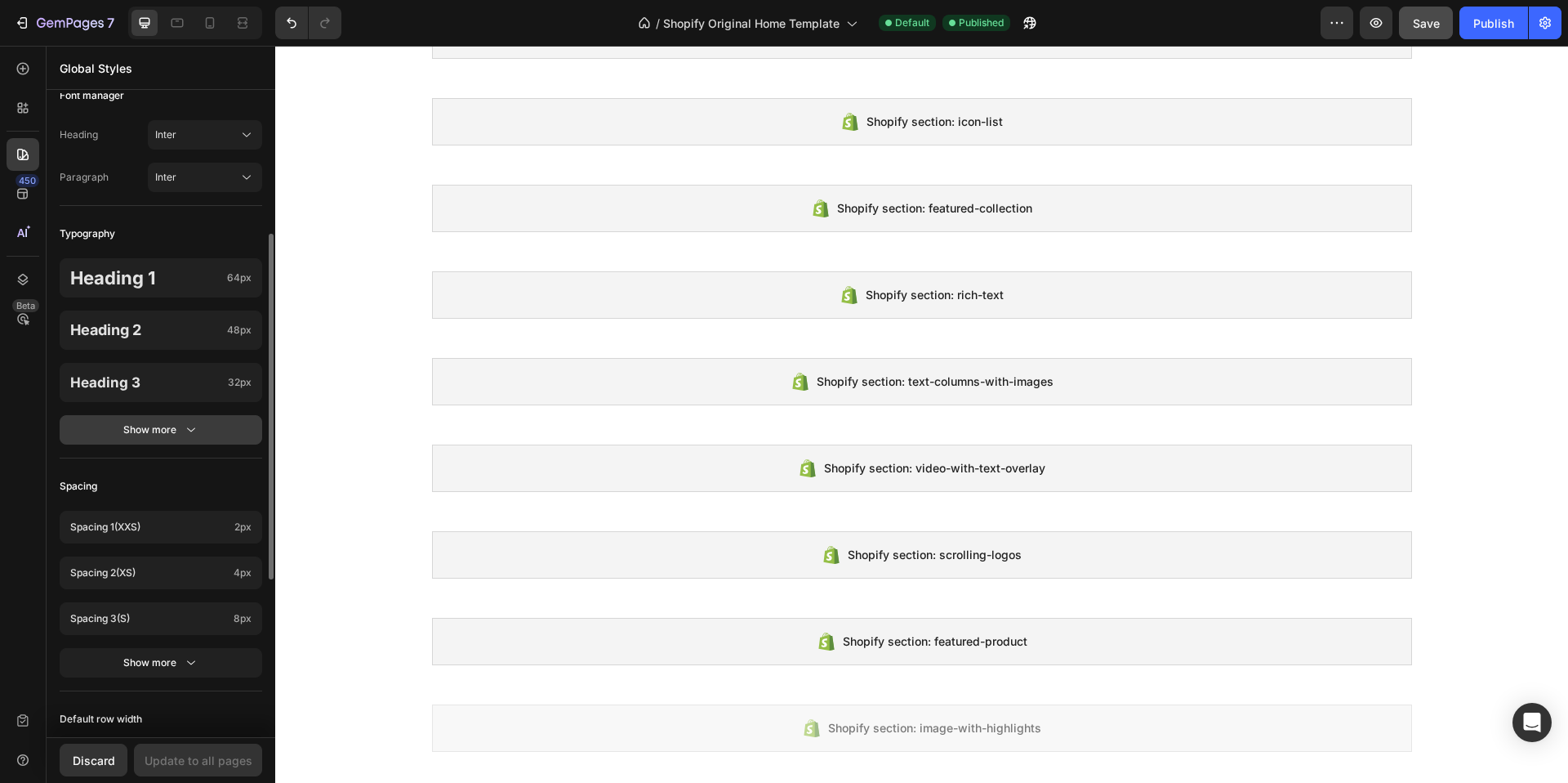
click at [171, 429] on div "Show more" at bounding box center [161, 429] width 76 height 16
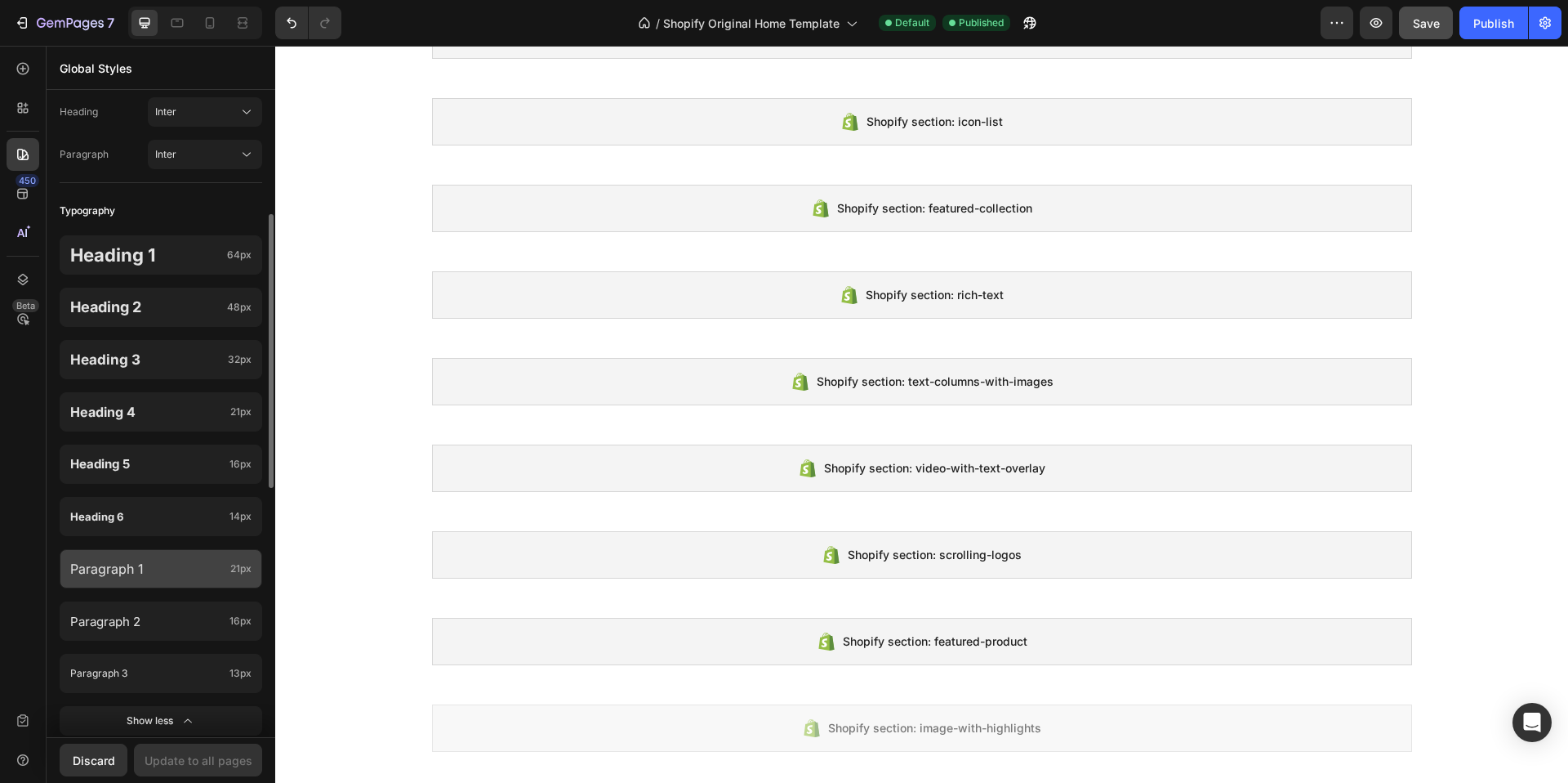
scroll to position [429, 0]
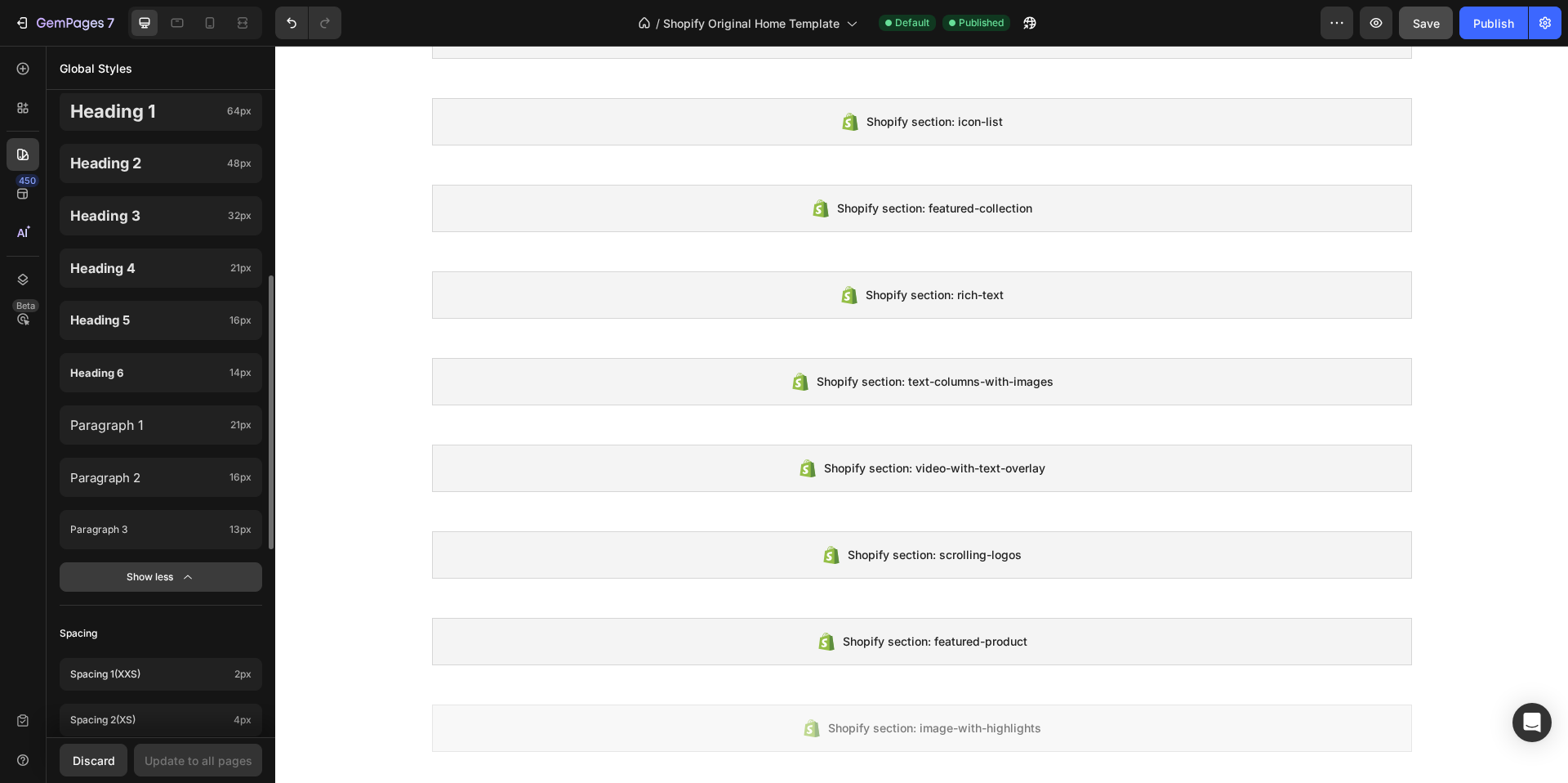
click at [186, 572] on icon "button" at bounding box center [187, 577] width 16 height 16
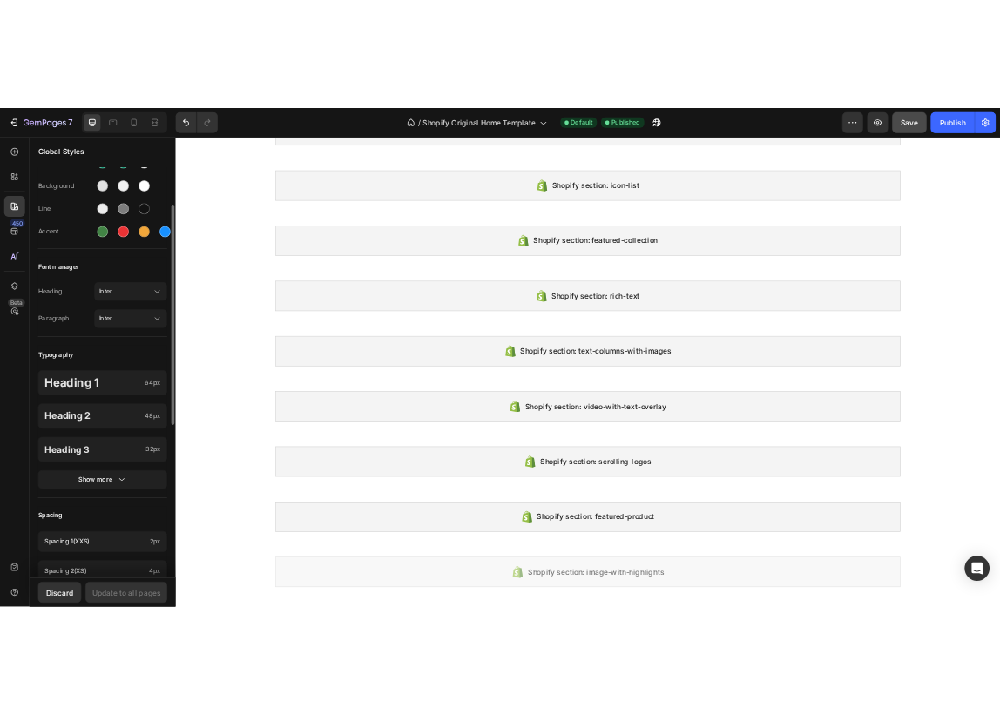
scroll to position [96, 0]
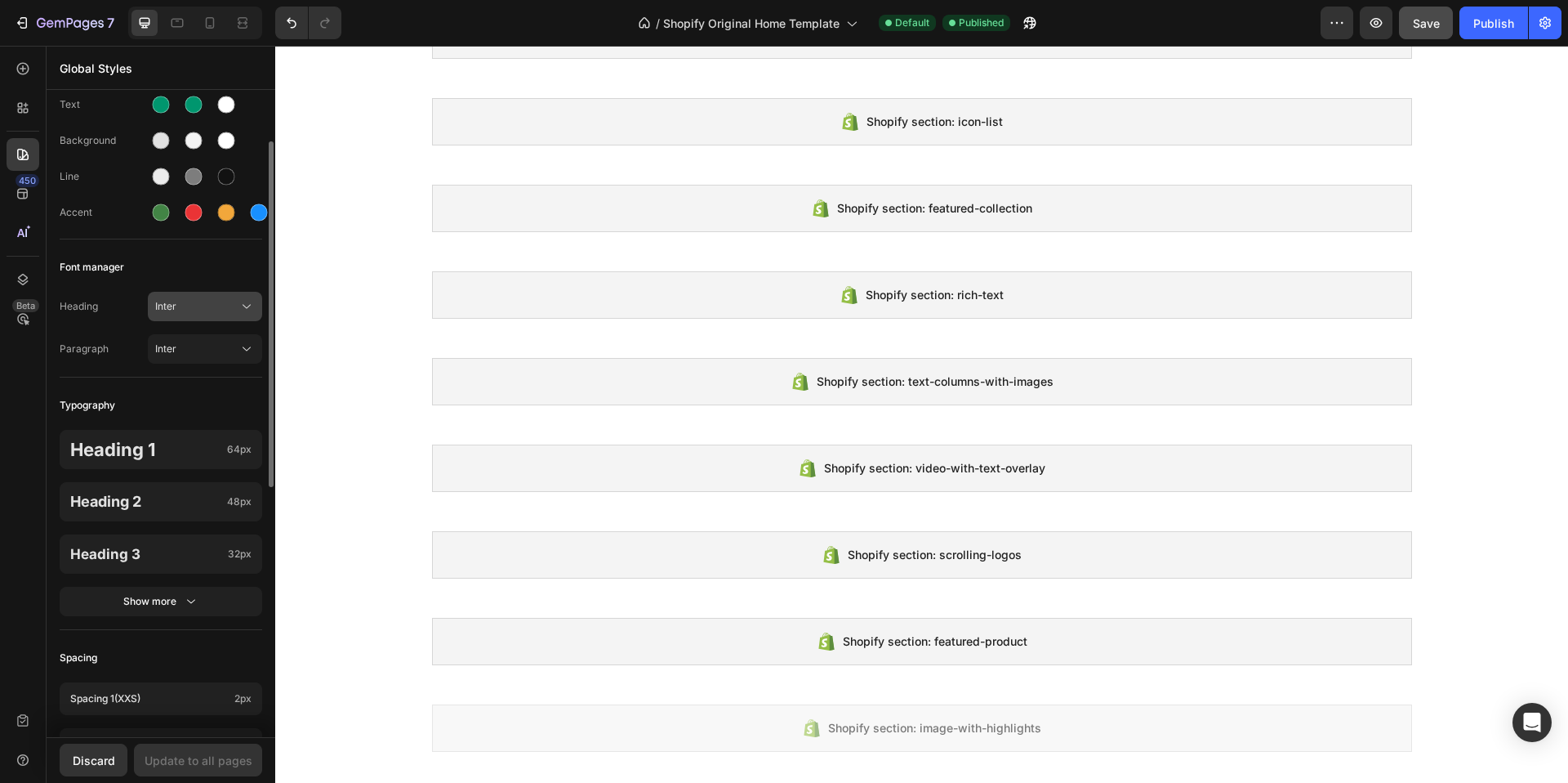
click at [241, 302] on icon at bounding box center [246, 306] width 16 height 16
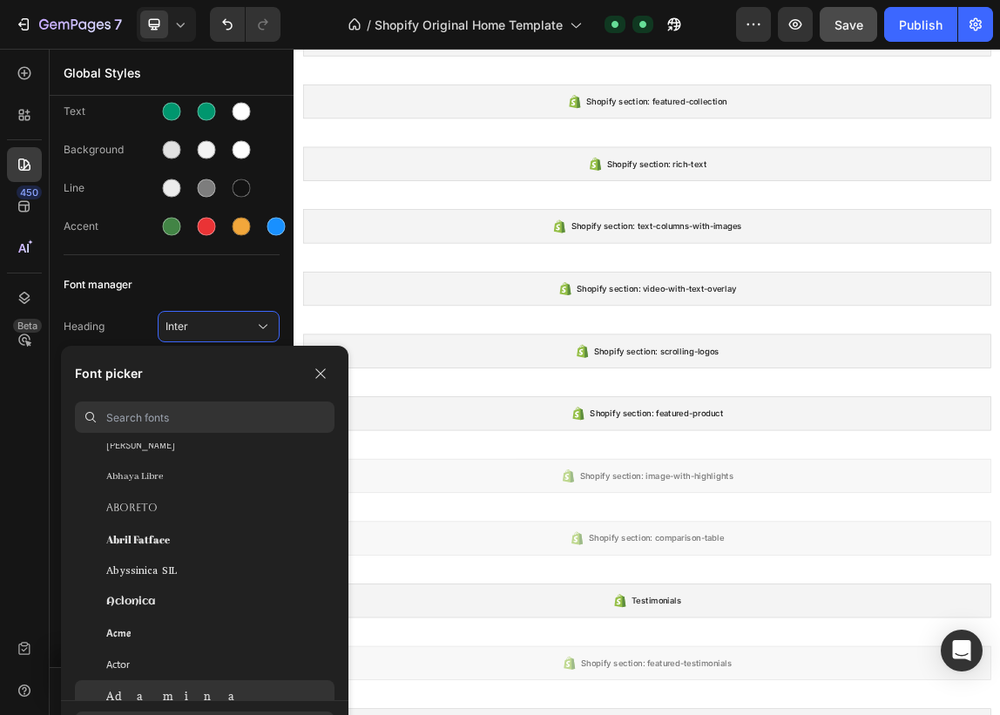
scroll to position [397, 0]
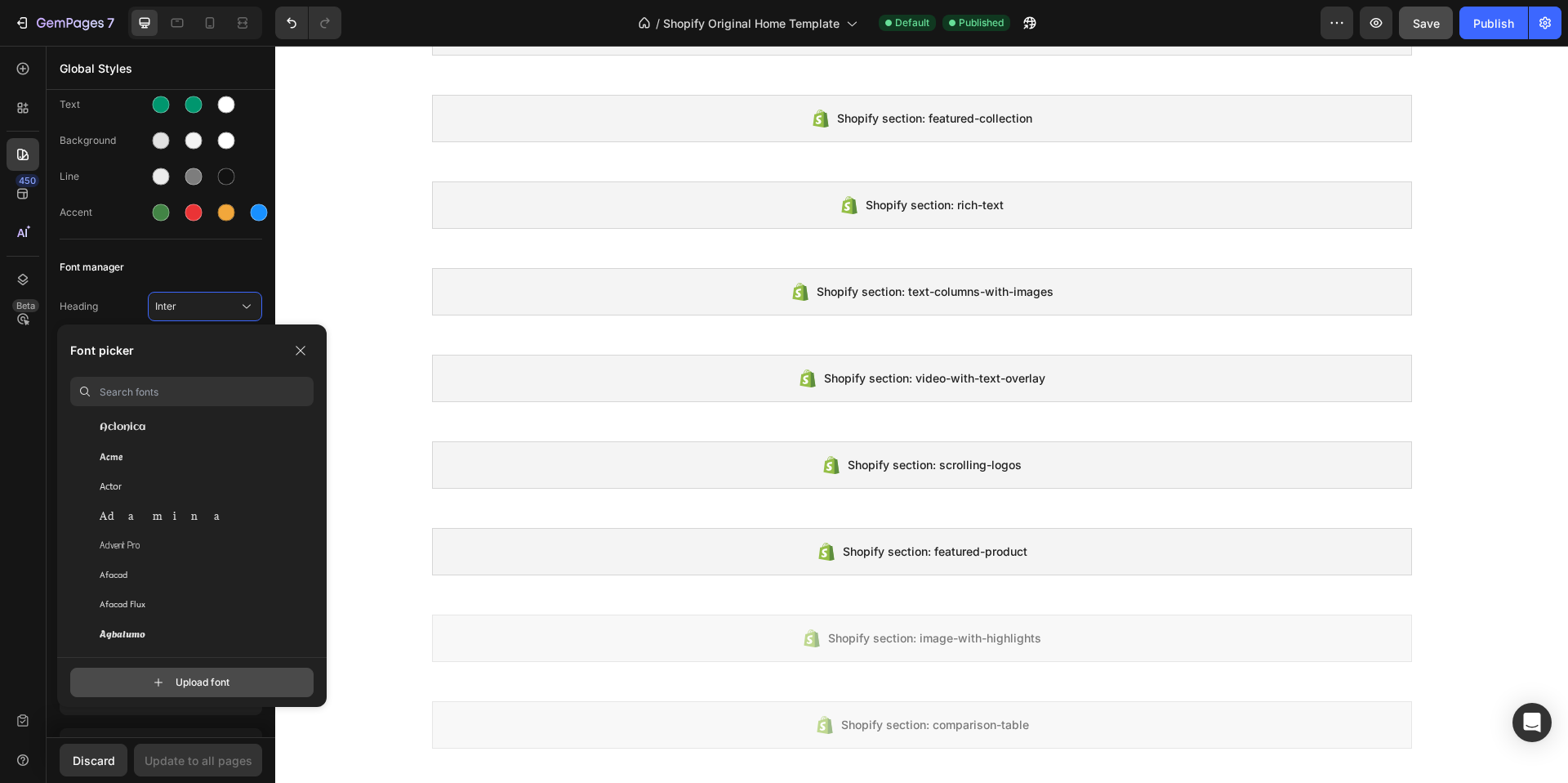
click at [193, 685] on input "file" at bounding box center [207, 683] width 409 height 28
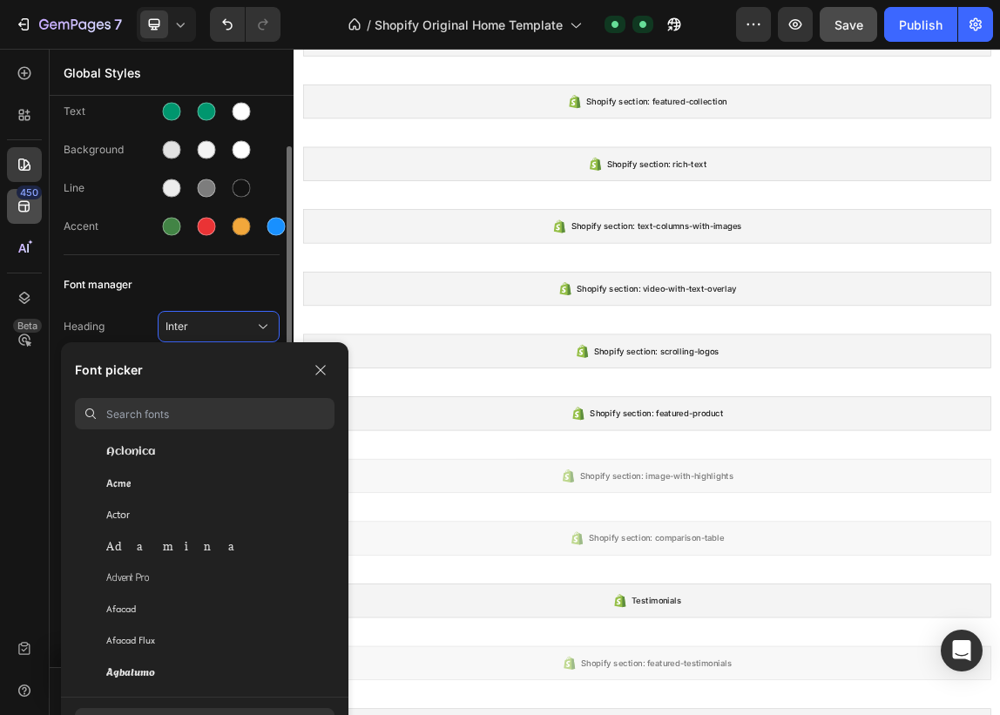
scroll to position [99, 0]
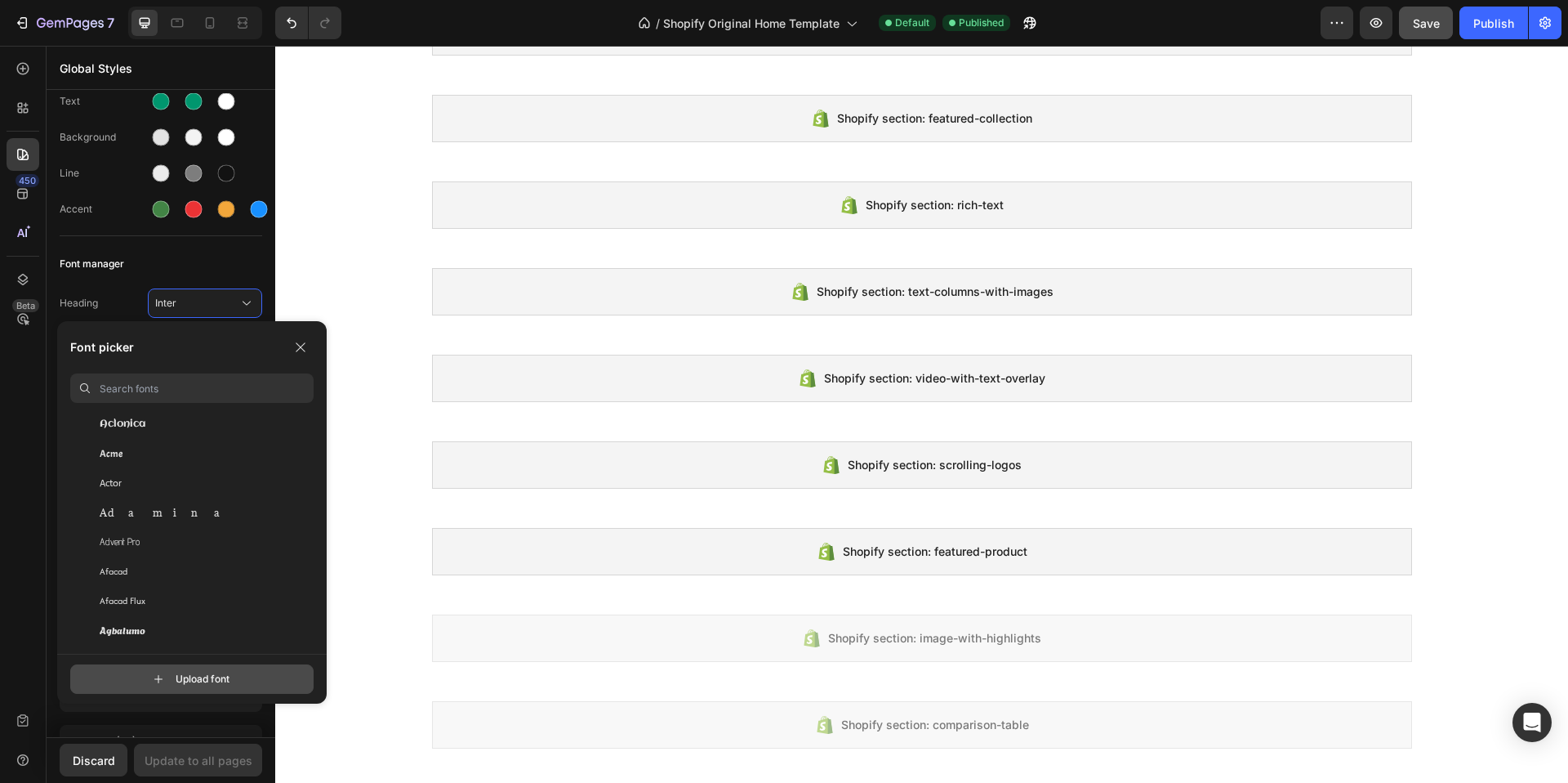
click at [208, 676] on input "file" at bounding box center [207, 679] width 409 height 28
type input "C:\fakepath\Plix-Regular.otf"
click at [189, 378] on input at bounding box center [206, 387] width 214 height 29
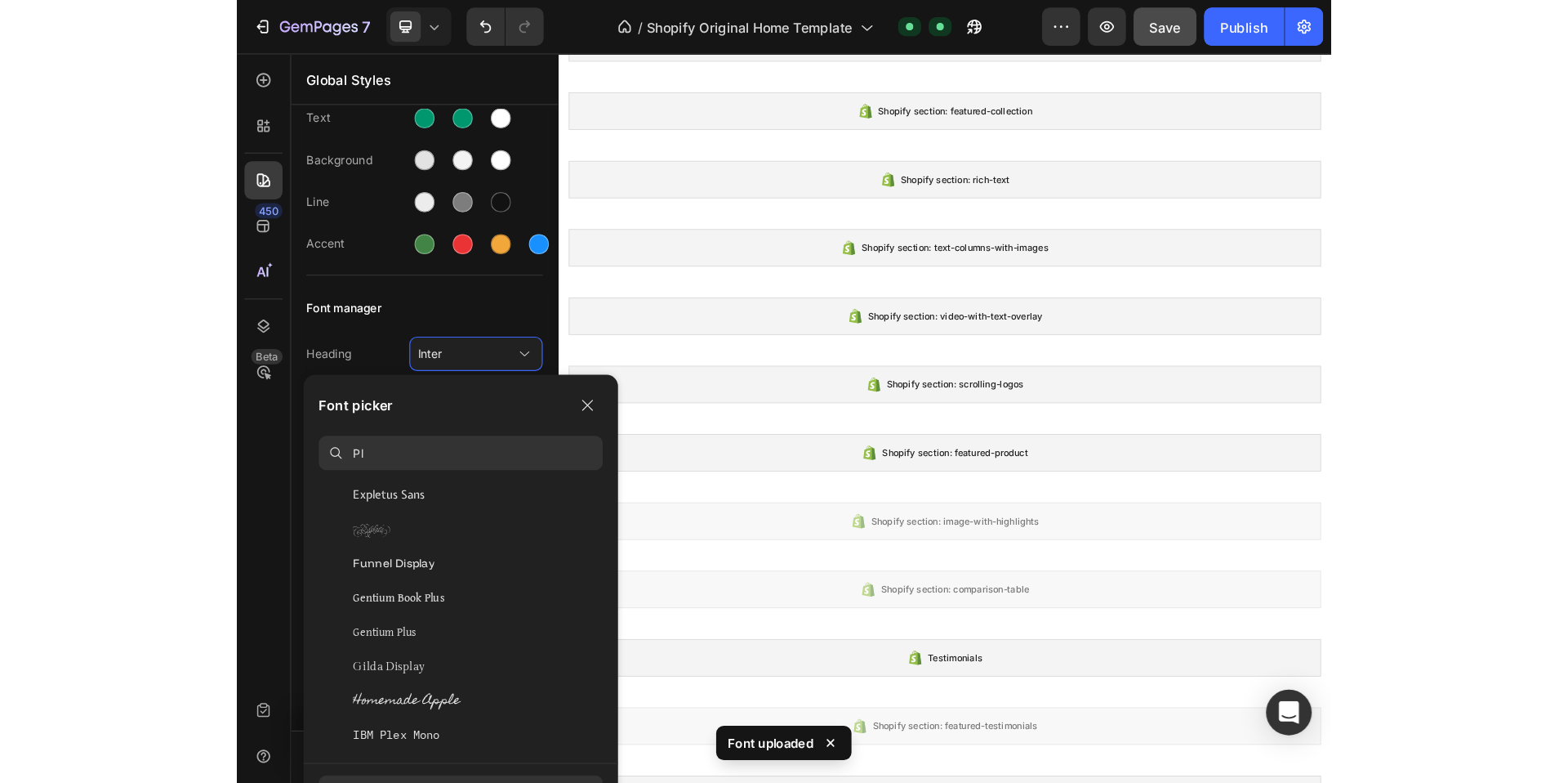
scroll to position [0, 0]
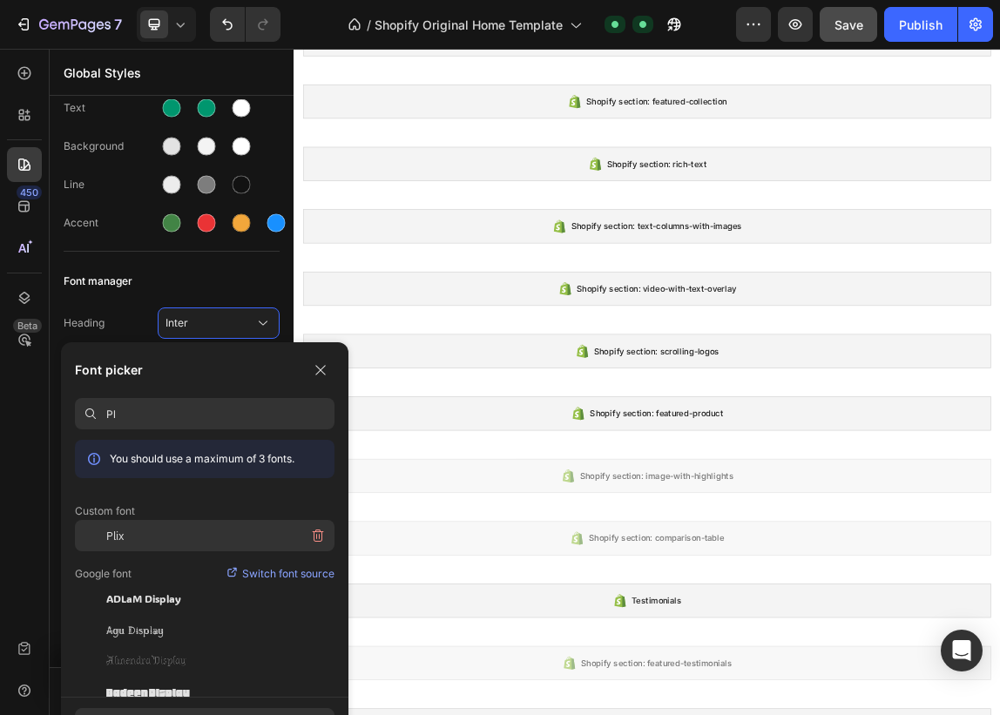
type input "Pl"
click at [180, 544] on div "Plix" at bounding box center [220, 535] width 228 height 31
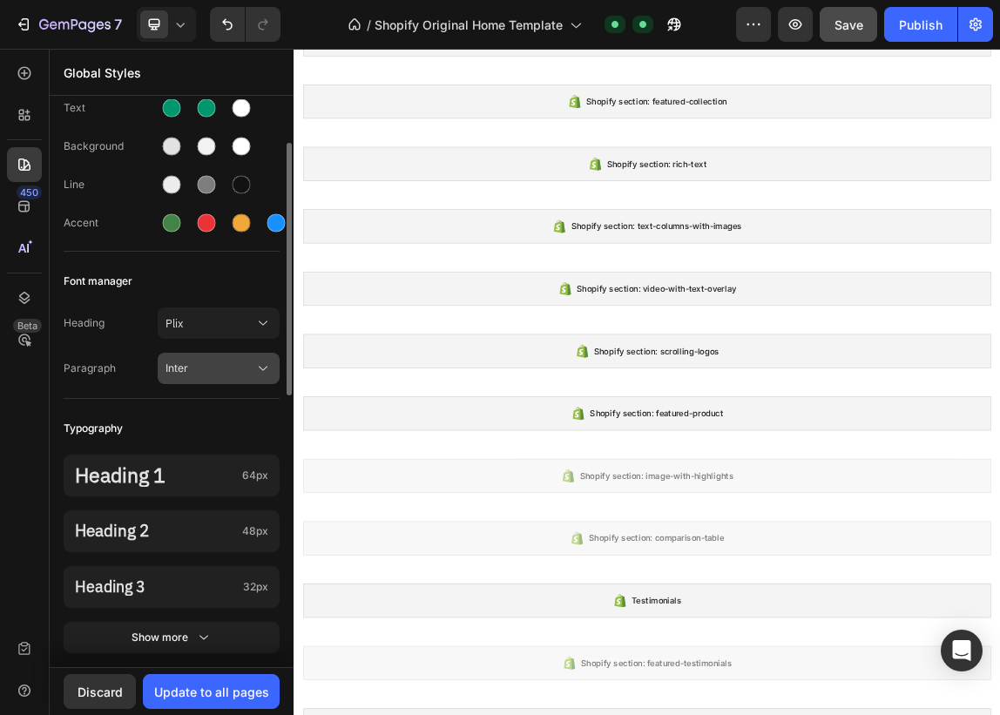
click at [228, 373] on span "Inter" at bounding box center [210, 369] width 89 height 16
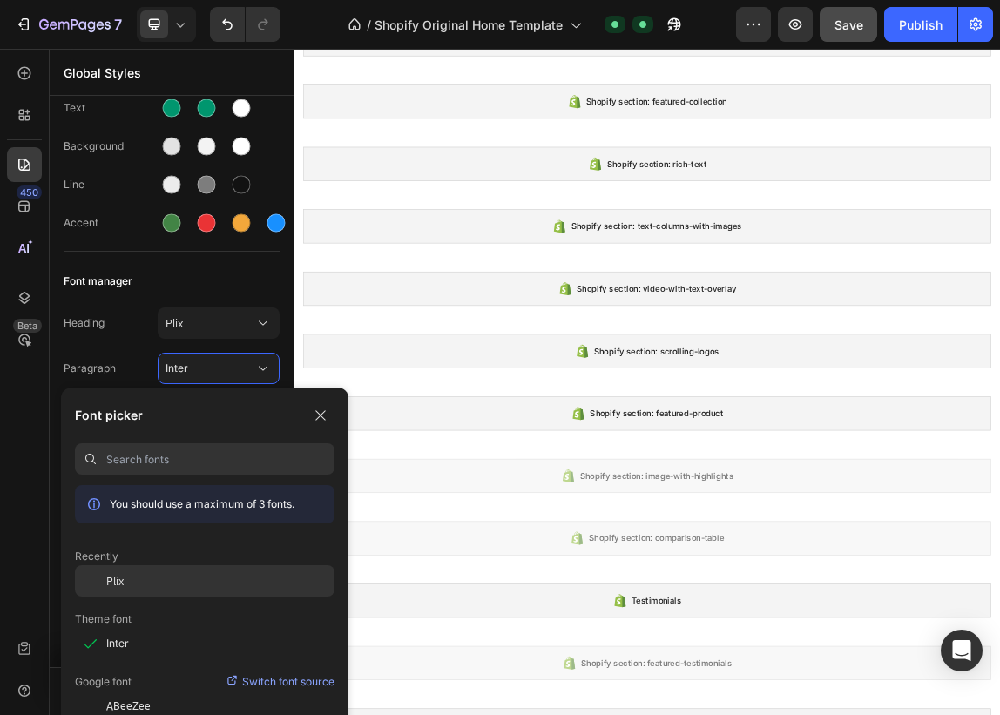
click at [156, 583] on div "Plix" at bounding box center [220, 581] width 228 height 16
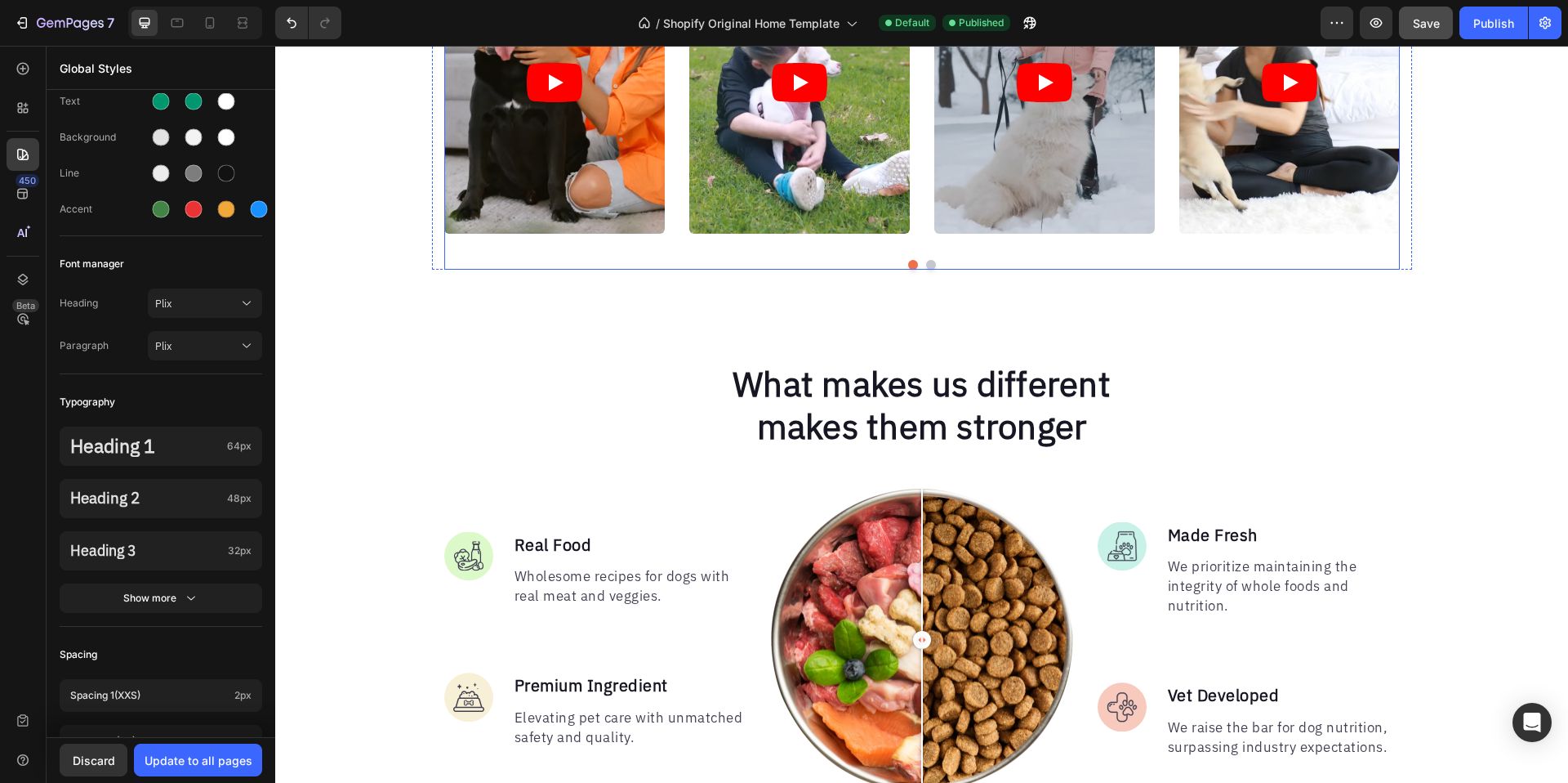
scroll to position [441, 0]
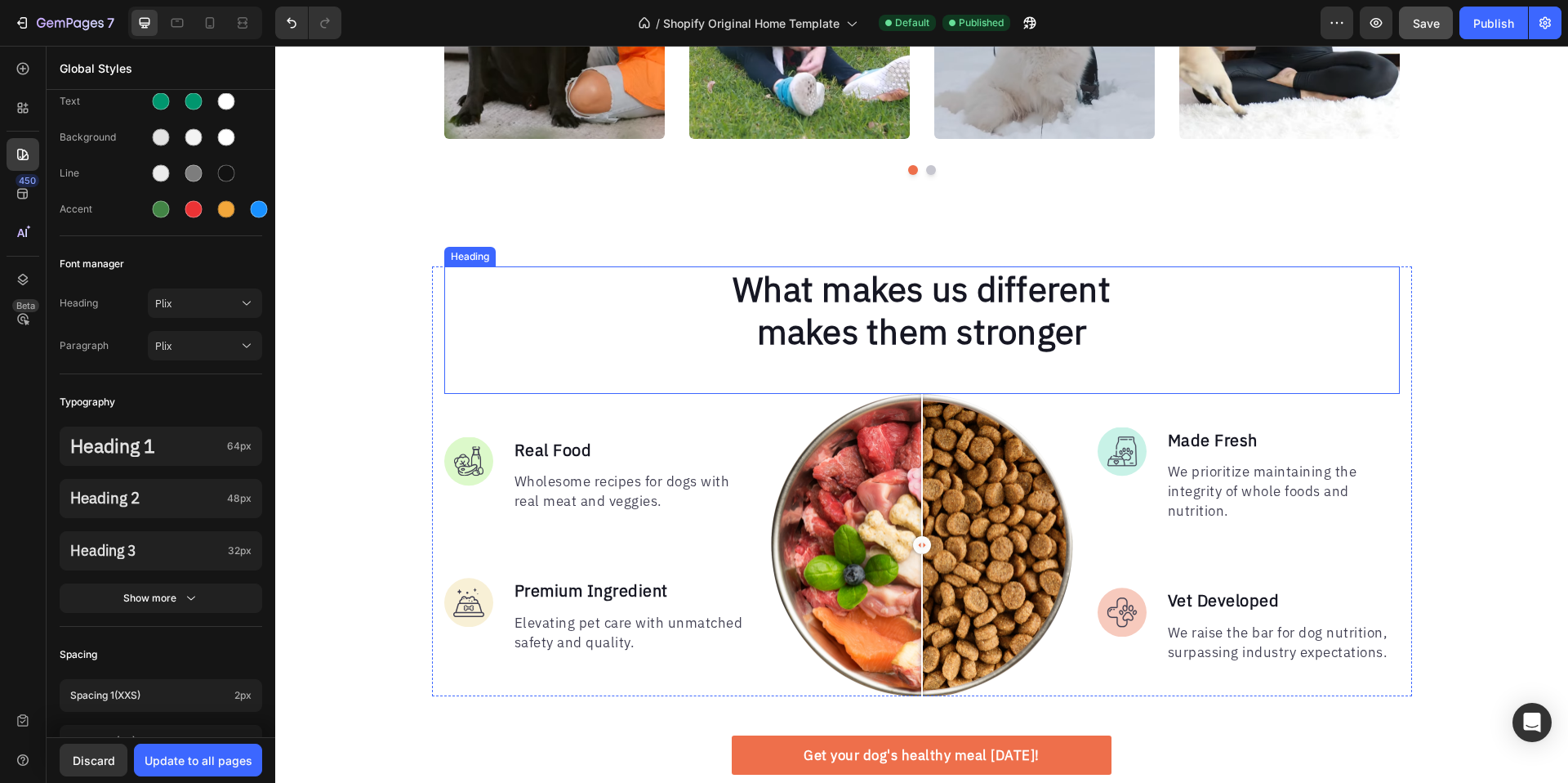
click at [787, 305] on p "What makes us different makes them stronger" at bounding box center [922, 310] width 435 height 85
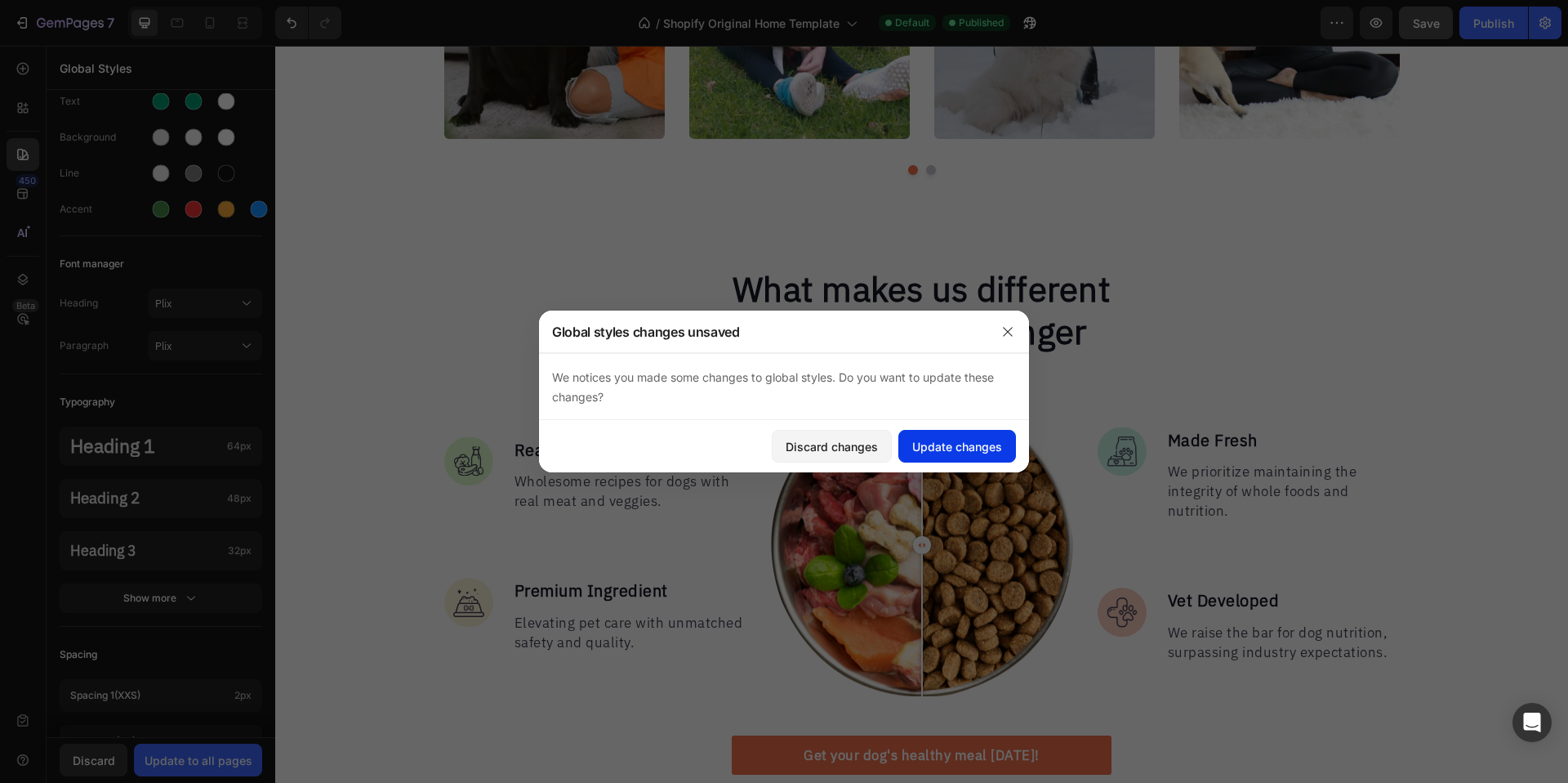
click at [967, 447] on div "Update changes" at bounding box center [957, 446] width 90 height 17
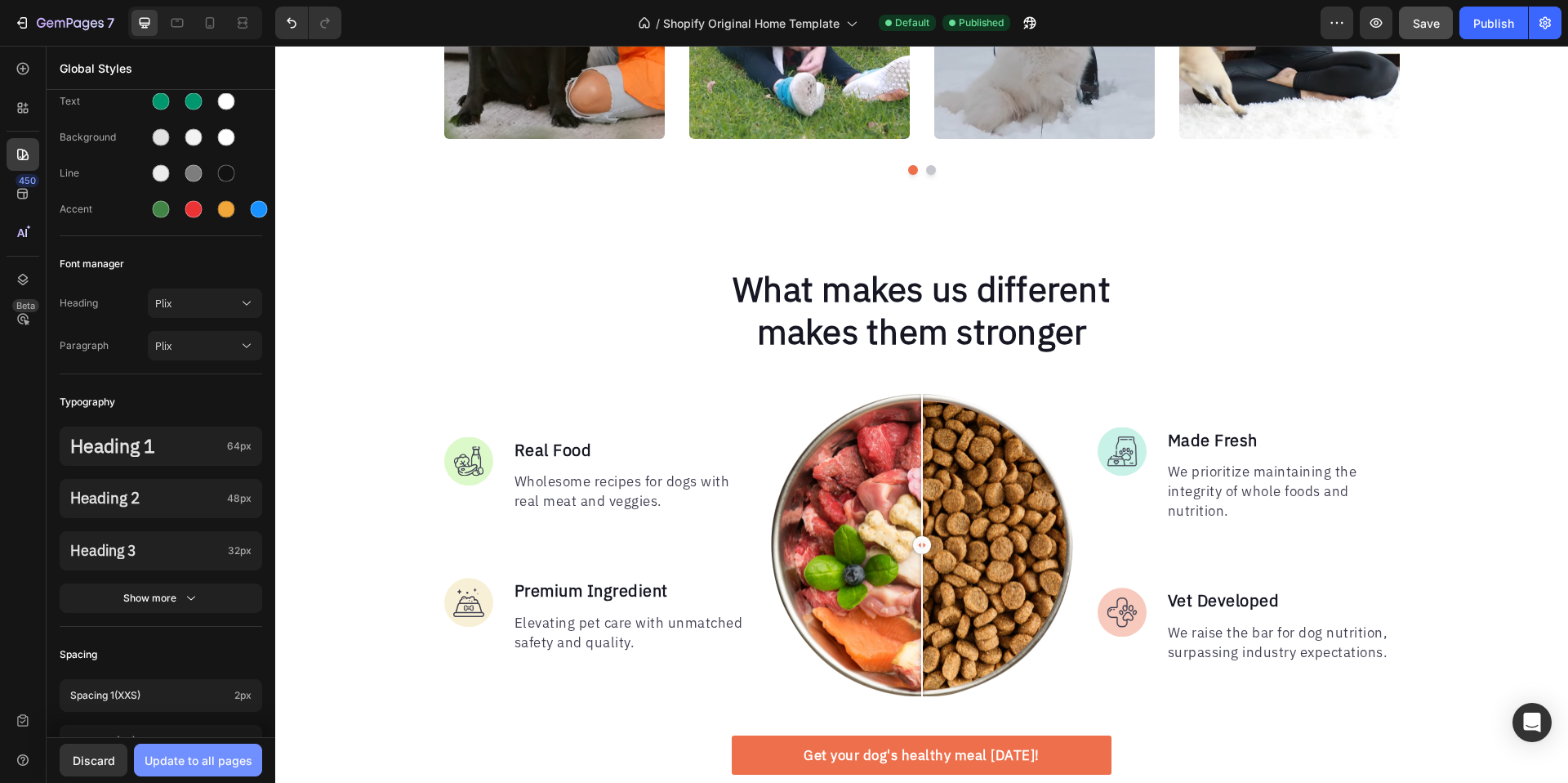
click at [230, 759] on div "Update to all pages" at bounding box center [198, 760] width 108 height 17
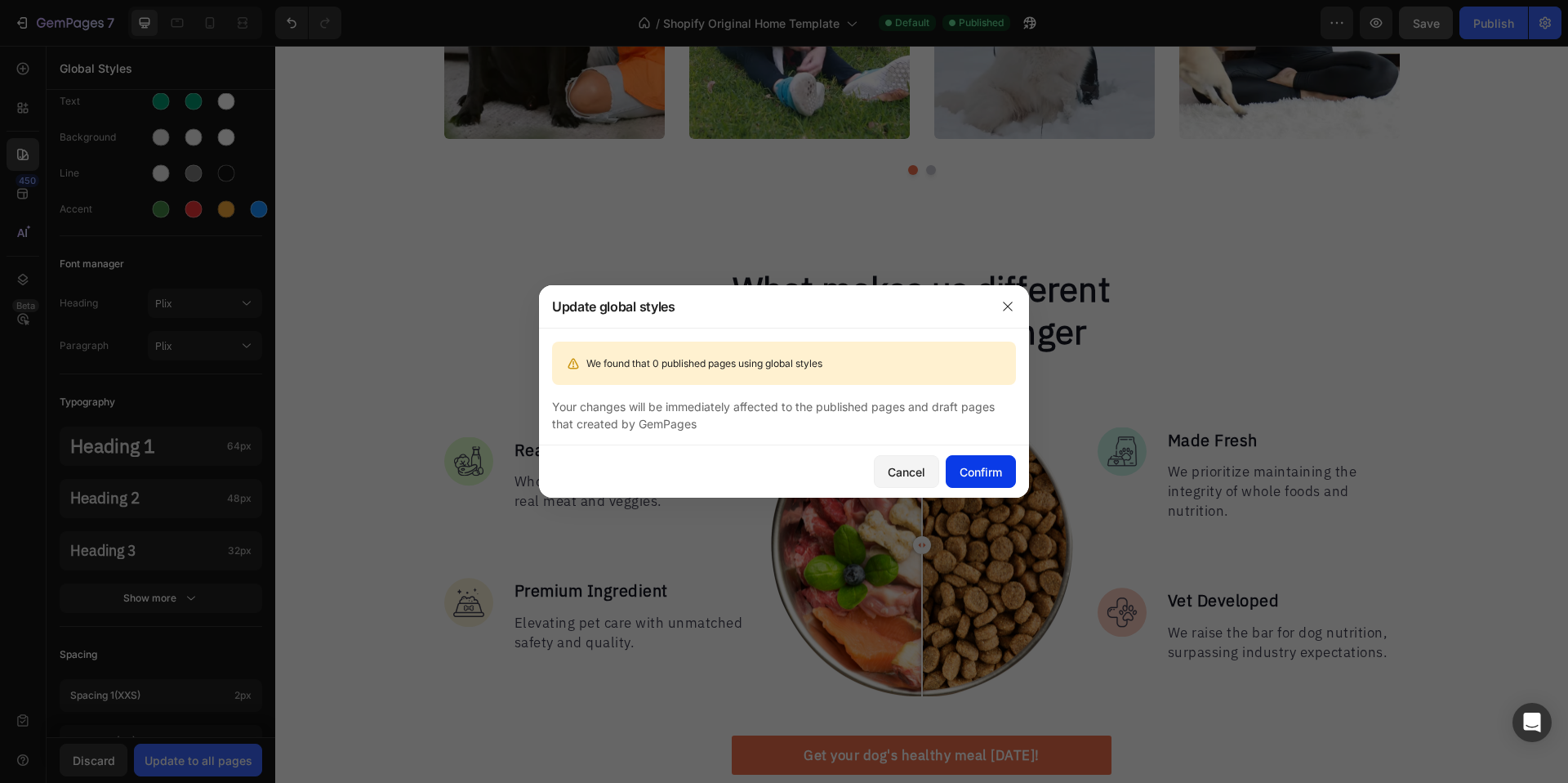
click at [979, 474] on div "Confirm" at bounding box center [980, 472] width 42 height 17
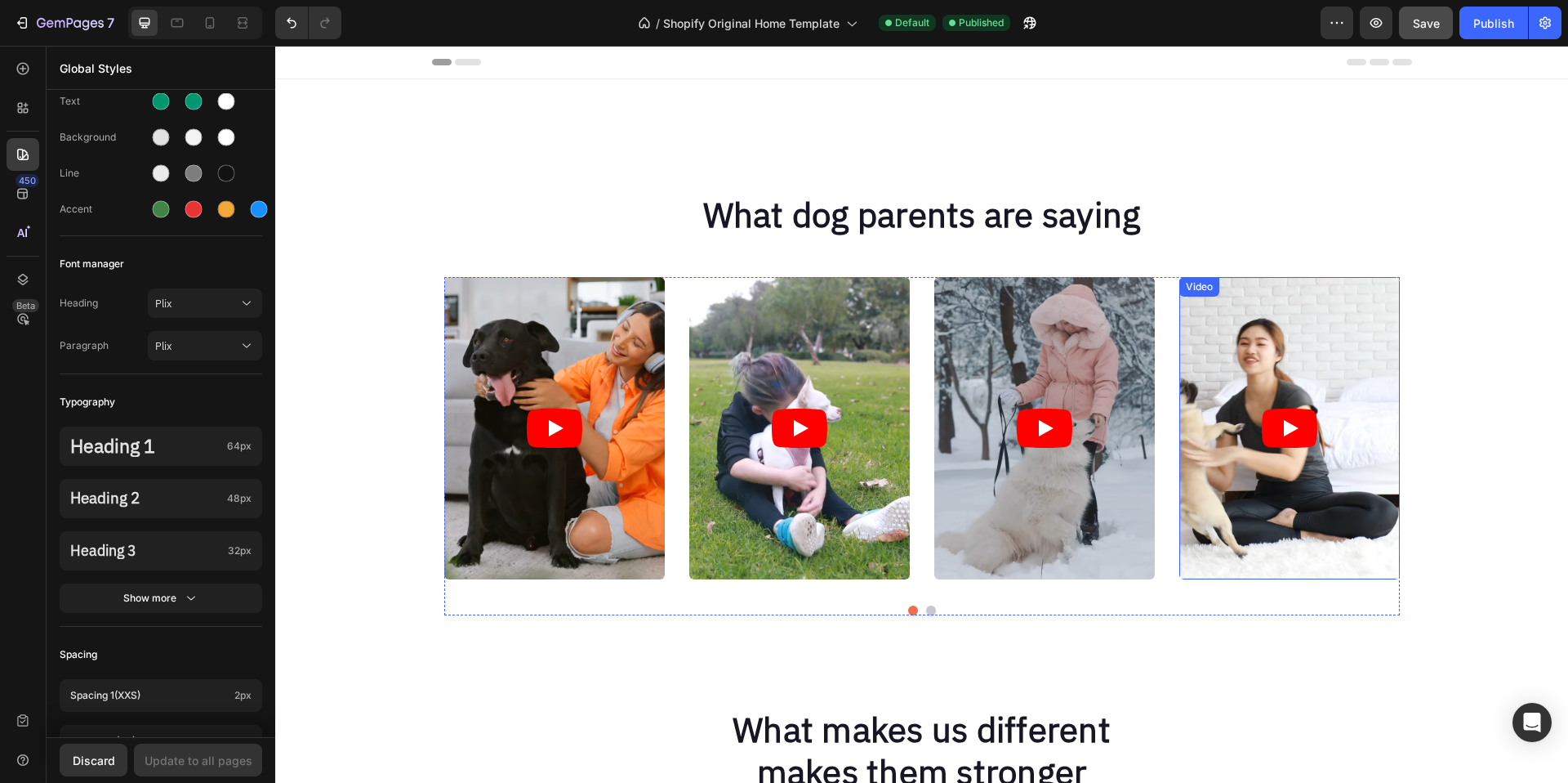
scroll to position [310, 0]
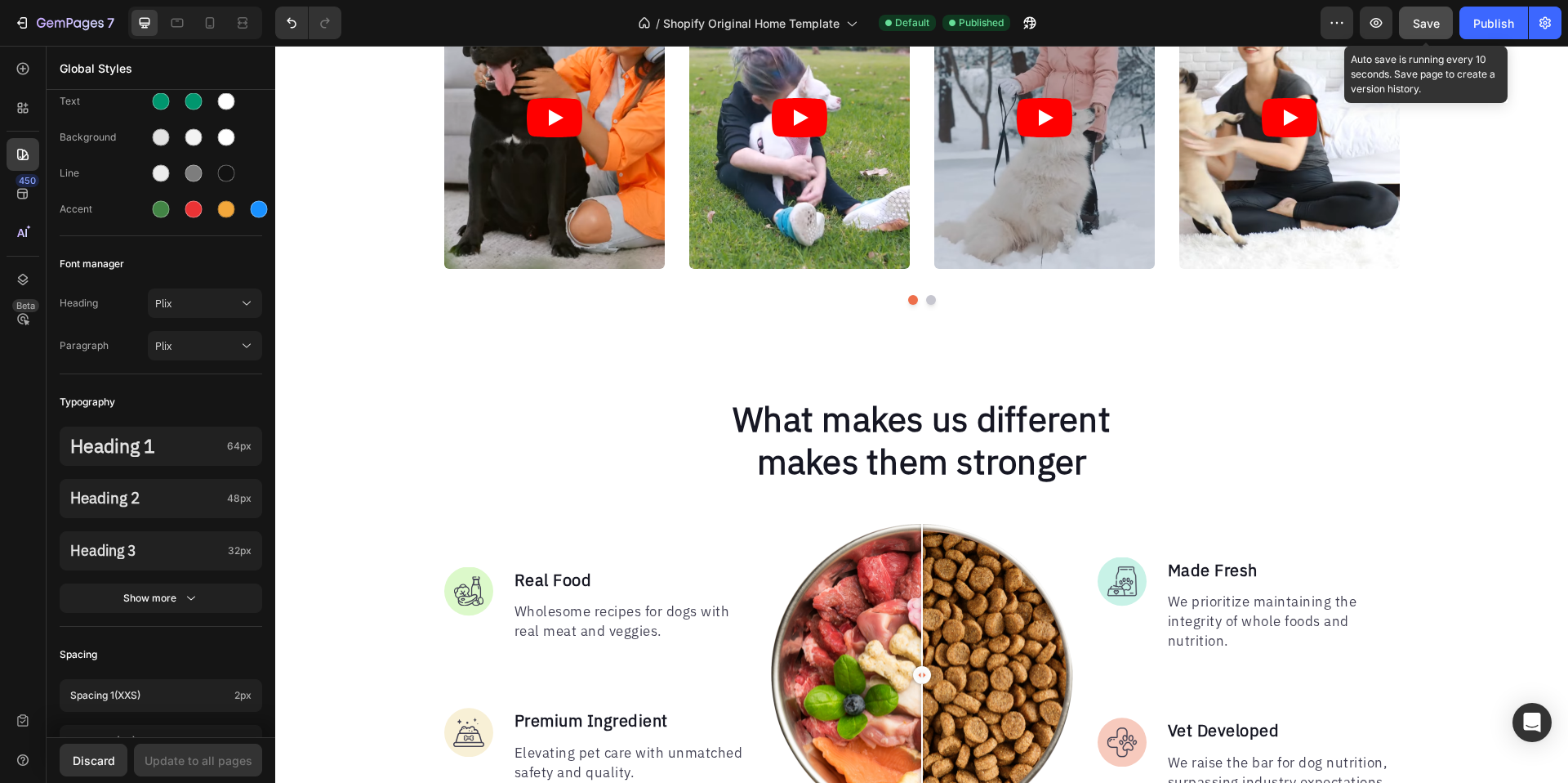
click at [1426, 16] on span "Save" at bounding box center [1426, 23] width 27 height 14
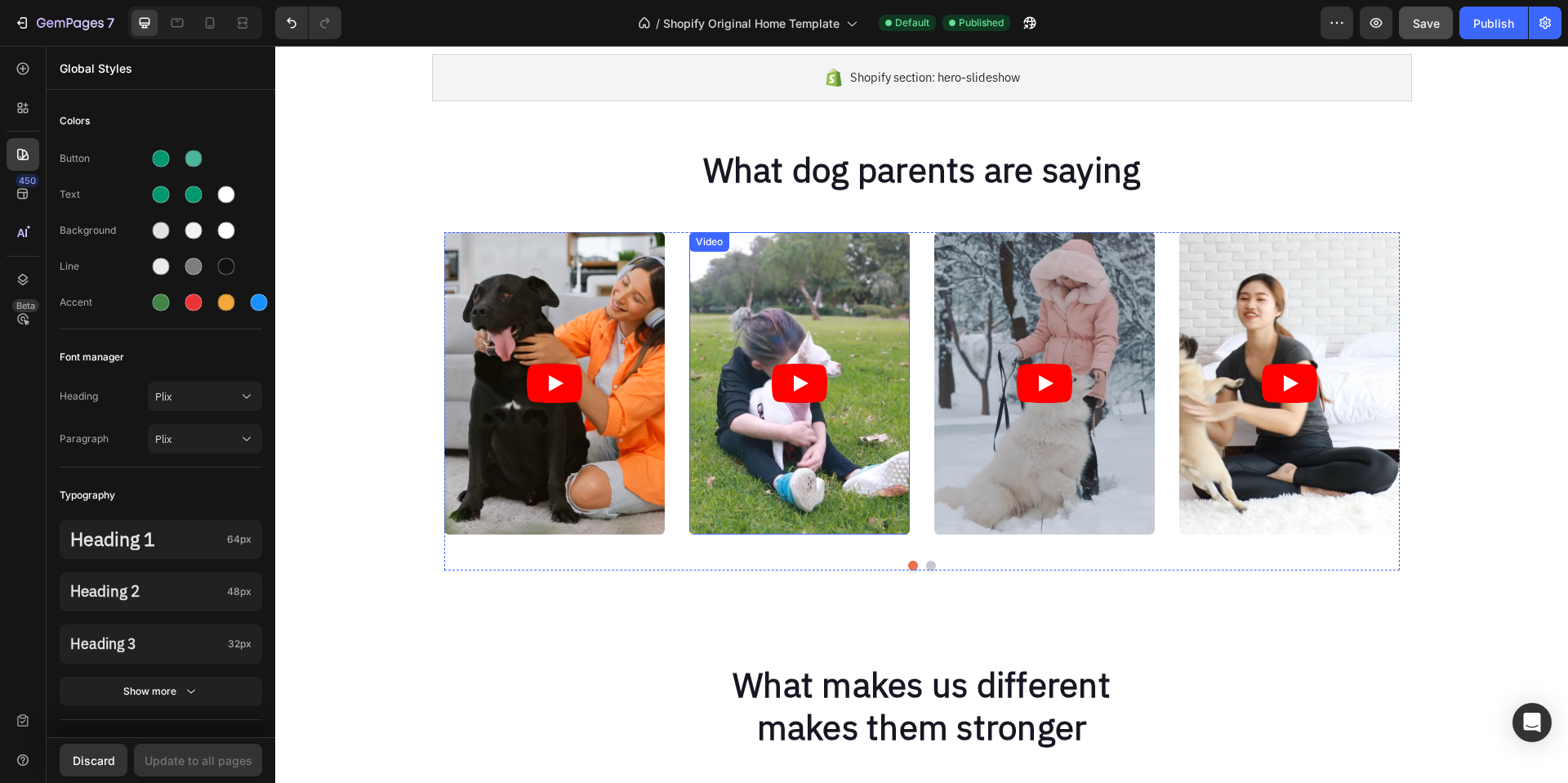
scroll to position [0, 0]
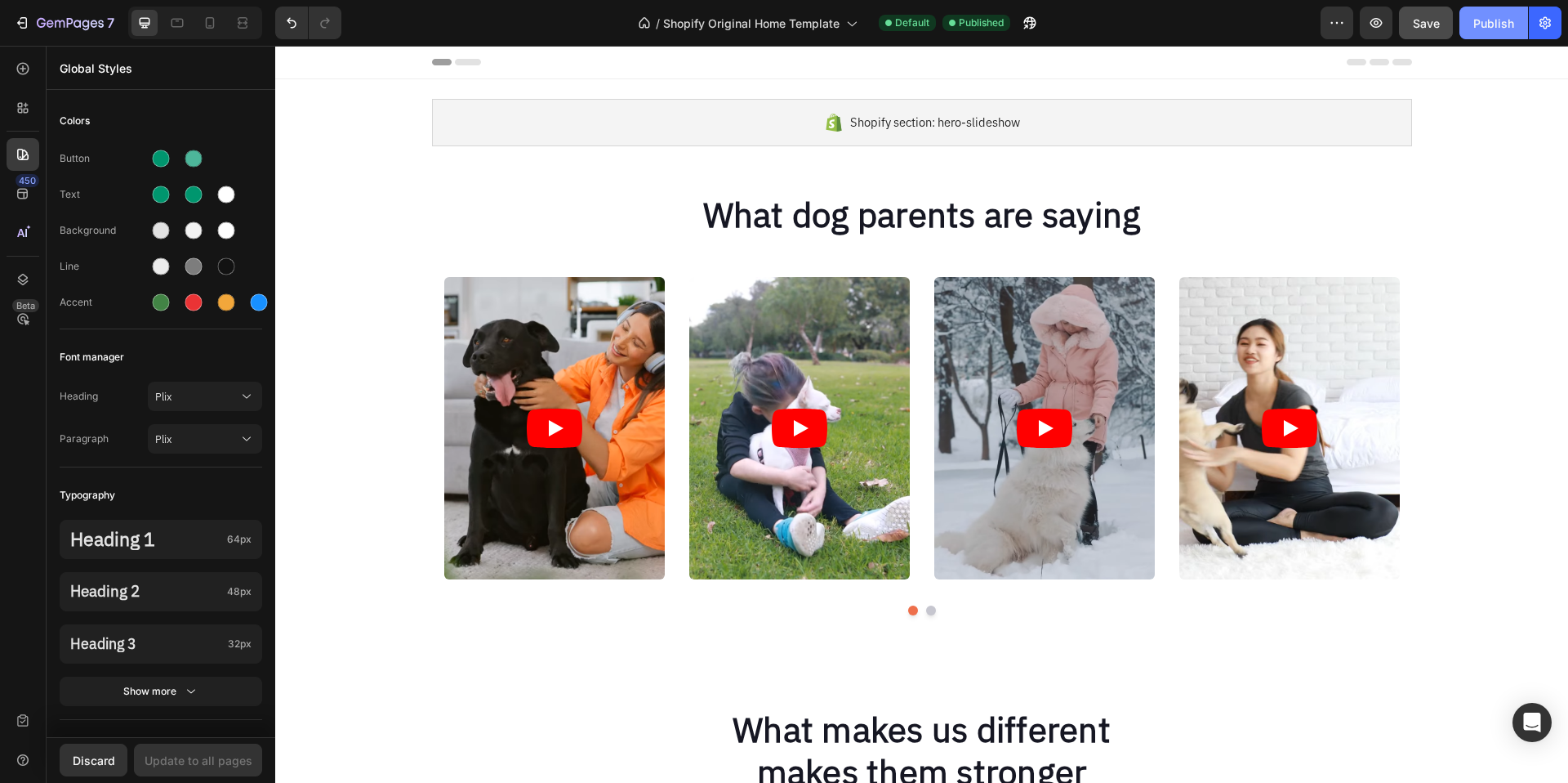
click at [1481, 25] on div "Publish" at bounding box center [1494, 23] width 41 height 17
click at [772, 233] on p "What dog parents are saying" at bounding box center [922, 215] width 952 height 42
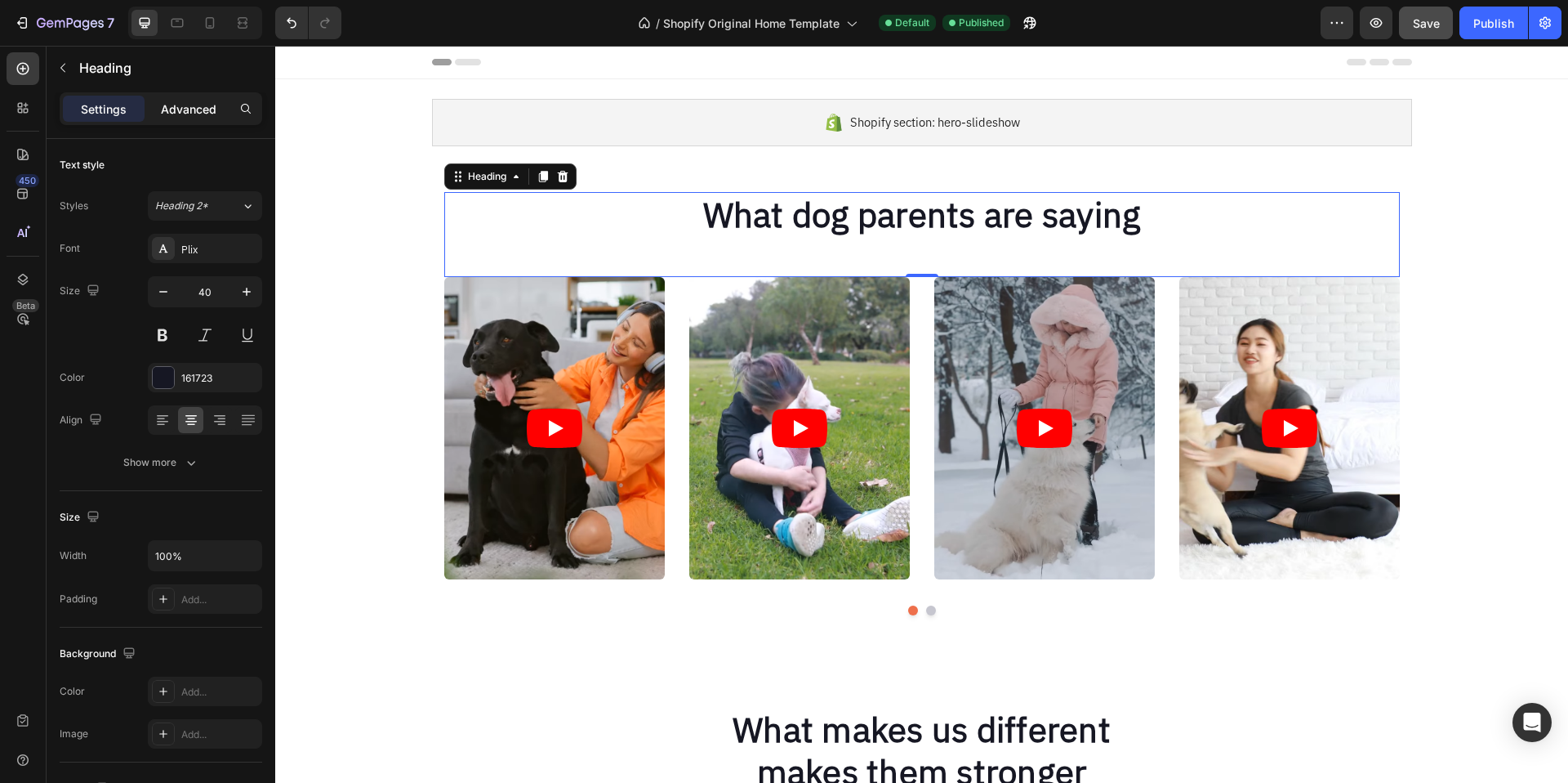
click at [198, 112] on p "Advanced" at bounding box center [188, 109] width 55 height 17
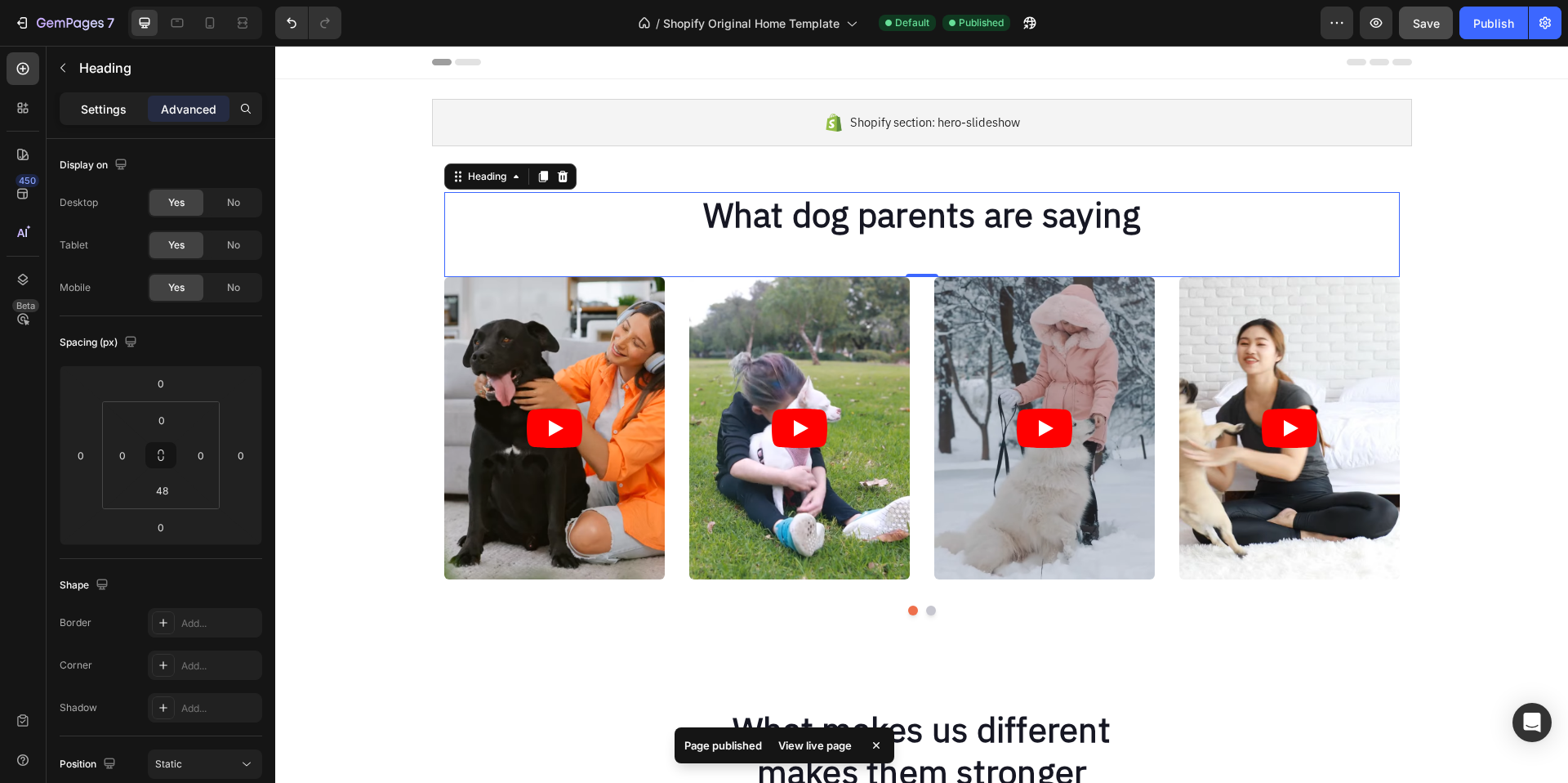
click at [108, 115] on p "Settings" at bounding box center [103, 109] width 46 height 17
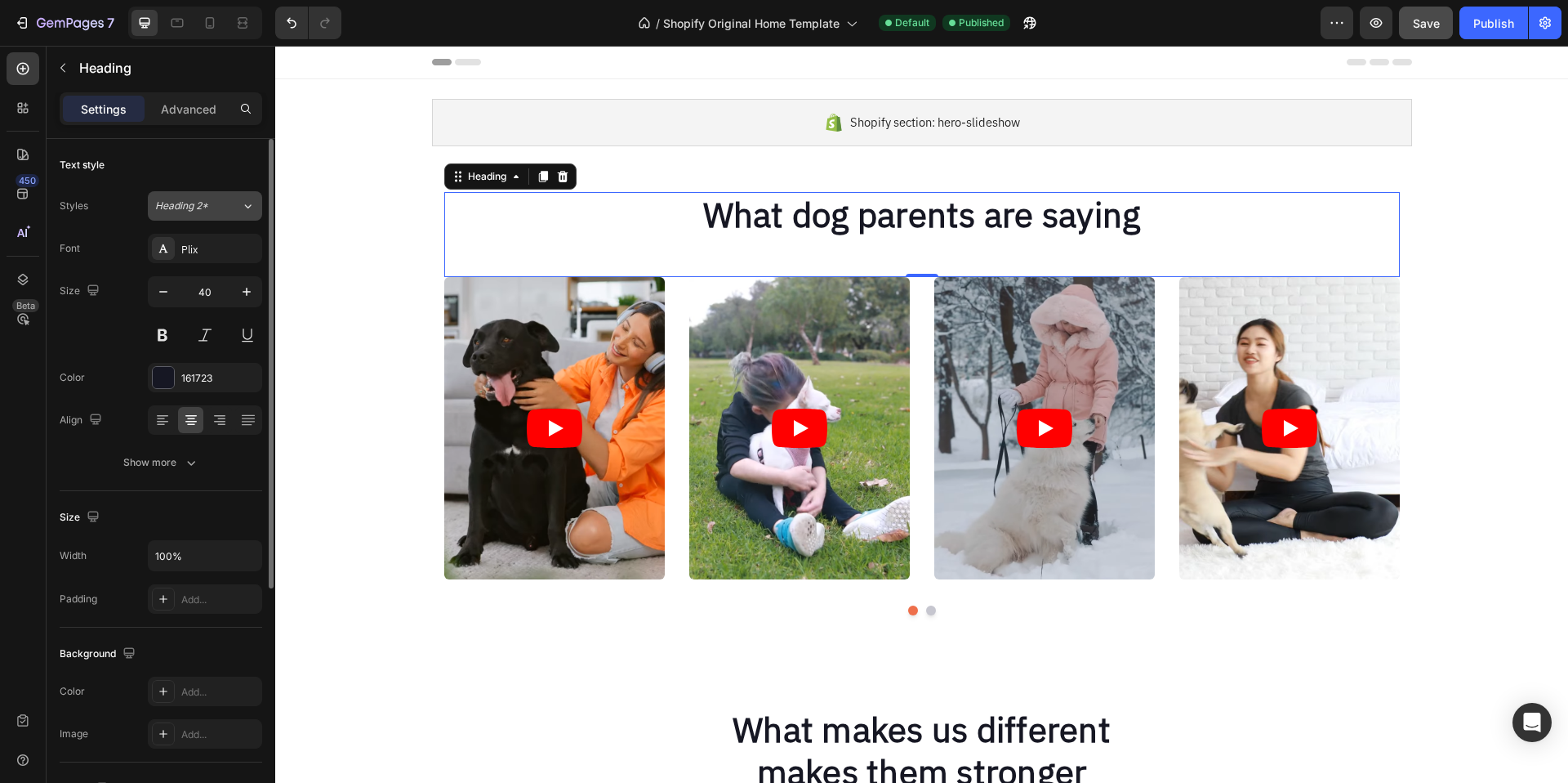
click at [232, 204] on div "Heading 2*" at bounding box center [199, 206] width 86 height 15
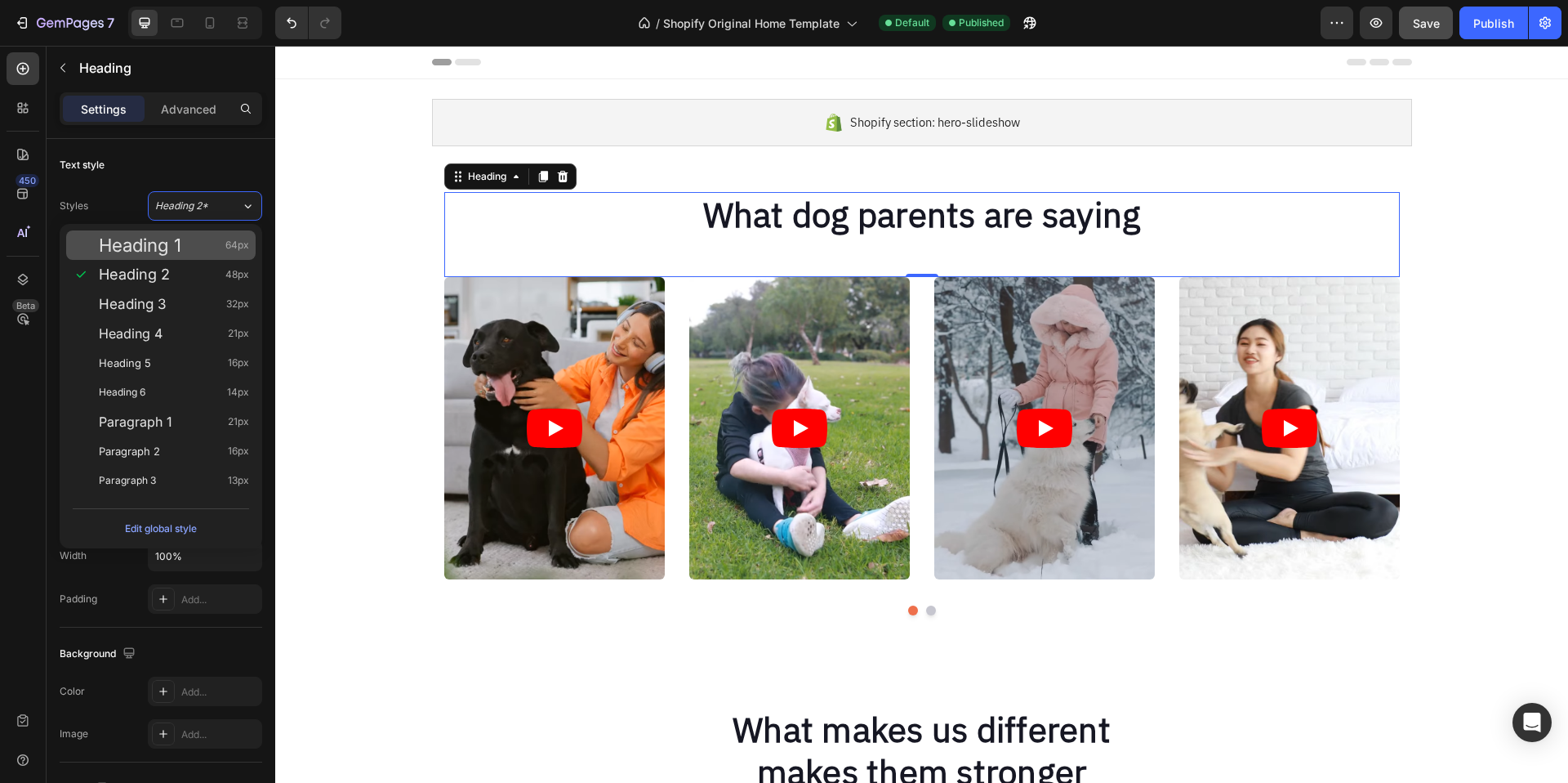
click at [181, 248] on span "Heading 1" at bounding box center [140, 245] width 82 height 16
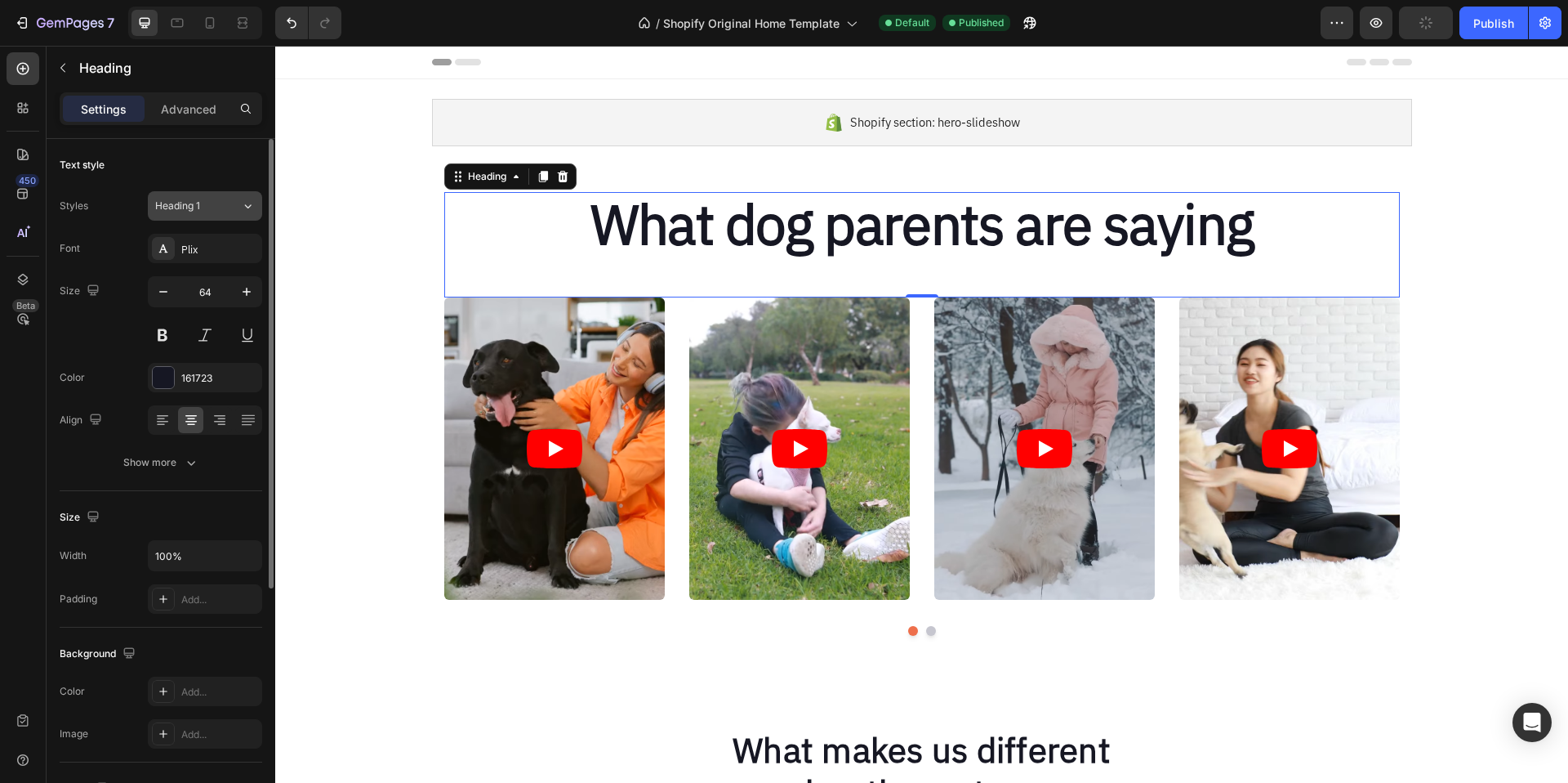
click at [229, 217] on button "Heading 1" at bounding box center [205, 205] width 114 height 29
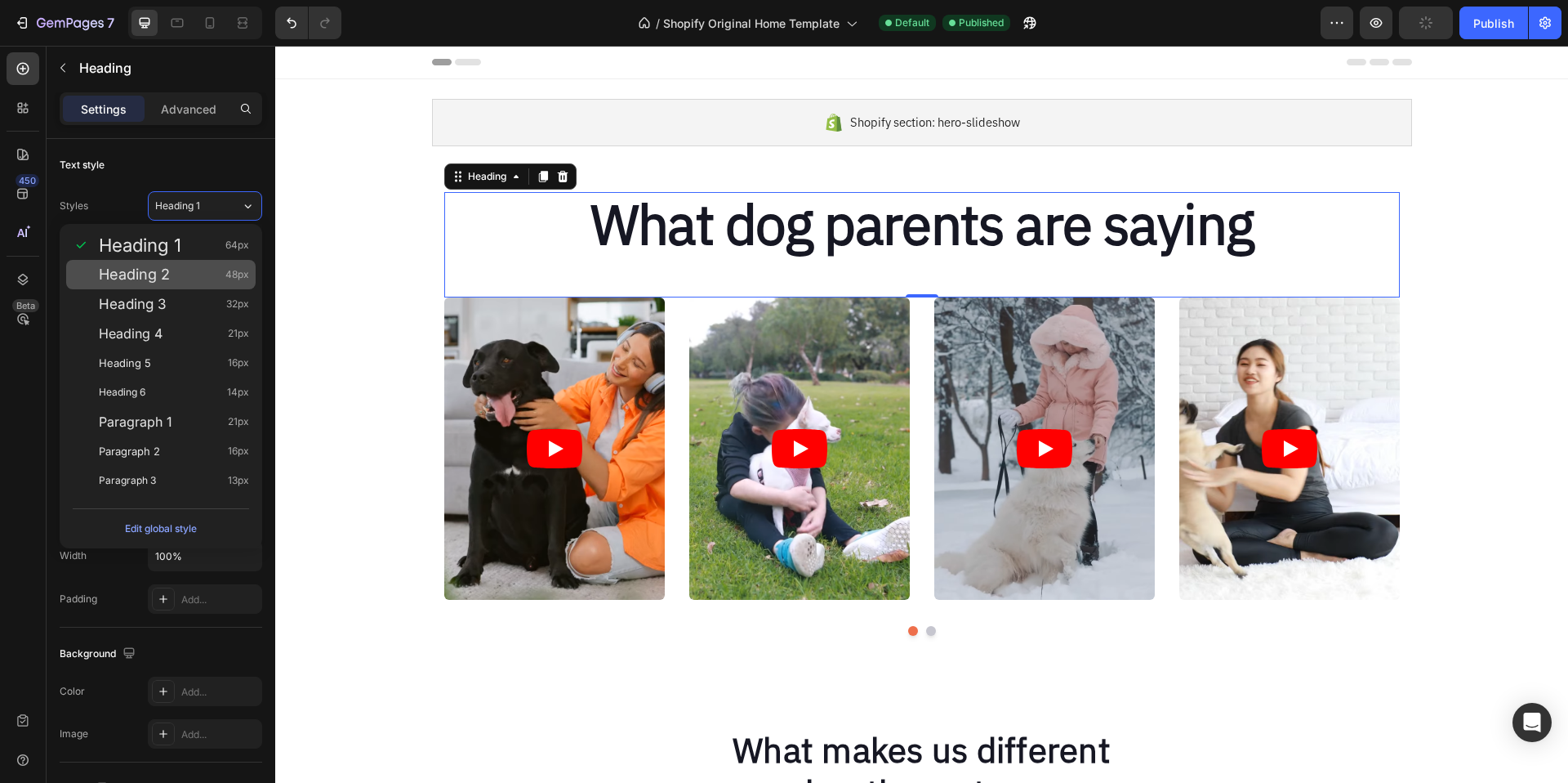
click at [199, 274] on div "Heading 2 48px" at bounding box center [173, 274] width 150 height 16
type input "48"
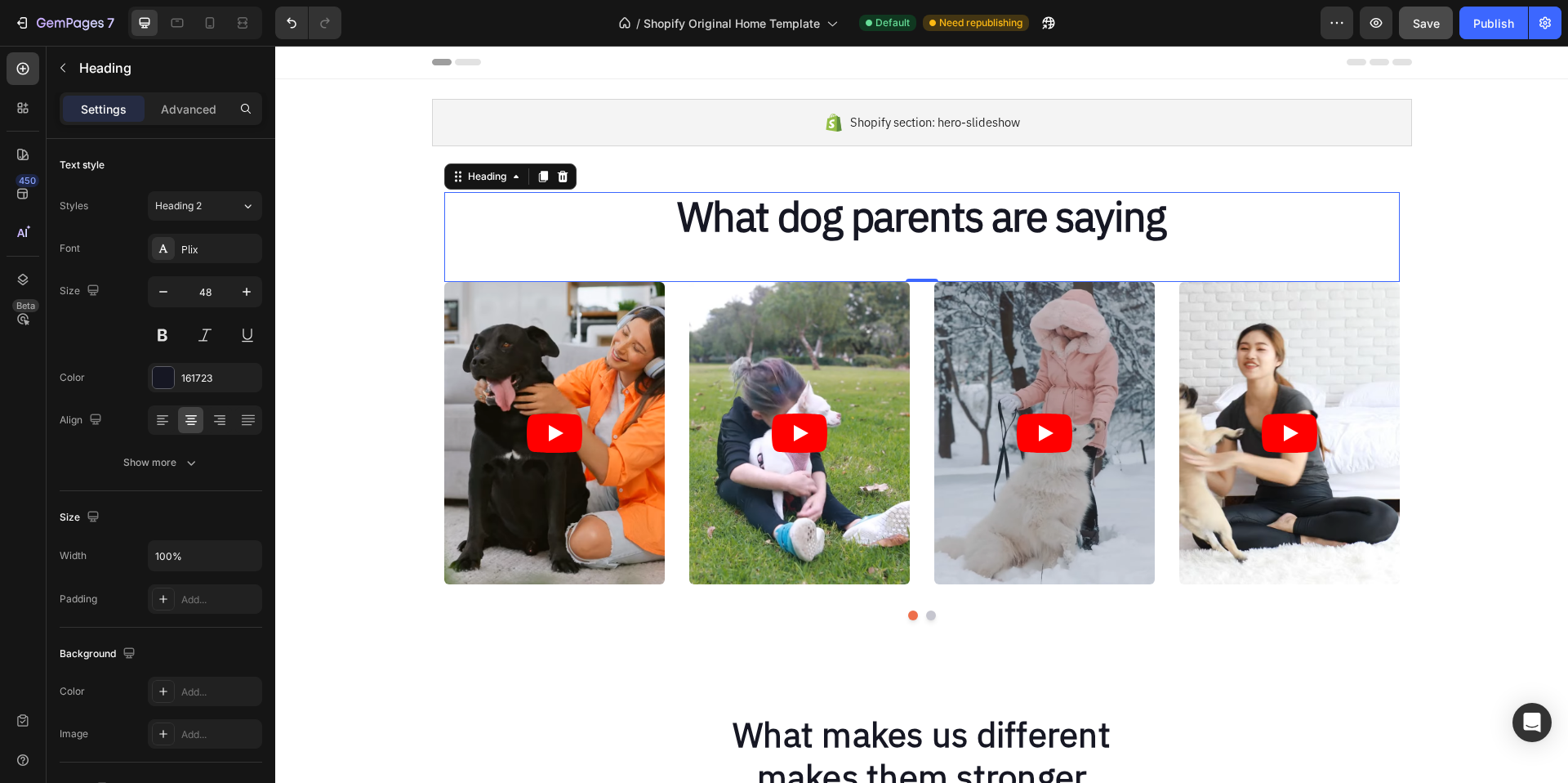
click at [684, 217] on p "What dog parents are saying" at bounding box center [922, 218] width 952 height 48
click at [1205, 223] on p "What dog parents are saying" at bounding box center [922, 218] width 952 height 48
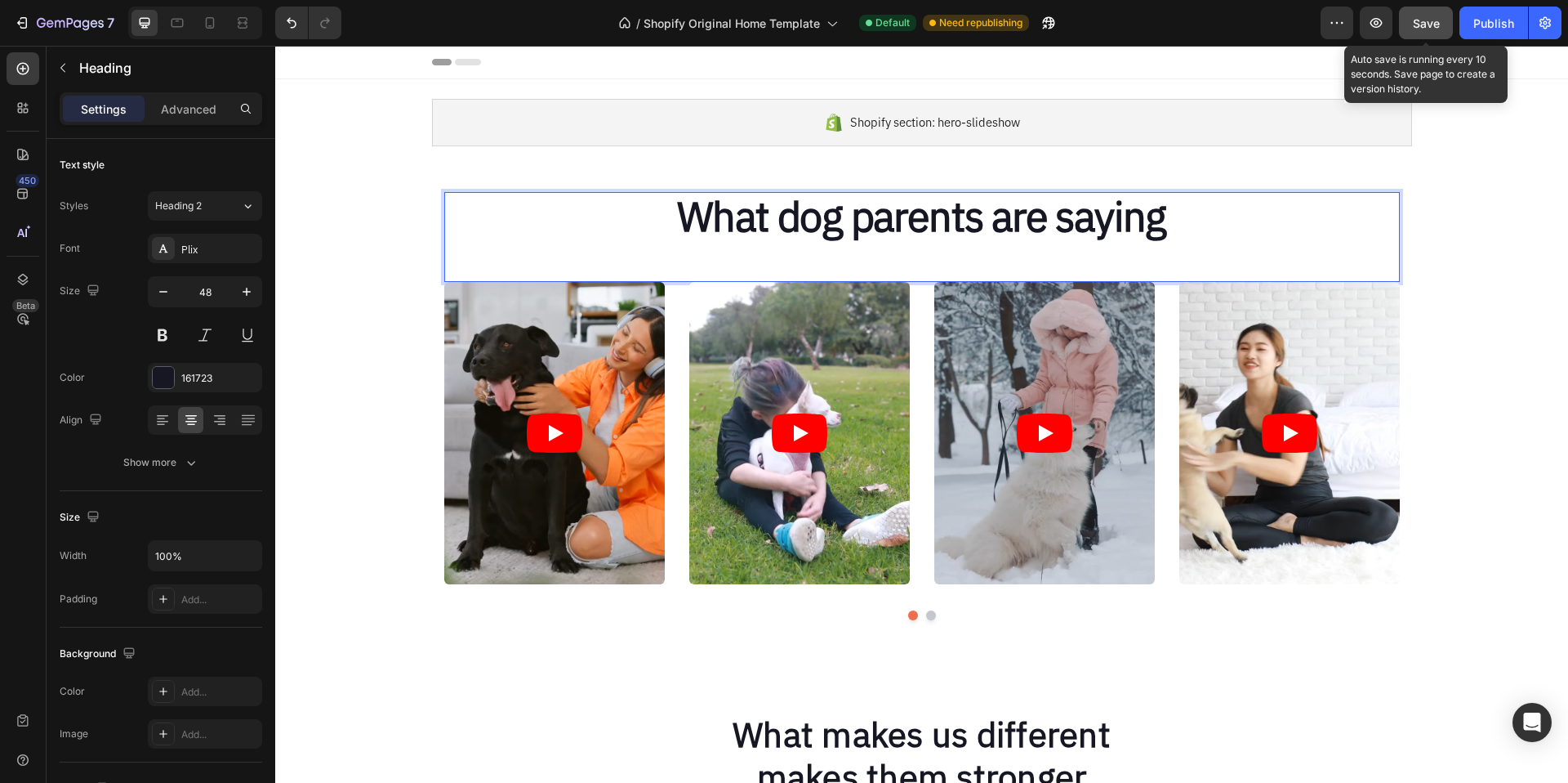
click at [1433, 23] on span "Save" at bounding box center [1426, 23] width 27 height 14
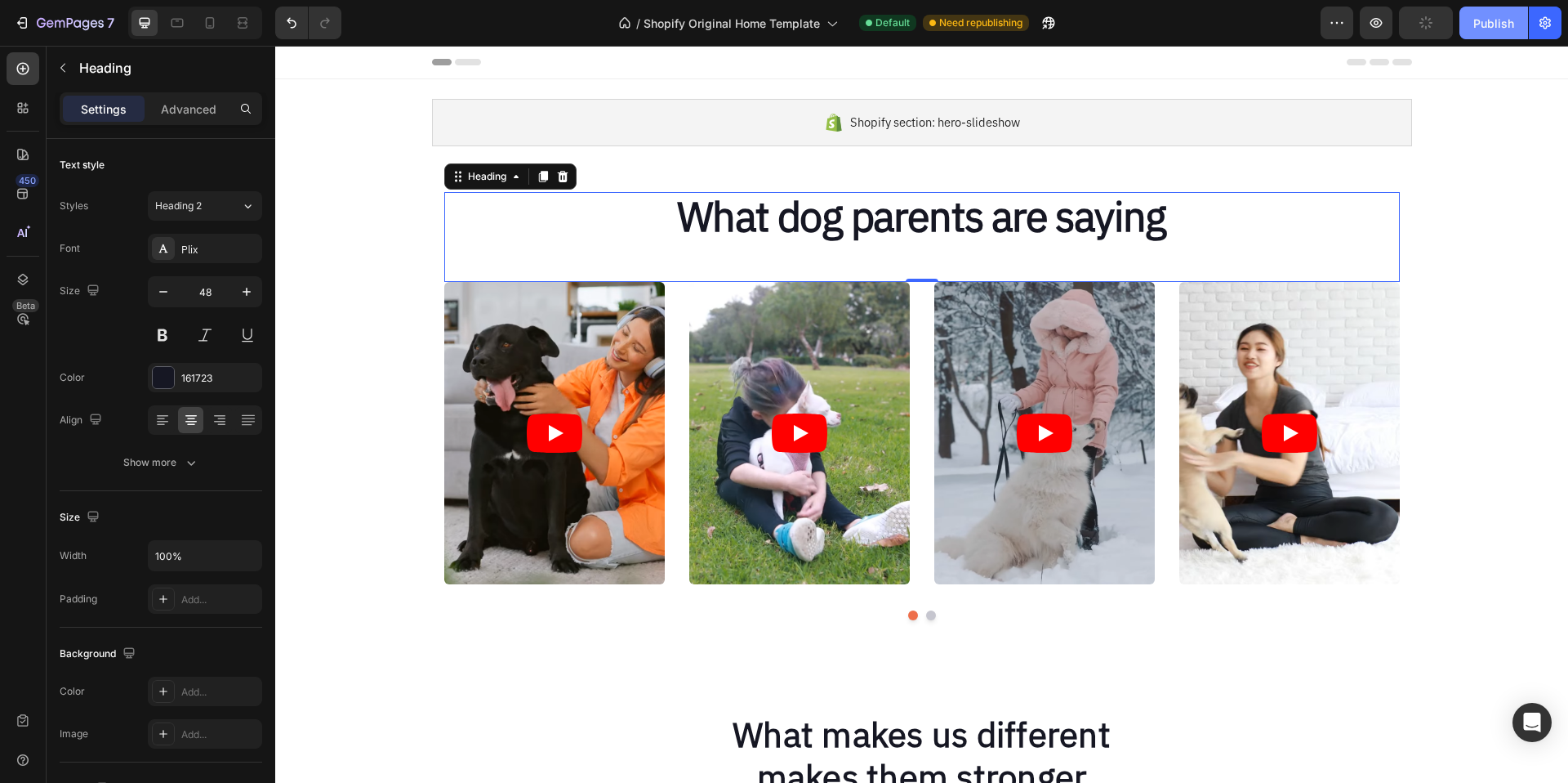
click at [1484, 23] on div "Publish" at bounding box center [1494, 23] width 41 height 17
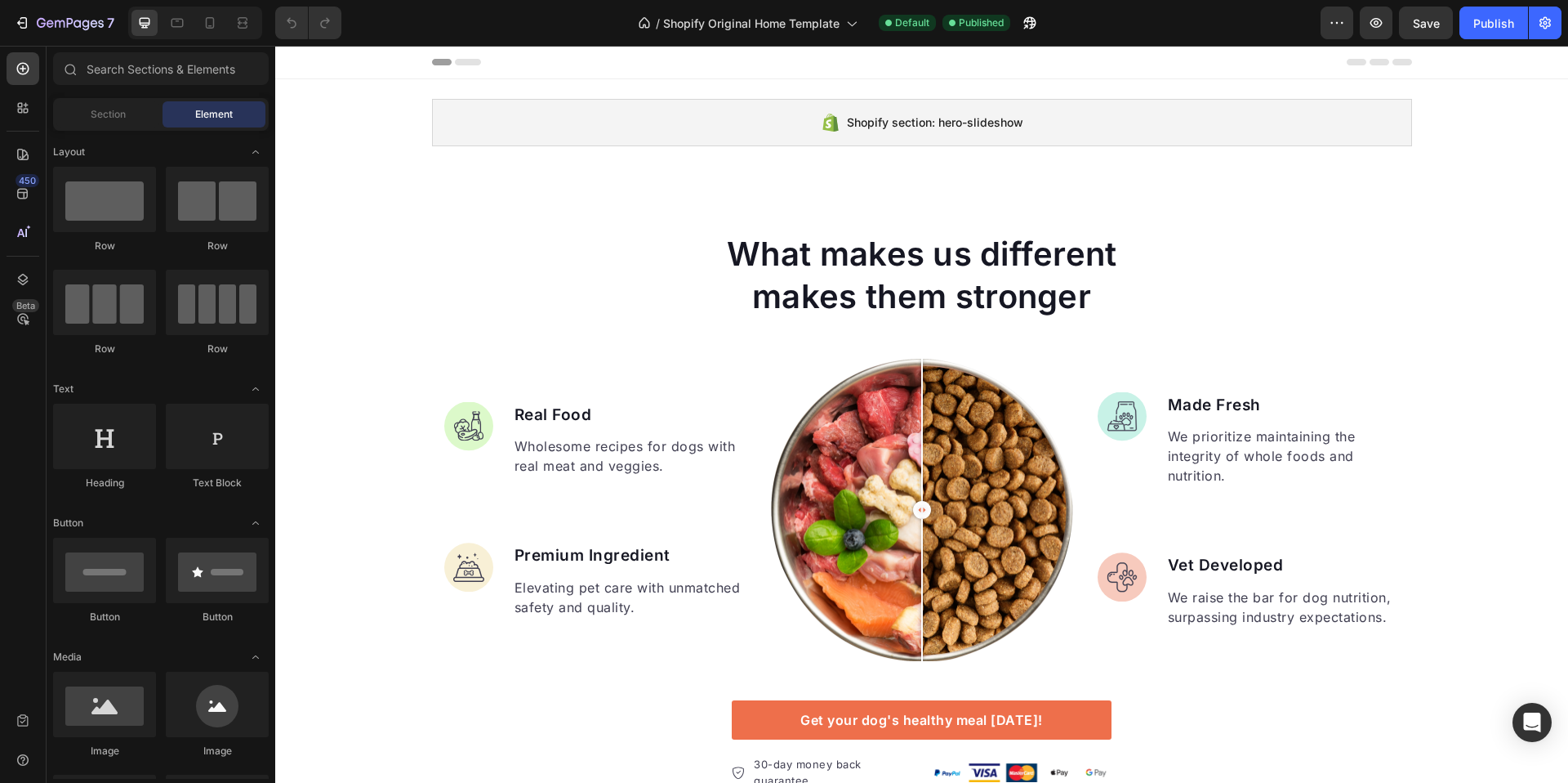
click at [557, 23] on div "/ Shopify Original Home Template Default Published" at bounding box center [837, 23] width 966 height 33
click at [756, 17] on span "Shopify Original Home Template" at bounding box center [752, 23] width 176 height 17
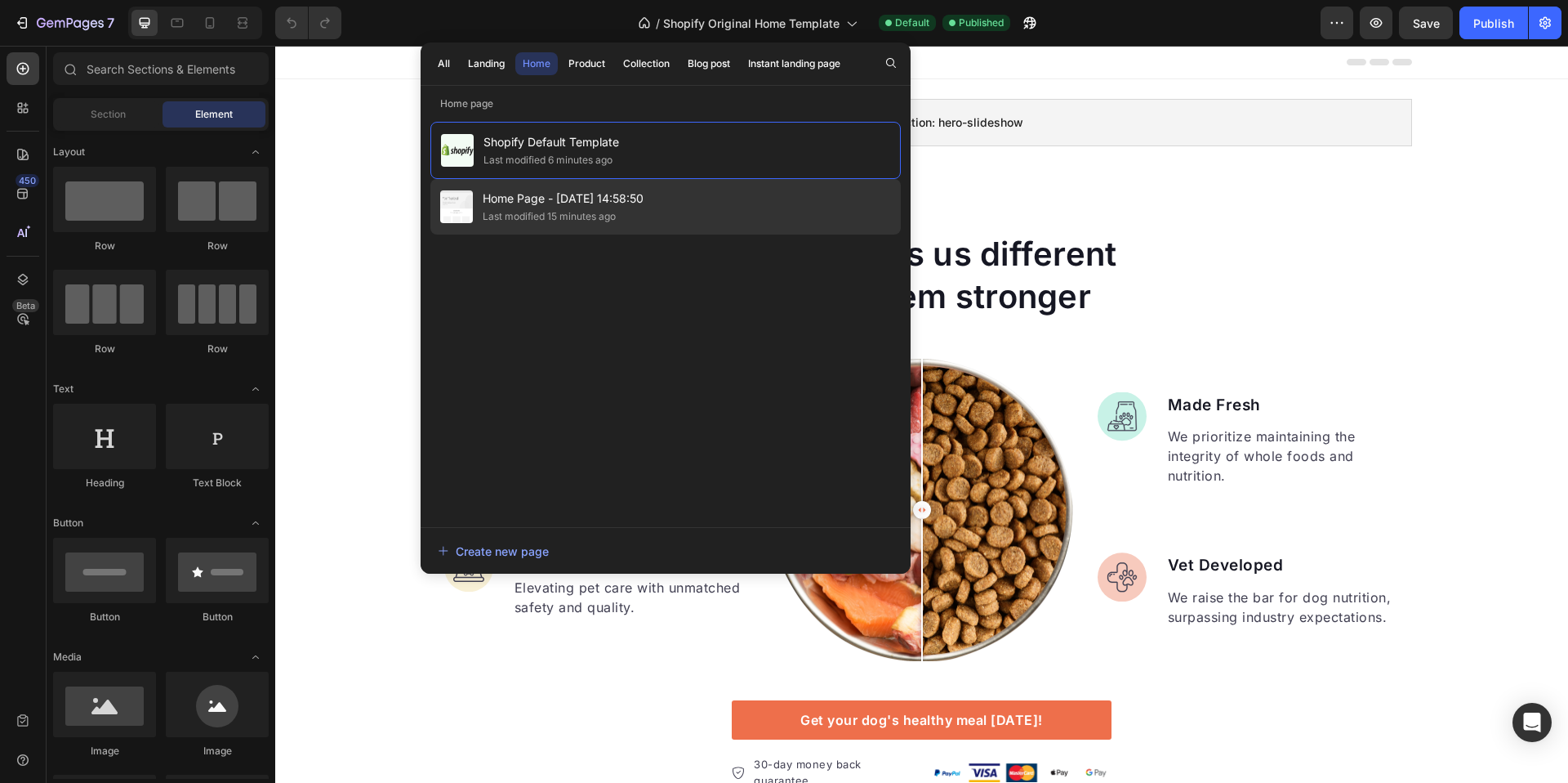
click at [588, 209] on div "Last modified 15 minutes ago" at bounding box center [549, 216] width 133 height 16
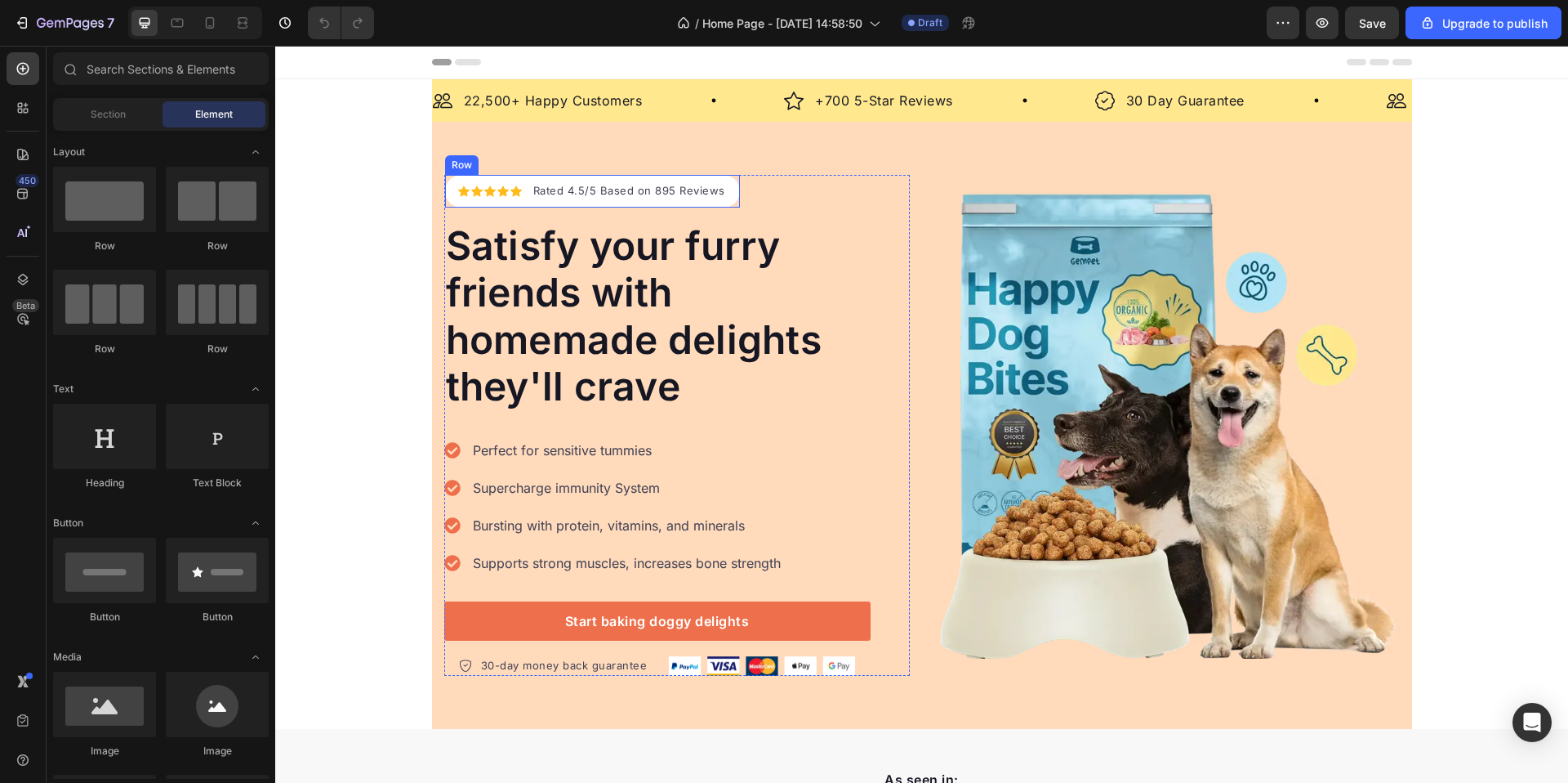
click at [615, 181] on div "Icon Icon Icon Icon Icon Icon List Hoz Rated 4.5/5 Based on 895 Reviews Text bl…" at bounding box center [592, 191] width 295 height 33
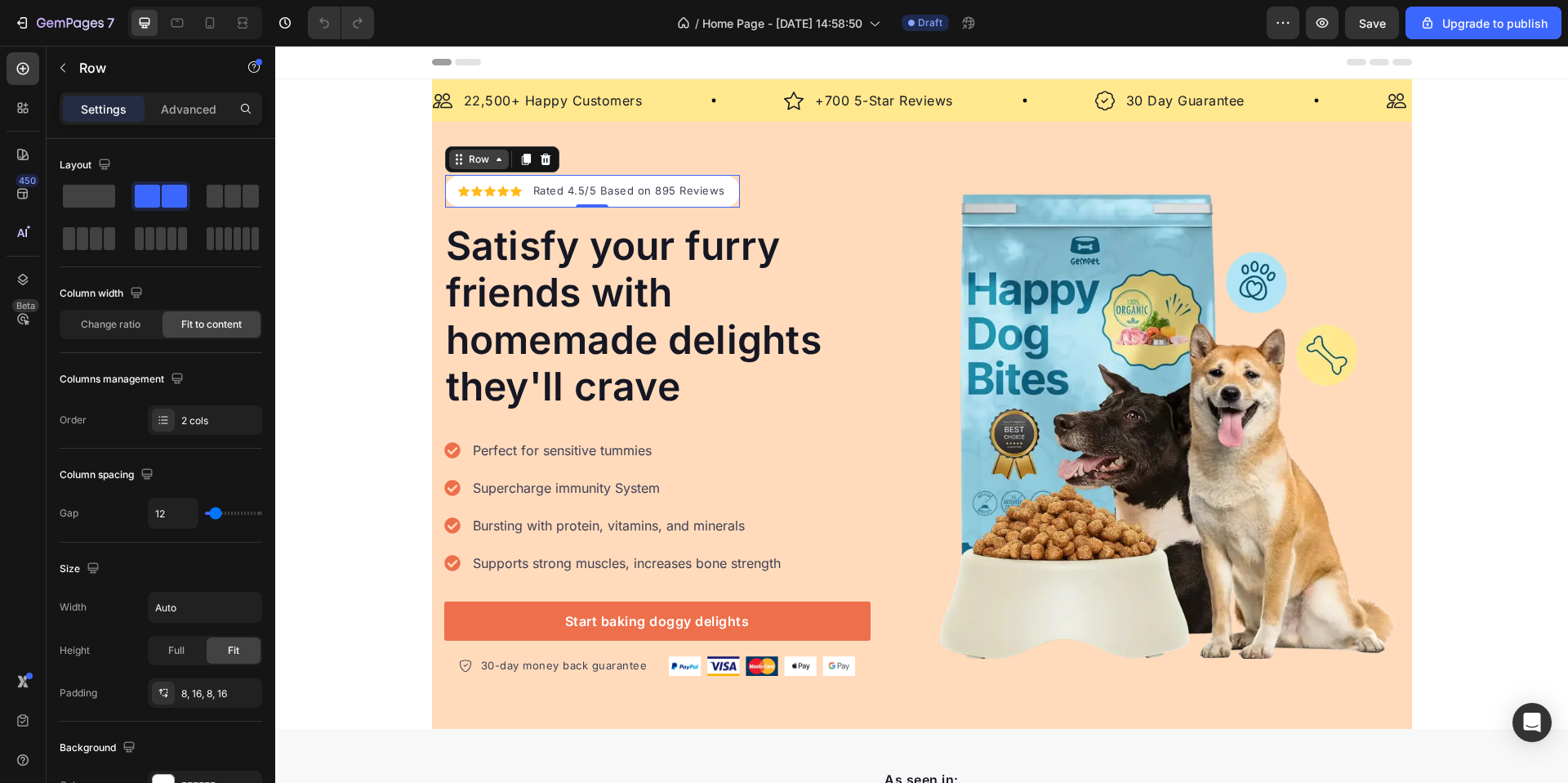
click at [494, 164] on icon at bounding box center [500, 159] width 13 height 13
click at [521, 164] on icon at bounding box center [526, 159] width 9 height 11
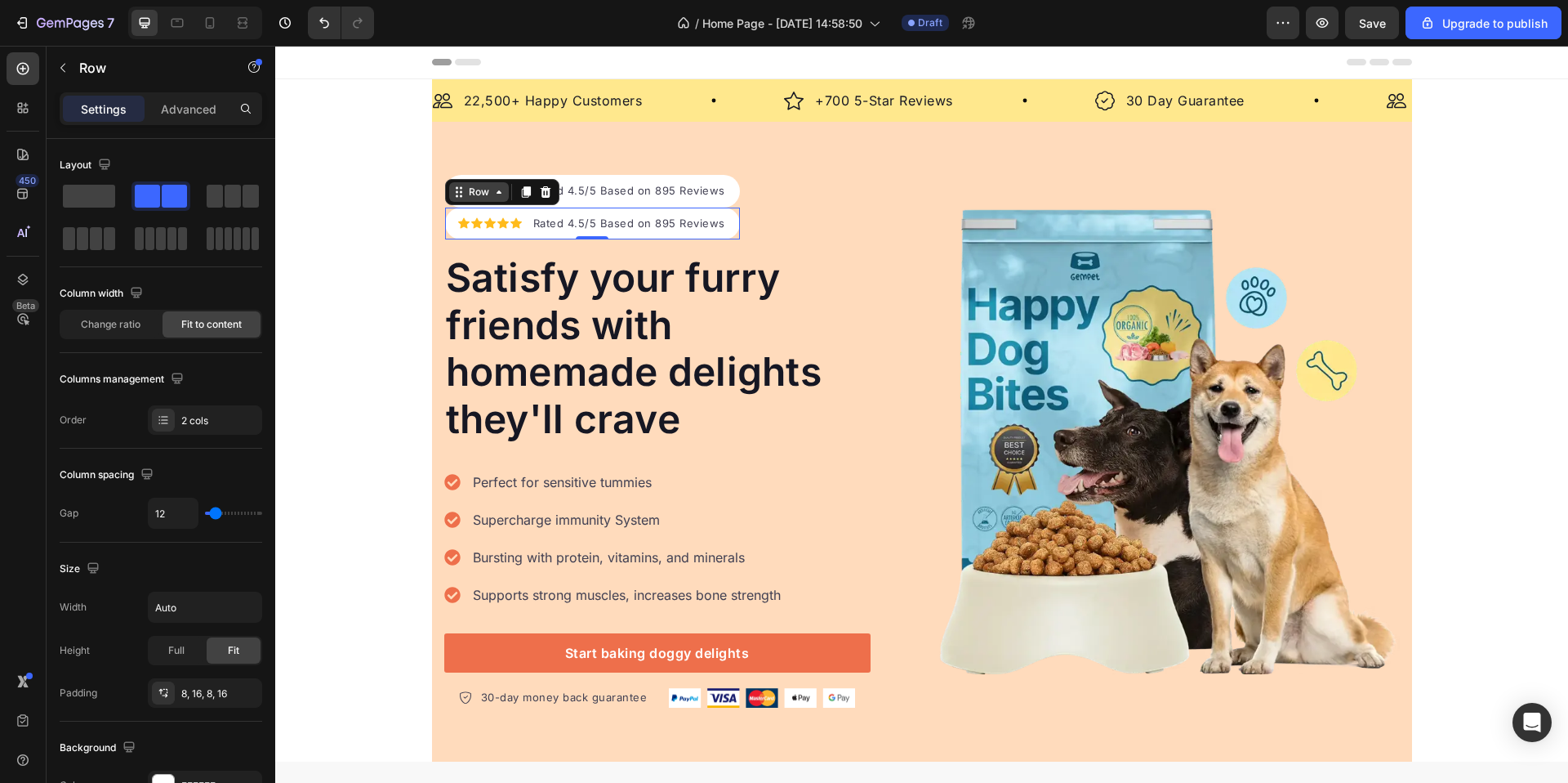
click at [480, 198] on div "Row" at bounding box center [479, 192] width 27 height 15
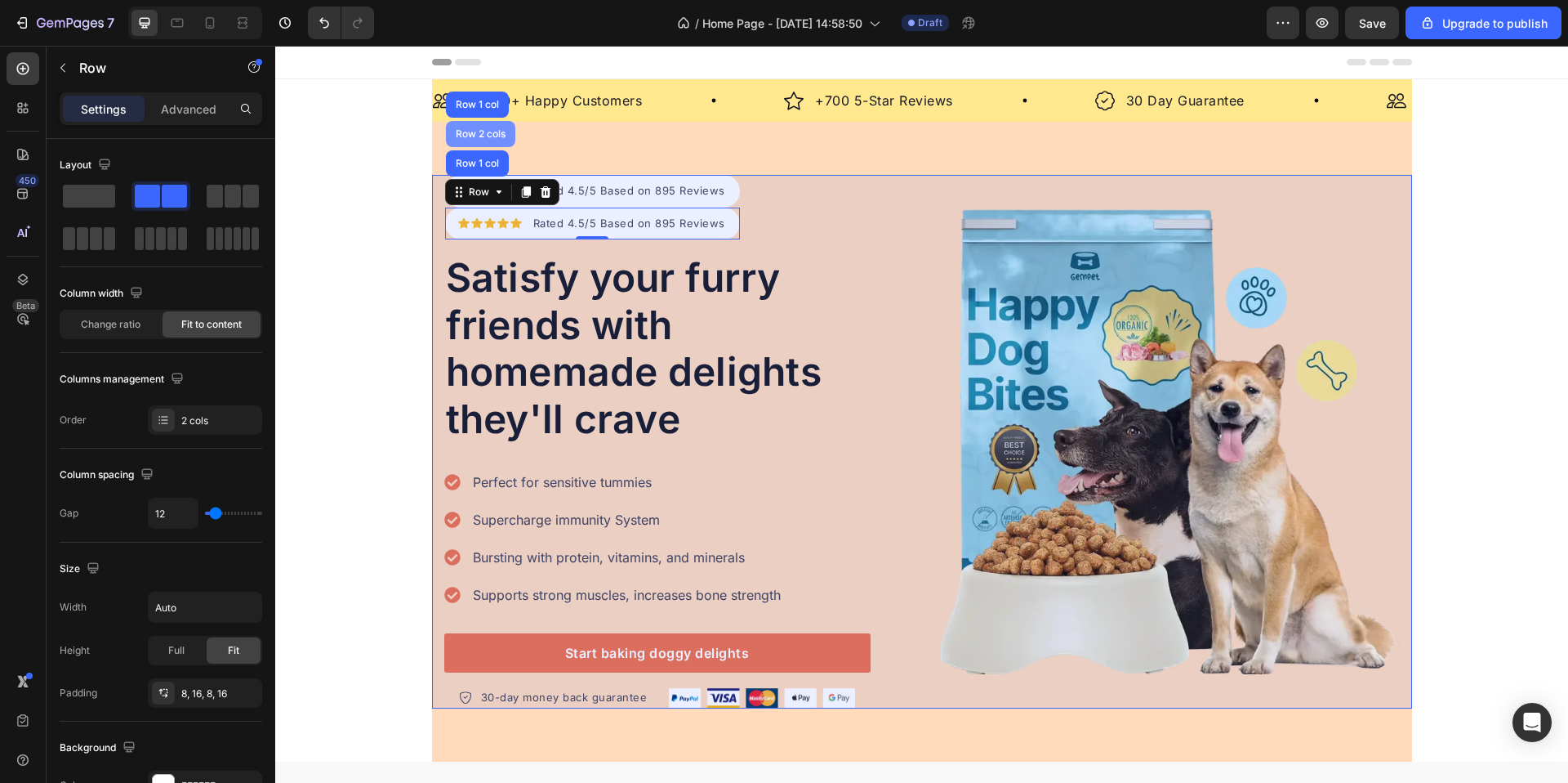
click at [482, 138] on div "Row 2 cols" at bounding box center [481, 134] width 56 height 9
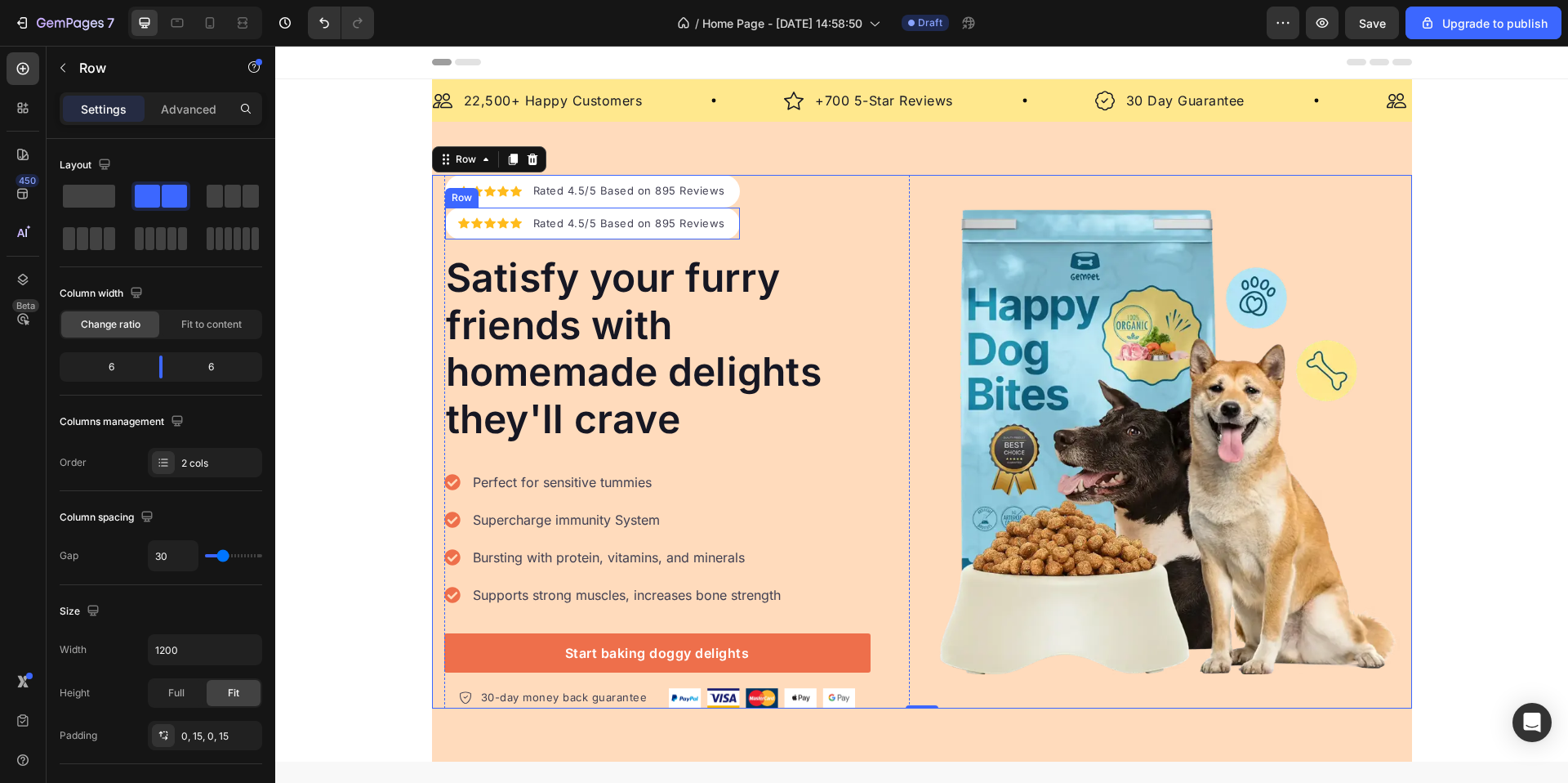
click at [523, 230] on div "Icon Icon Icon Icon Icon Icon List Hoz Rated 4.5/5 Based on 895 Reviews Text bl…" at bounding box center [592, 223] width 295 height 33
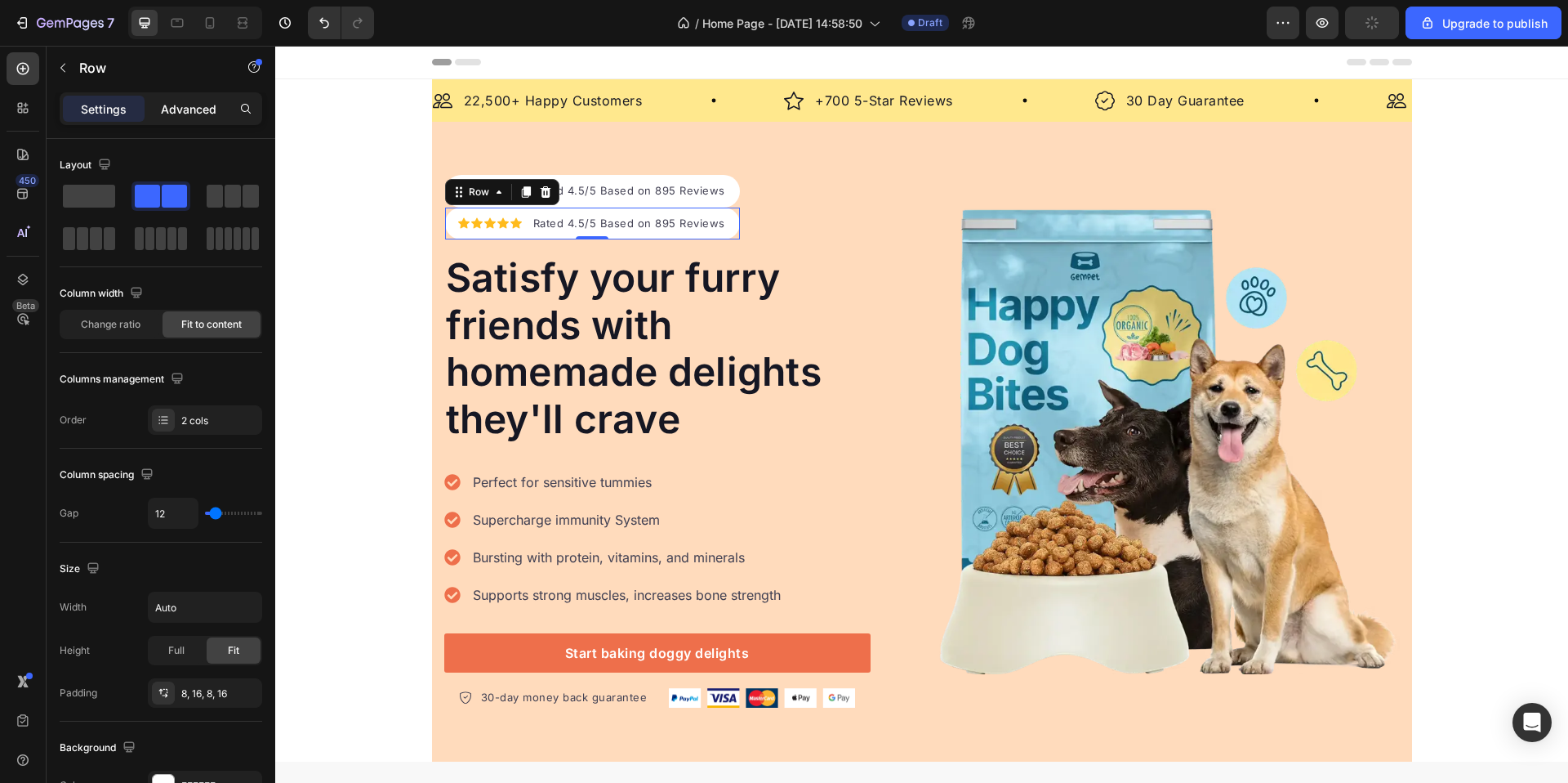
click at [194, 114] on p "Advanced" at bounding box center [188, 109] width 55 height 17
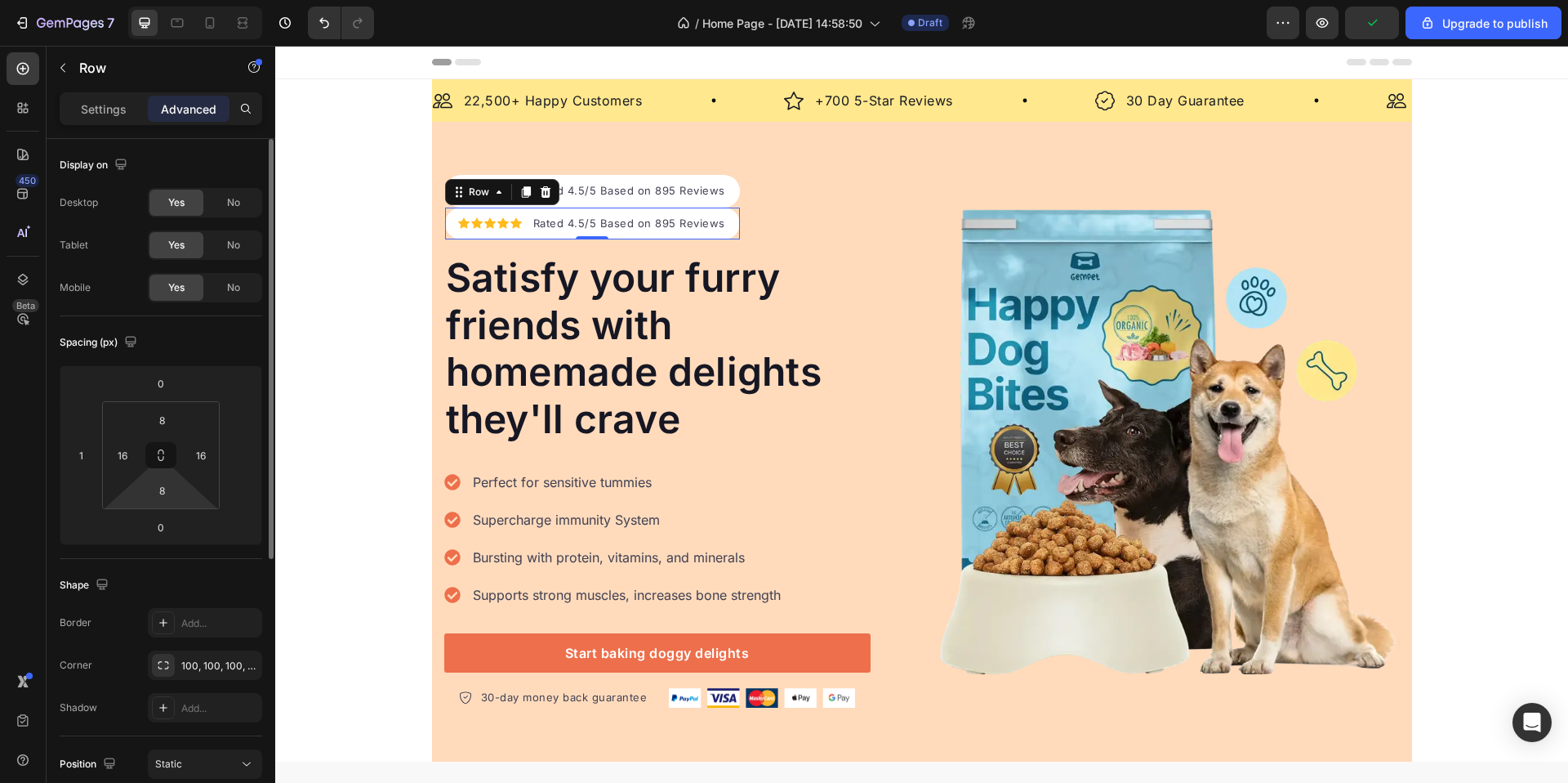
click at [166, 507] on div "8 16 8 16" at bounding box center [160, 455] width 117 height 108
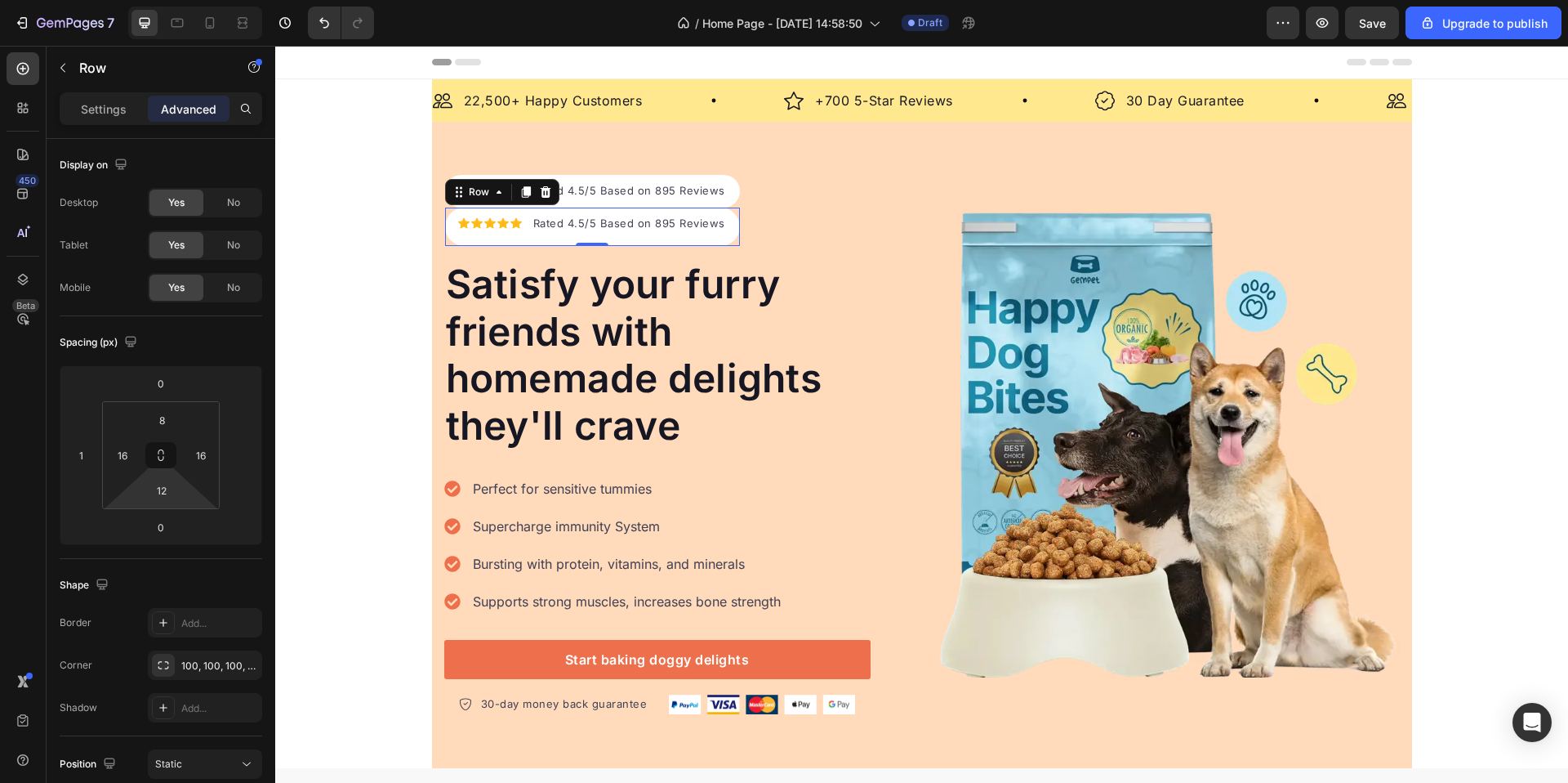
type input "10"
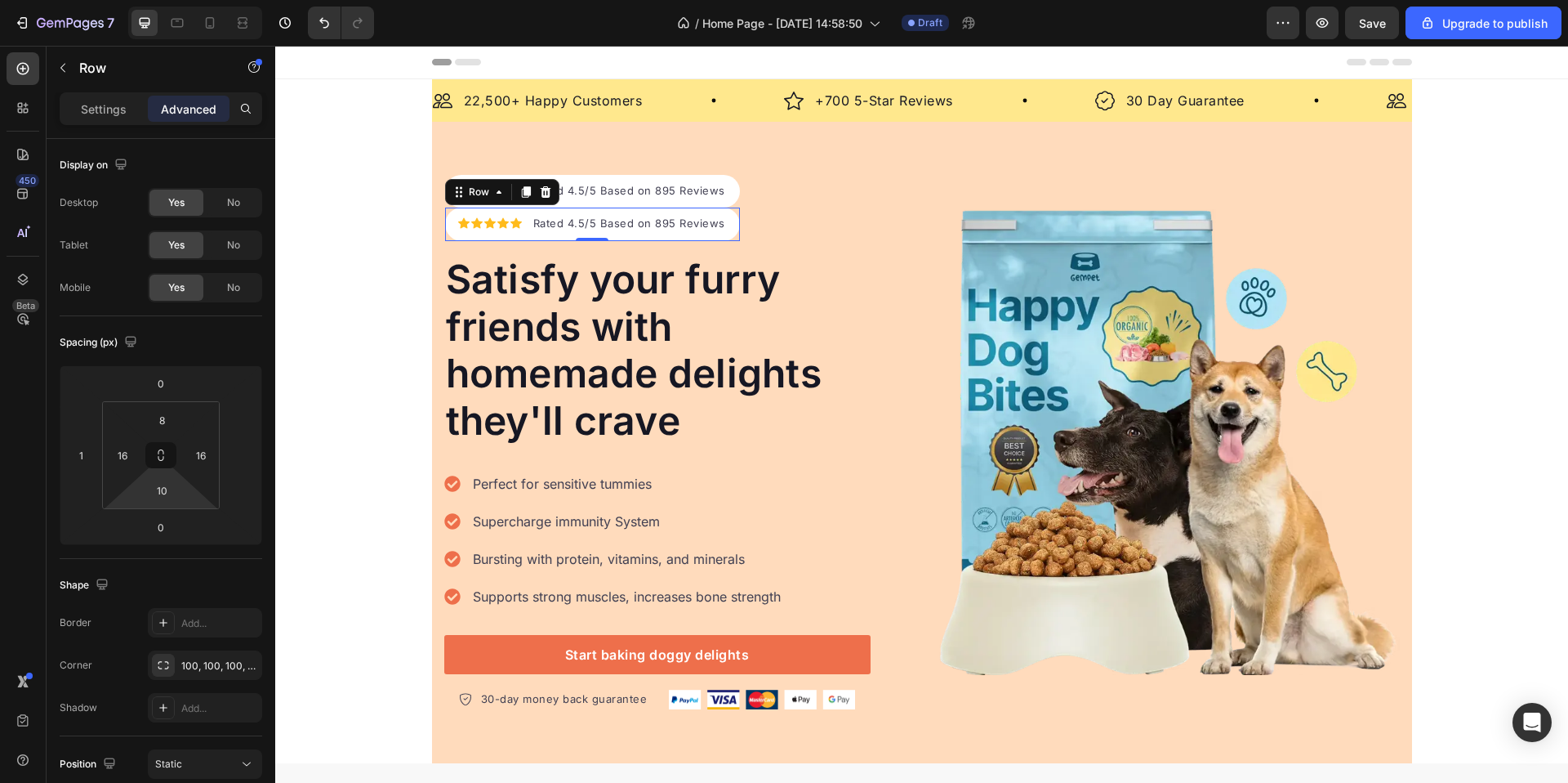
click at [169, 0] on html "7 / Home Page - [DATE] 14:58:50 Draft Preview Save Upgrade to publish 450 Beta …" at bounding box center [784, 0] width 1568 height 0
click at [113, 112] on p "Settings" at bounding box center [103, 109] width 46 height 17
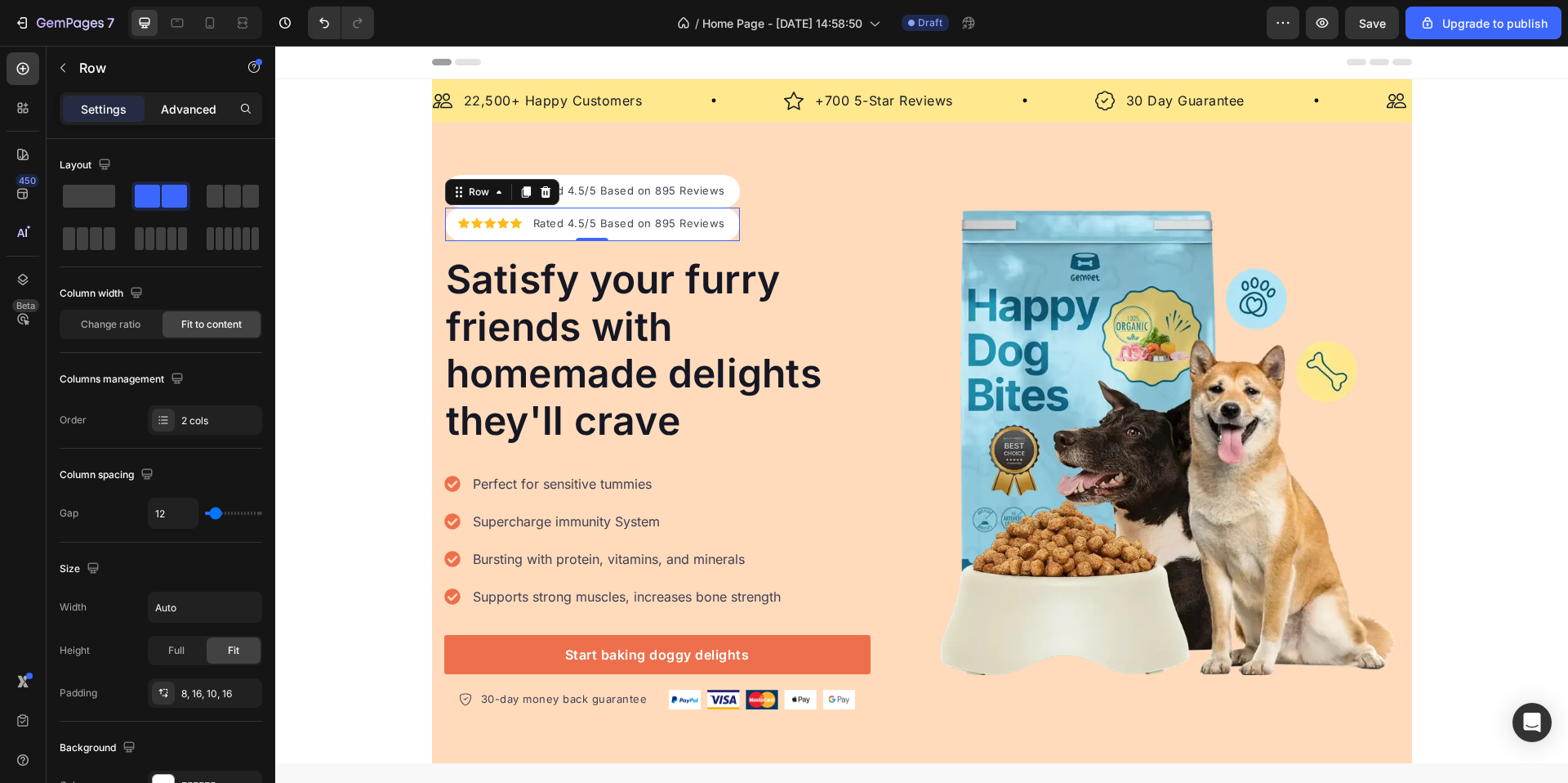
click at [201, 110] on p "Advanced" at bounding box center [188, 109] width 55 height 17
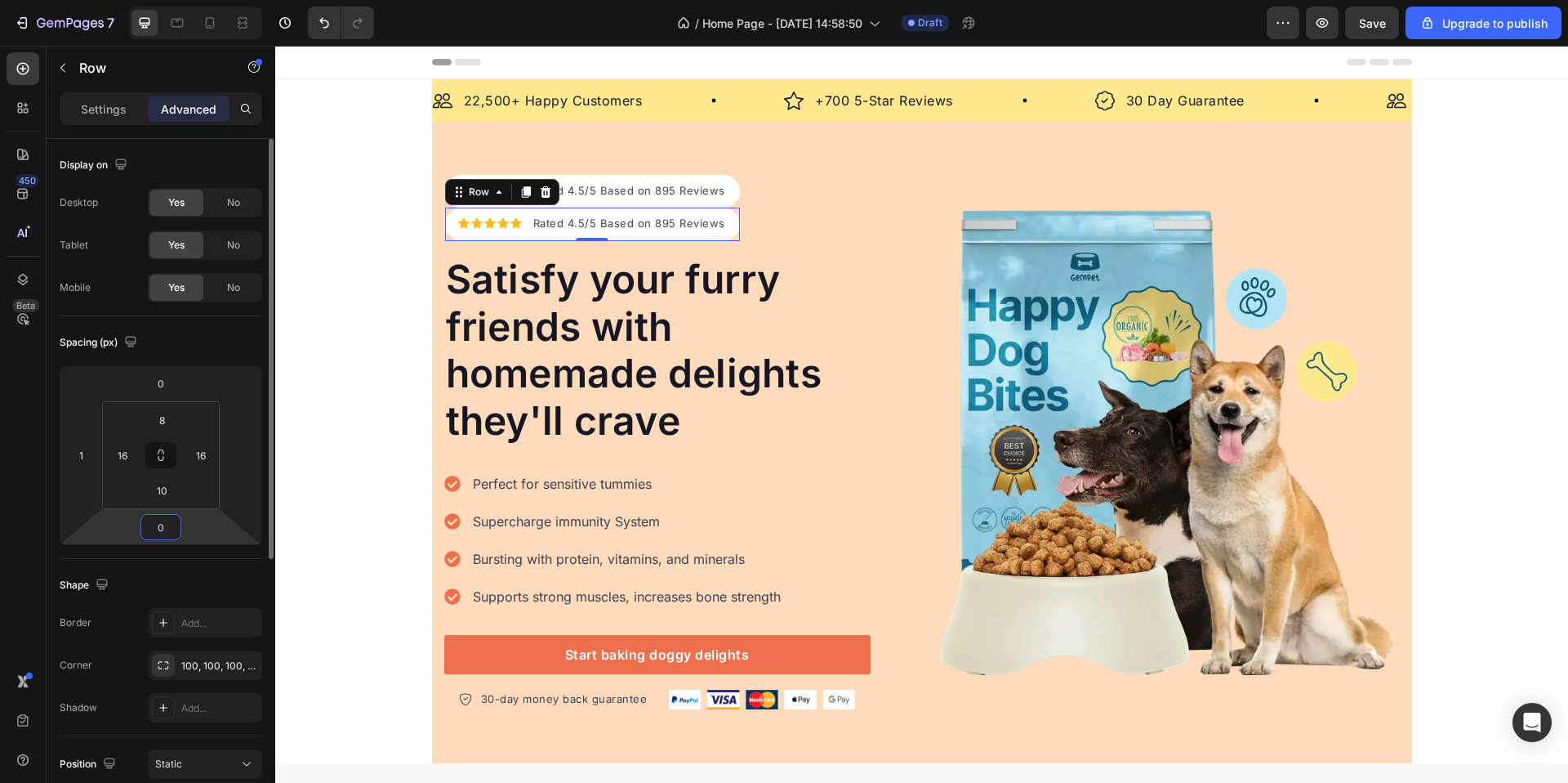
drag, startPoint x: 169, startPoint y: 530, endPoint x: 170, endPoint y: 542, distance: 12.0
click at [170, 544] on div "0 1 0" at bounding box center [161, 456] width 202 height 180
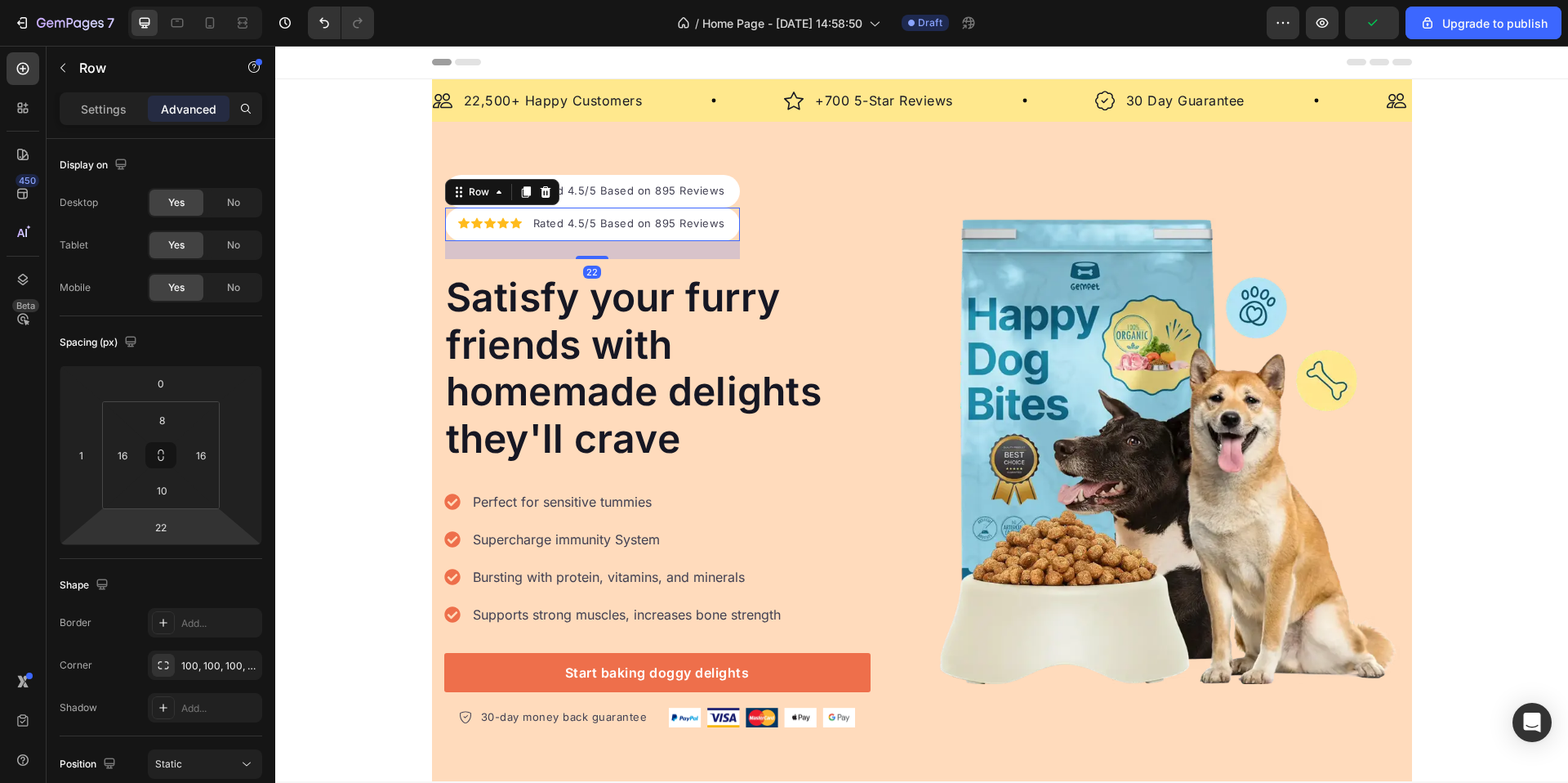
type input "20"
drag, startPoint x: 170, startPoint y: 541, endPoint x: 208, endPoint y: 533, distance: 38.8
click at [208, 0] on html "7 / Home Page - [DATE] 14:58:50 Draft Preview Save Upgrade to publish 450 Beta …" at bounding box center [784, 0] width 1568 height 0
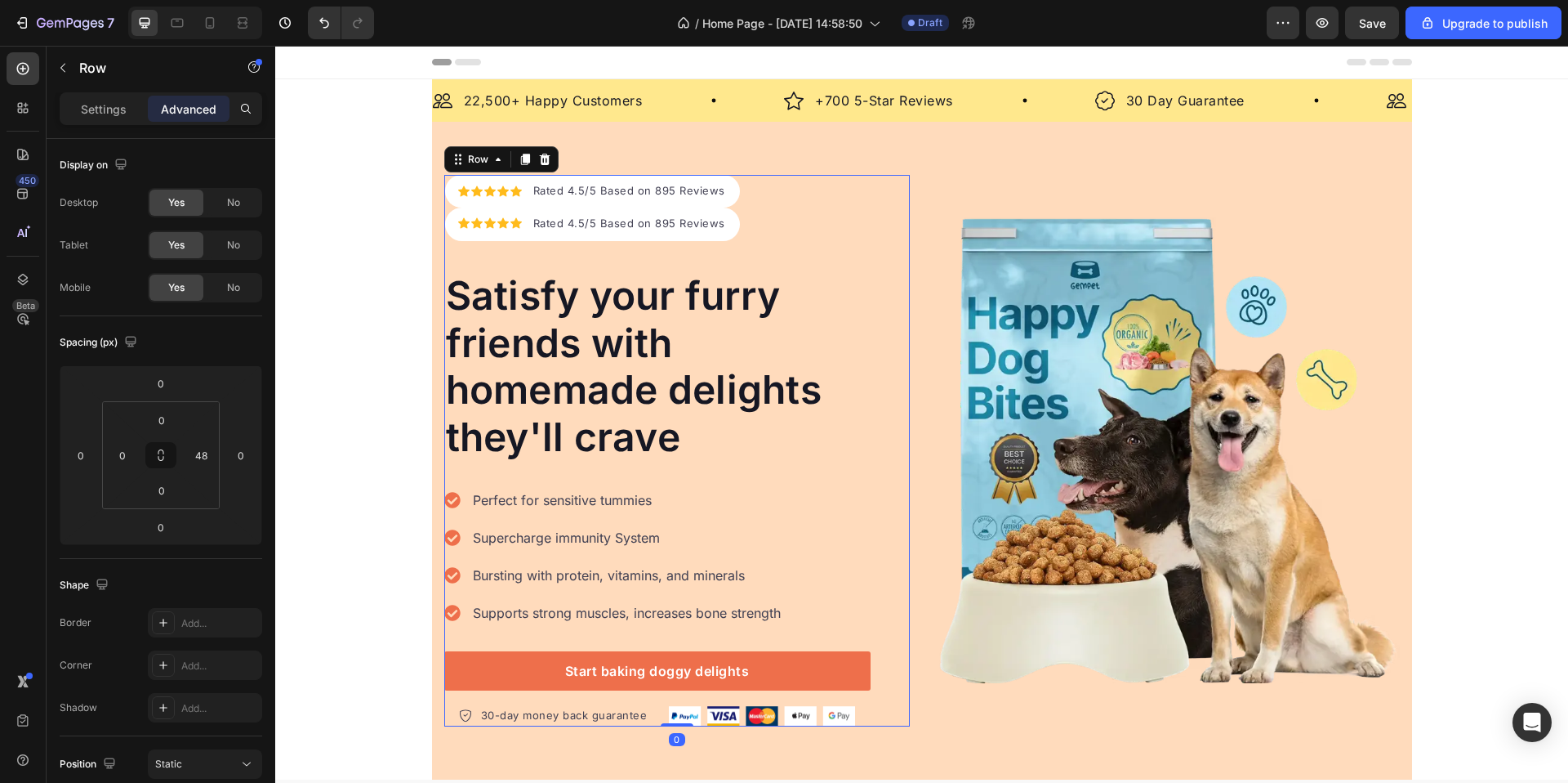
click at [772, 219] on div "Icon Icon Icon Icon Icon Icon List Hoz Rated 4.5/5 Based on 895 Reviews Text bl…" at bounding box center [657, 451] width 426 height 551
click at [692, 223] on p "Rated 4.5/5 Based on 895 Reviews" at bounding box center [629, 223] width 192 height 16
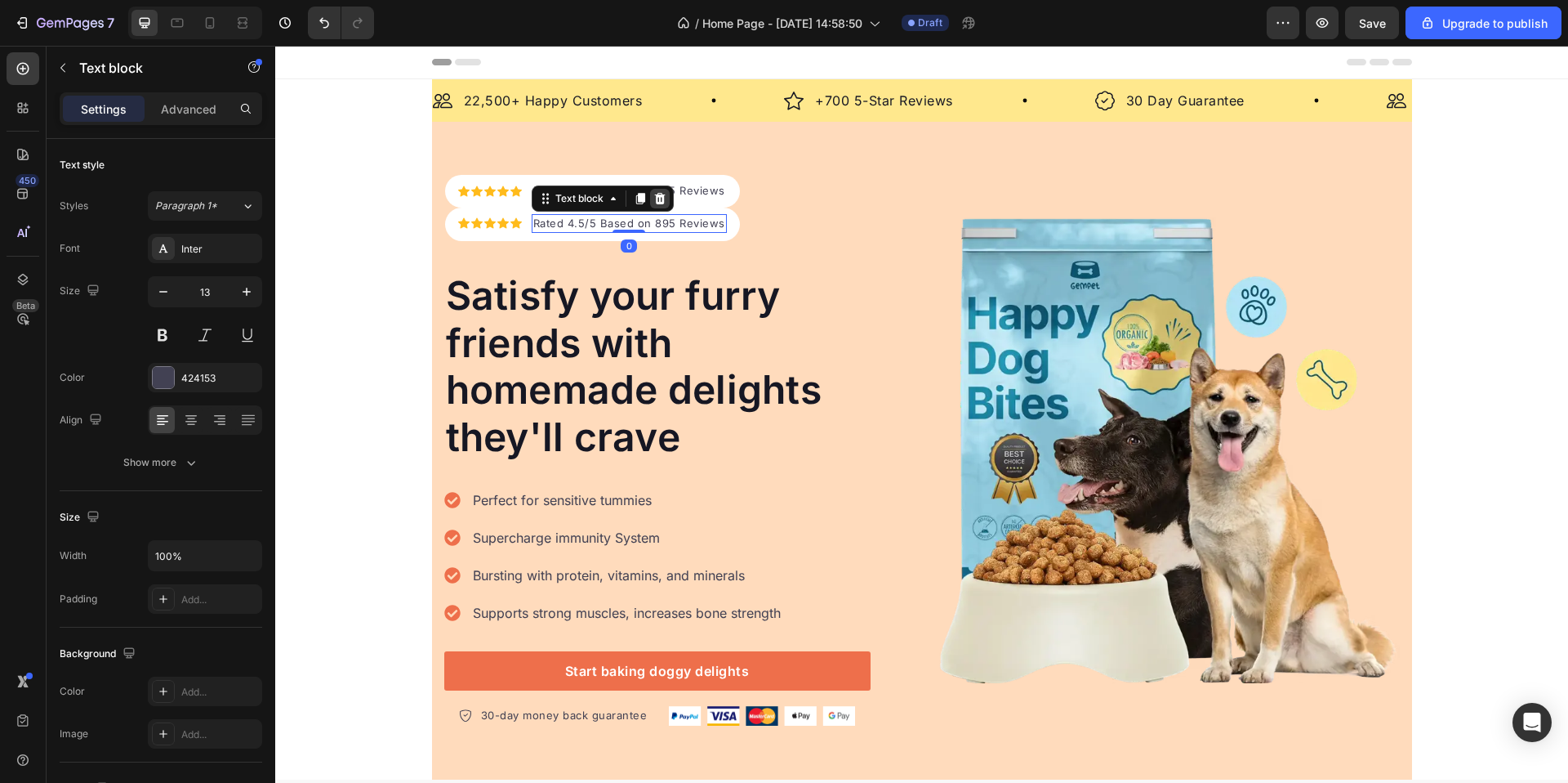
click at [654, 200] on icon at bounding box center [659, 198] width 10 height 11
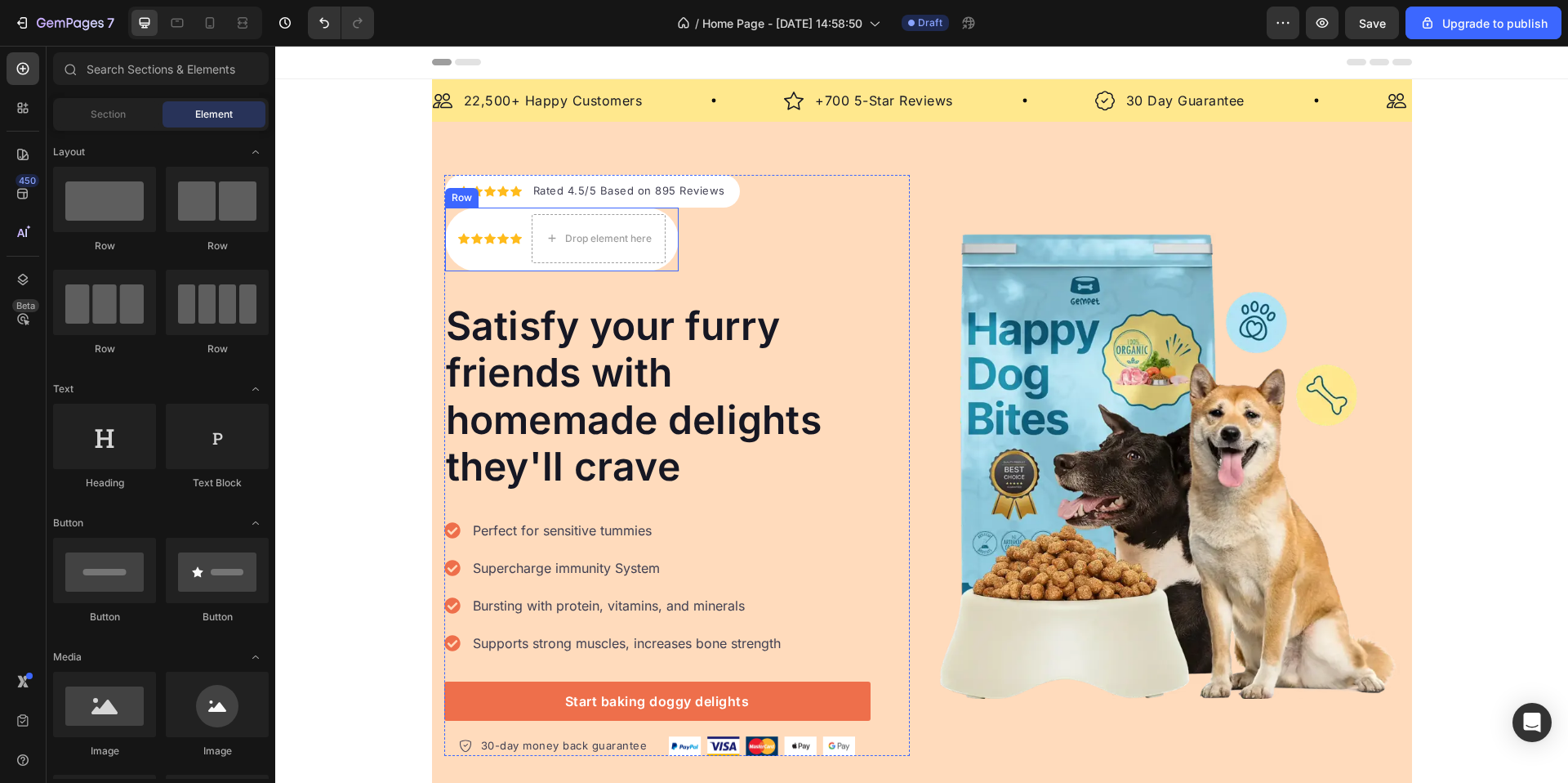
click at [499, 216] on div "Icon Icon Icon Icon Icon Icon List Hoz" at bounding box center [490, 238] width 64 height 49
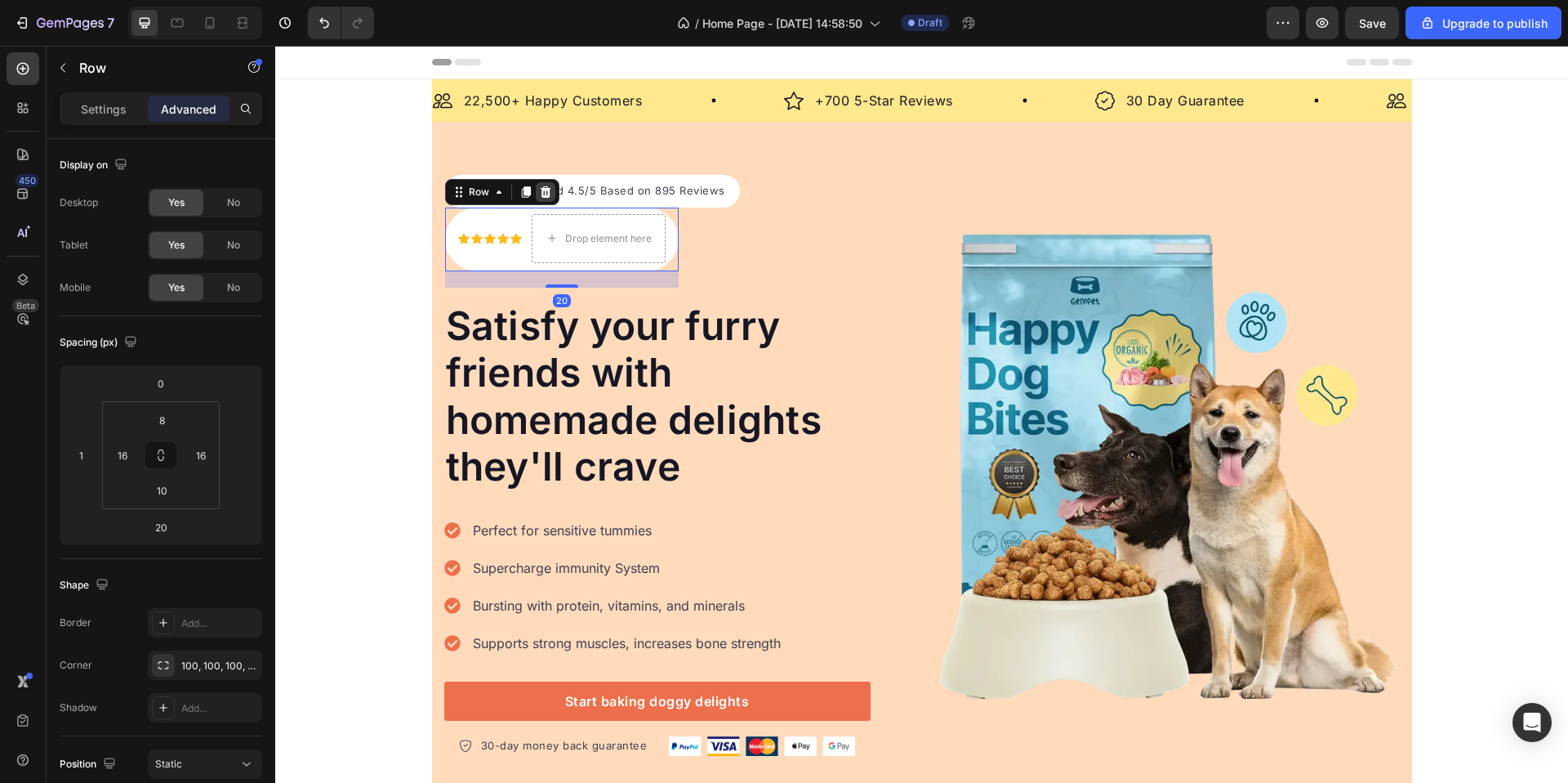
click at [545, 193] on div at bounding box center [545, 191] width 20 height 20
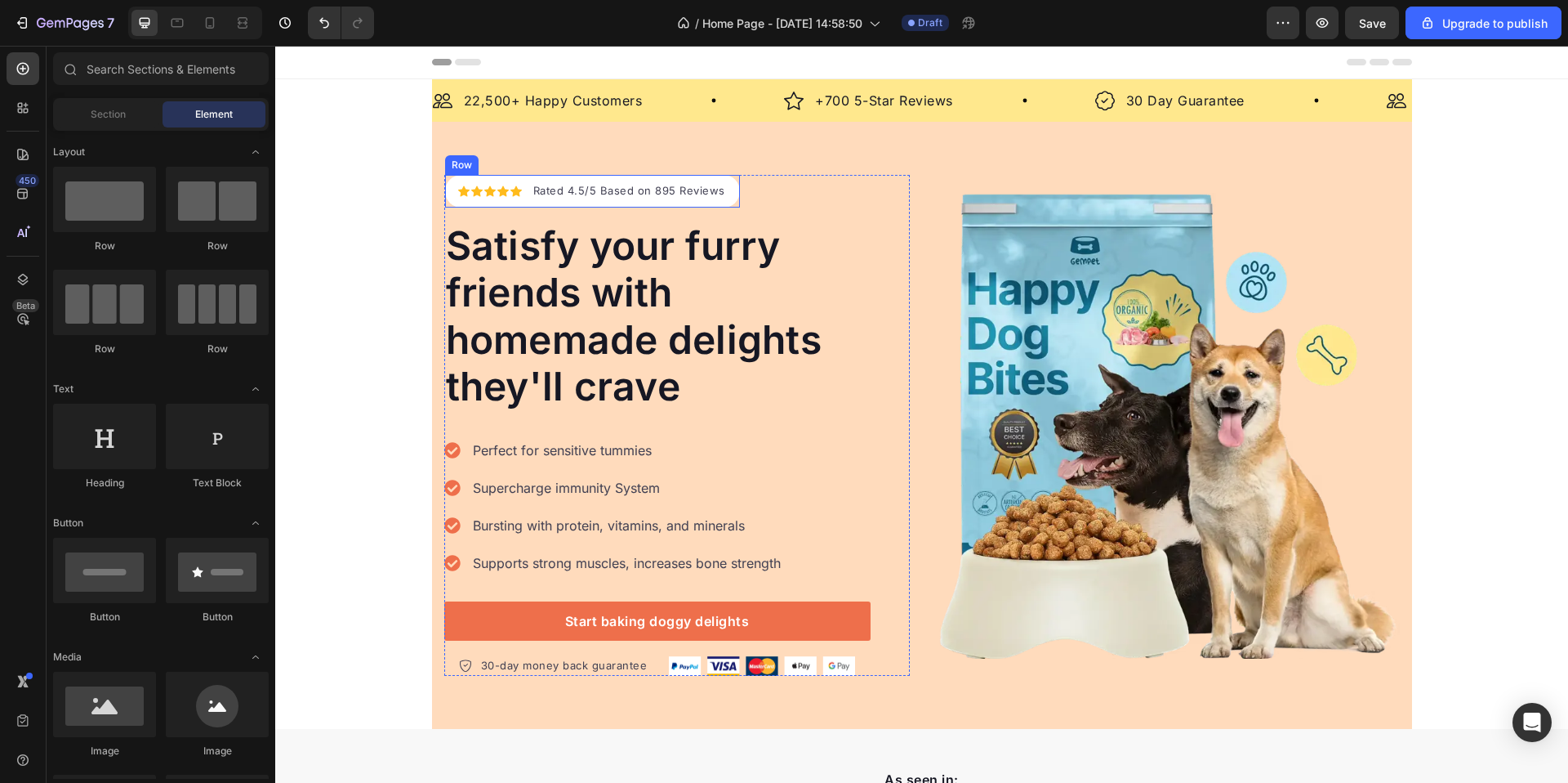
click at [517, 182] on div "Icon Icon Icon Icon Icon Icon List Hoz Rated 4.5/5 Based on 895 Reviews Text bl…" at bounding box center [592, 191] width 295 height 33
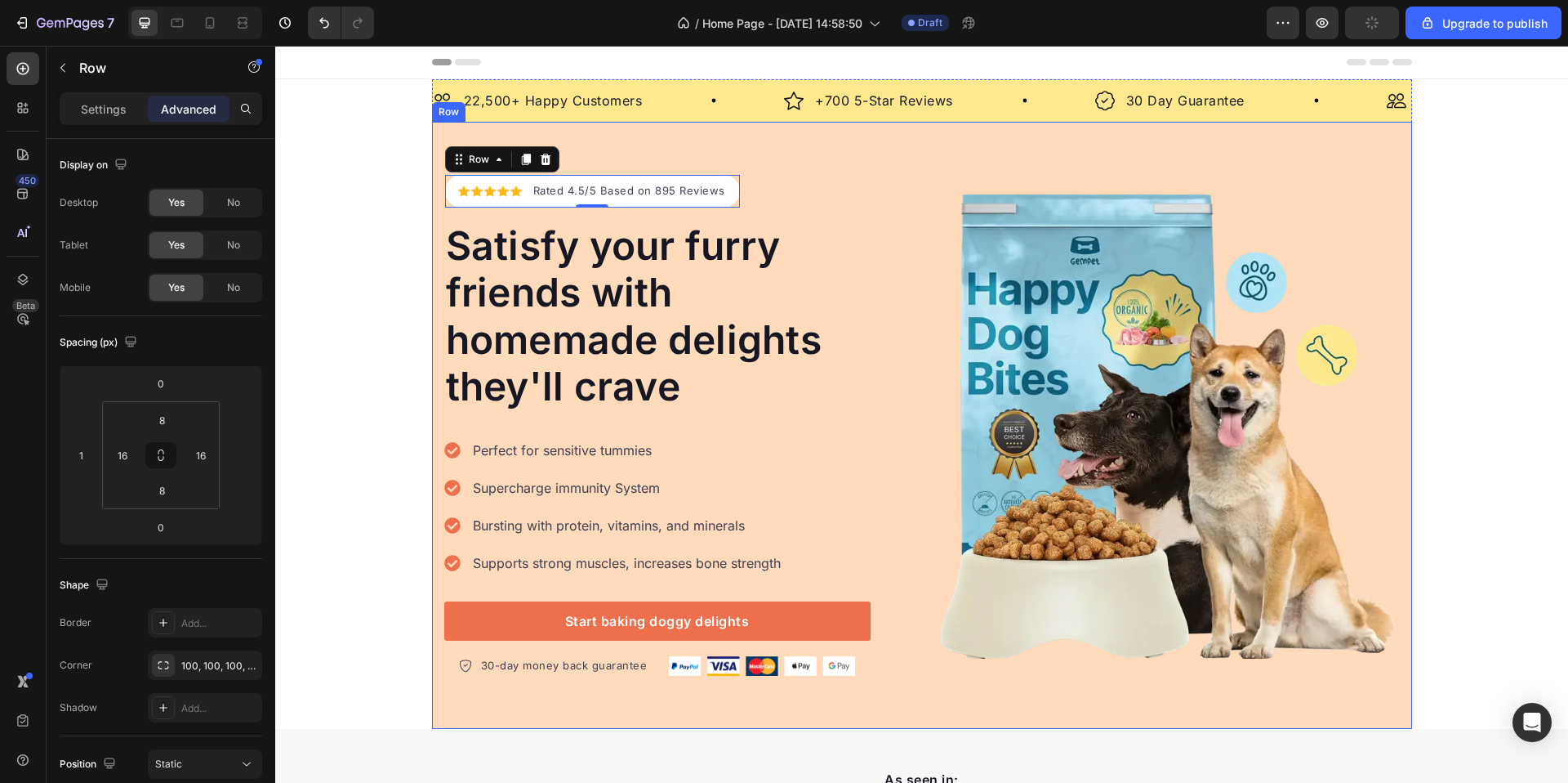
click at [866, 164] on div "Icon Icon Icon Icon Icon Icon List Hoz Rated 4.5/5 Based on 895 Reviews Text bl…" at bounding box center [922, 426] width 980 height 608
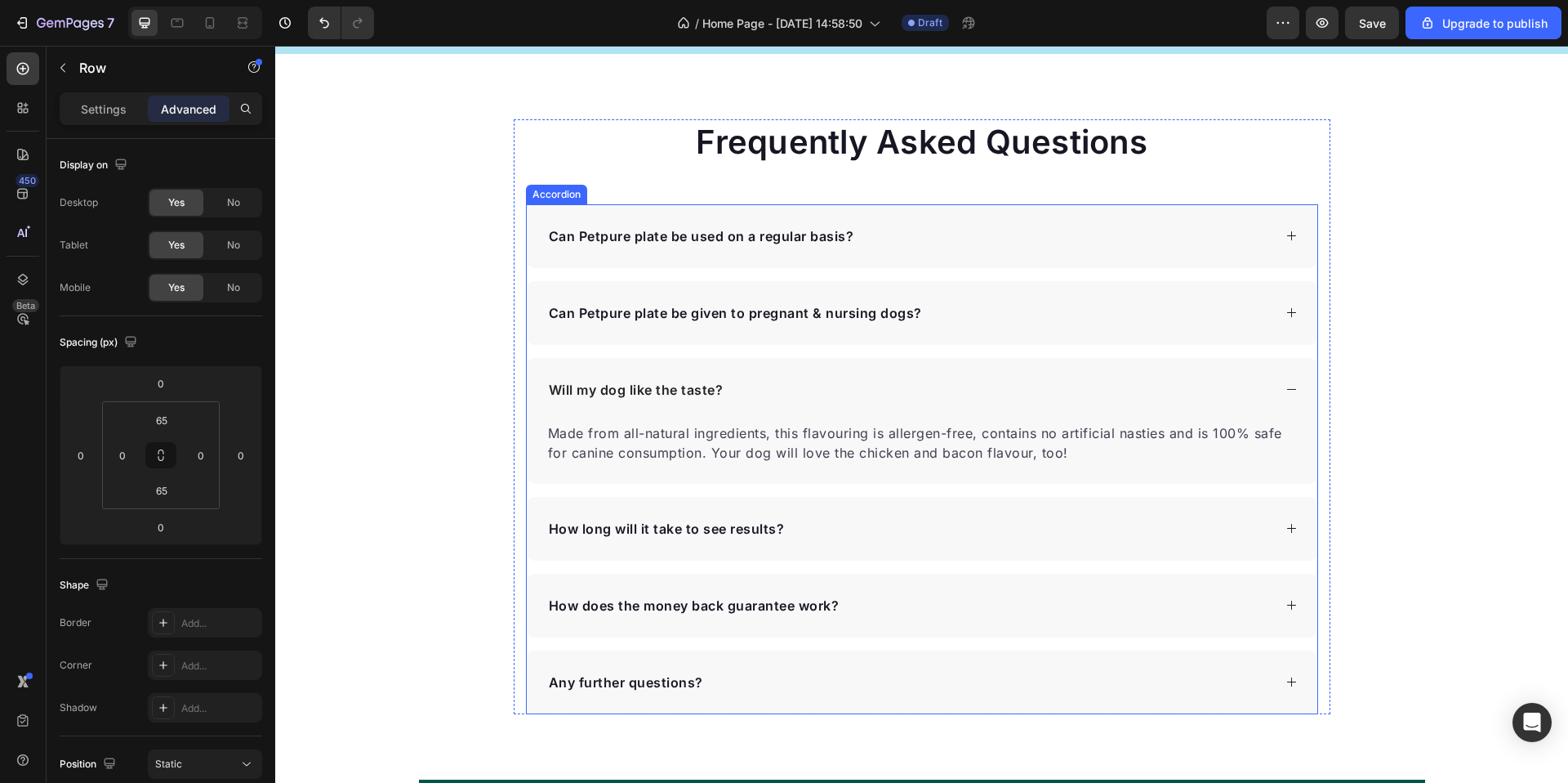
scroll to position [5318, 0]
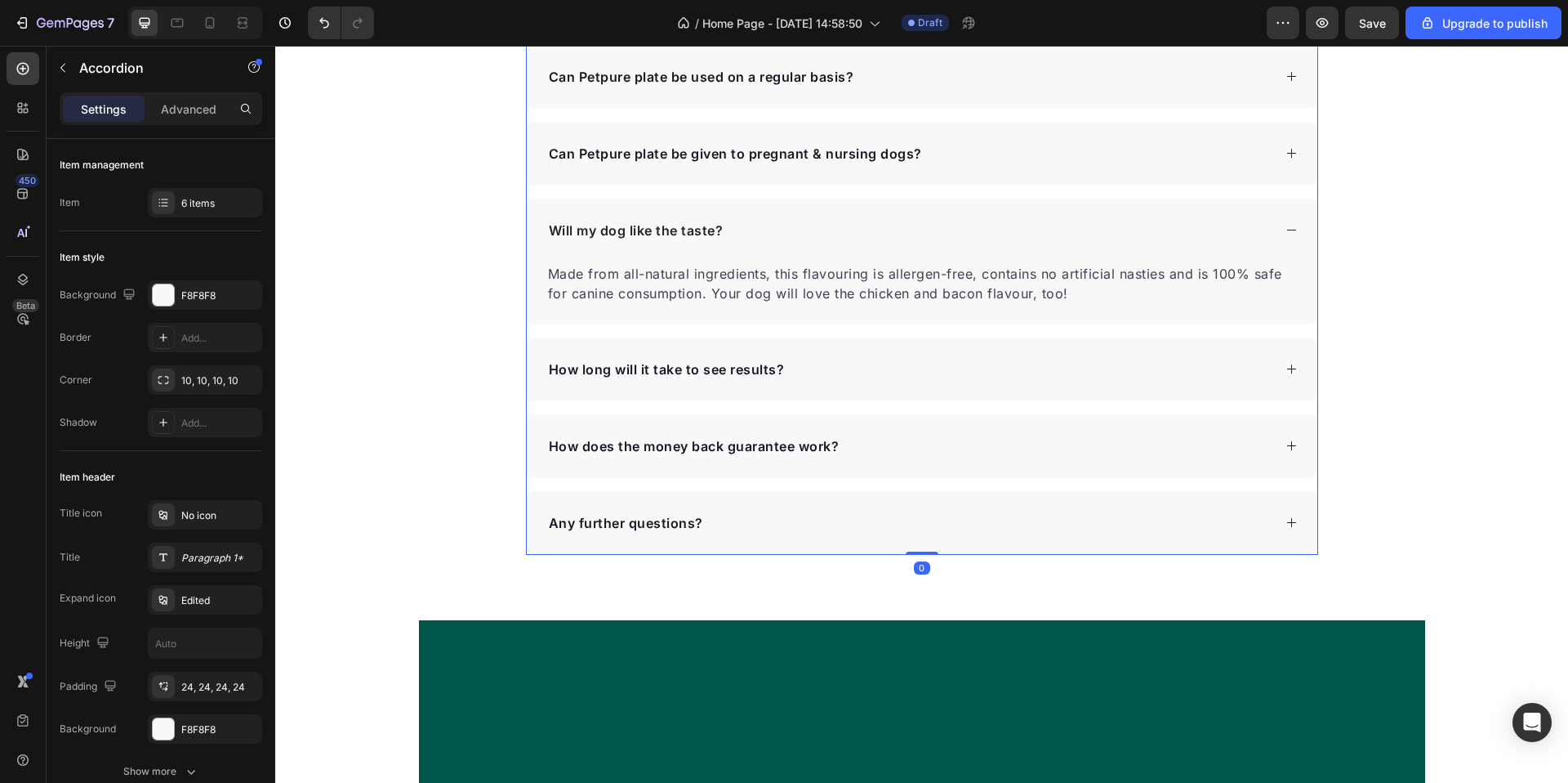
click at [991, 89] on div "Can Petpure plate be used on a regular basis?" at bounding box center [909, 77] width 726 height 24
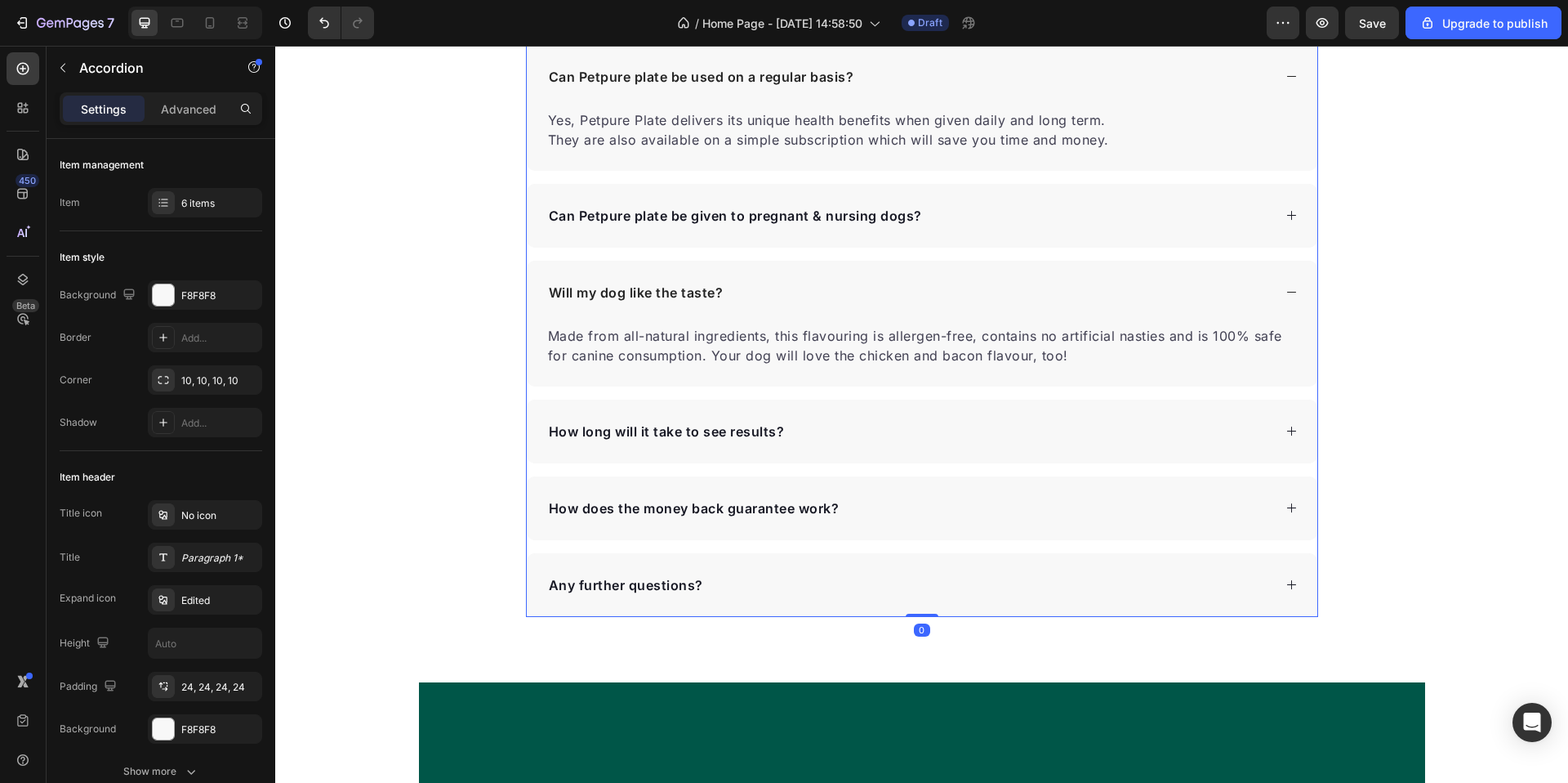
click at [995, 89] on div "Can Petpure plate be used on a regular basis?" at bounding box center [909, 77] width 726 height 24
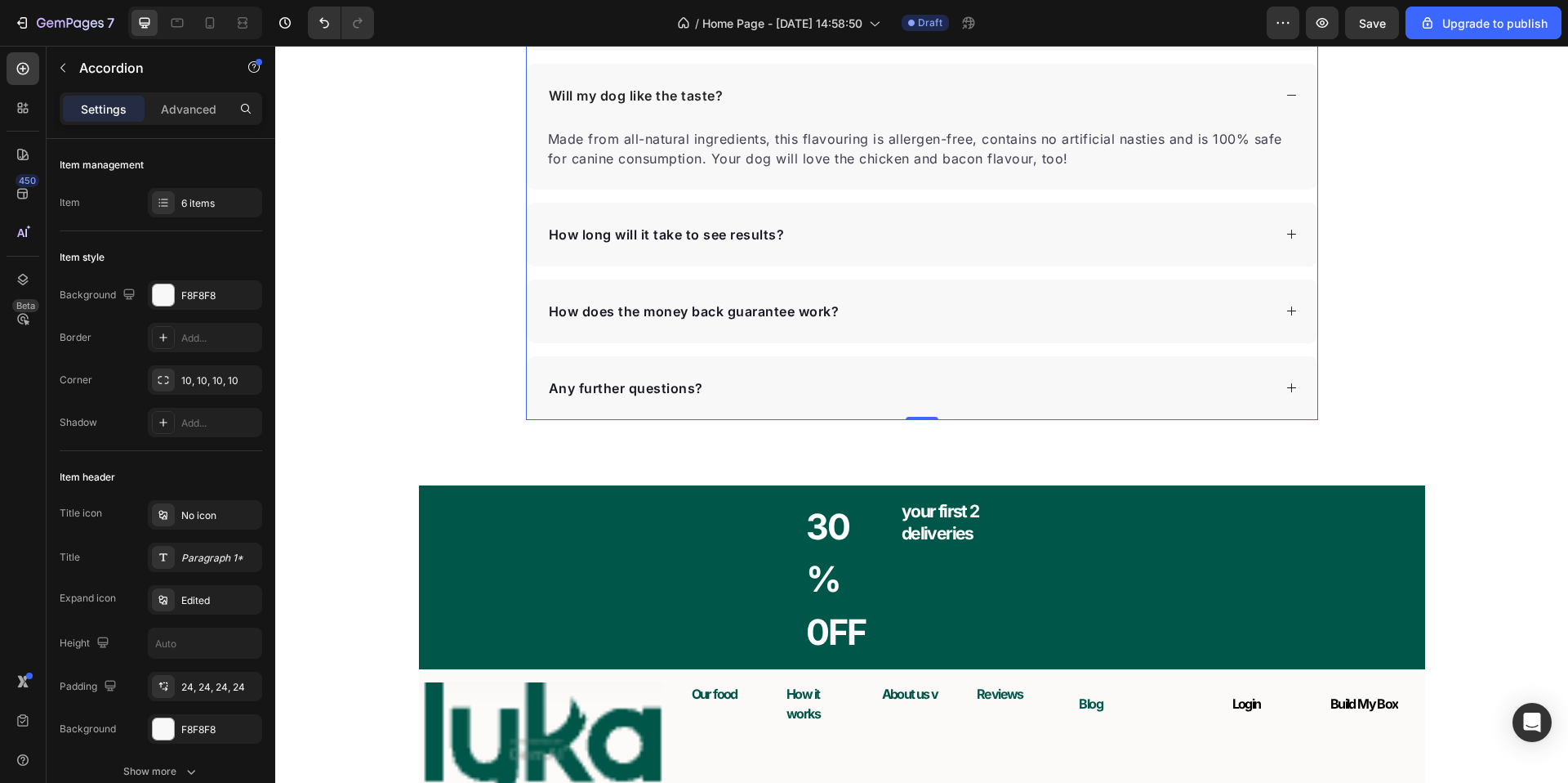
scroll to position [5752, 0]
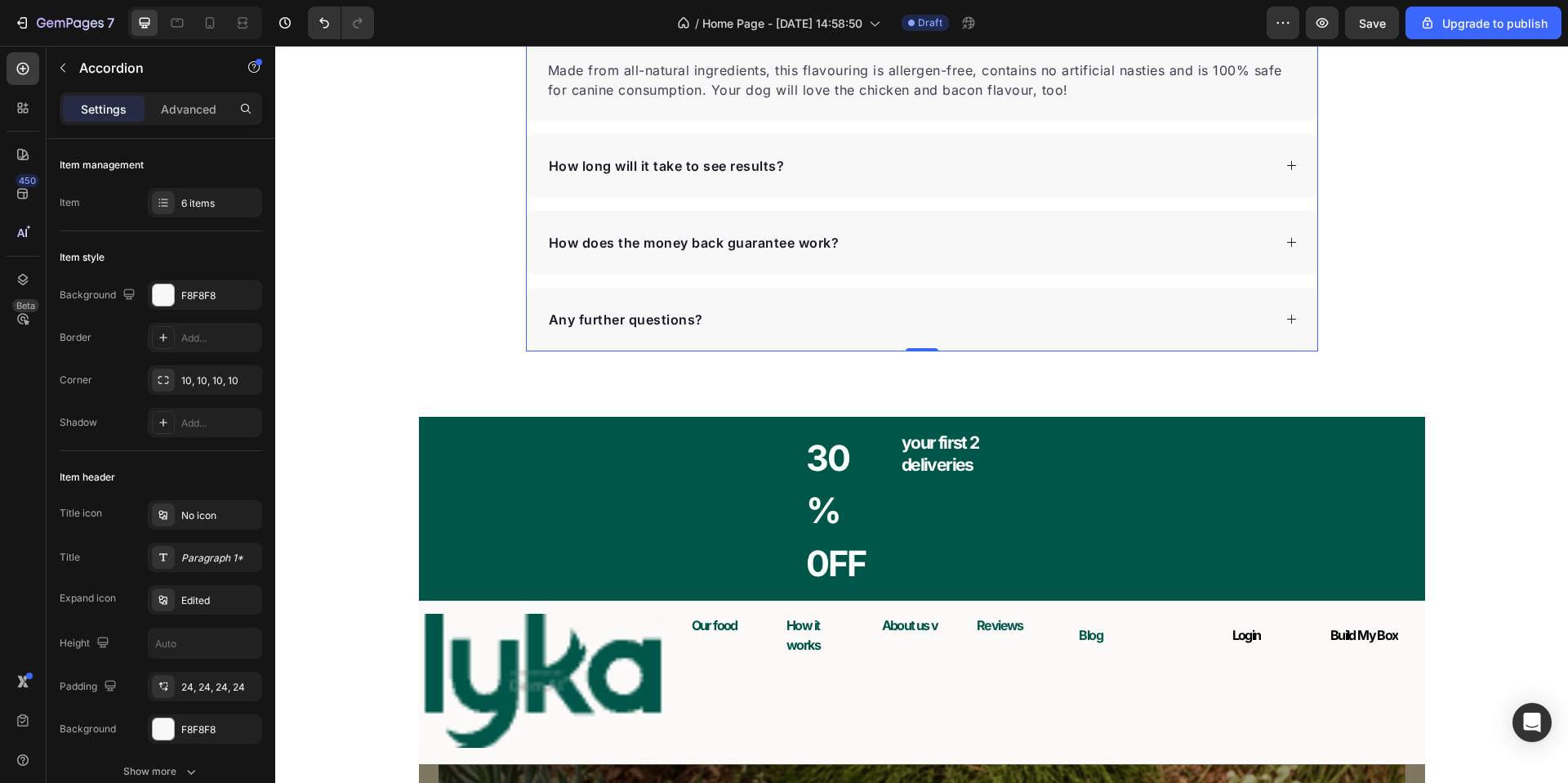
click at [951, 309] on div "Any further questions?" at bounding box center [909, 320] width 726 height 24
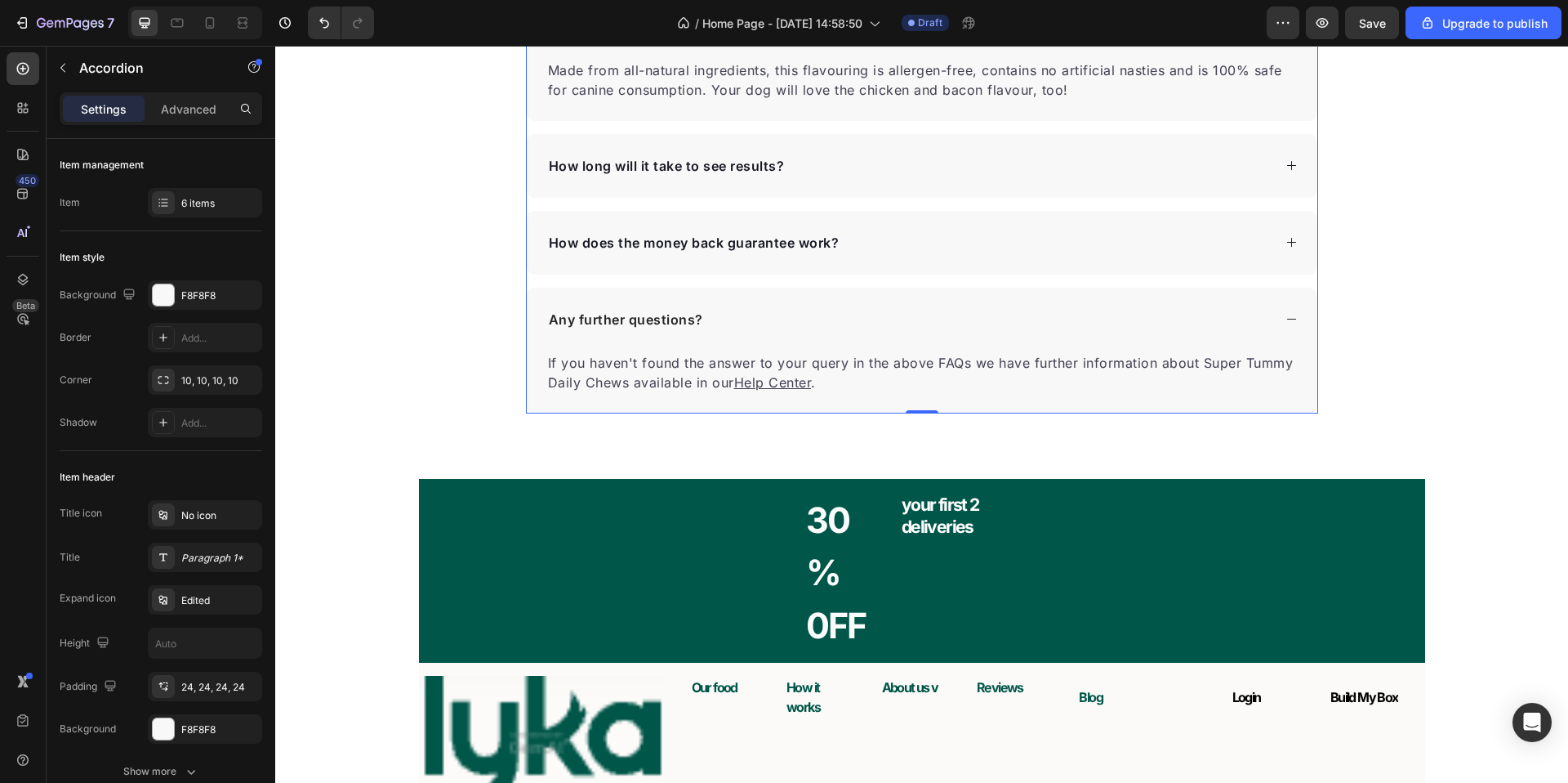
click at [948, 314] on div "Any further questions?" at bounding box center [909, 320] width 726 height 24
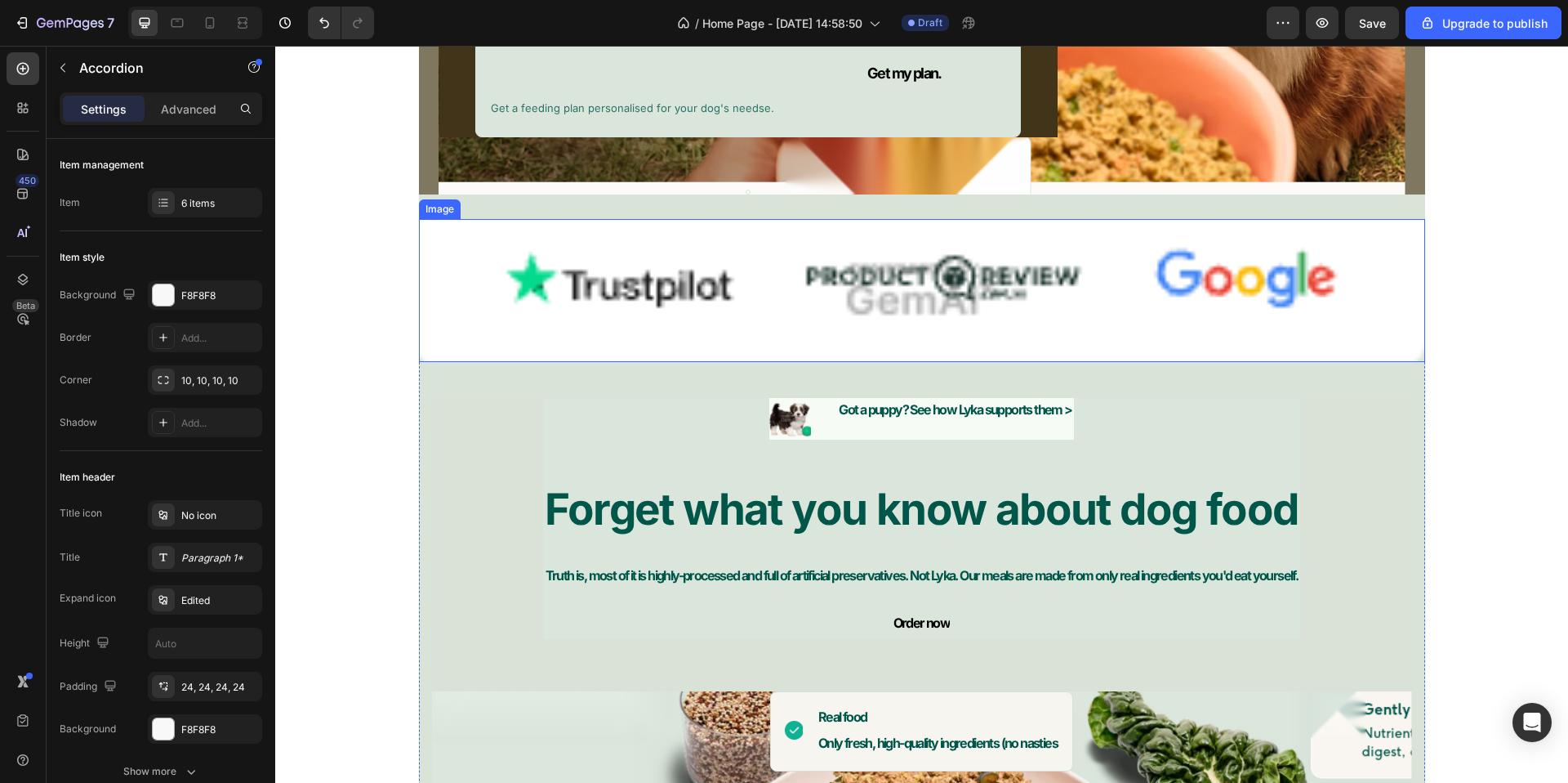
scroll to position [6890, 0]
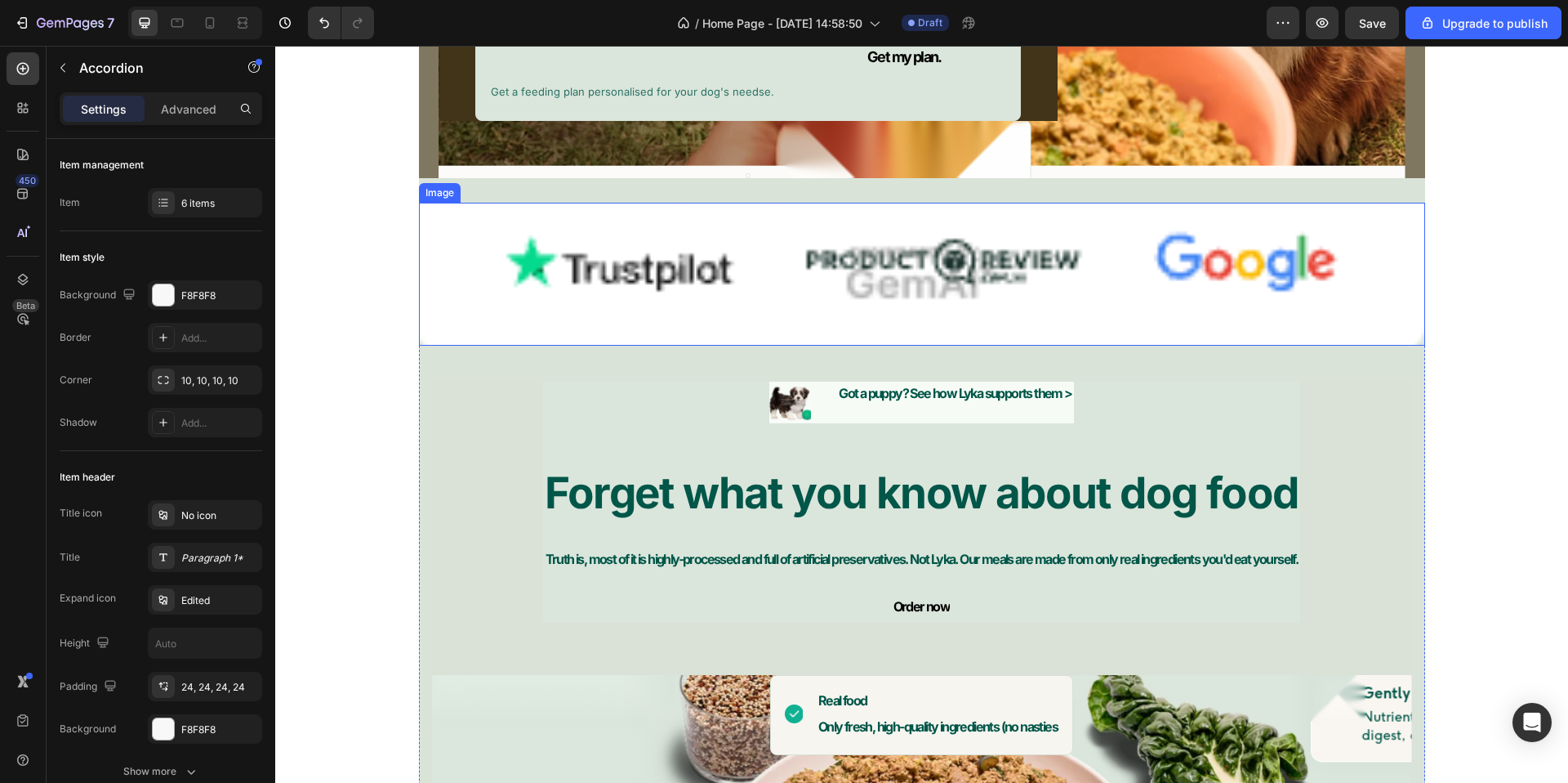
click at [799, 302] on img at bounding box center [922, 274] width 1007 height 143
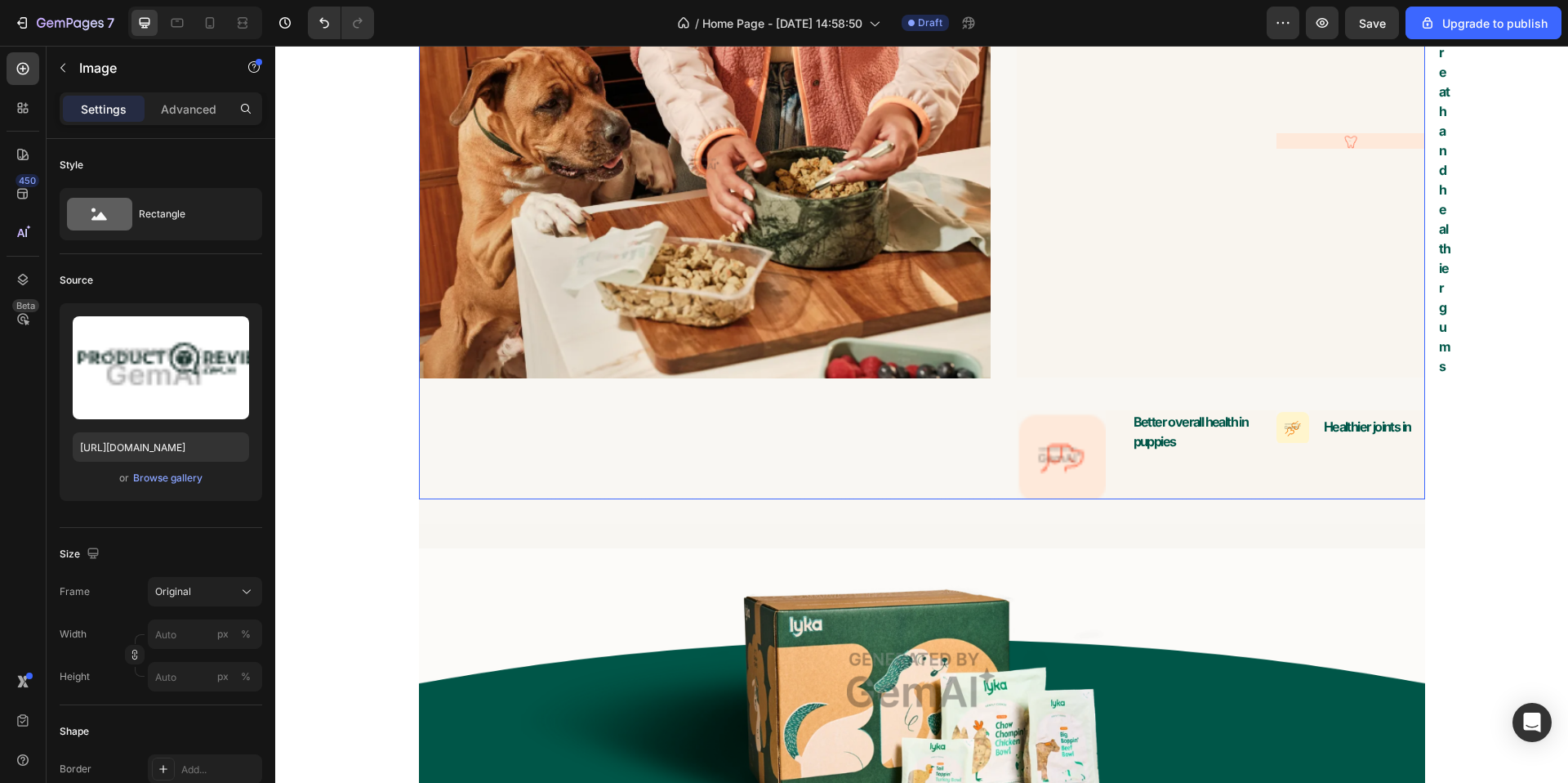
scroll to position [8425, 0]
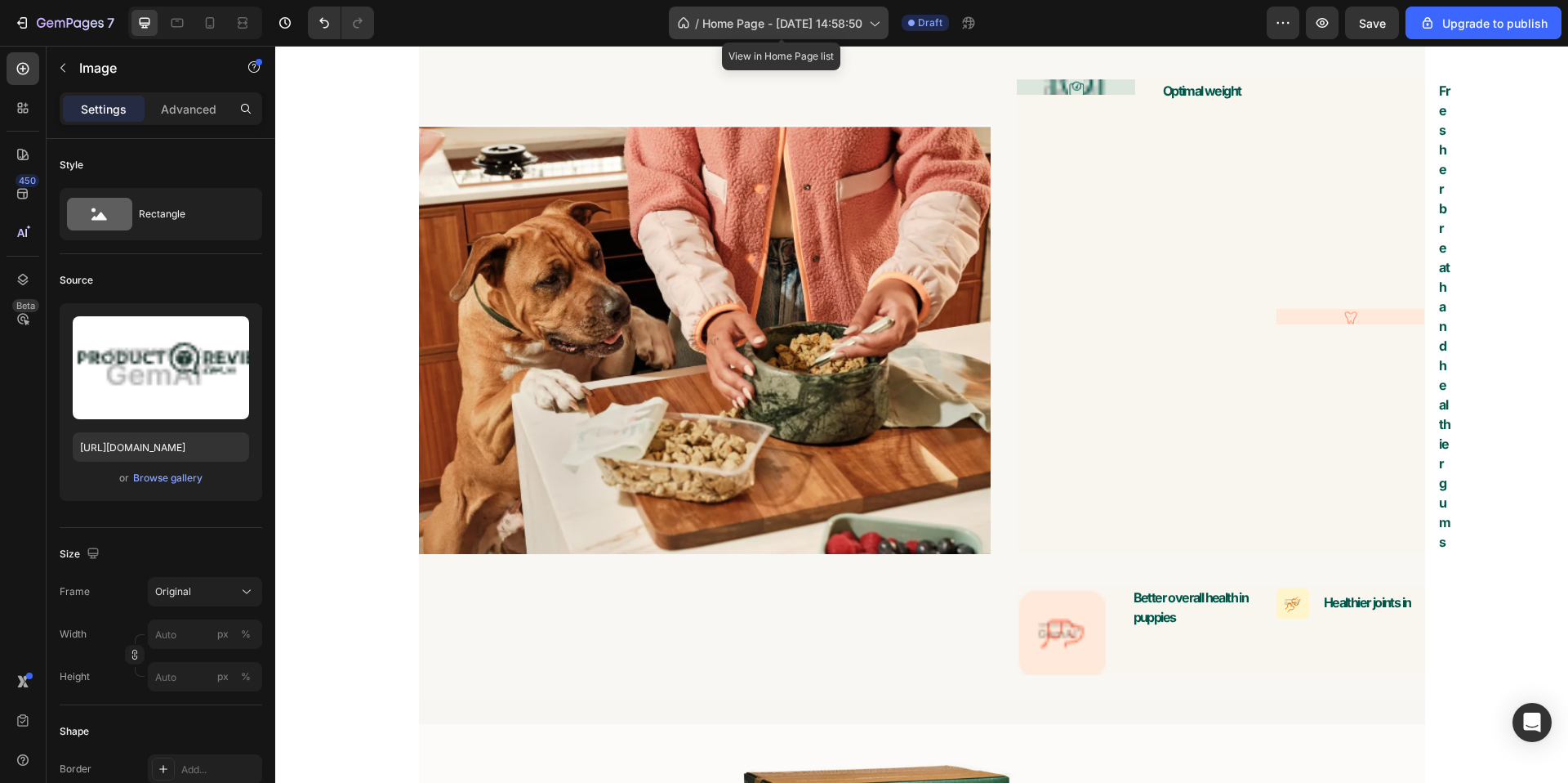
click at [870, 26] on icon at bounding box center [874, 23] width 16 height 16
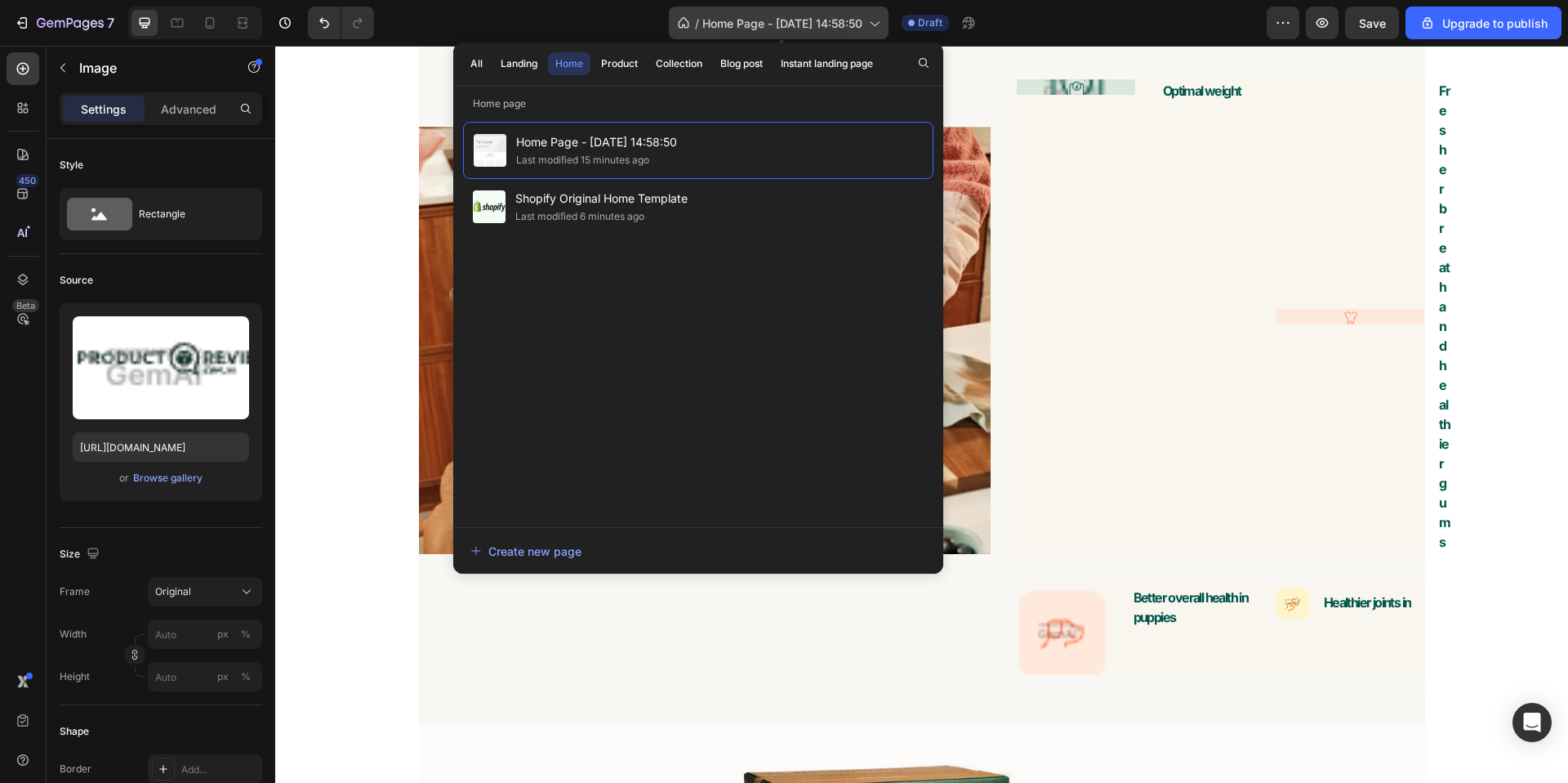
click at [870, 25] on icon at bounding box center [874, 23] width 16 height 16
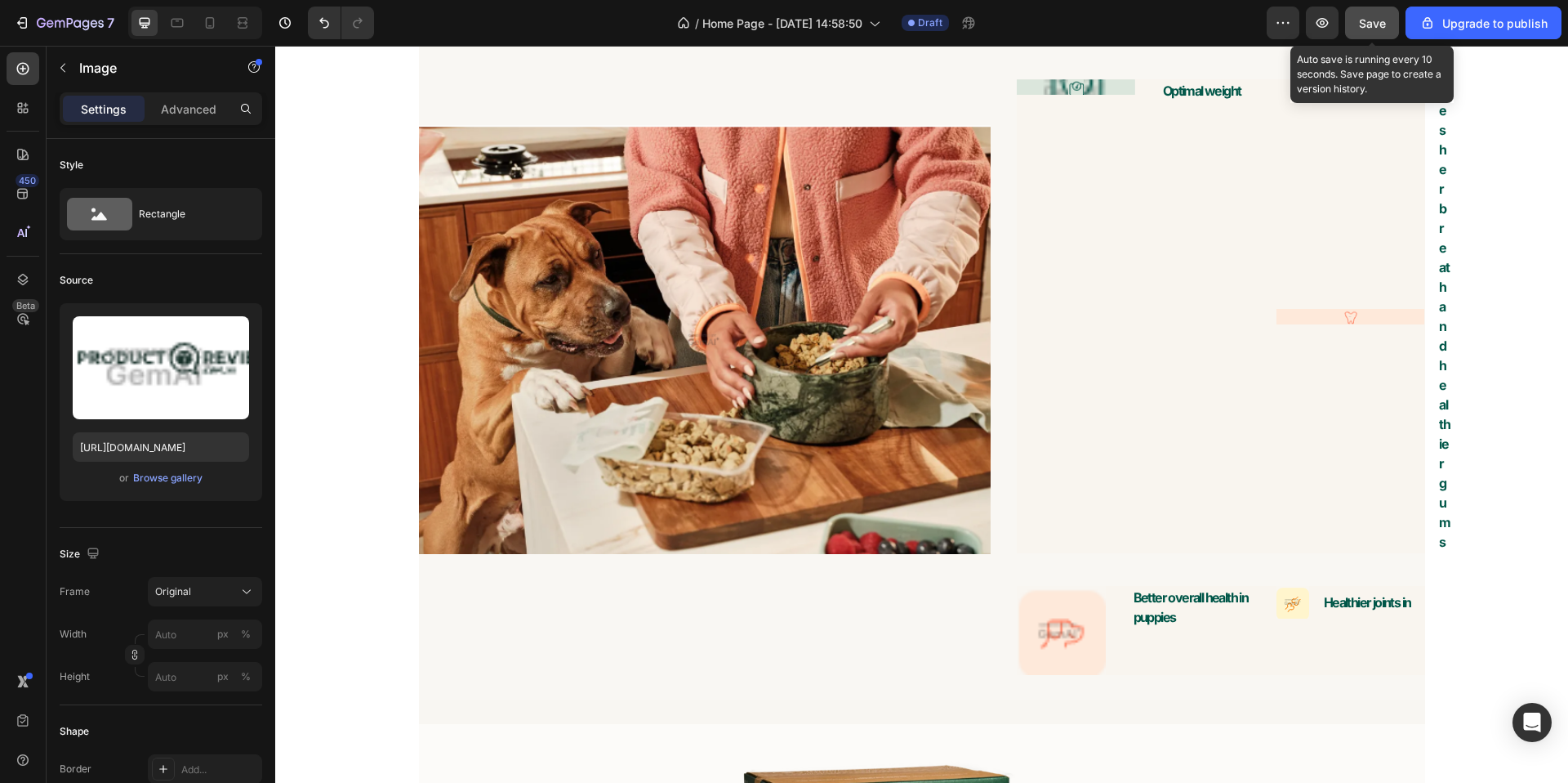
click at [1381, 21] on span "Save" at bounding box center [1372, 23] width 27 height 14
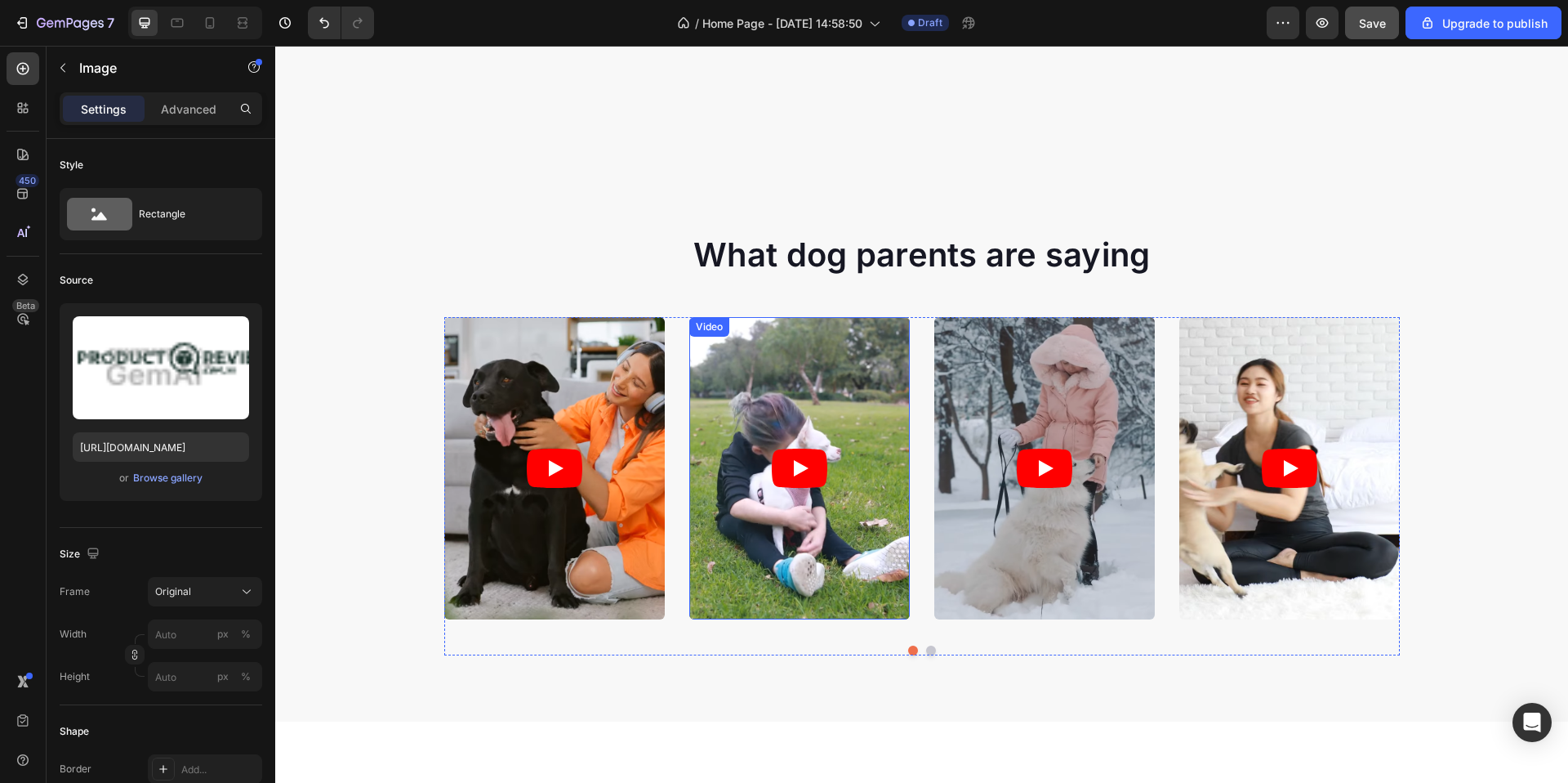
scroll to position [674, 0]
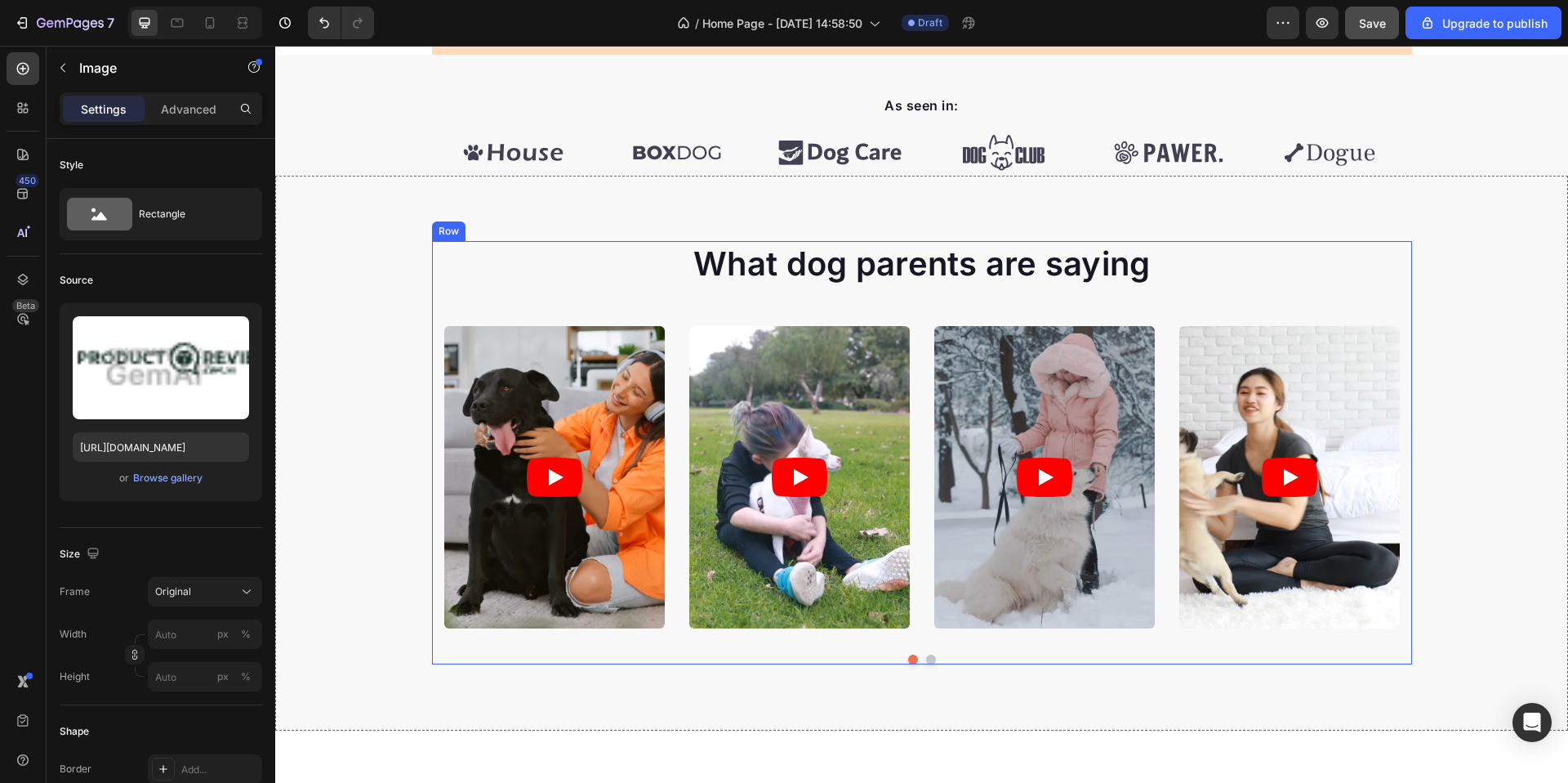
click at [432, 278] on div "What dog parents are saying Heading Video Video Video Video Video Carousel Row" at bounding box center [922, 452] width 980 height 423
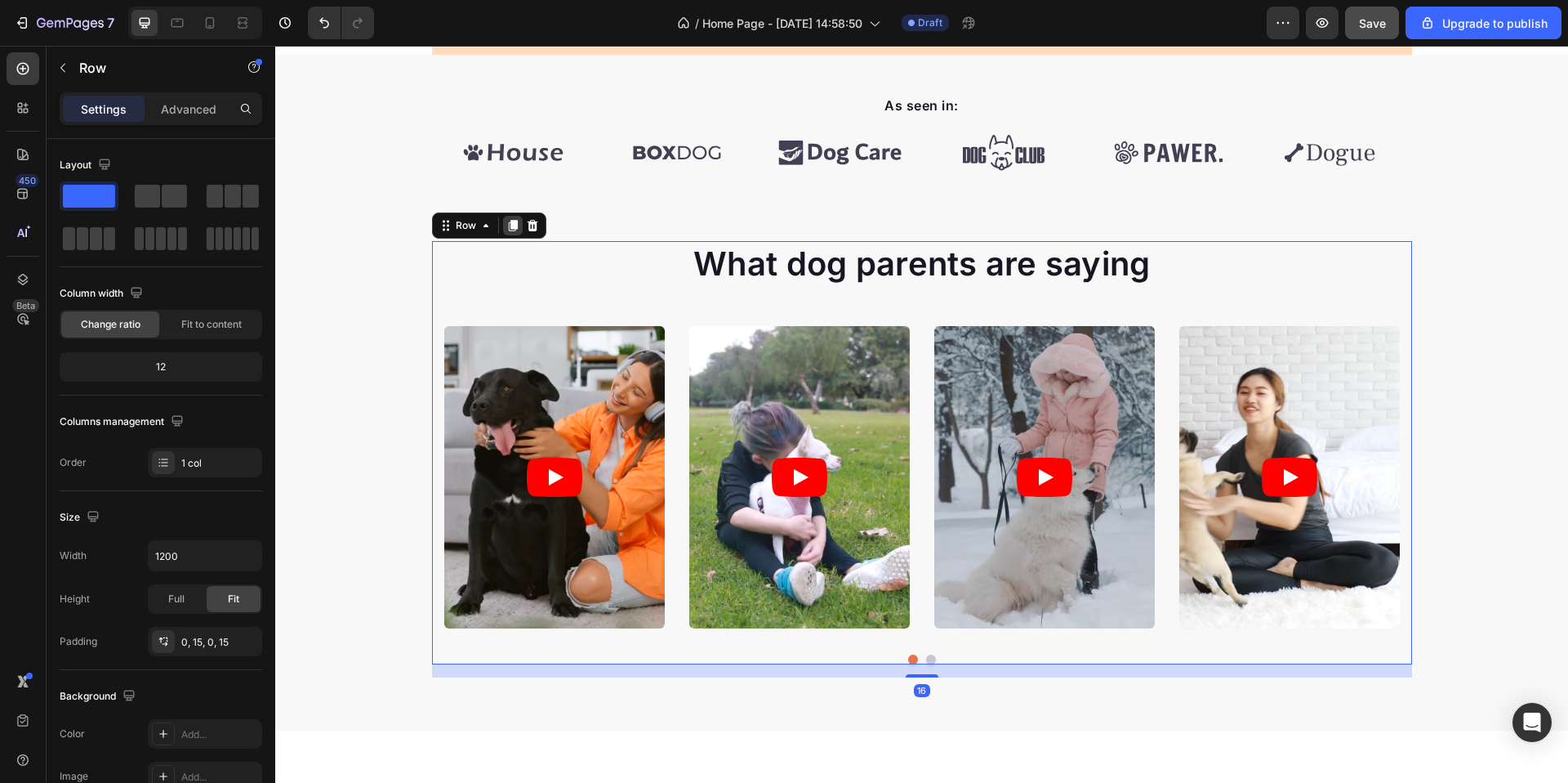
click at [508, 222] on icon at bounding box center [513, 226] width 9 height 11
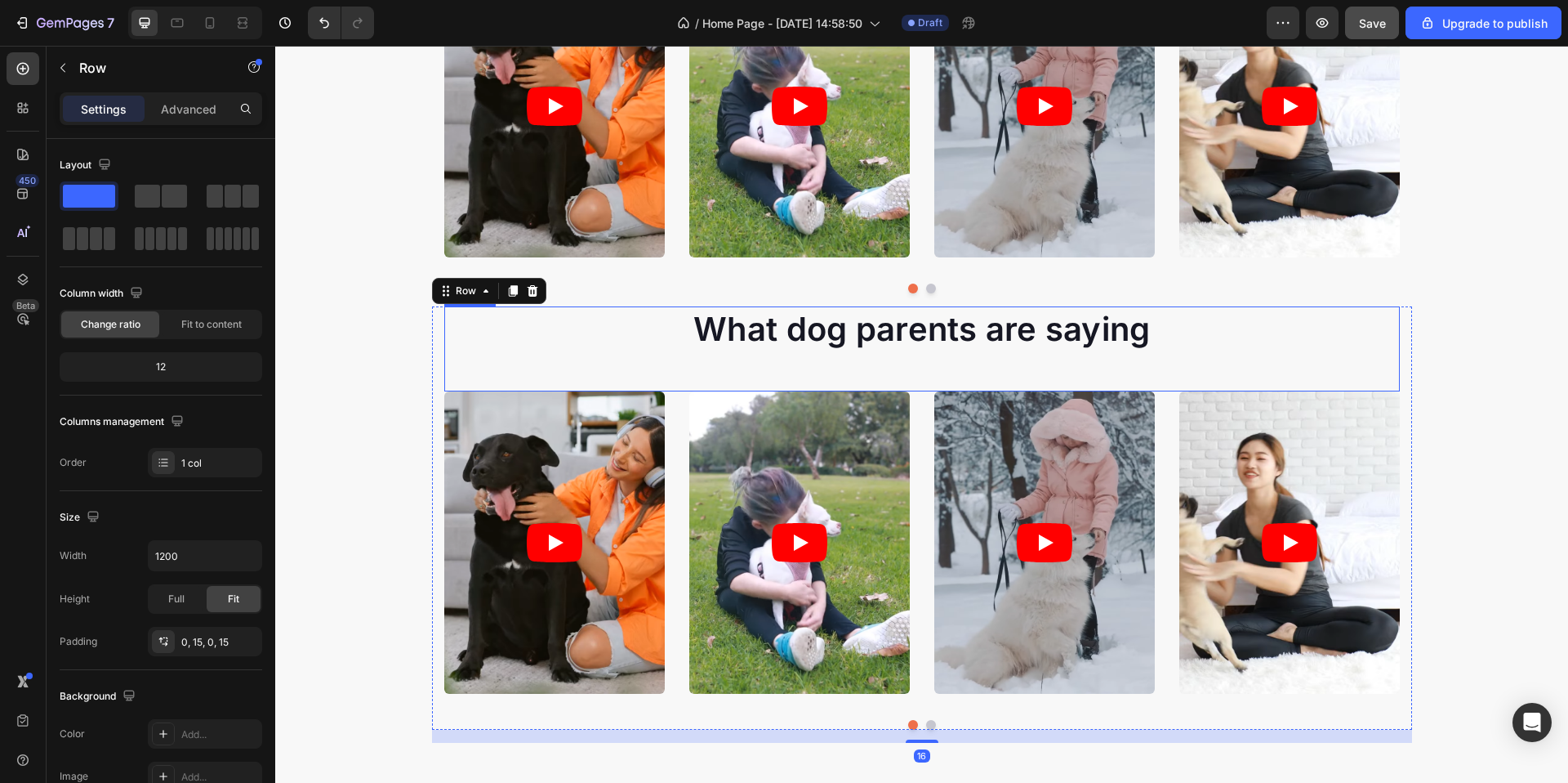
scroll to position [970, 0]
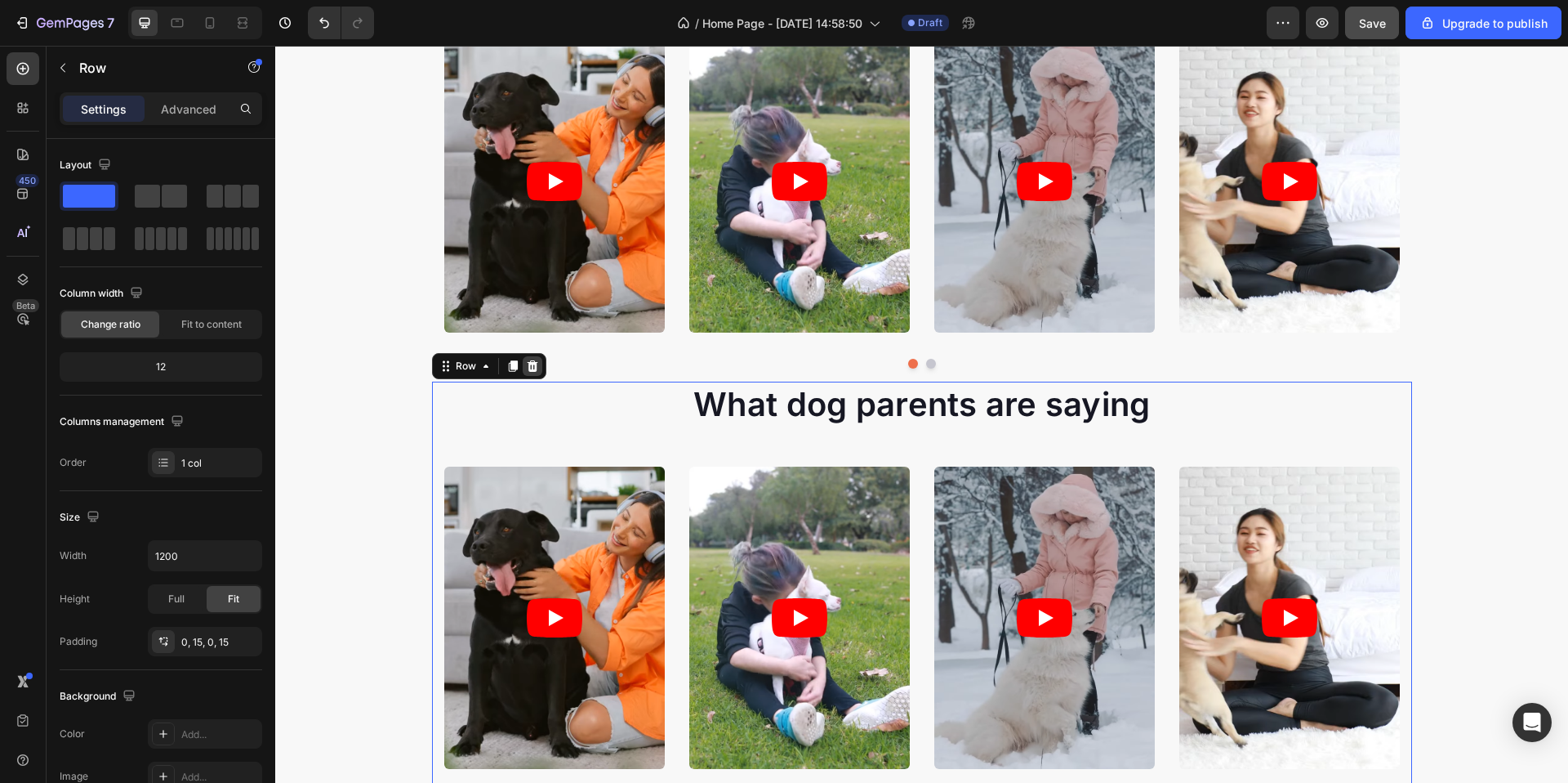
click at [527, 366] on icon at bounding box center [531, 366] width 10 height 11
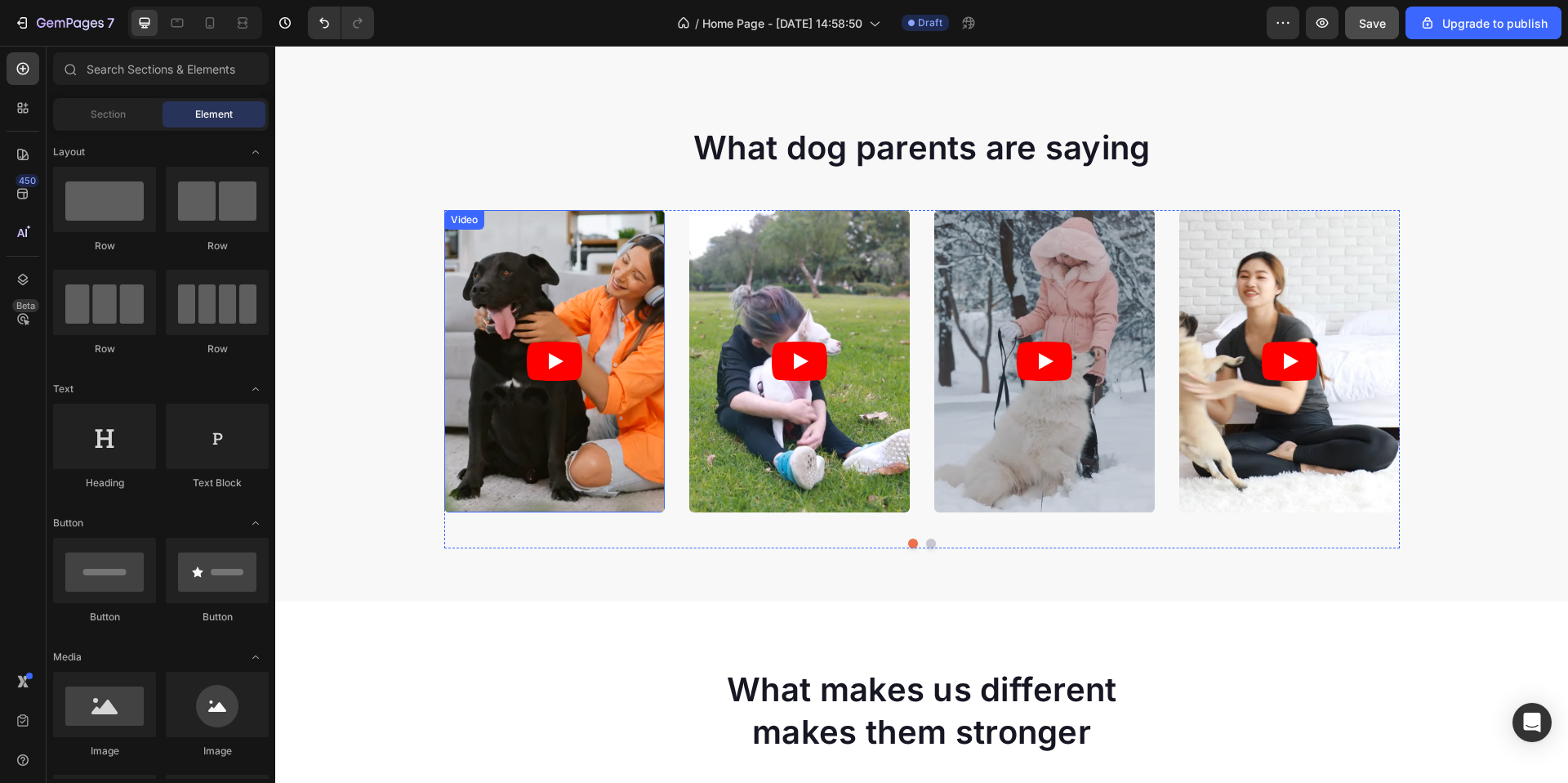
scroll to position [725, 0]
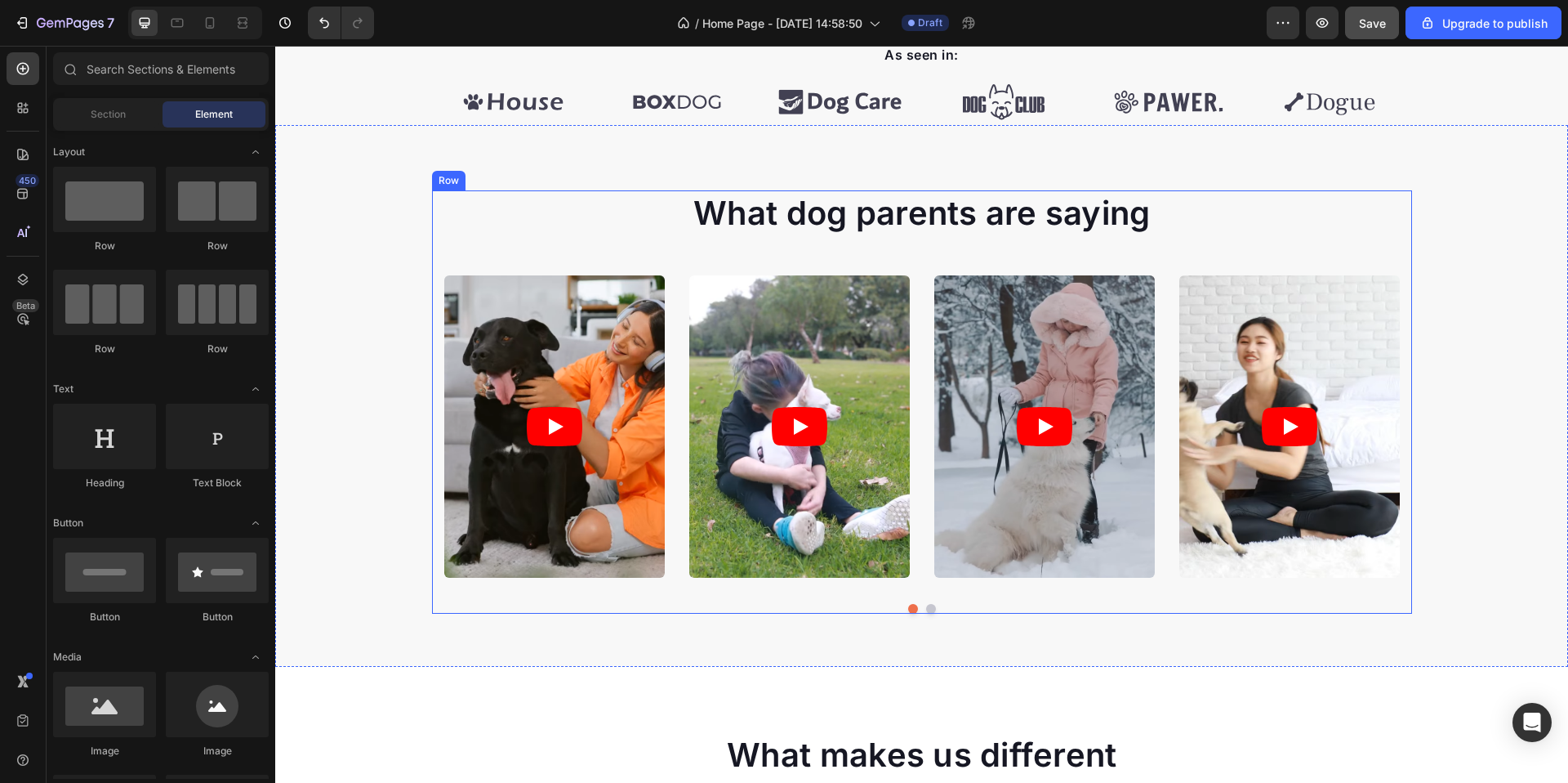
click at [432, 218] on div "What dog parents are saying Heading Video Video Video Video Video Carousel Row" at bounding box center [922, 401] width 980 height 423
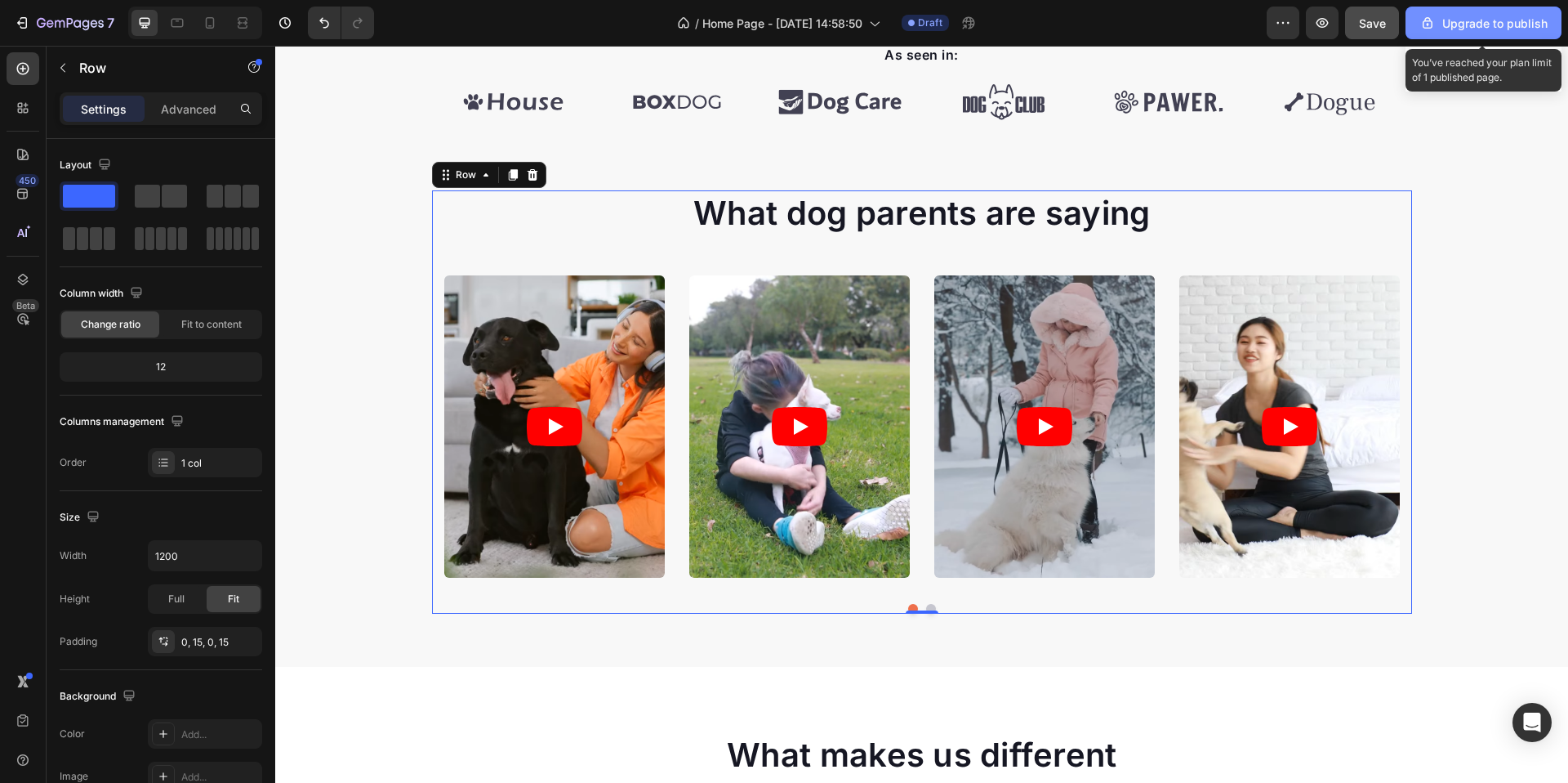
click at [1471, 28] on div "Upgrade to publish" at bounding box center [1484, 23] width 128 height 17
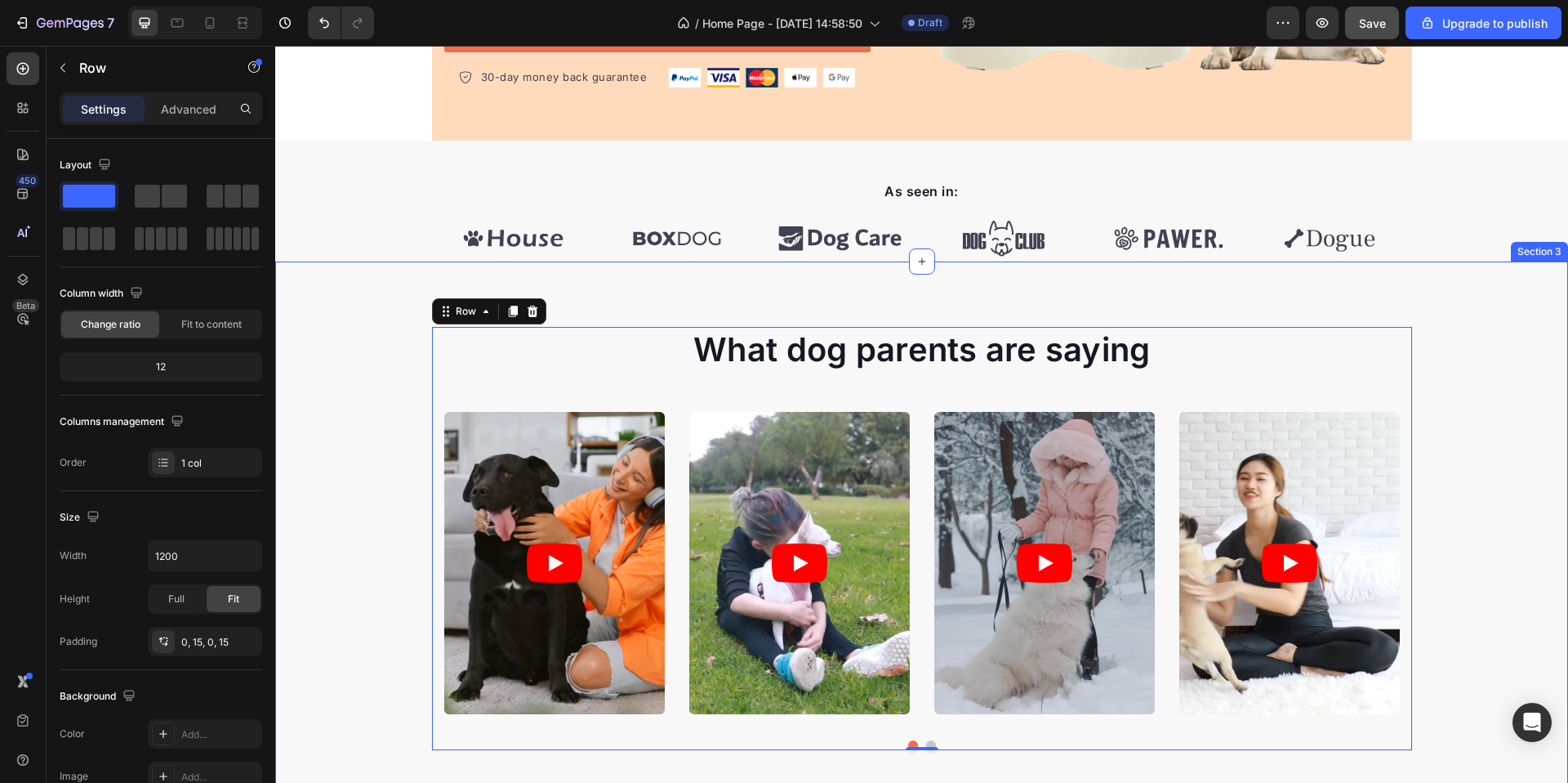
scroll to position [507, 0]
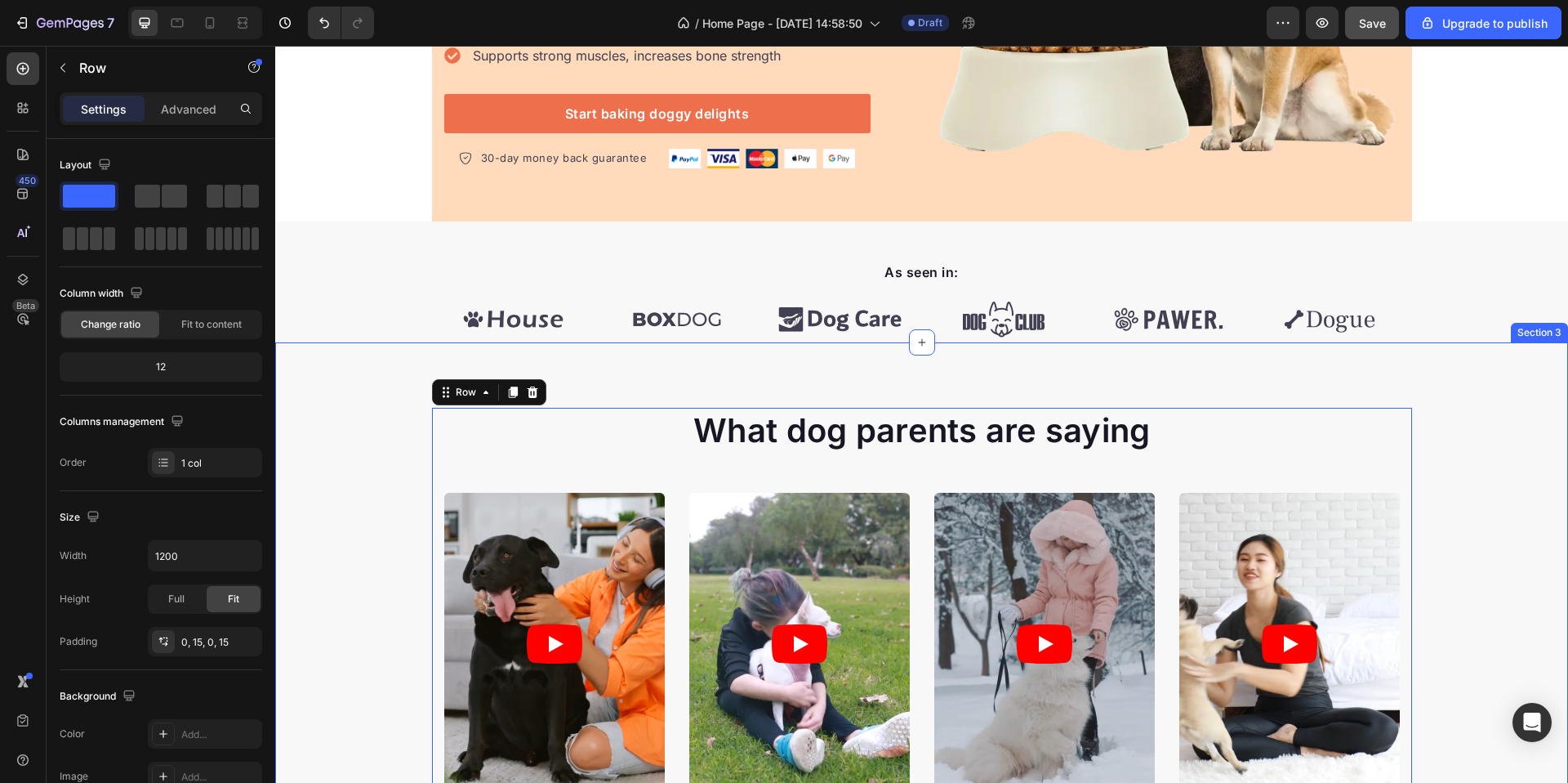
click at [1456, 371] on div "What dog parents are saying Heading Video Video Video Video Video Carousel Row …" at bounding box center [922, 613] width 1293 height 542
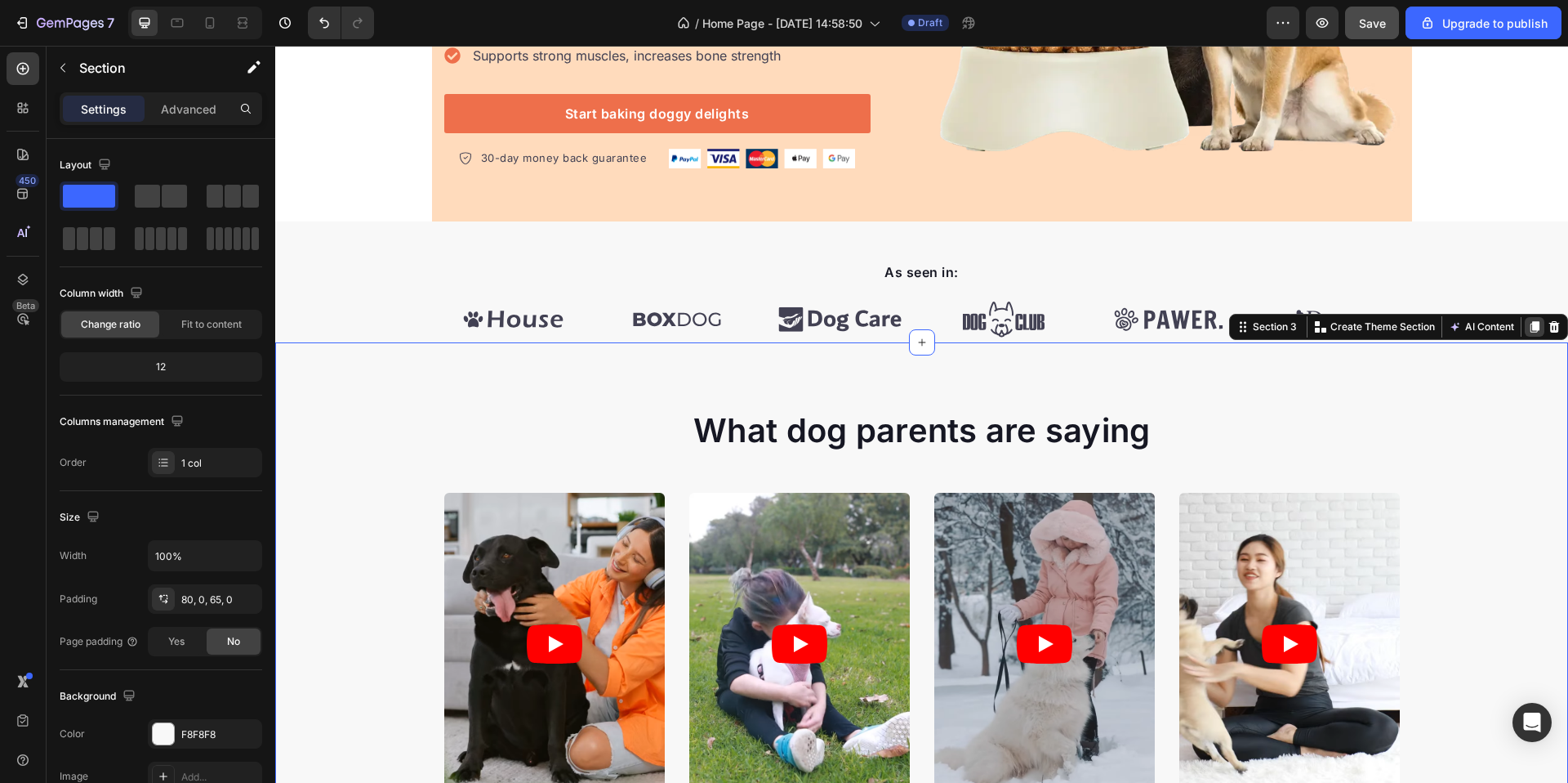
click at [1531, 326] on icon at bounding box center [1535, 327] width 9 height 11
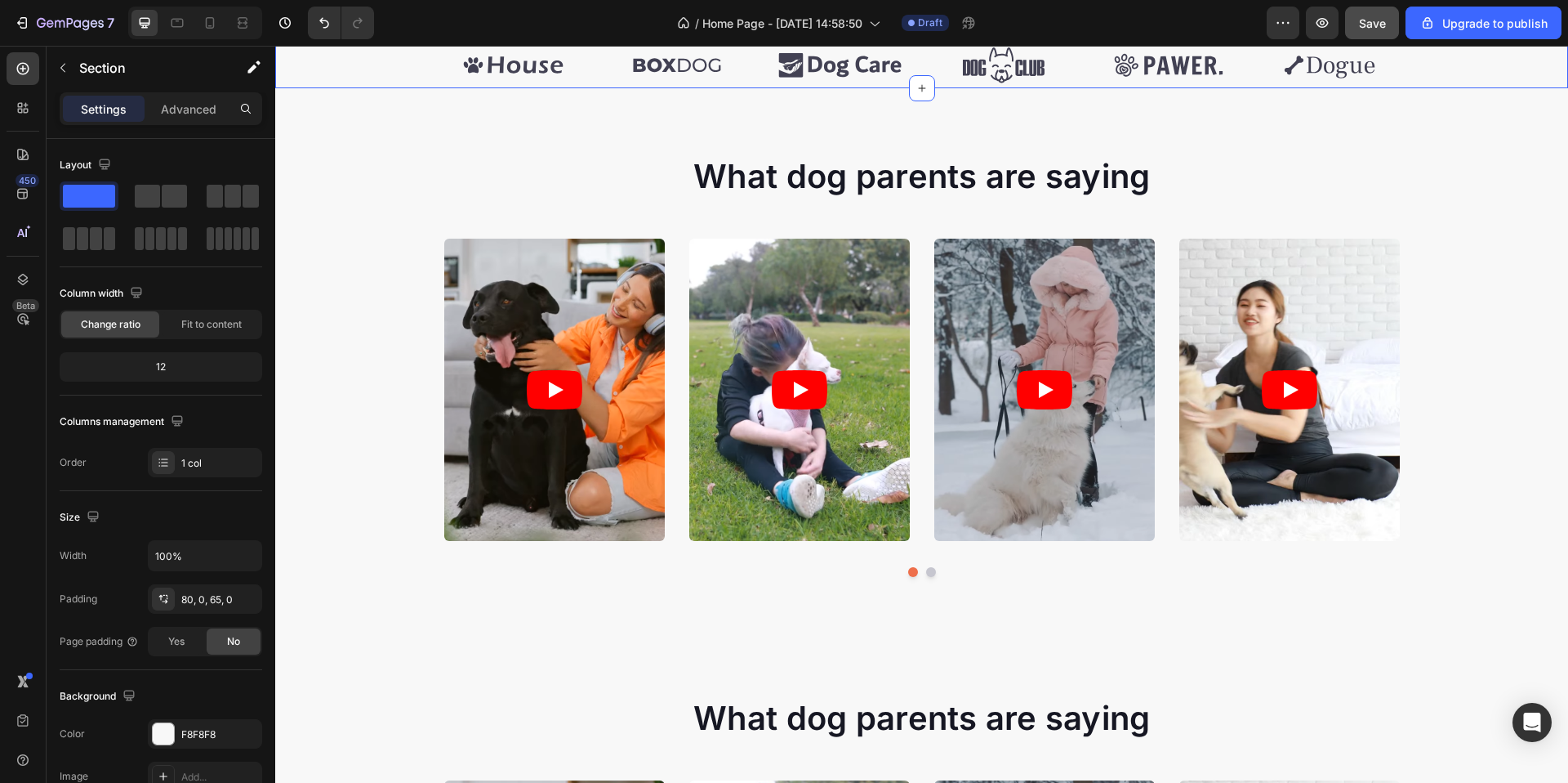
scroll to position [547, 0]
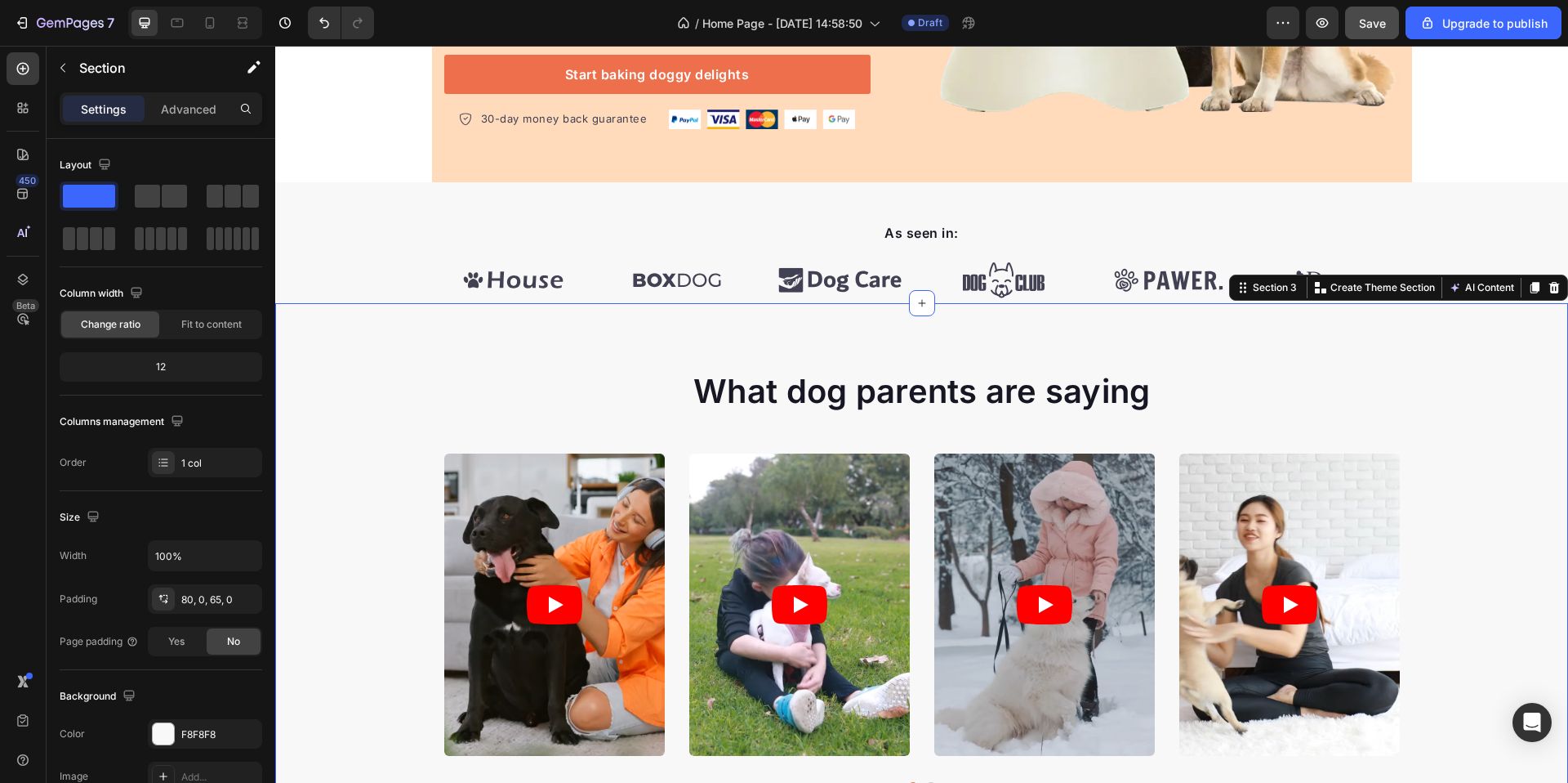
click at [1486, 336] on div "What dog parents are saying Heading Video Video Video Video Video Carousel Row …" at bounding box center [922, 574] width 1293 height 542
click at [1286, 25] on icon "button" at bounding box center [1282, 23] width 16 height 16
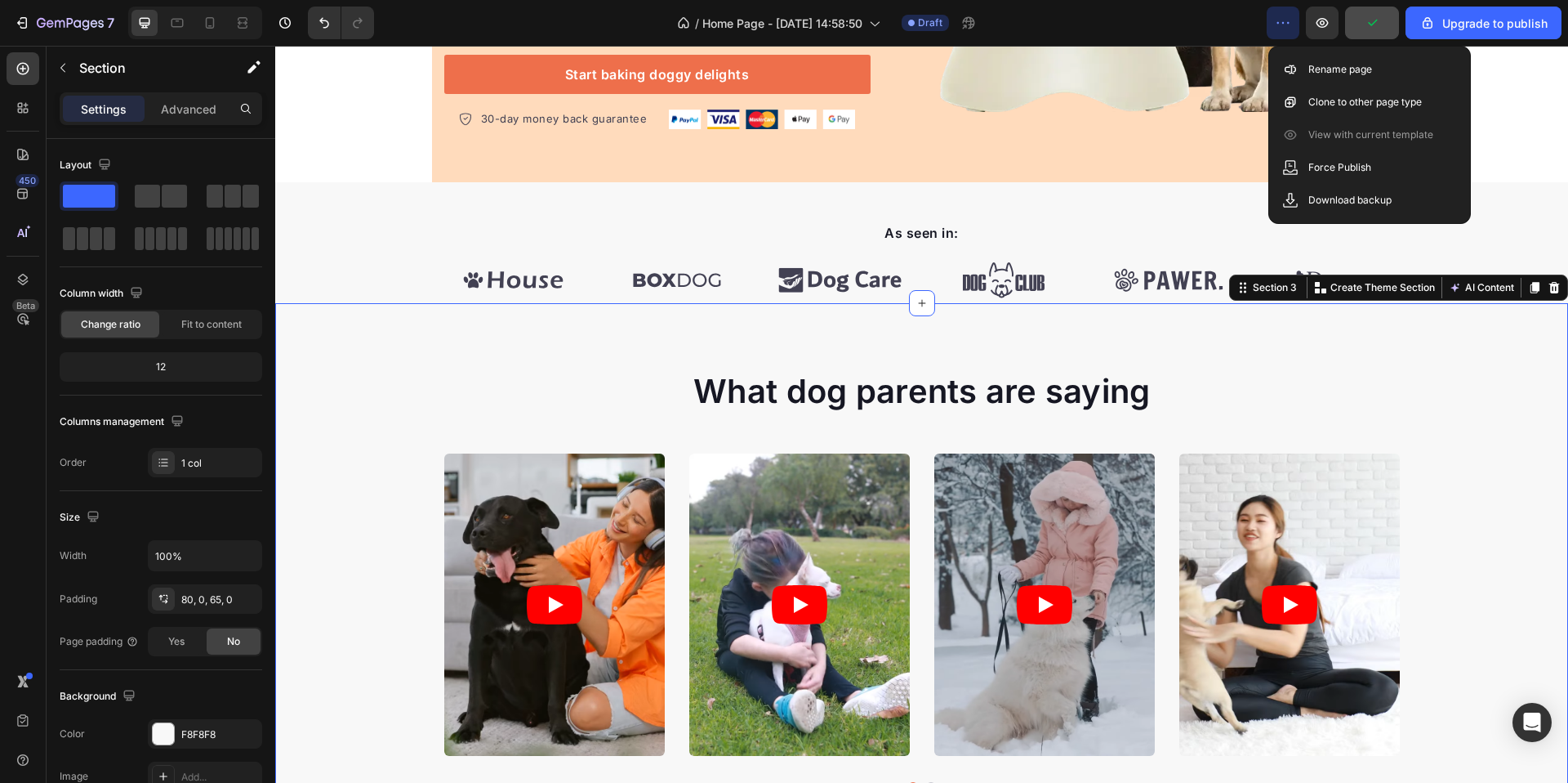
click at [1349, 353] on div "What dog parents are saying Heading Video Video Video Video Video Carousel Row …" at bounding box center [922, 574] width 1293 height 542
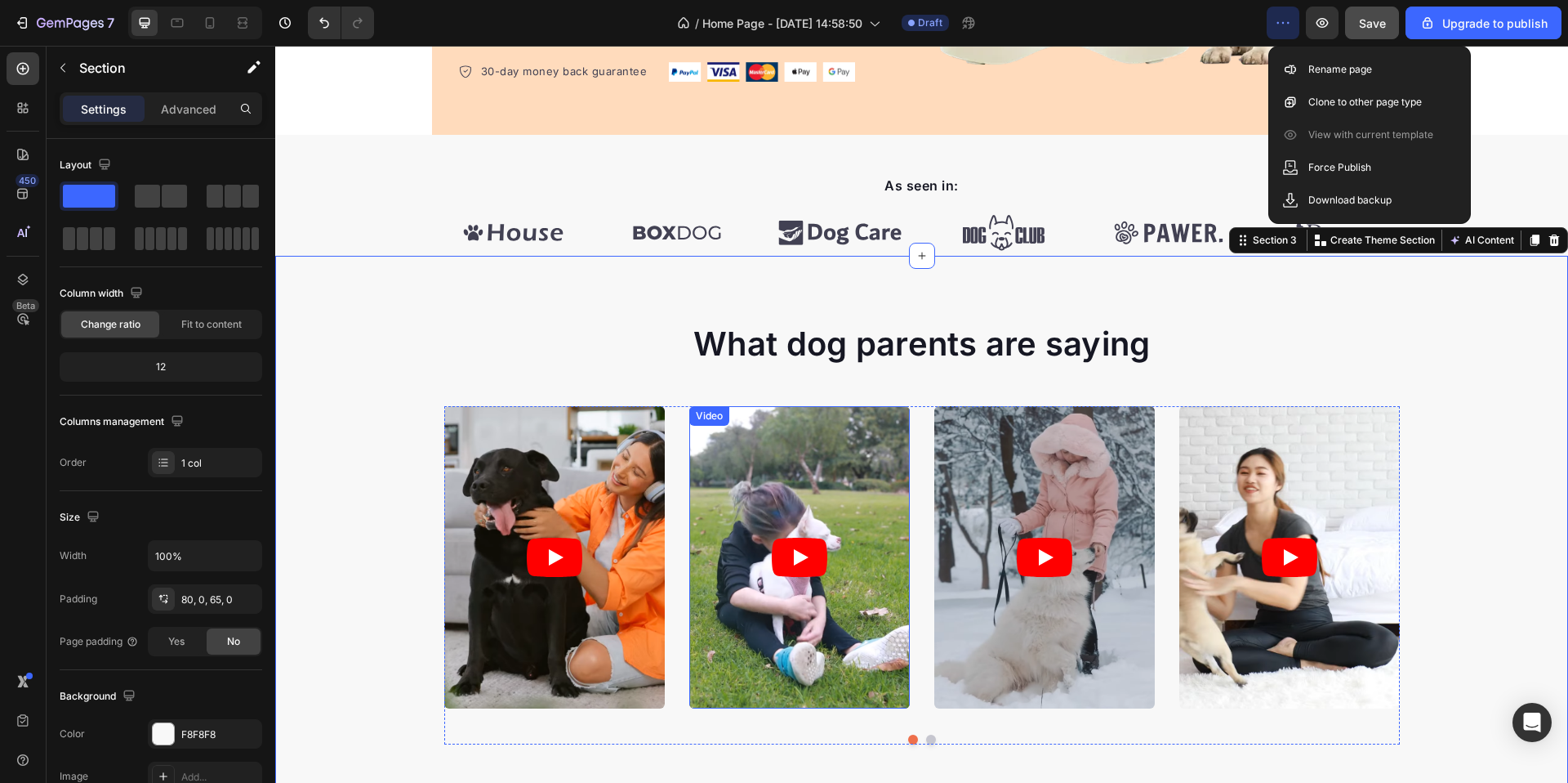
scroll to position [671, 0]
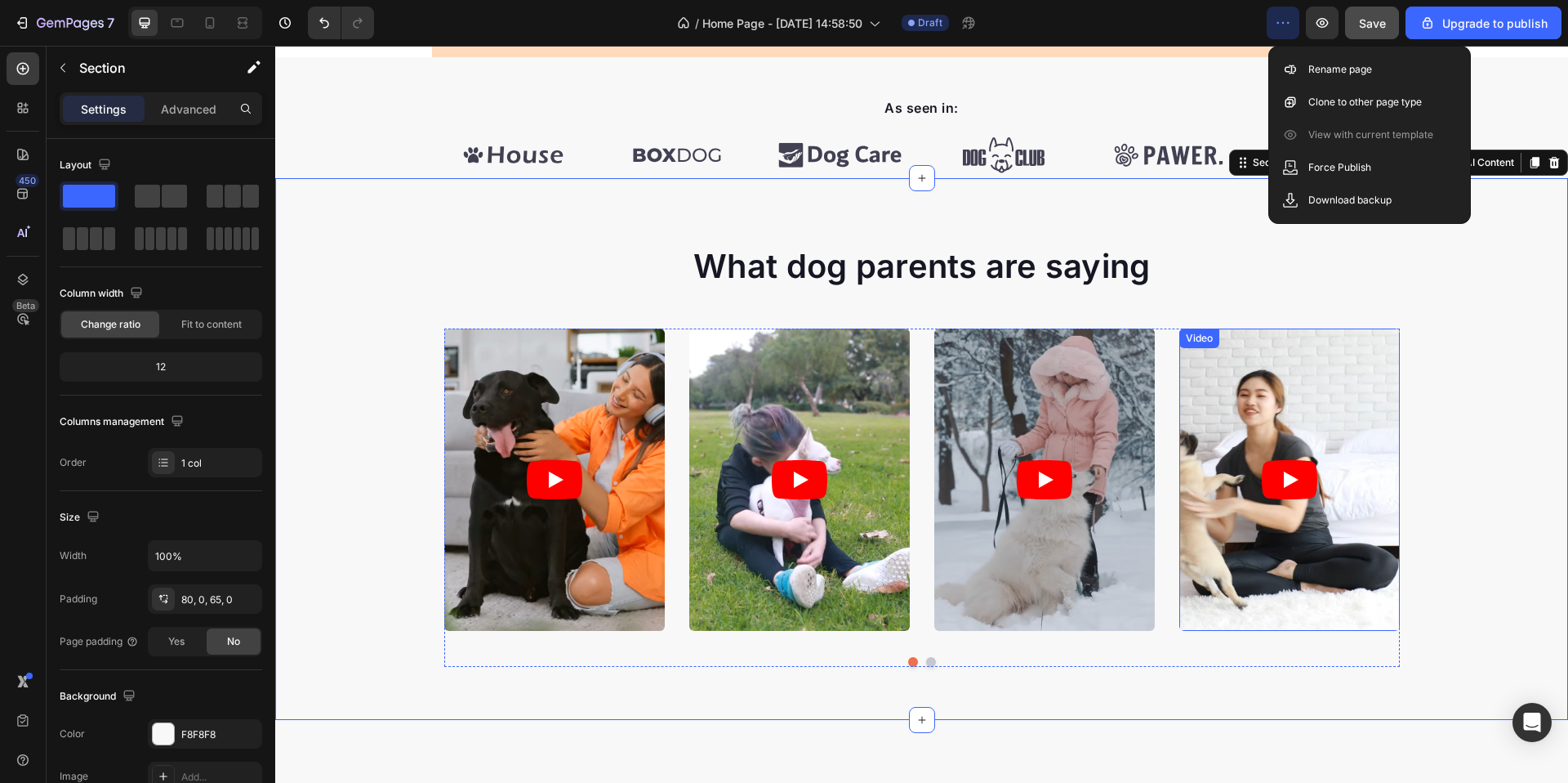
click at [1252, 407] on article at bounding box center [1289, 479] width 220 height 302
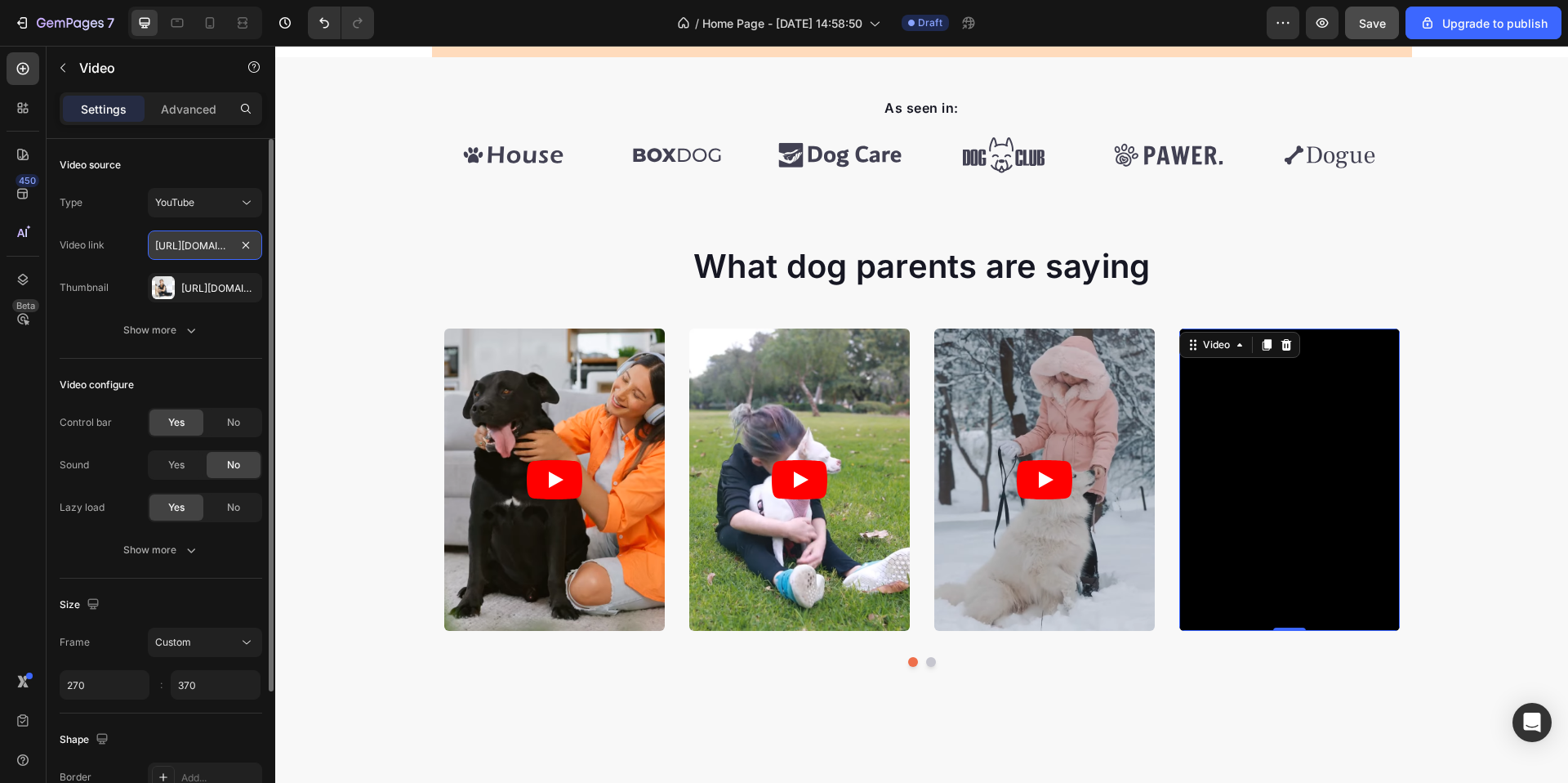
click at [206, 243] on input "[URL][DOMAIN_NAME]" at bounding box center [205, 245] width 114 height 29
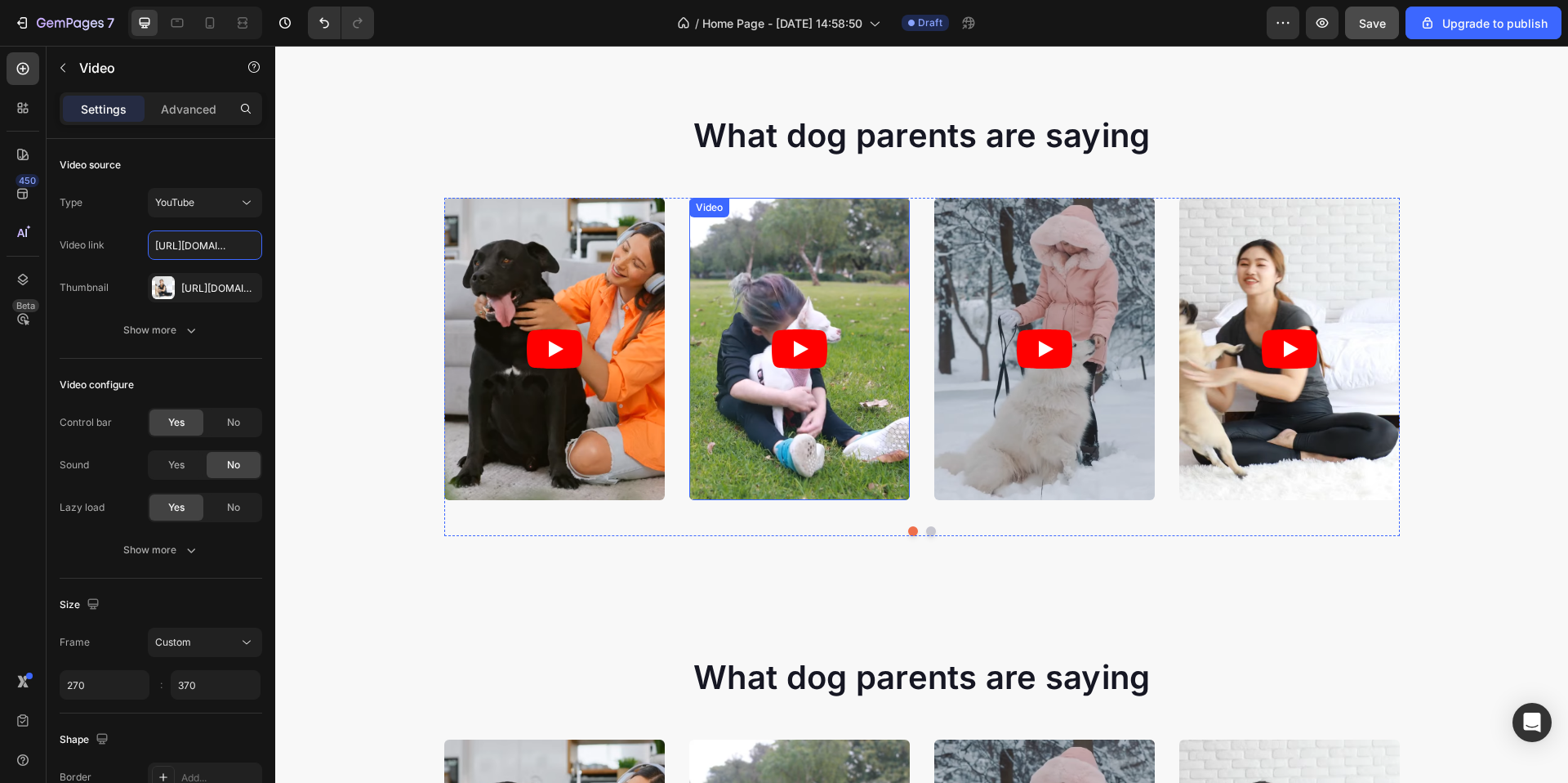
scroll to position [826, 0]
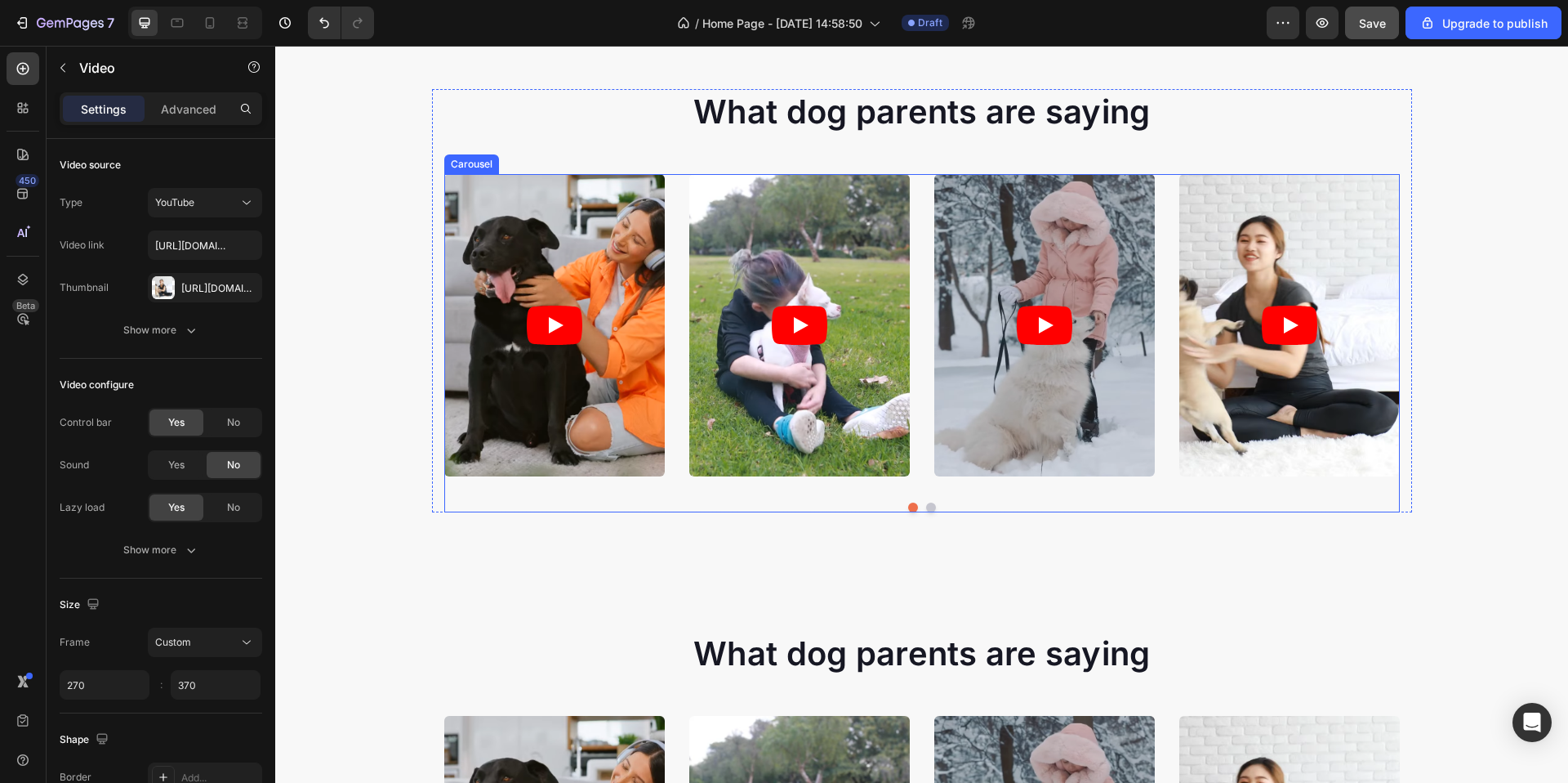
click at [926, 508] on button "Dot" at bounding box center [931, 507] width 9 height 9
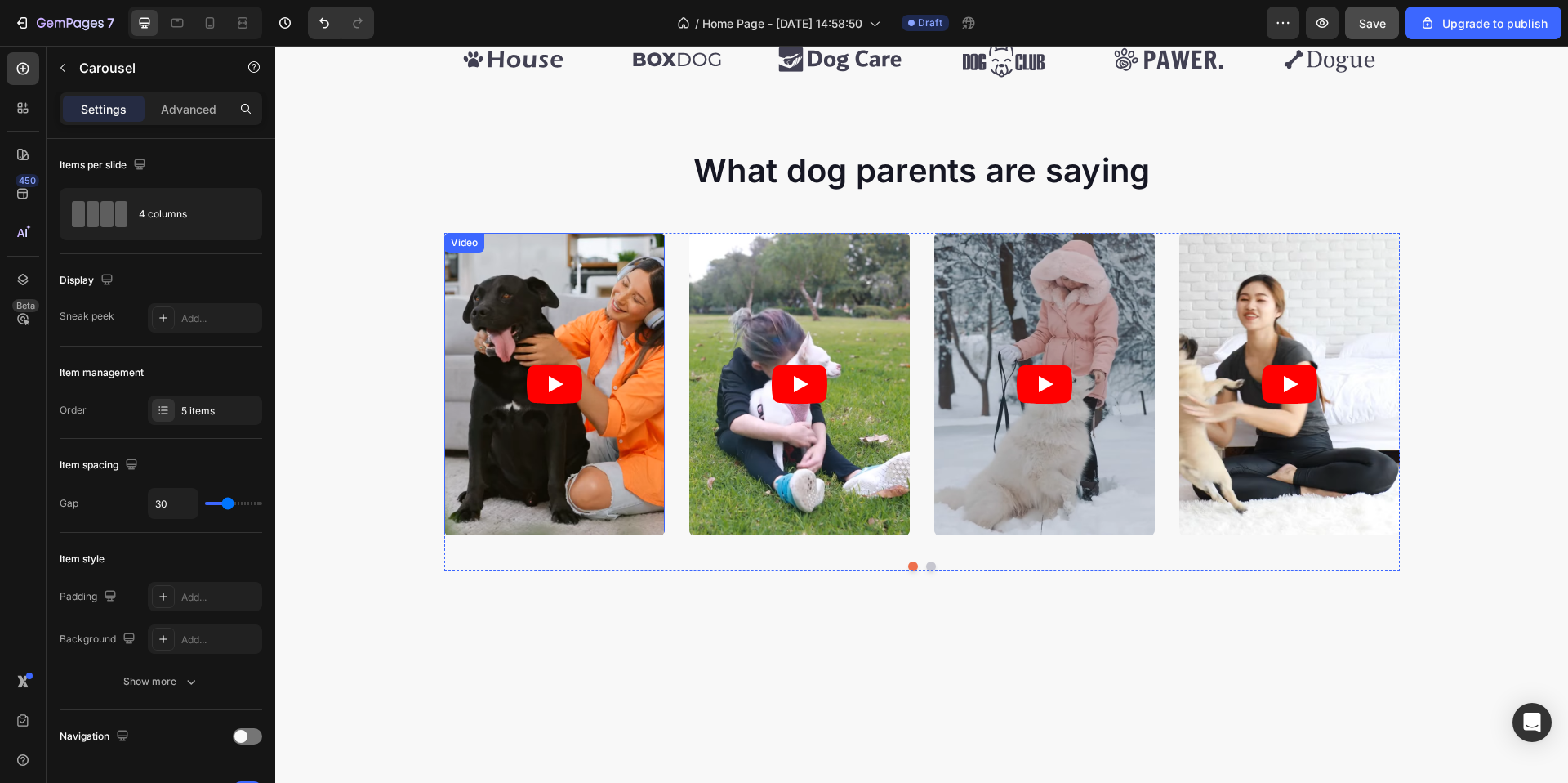
scroll to position [553, 0]
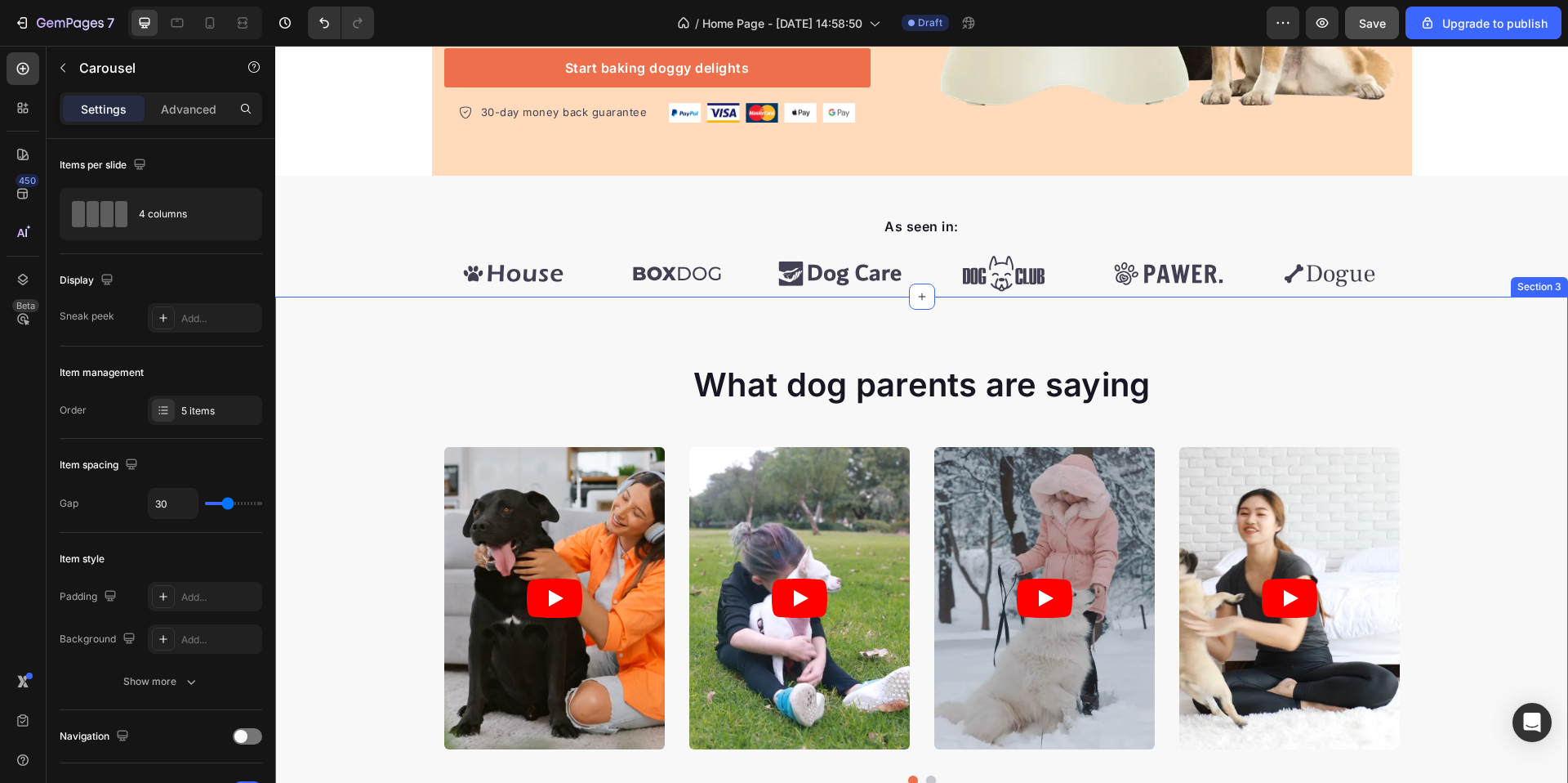
click at [1478, 350] on div "What dog parents are saying Heading Video Video Video Video Video Carousel Row …" at bounding box center [922, 567] width 1293 height 542
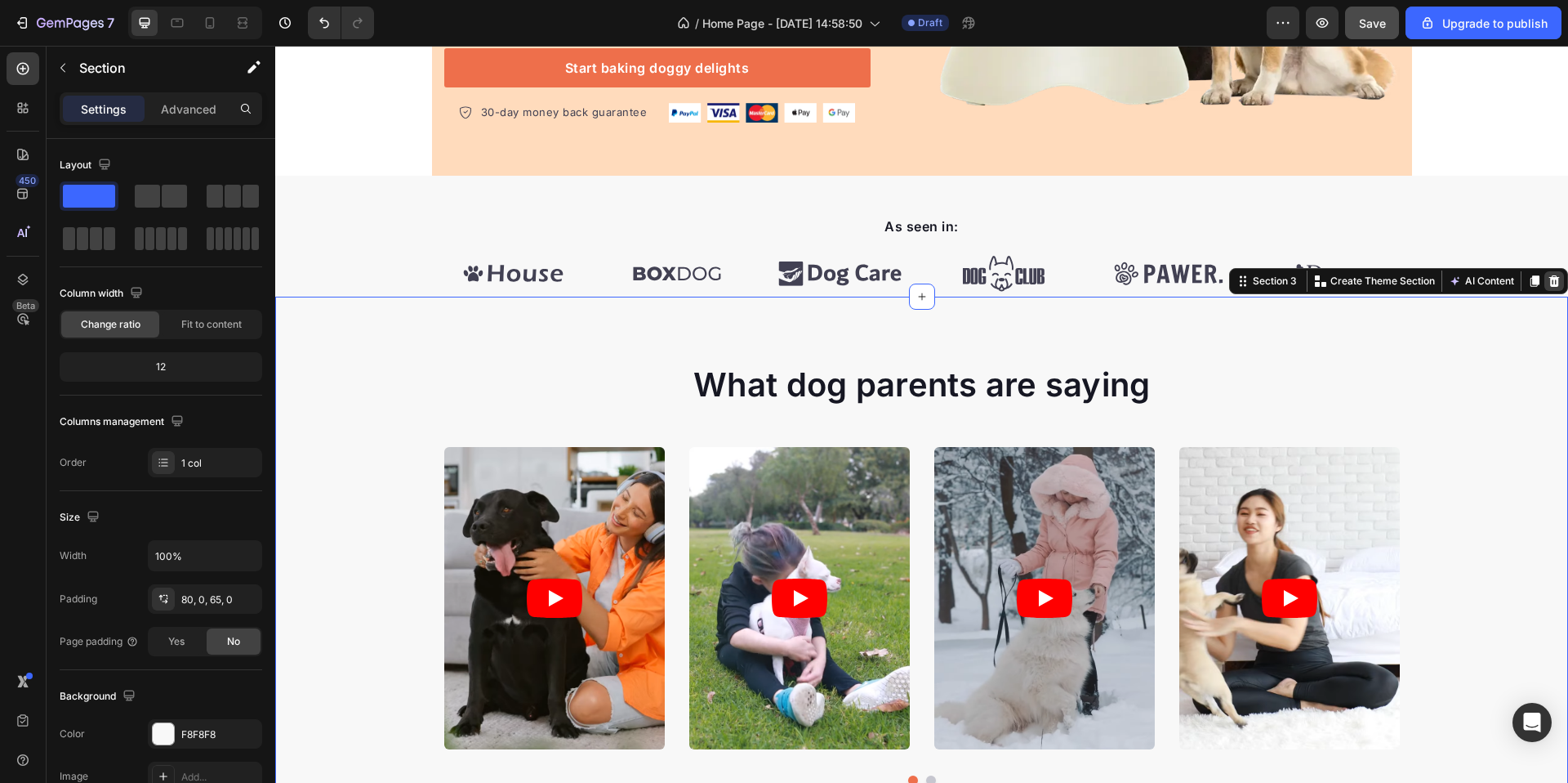
click at [1549, 278] on icon at bounding box center [1554, 281] width 10 height 11
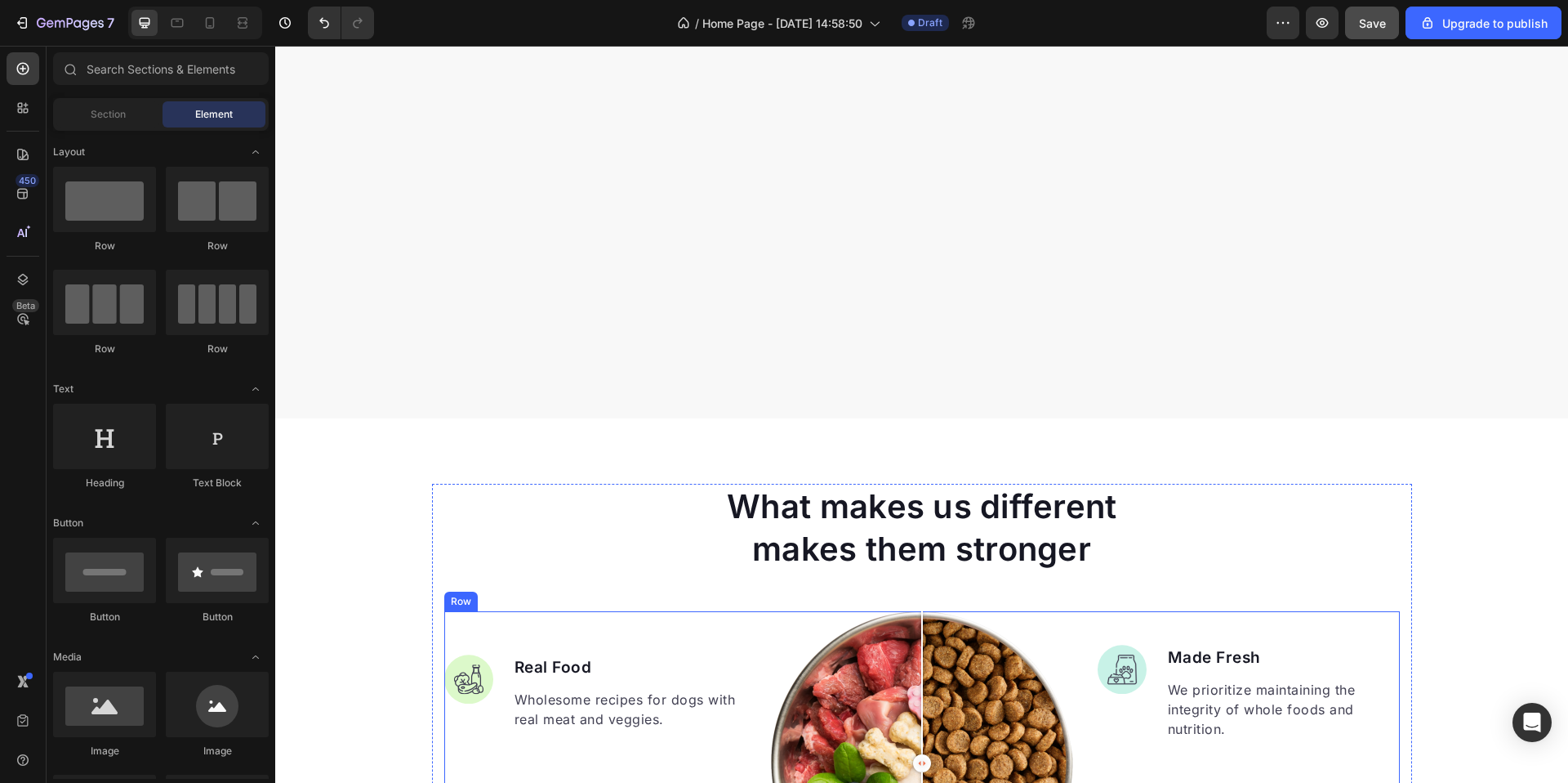
scroll to position [899, 0]
